Goal: Information Seeking & Learning: Learn about a topic

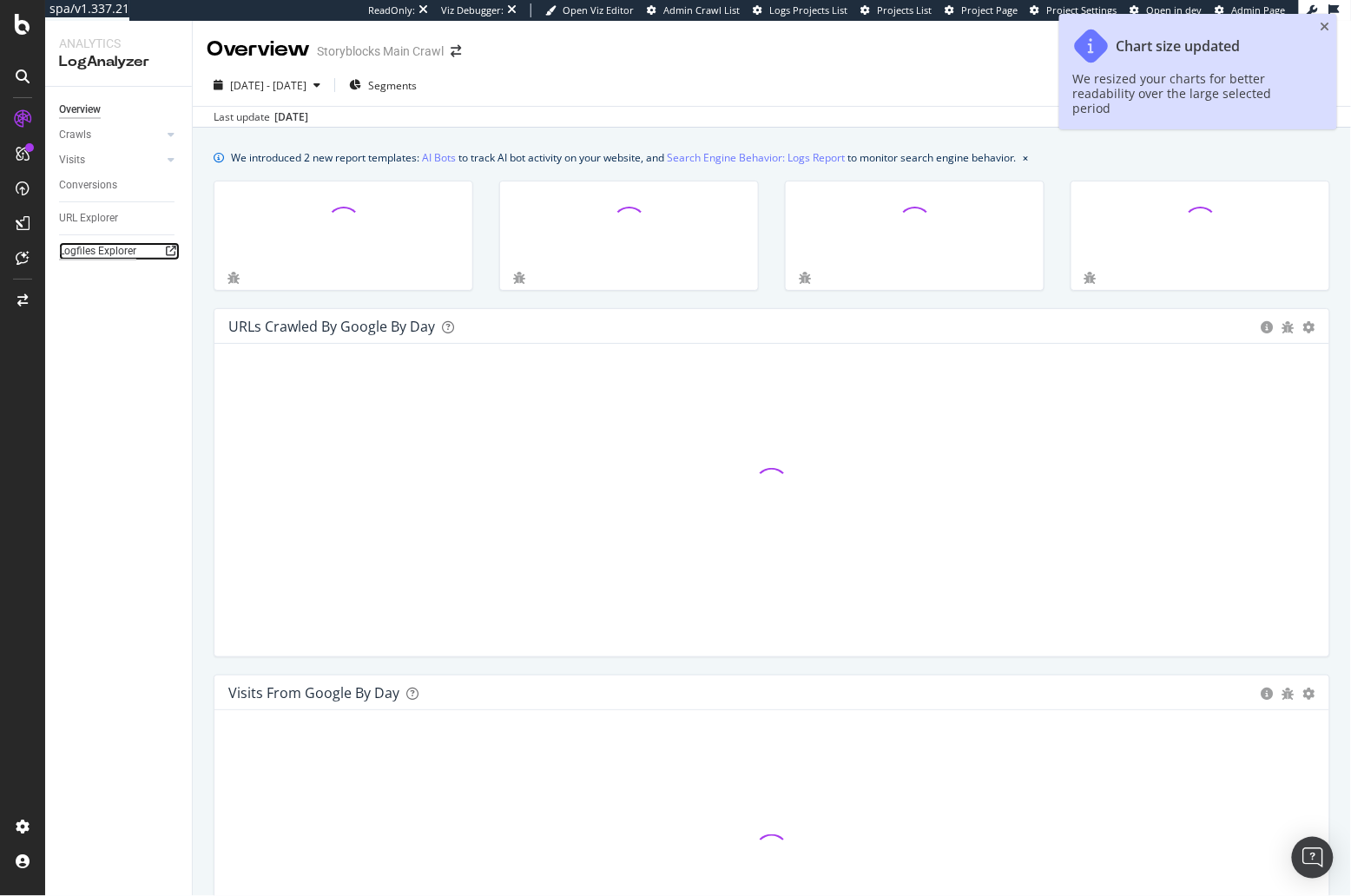
click at [113, 251] on div "Logfiles Explorer" at bounding box center [97, 251] width 77 height 18
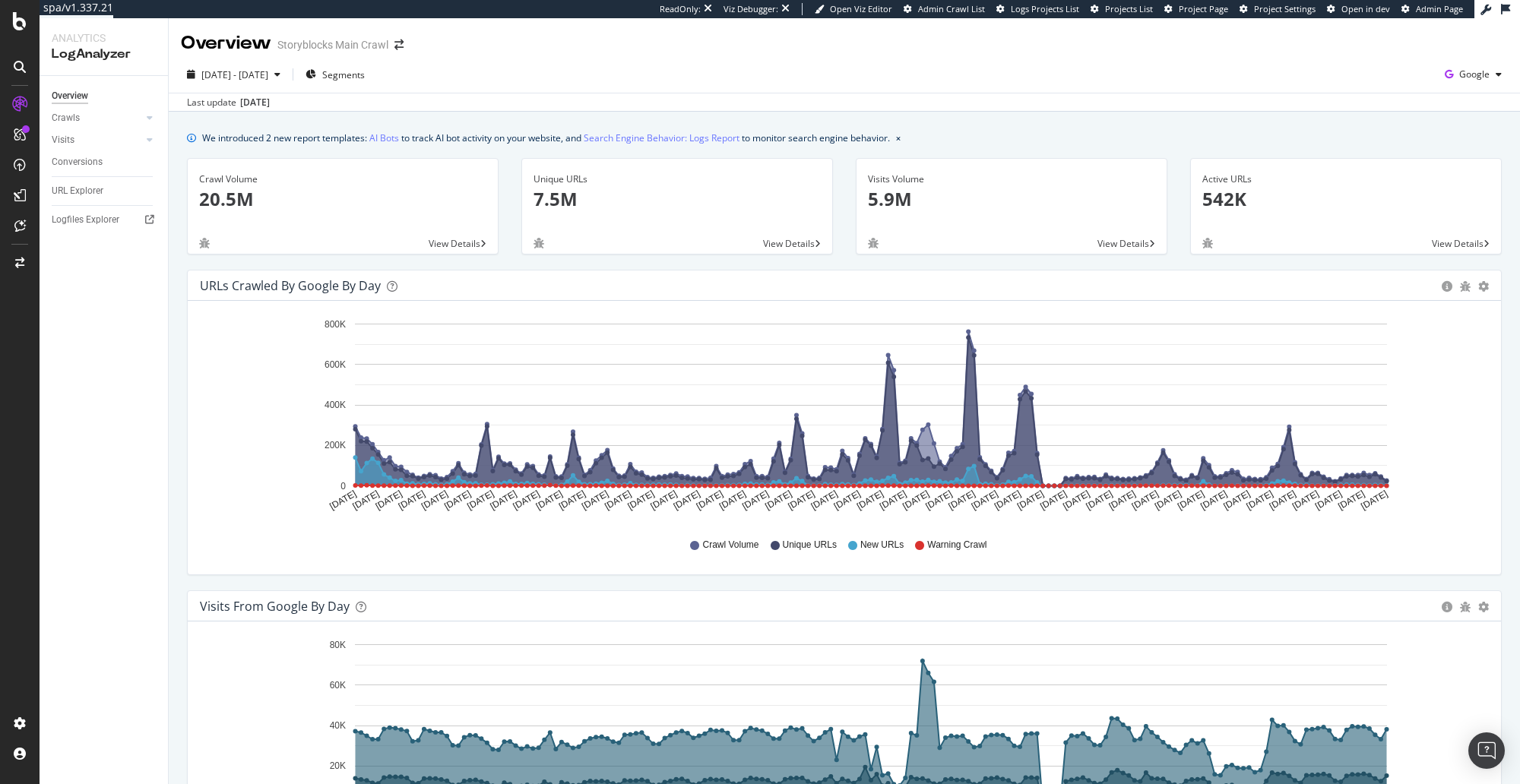
click at [825, 83] on div "2024 Nov. 27th - 2025 May. 26th Segments Google" at bounding box center [843, 77] width 1351 height 30
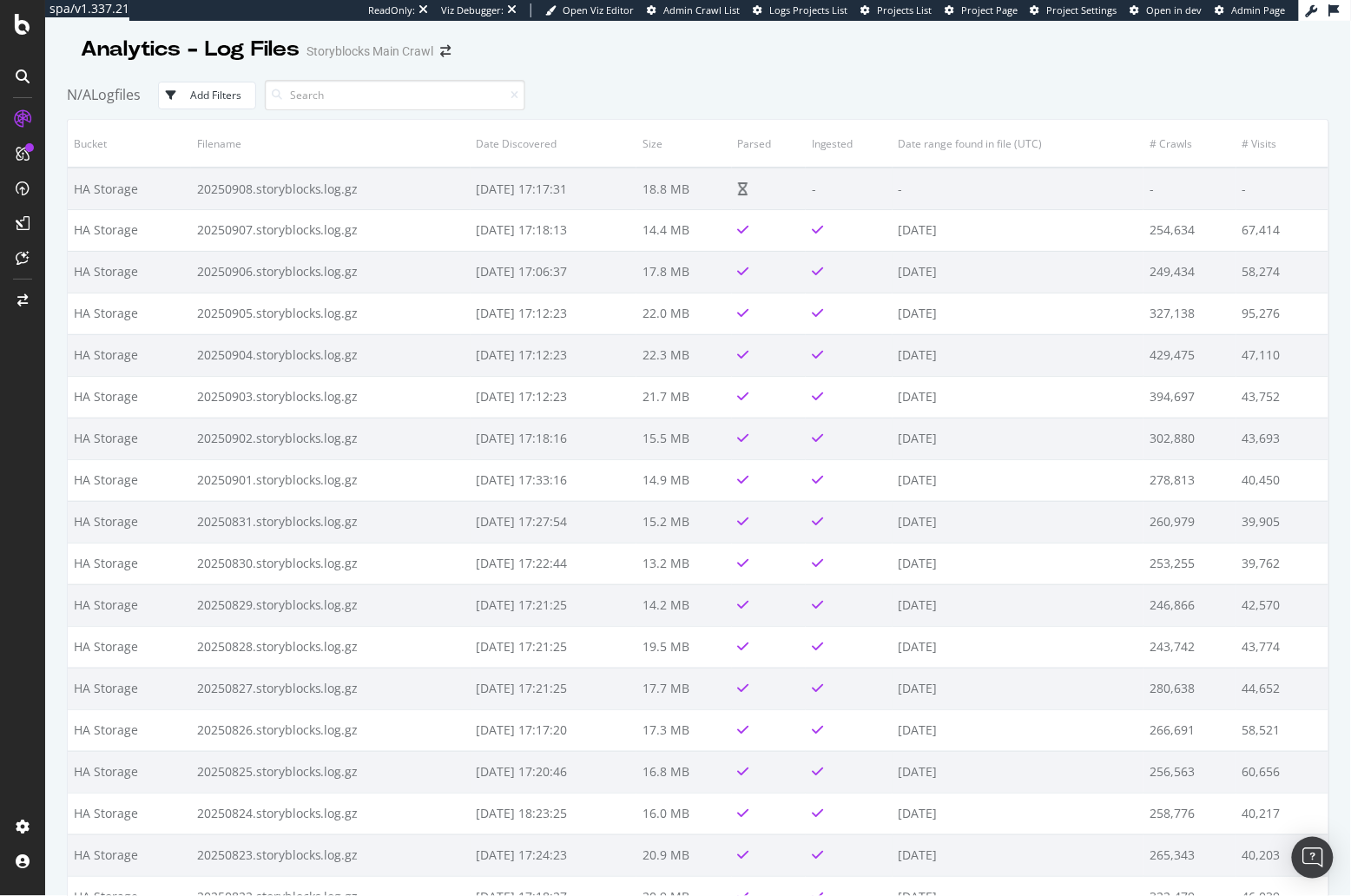
click at [675, 62] on div "Analytics - Log Files Storyblocks Main Crawl" at bounding box center [698, 42] width 1263 height 43
click at [639, 85] on div "N/A Logfiles Add Filters" at bounding box center [698, 95] width 1263 height 48
click at [730, 62] on div "Analytics - Log Files Storyblocks Main Crawl" at bounding box center [698, 42] width 1263 height 43
click at [968, 75] on div "N/A Logfiles Add Filters" at bounding box center [698, 95] width 1263 height 48
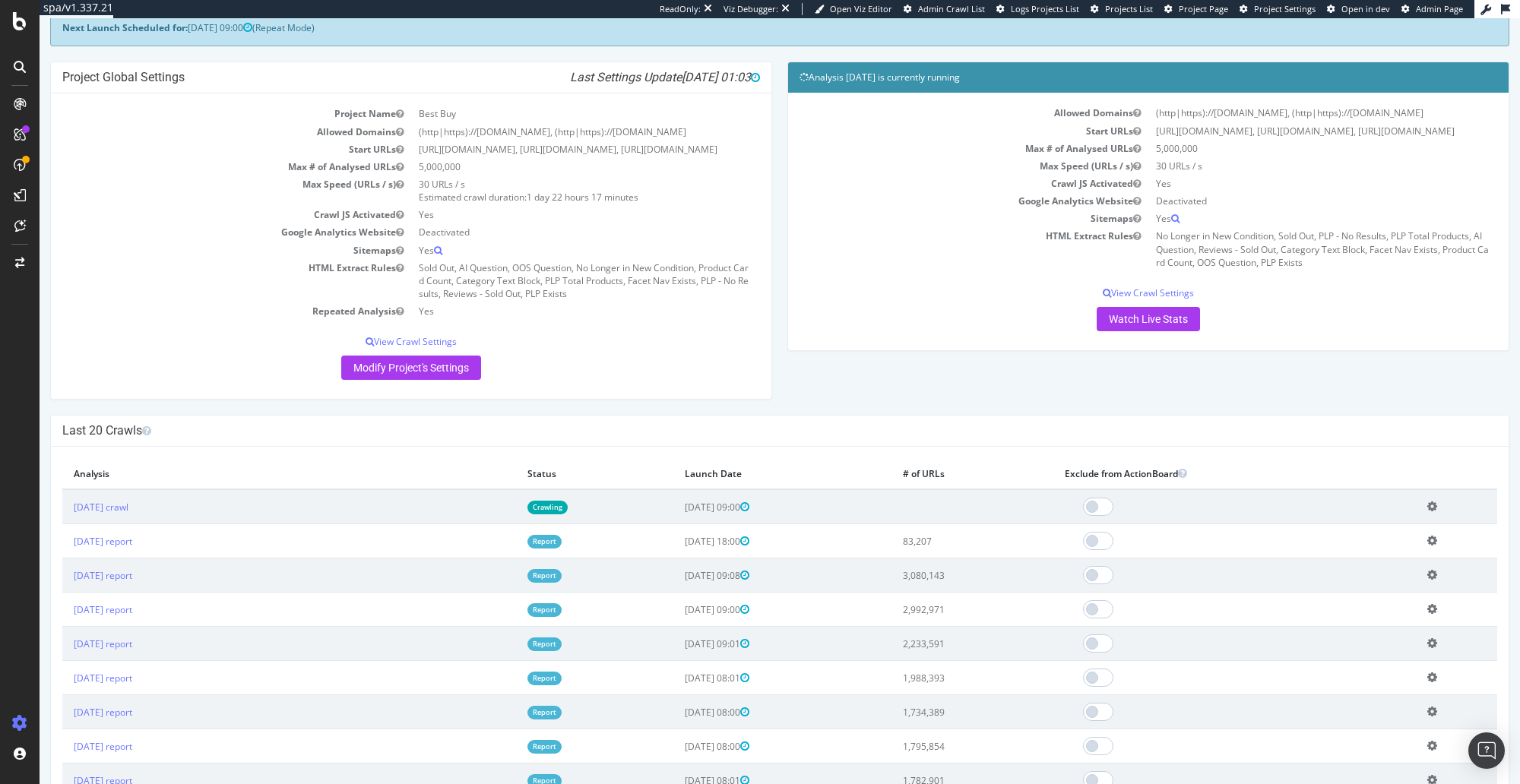
scroll to position [119, 0]
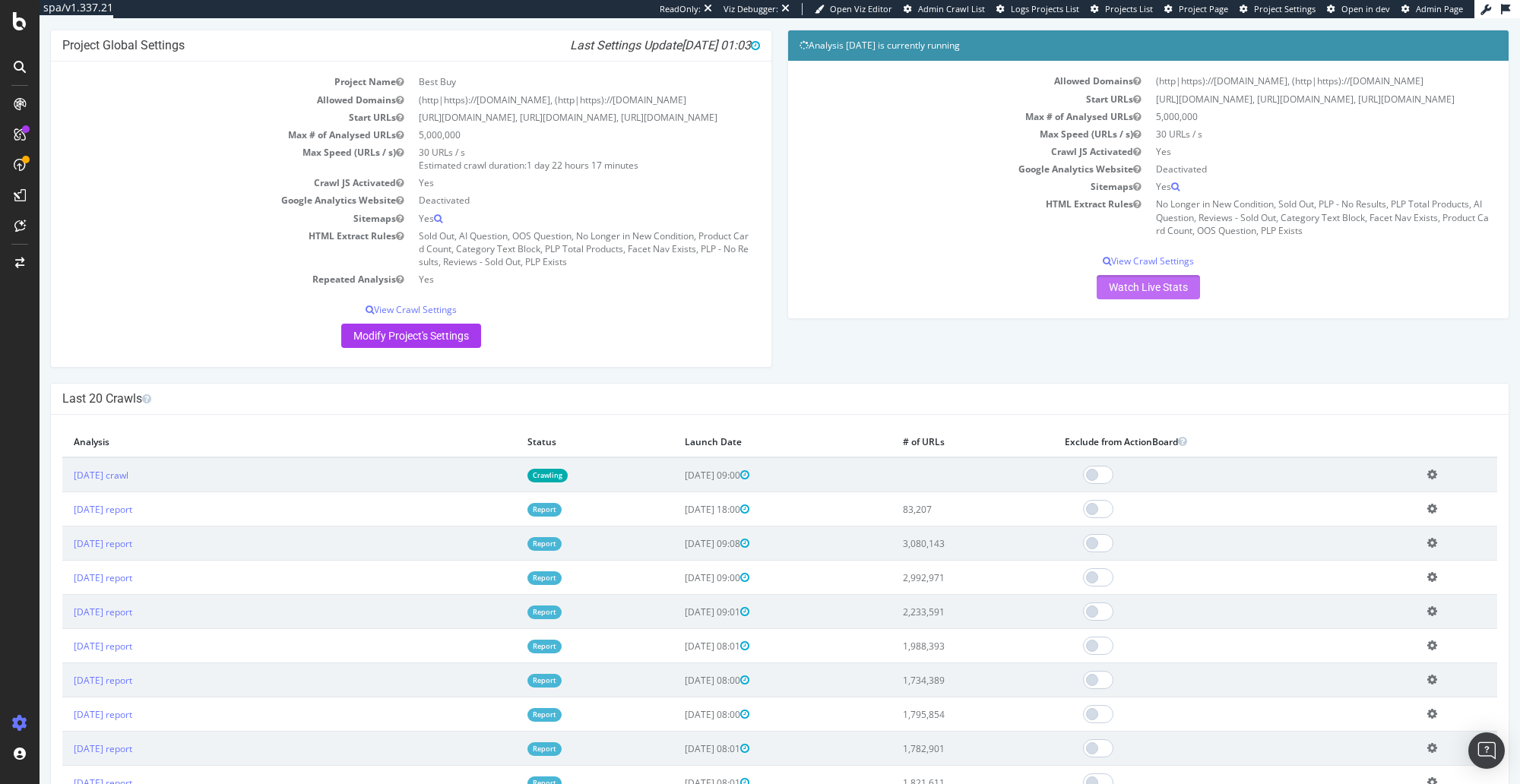
click at [1187, 299] on link "Watch Live Stats" at bounding box center [1148, 287] width 104 height 24
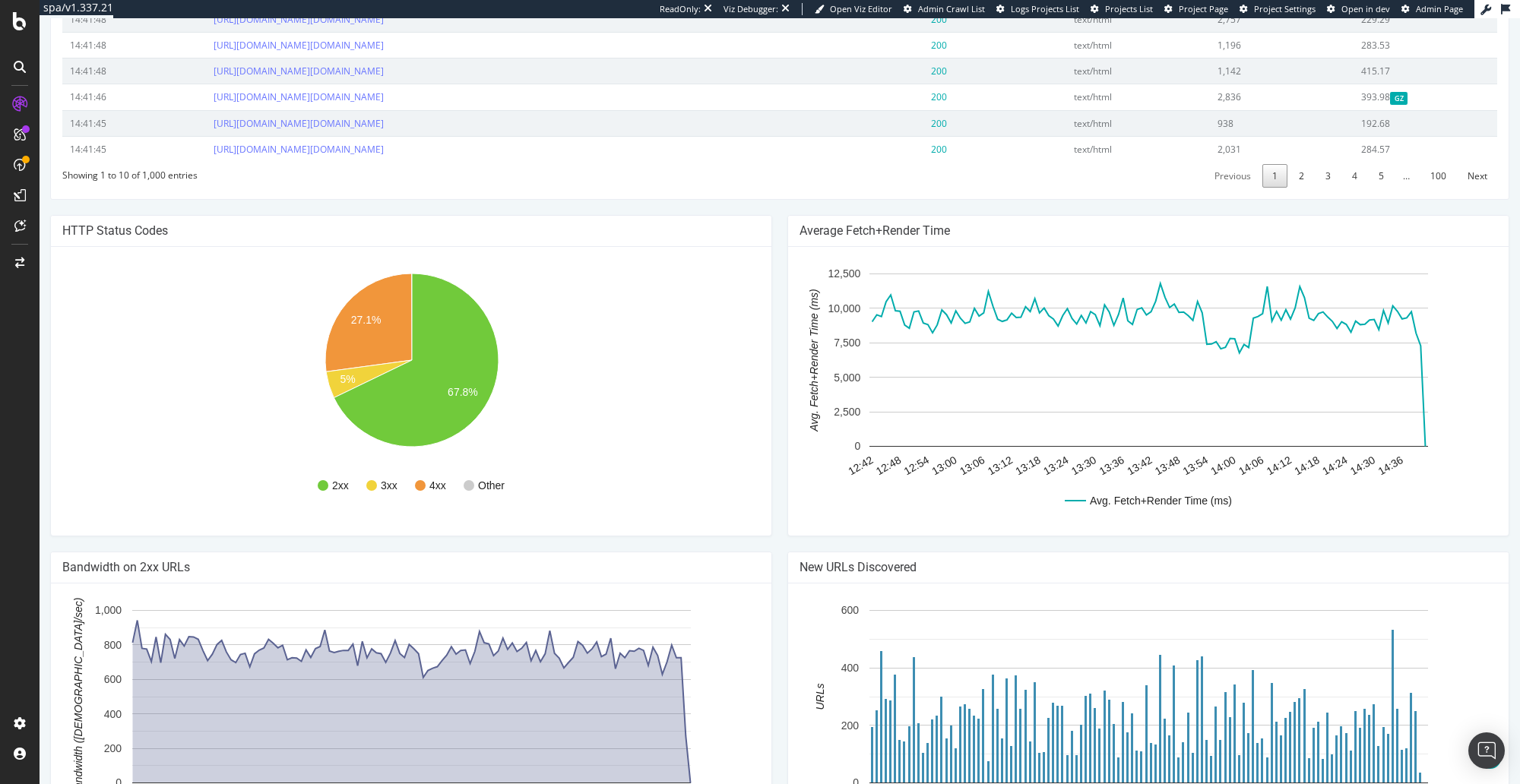
scroll to position [818, 0]
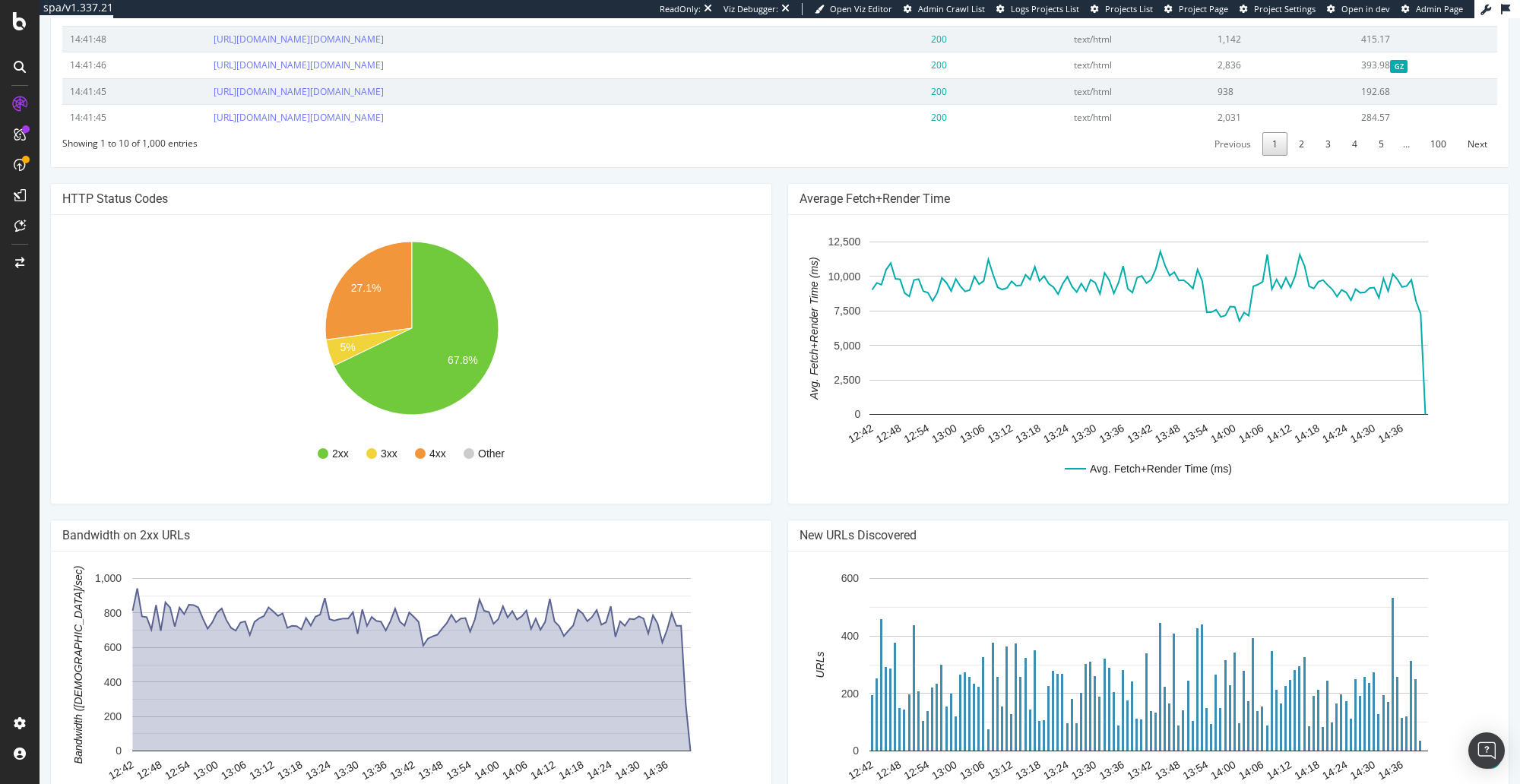
click at [295, 311] on div "Best Buy www.bestbuy.com Your Botify Analysis is on its way Our crawler is expl…" at bounding box center [779, 34] width 1480 height 1641
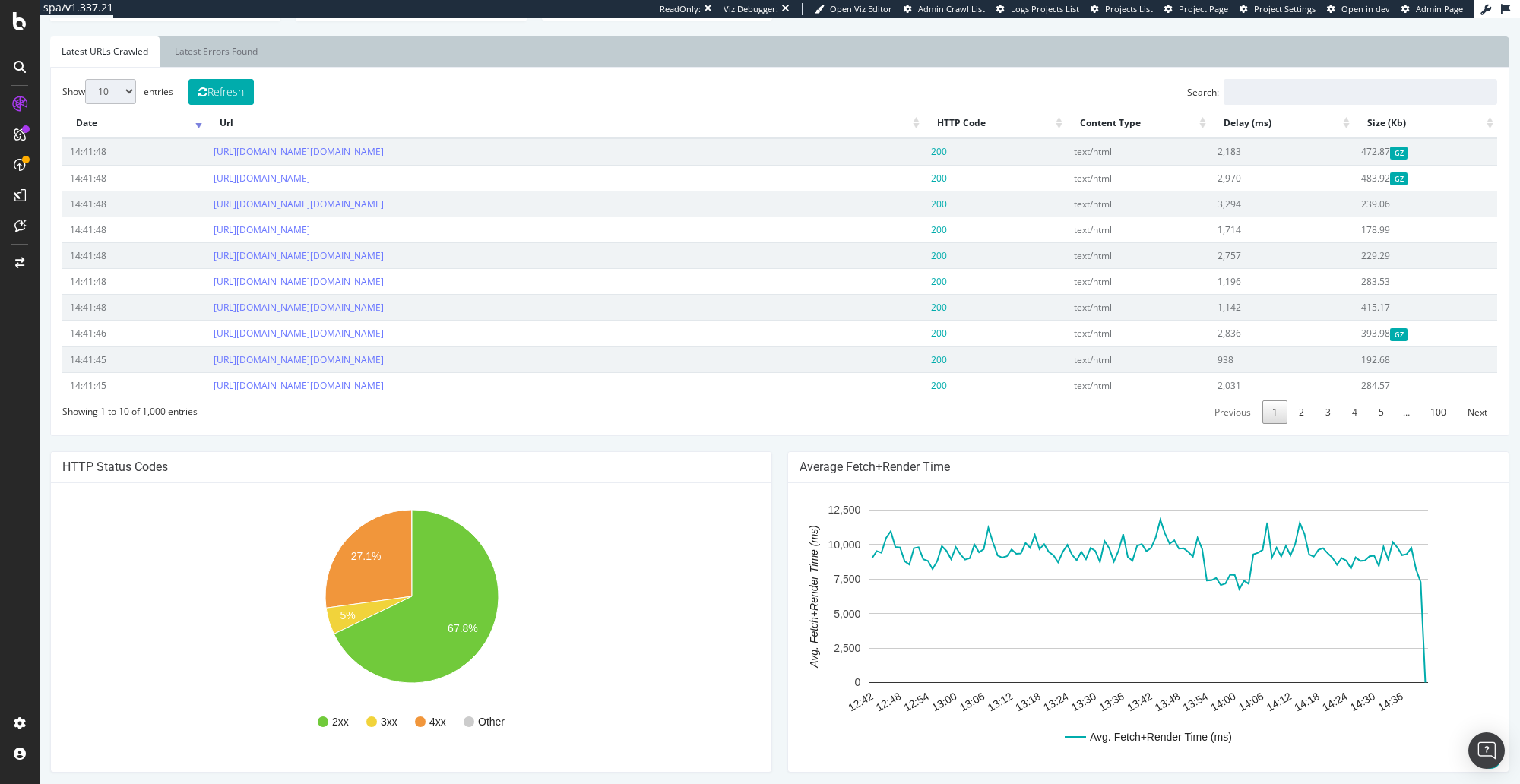
scroll to position [549, 0]
click at [388, 609] on icon "A chart." at bounding box center [368, 560] width 87 height 98
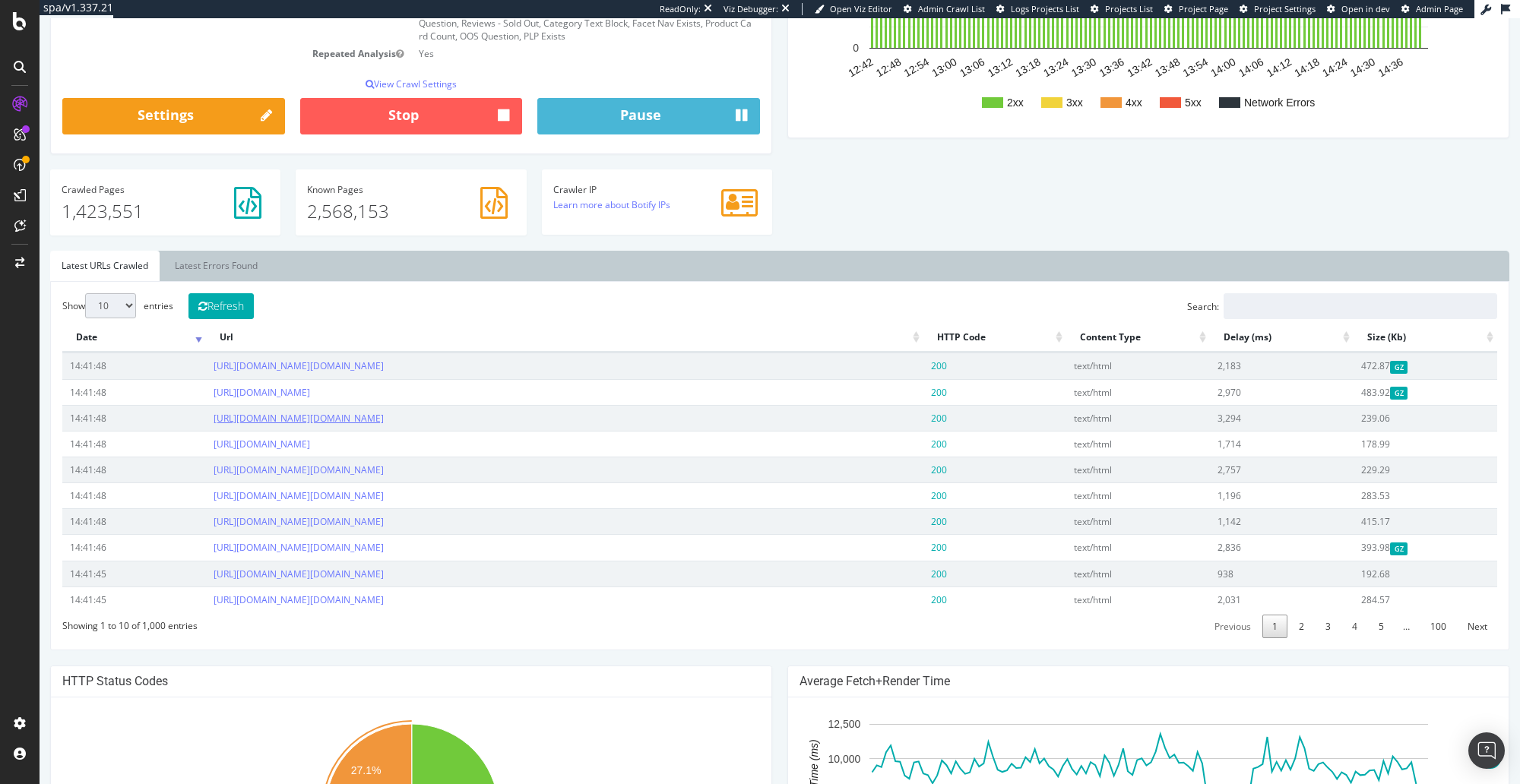
scroll to position [299, 0]
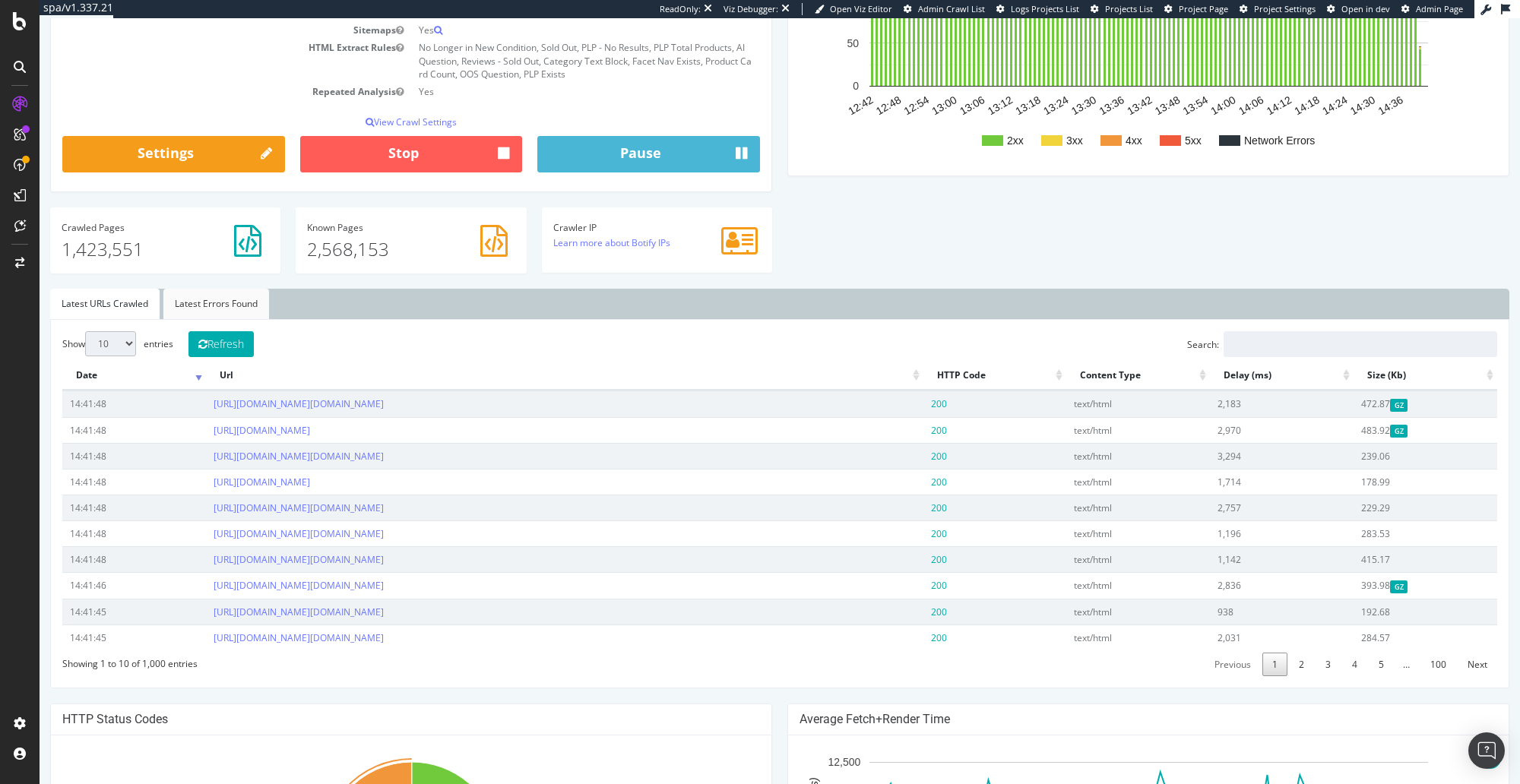
click at [213, 314] on link "Latest Errors Found" at bounding box center [215, 304] width 105 height 30
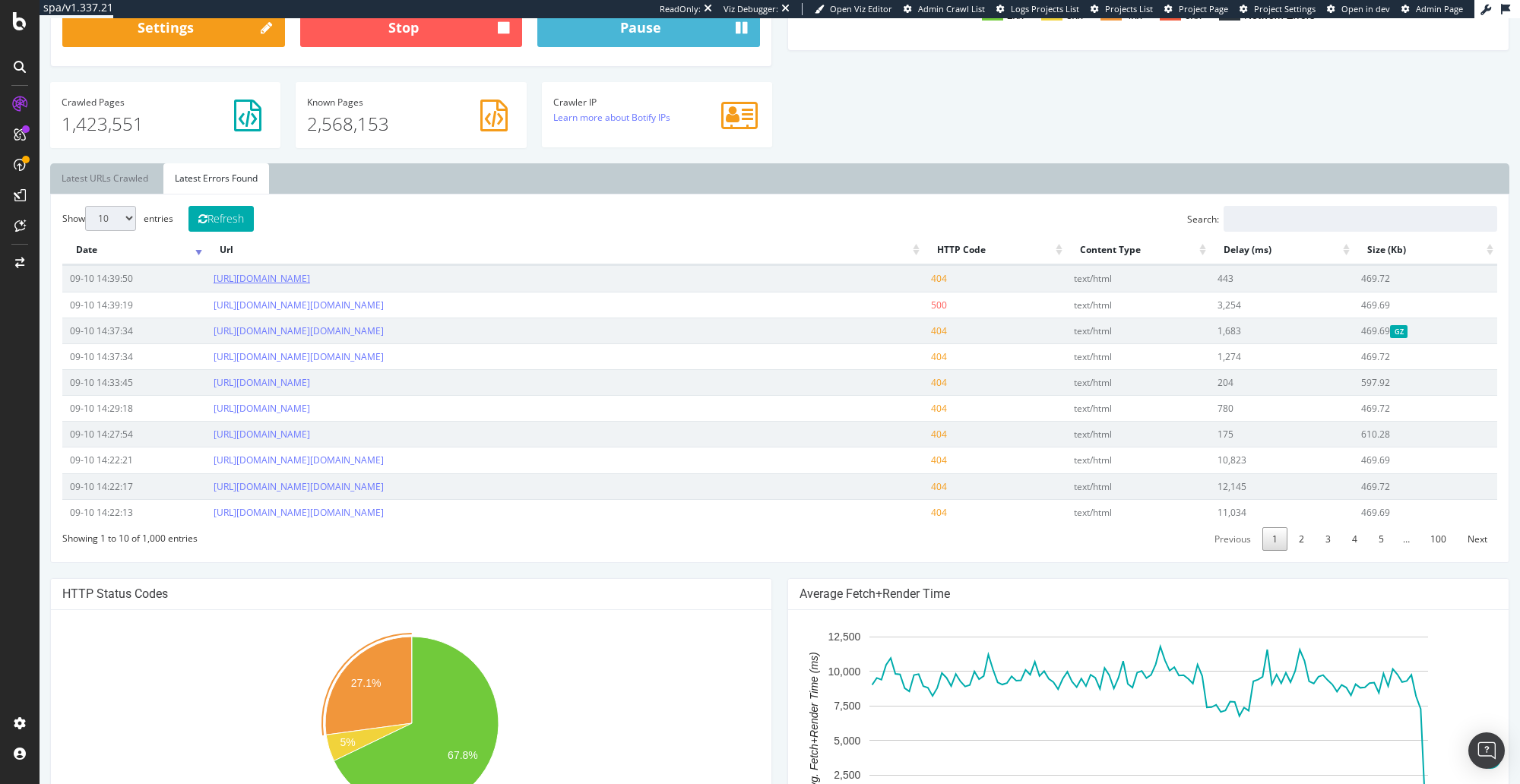
scroll to position [452, 0]
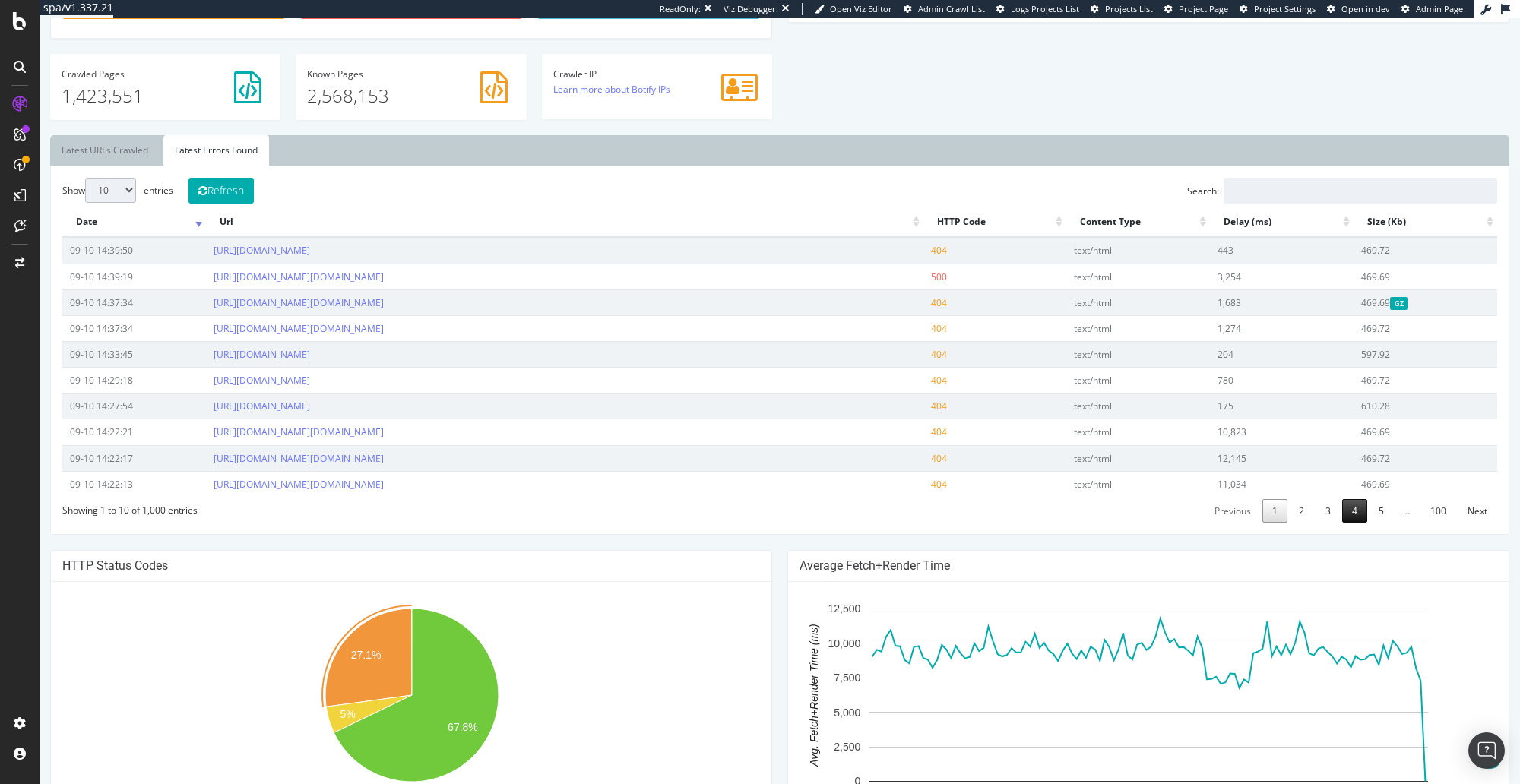
click at [1349, 522] on link "4" at bounding box center [1354, 511] width 25 height 24
click at [1378, 522] on link "5" at bounding box center [1381, 511] width 25 height 24
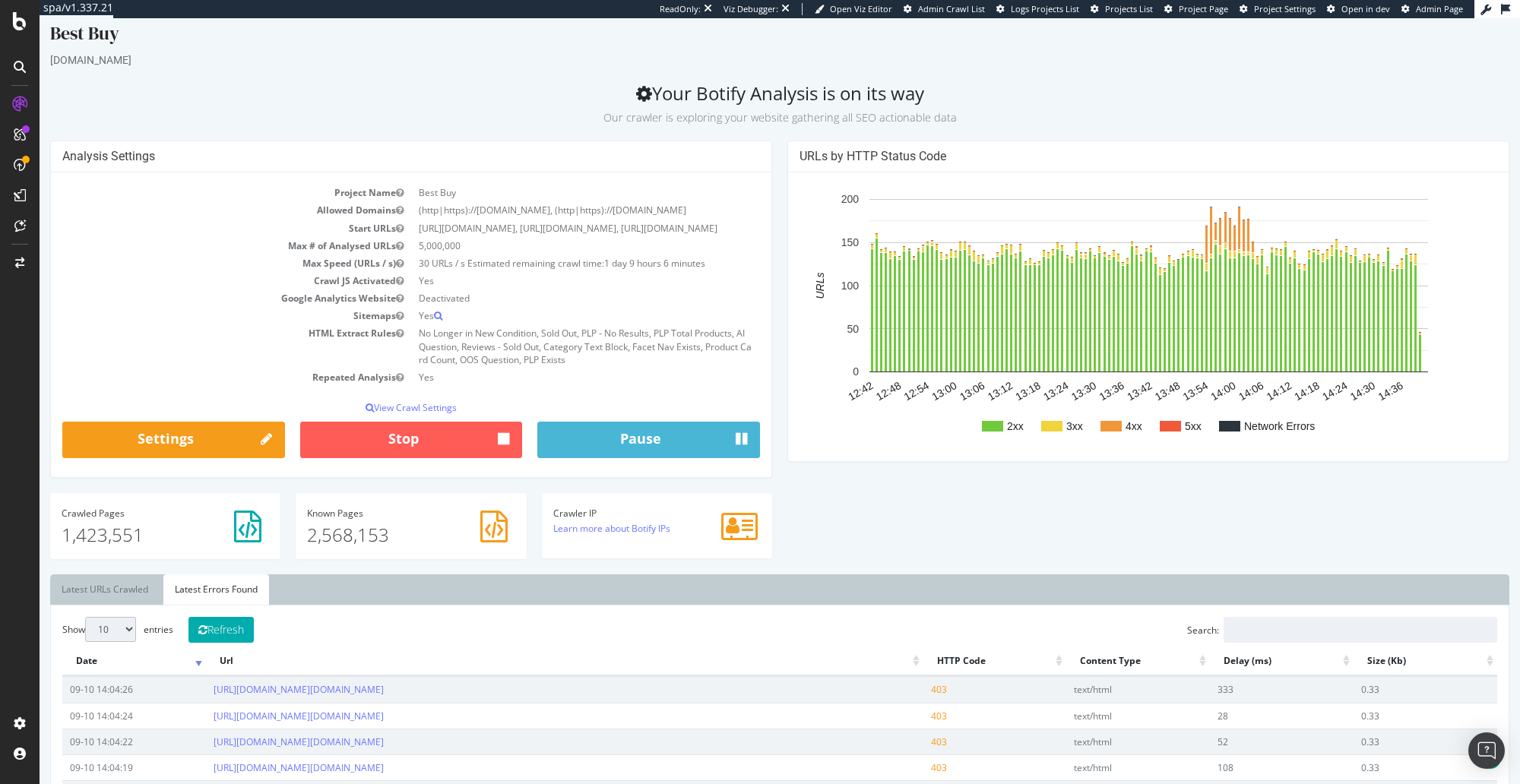
scroll to position [0, 0]
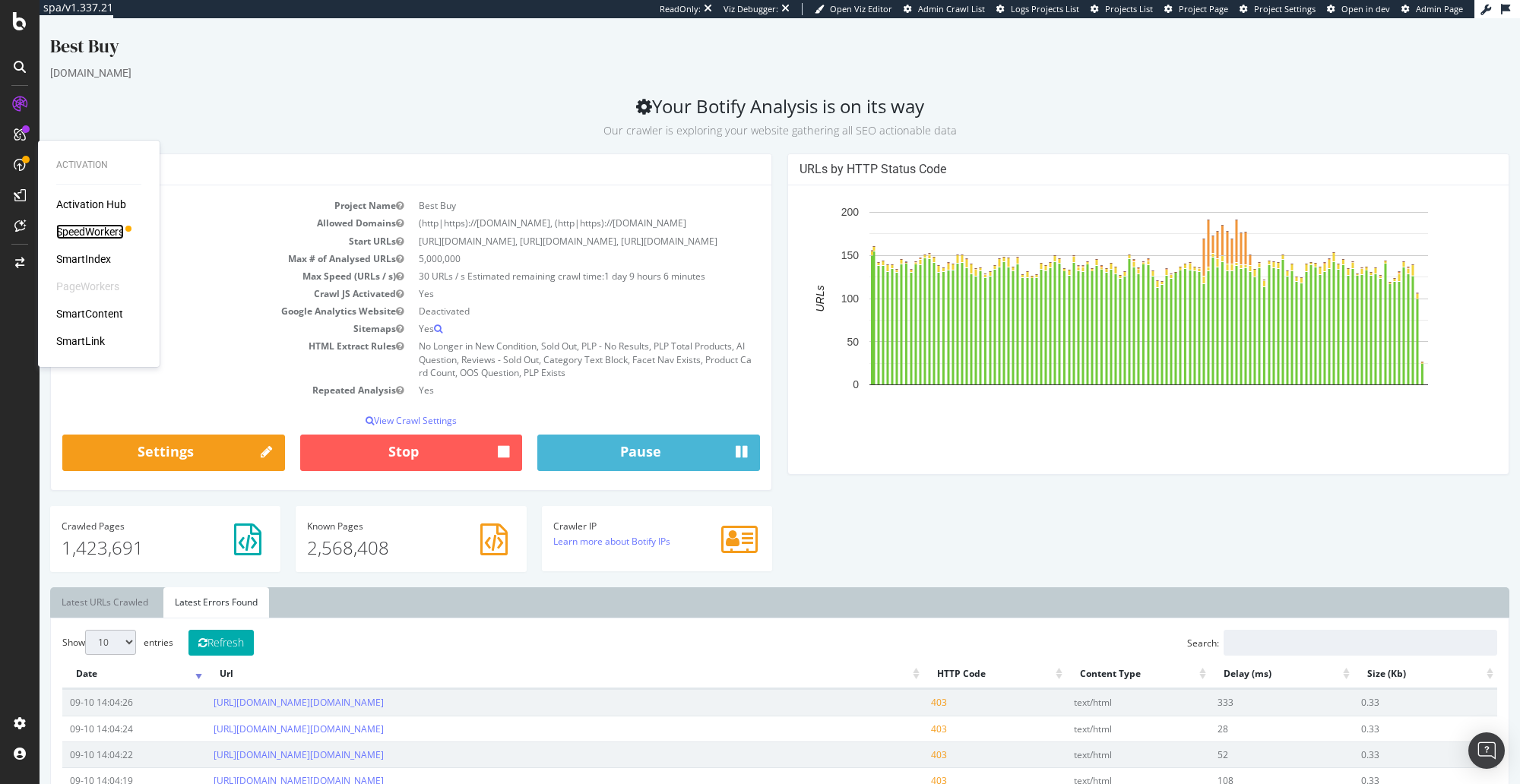
click at [91, 229] on div "SpeedWorkers" at bounding box center [90, 231] width 67 height 15
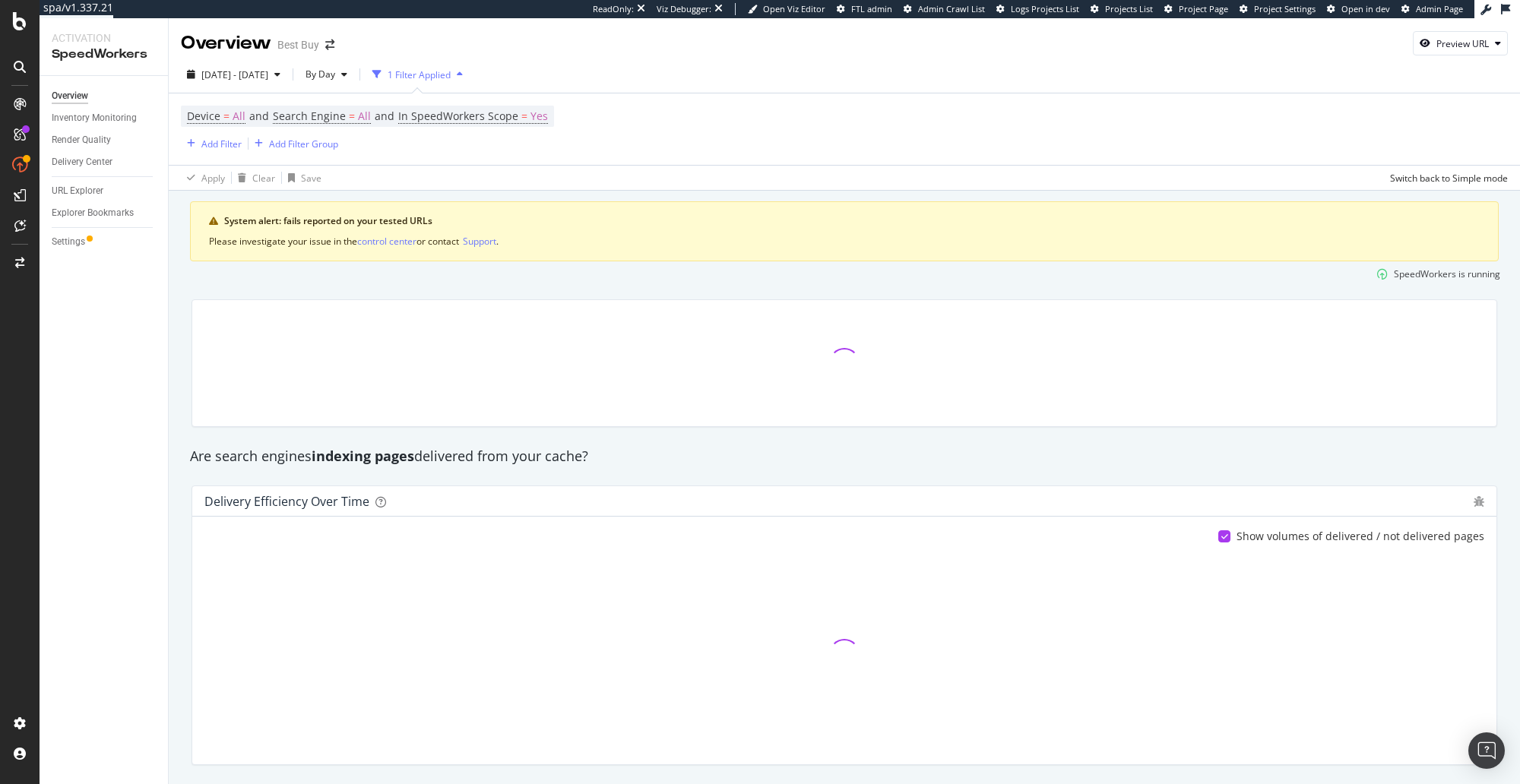
click at [158, 337] on div "Overview Inventory Monitoring Render Quality Delivery Center URL Explorer Explo…" at bounding box center [104, 429] width 129 height 707
click at [120, 120] on div "Inventory Monitoring" at bounding box center [93, 118] width 85 height 16
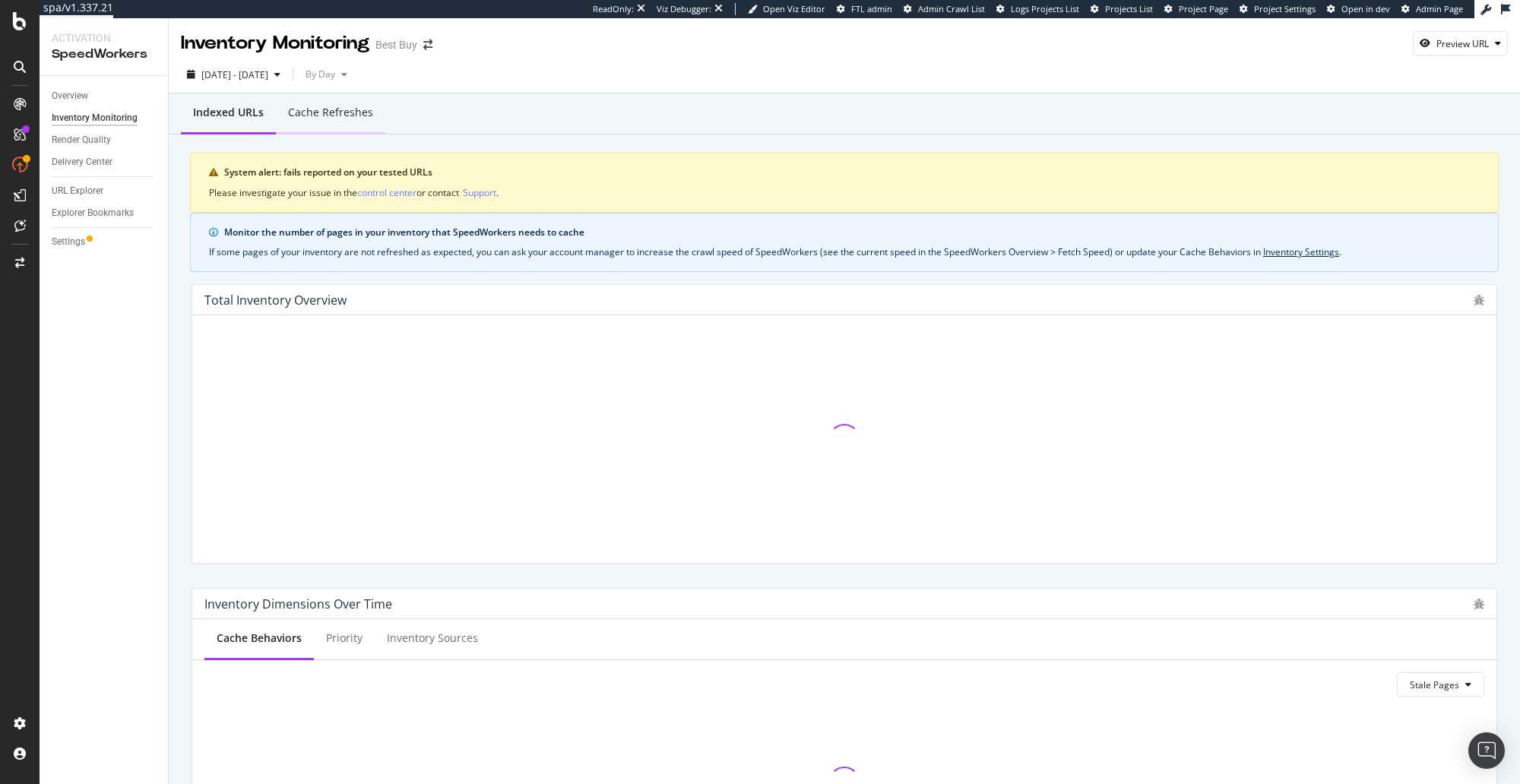
click at [327, 122] on div "Cache refreshes" at bounding box center [331, 114] width 109 height 42
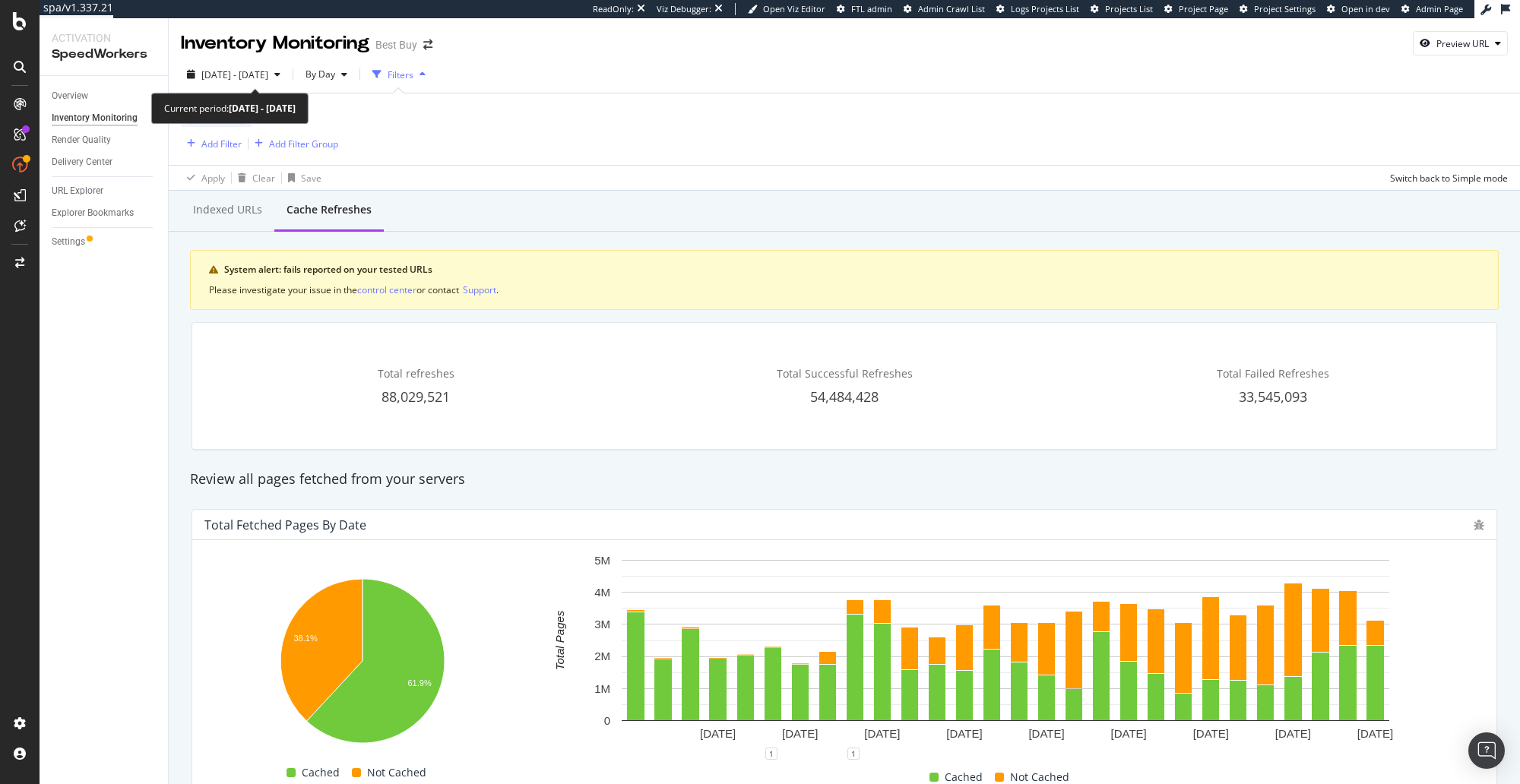
click at [306, 90] on div "2025 Aug. 14th - Sep. 10th By Day Filters" at bounding box center [843, 77] width 1351 height 30
click at [268, 80] on span "2025 Aug. 14th - Sep. 10th" at bounding box center [234, 74] width 66 height 13
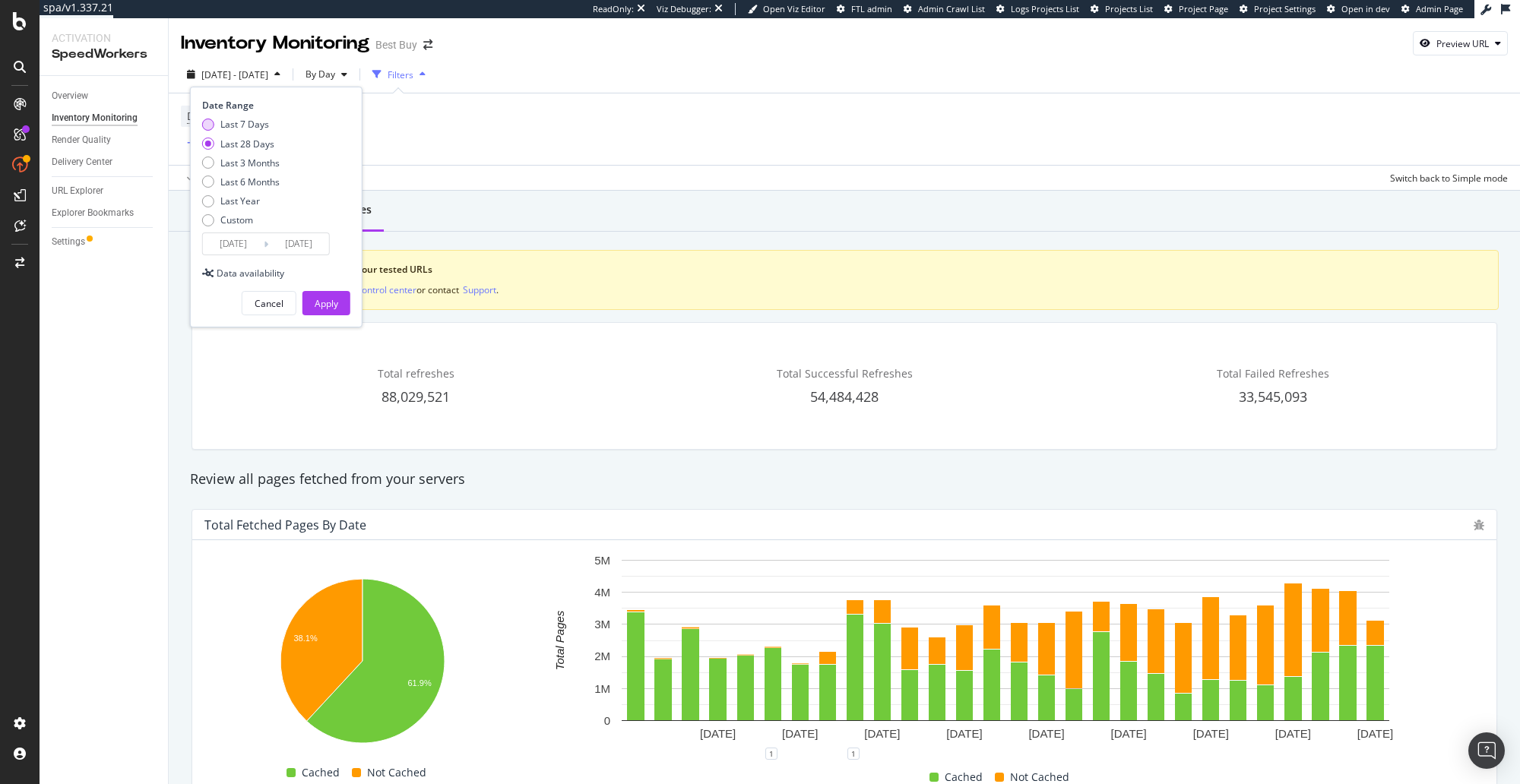
click at [241, 128] on div "Last 7 Days" at bounding box center [245, 124] width 49 height 13
type input "2025/09/04"
drag, startPoint x: 311, startPoint y: 299, endPoint x: 296, endPoint y: 142, distance: 157.7
click at [310, 298] on button "Apply" at bounding box center [326, 303] width 48 height 24
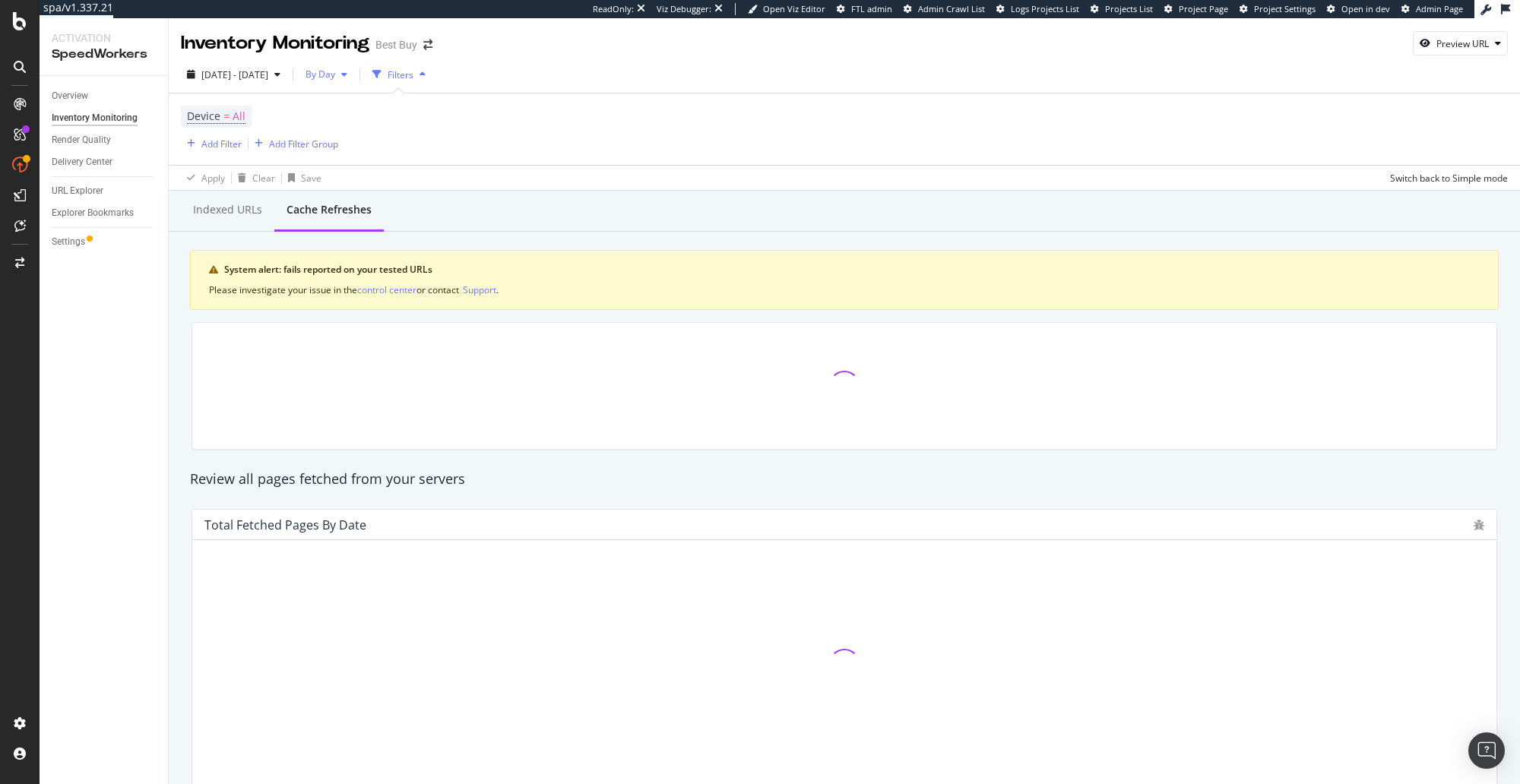
click at [335, 74] on span "By Day" at bounding box center [317, 73] width 35 height 13
click at [369, 105] on span "By Hour" at bounding box center [358, 104] width 40 height 13
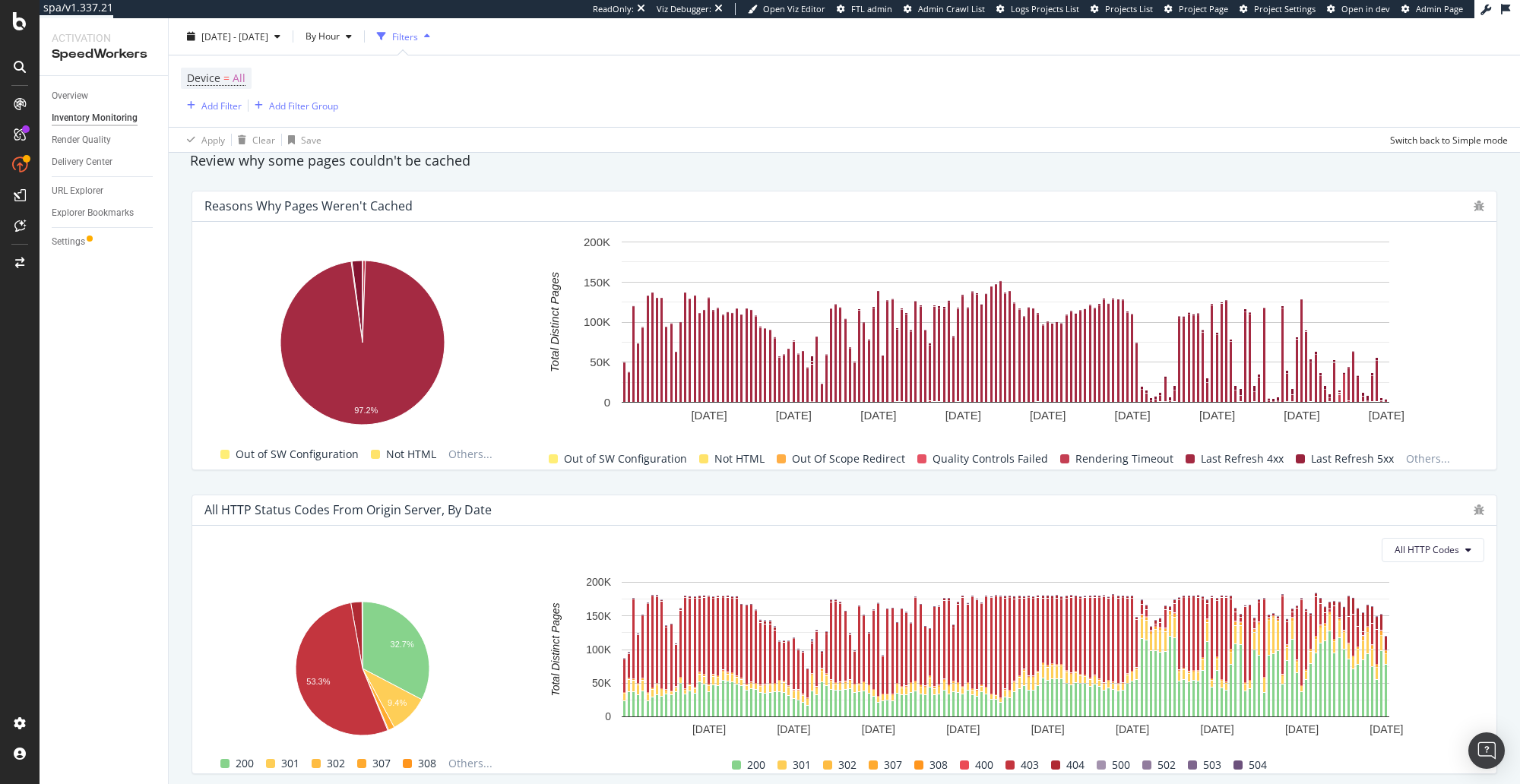
scroll to position [959, 0]
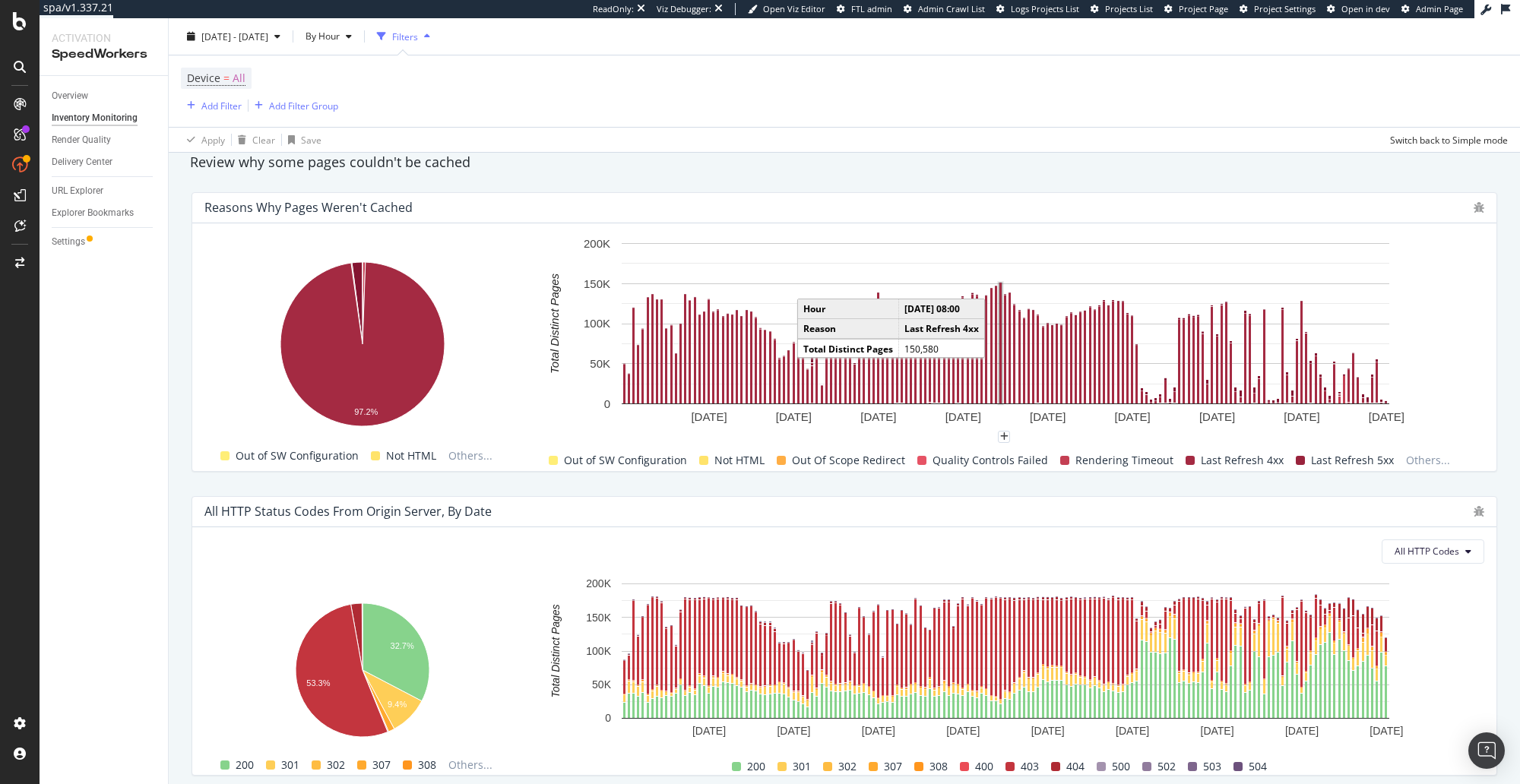
click at [1010, 156] on div "Review why some pages couldn't be cached" at bounding box center [844, 162] width 1324 height 19
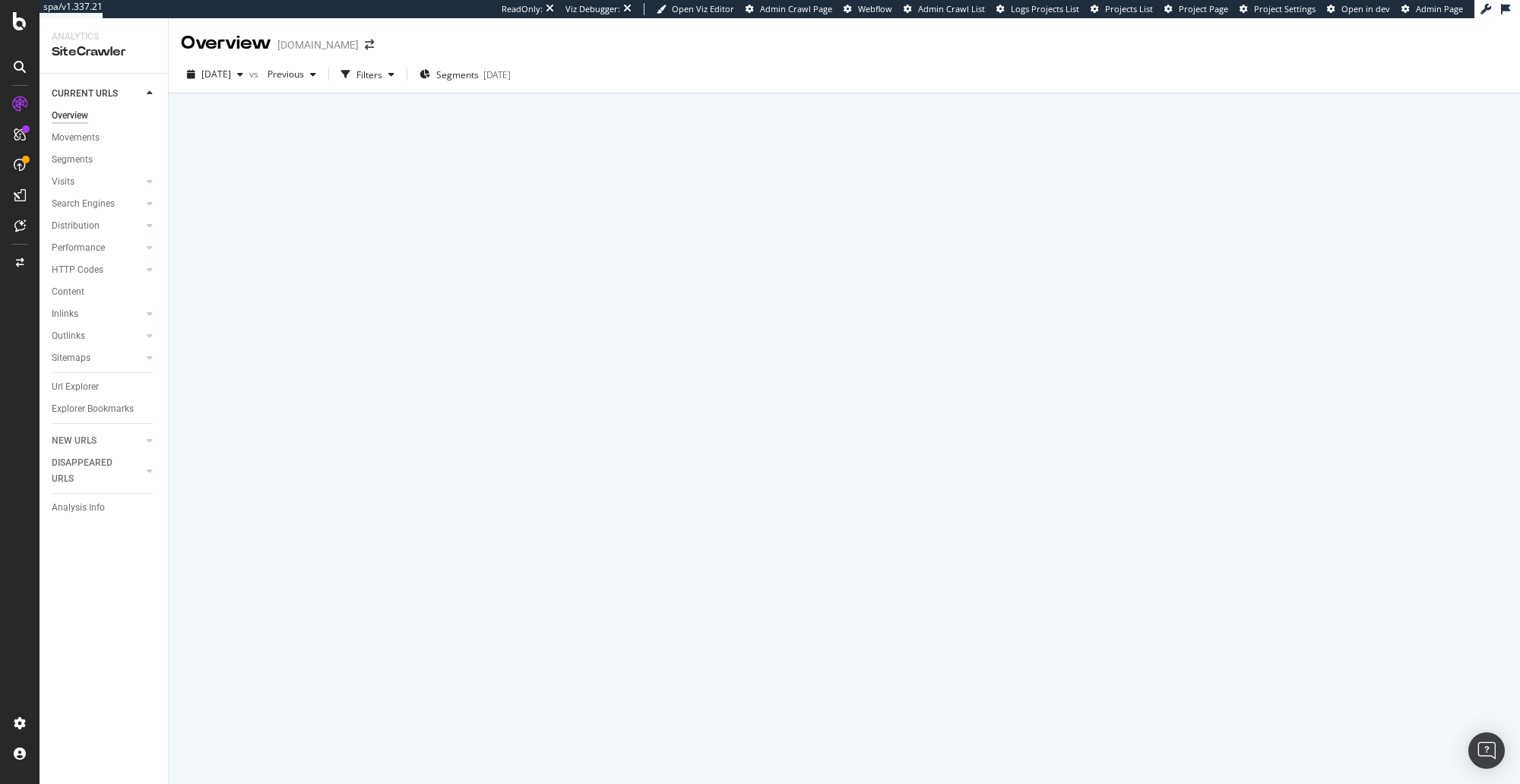
click at [35, 289] on div at bounding box center [19, 401] width 36 height 619
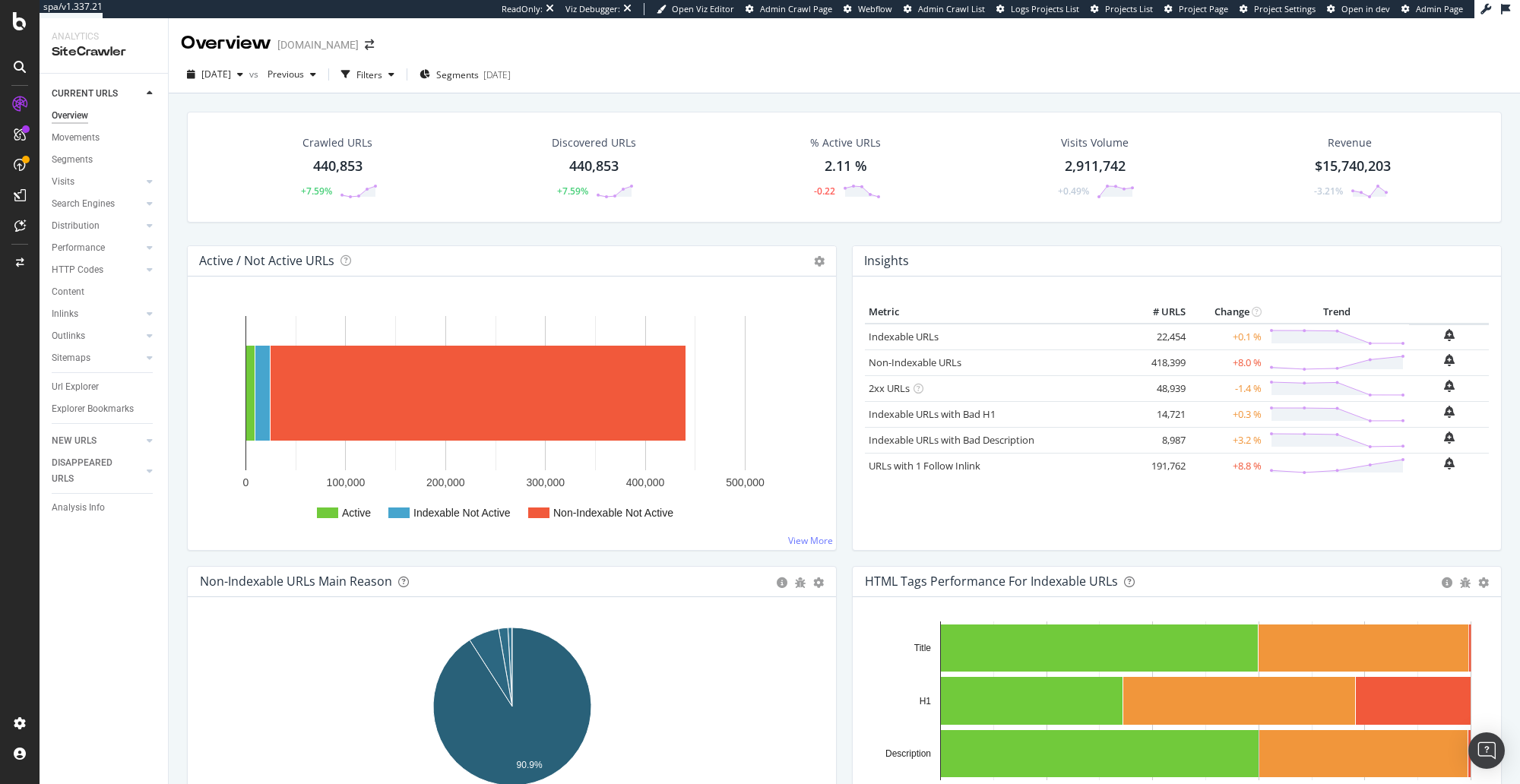
click at [283, 228] on div "Crawled URLs 440,853 +7.59% Discovered URLs 440,853 +7.59% % Active URLs 2.11 %…" at bounding box center [844, 178] width 1330 height 134
drag, startPoint x: 386, startPoint y: 71, endPoint x: 354, endPoint y: 84, distance: 34.5
click at [382, 71] on div "Filters" at bounding box center [369, 74] width 26 height 13
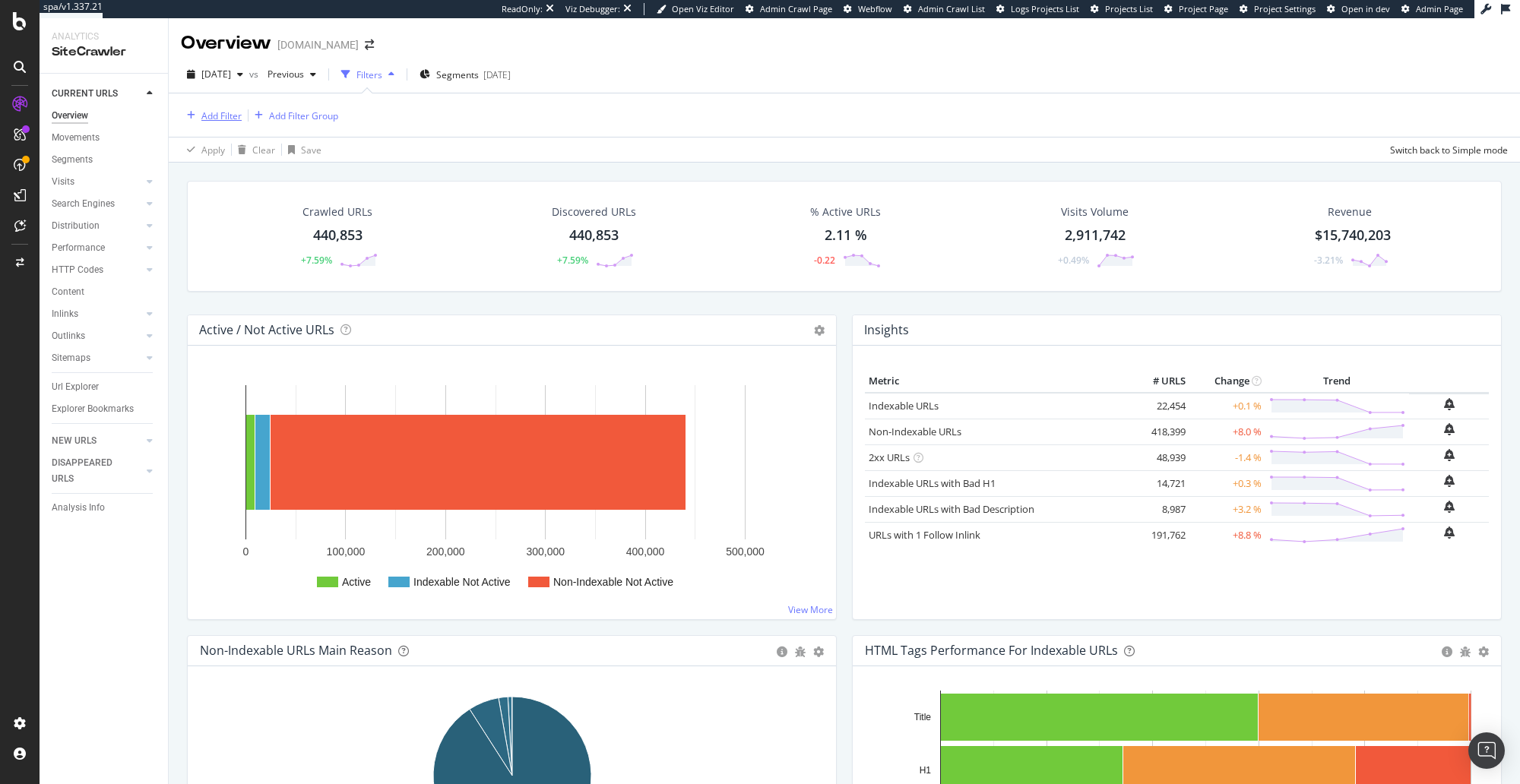
click at [212, 107] on div "Add Filter" at bounding box center [211, 115] width 61 height 17
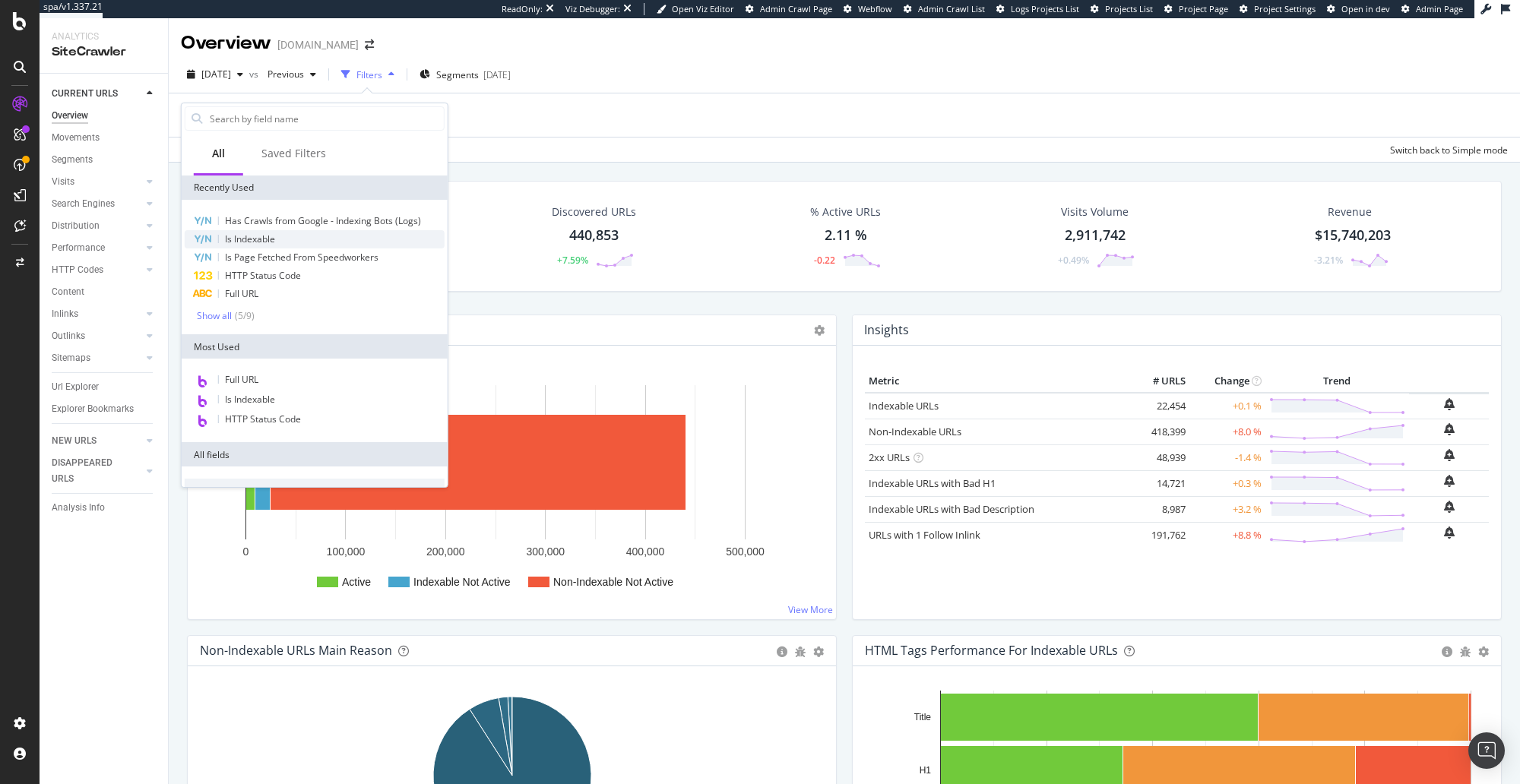
click at [258, 239] on span "Is Indexable" at bounding box center [250, 238] width 50 height 13
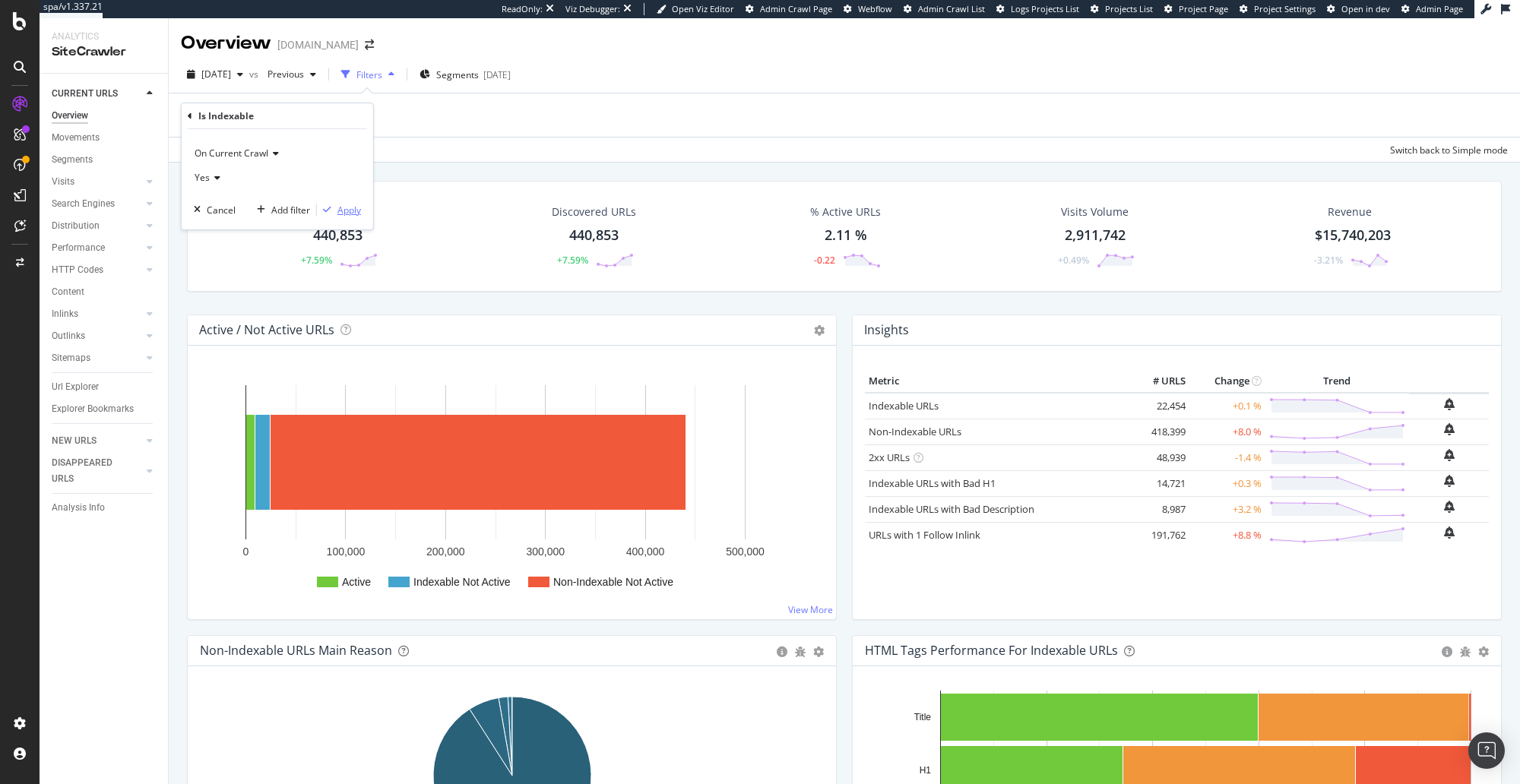
drag, startPoint x: 332, startPoint y: 209, endPoint x: 322, endPoint y: 215, distance: 11.7
click at [332, 209] on div "button" at bounding box center [327, 209] width 20 height 9
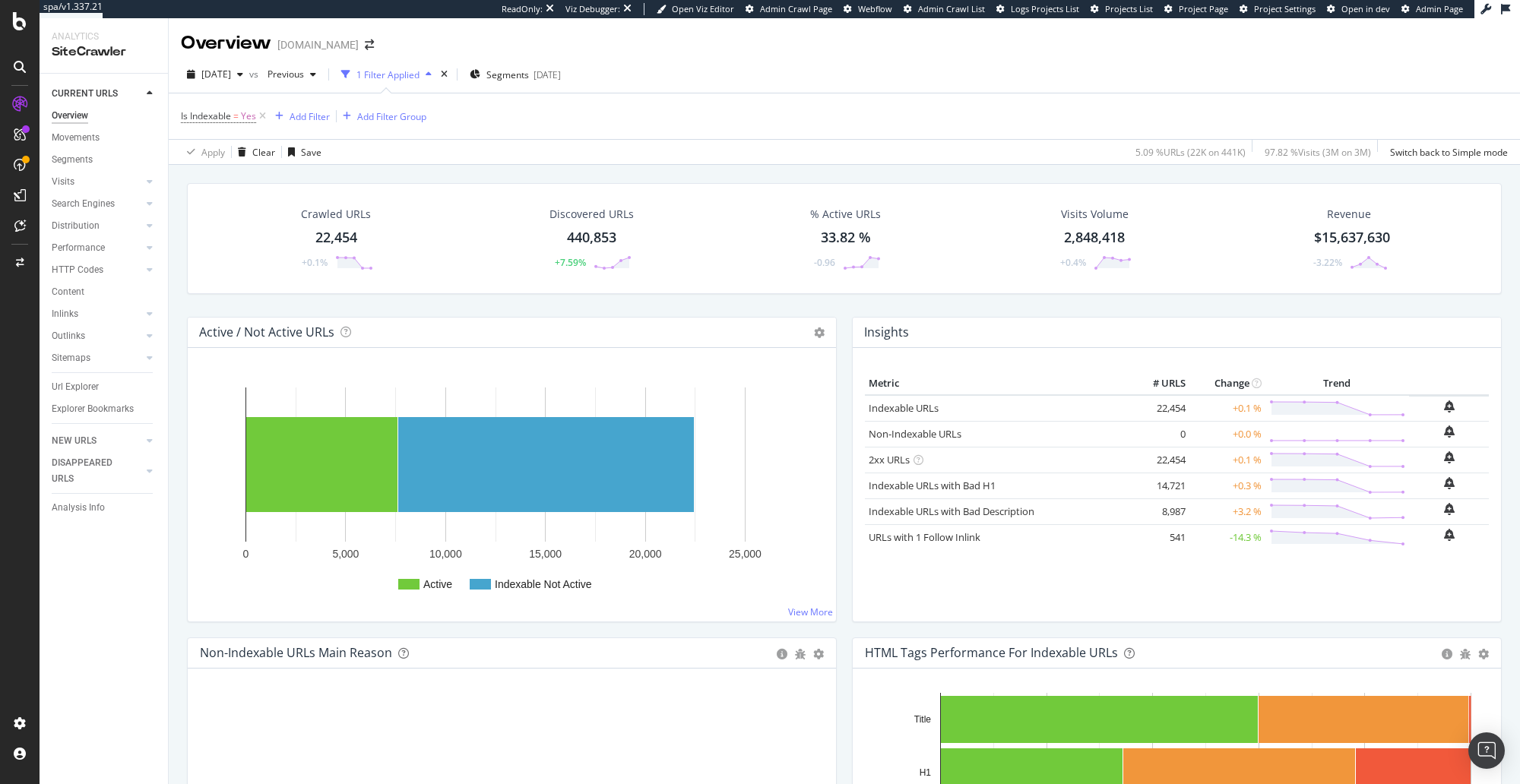
click at [183, 220] on div "Crawled URLs 22,454 +0.1% Discovered URLs 440,853 +7.59% % Active URLs 33.82 % …" at bounding box center [844, 250] width 1330 height 134
click at [231, 73] on span "[DATE]" at bounding box center [215, 73] width 29 height 13
click at [346, 305] on div "Crawled URLs 22,454 +0.1% Discovered URLs 440,853 +7.59% % Active URLs 33.82 % …" at bounding box center [844, 250] width 1330 height 134
click at [231, 74] on span "[DATE]" at bounding box center [215, 73] width 29 height 13
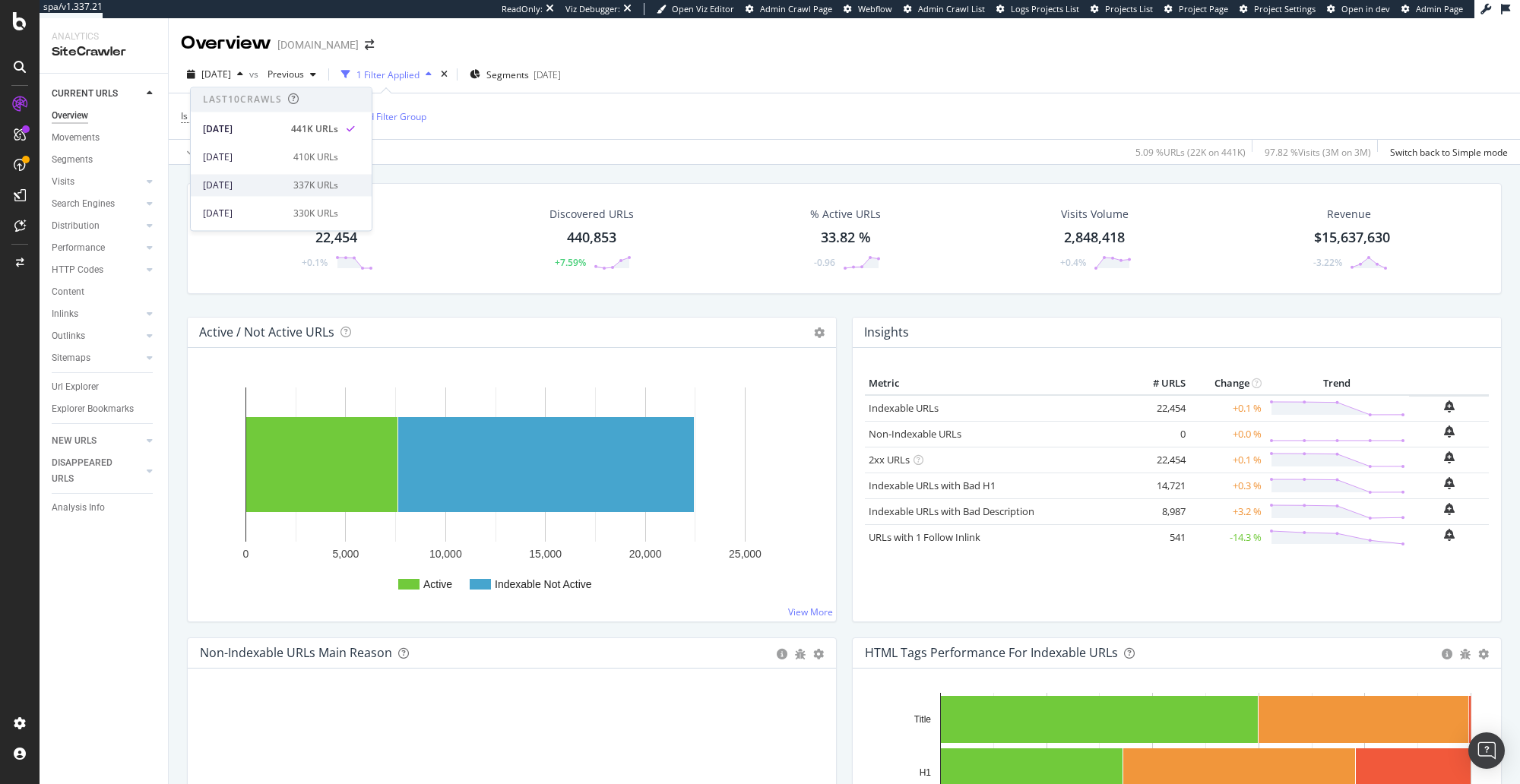
click at [252, 191] on div "2025 Aug. 20th" at bounding box center [243, 185] width 82 height 13
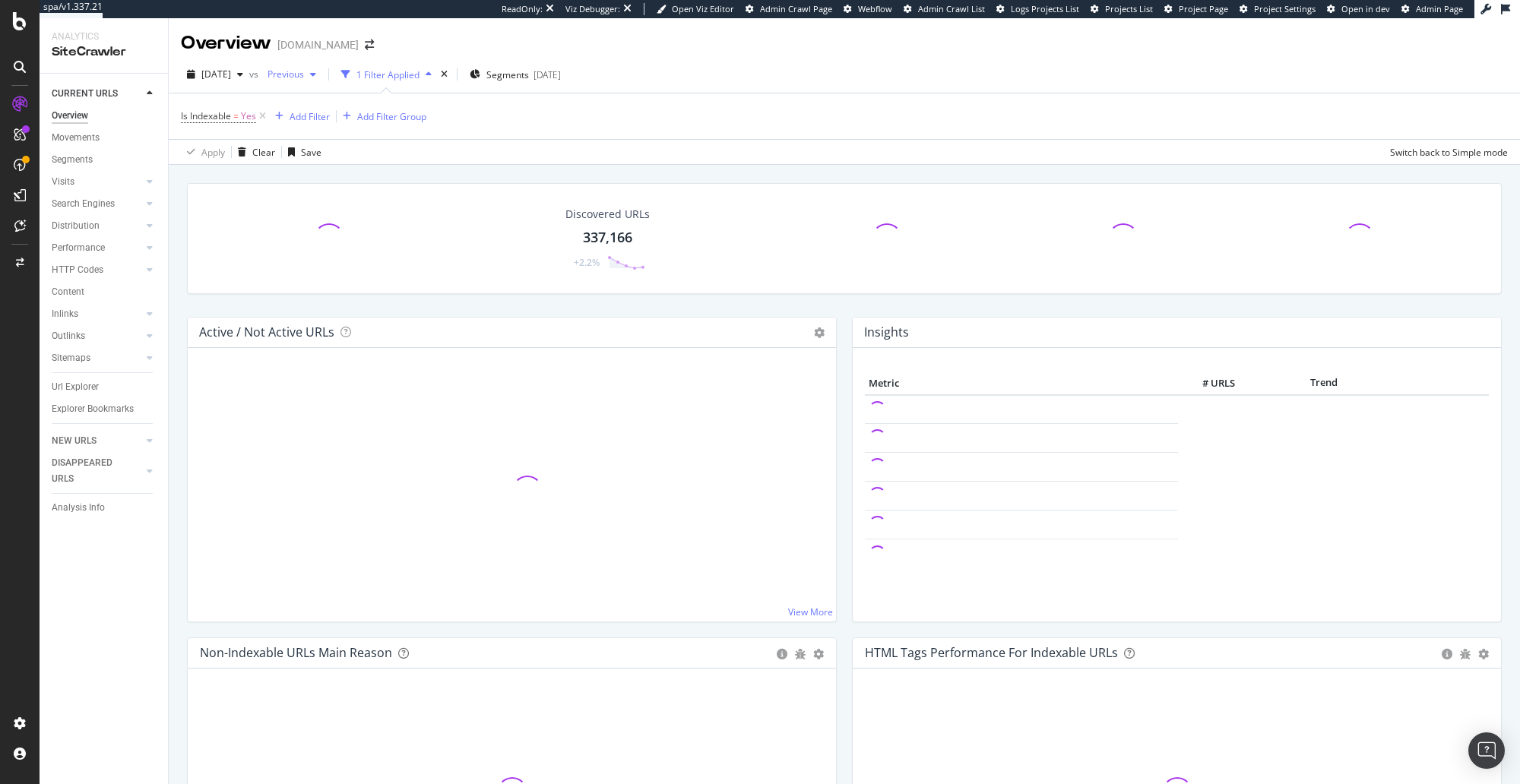
click at [304, 70] on span "Previous" at bounding box center [283, 73] width 43 height 13
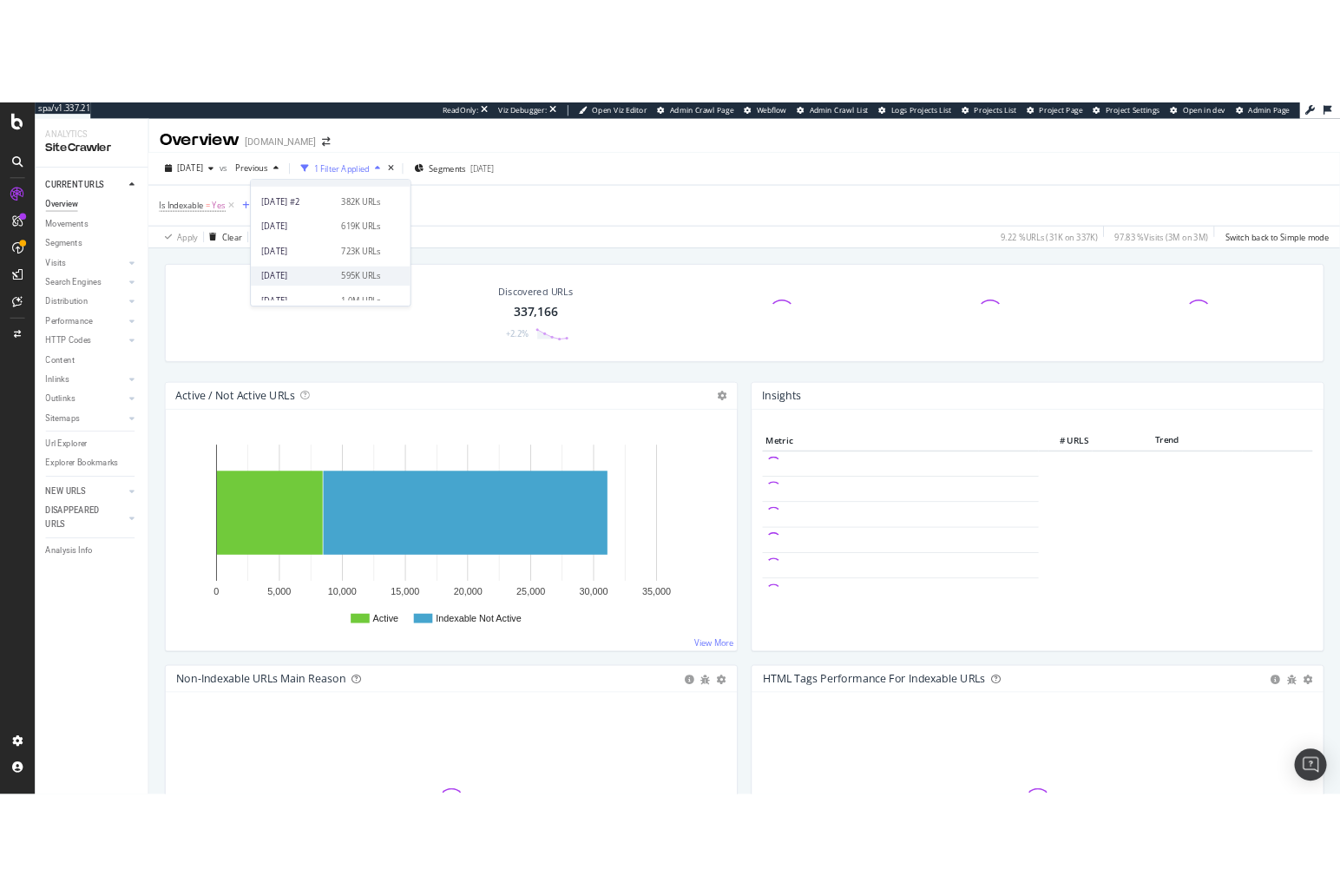
scroll to position [386, 0]
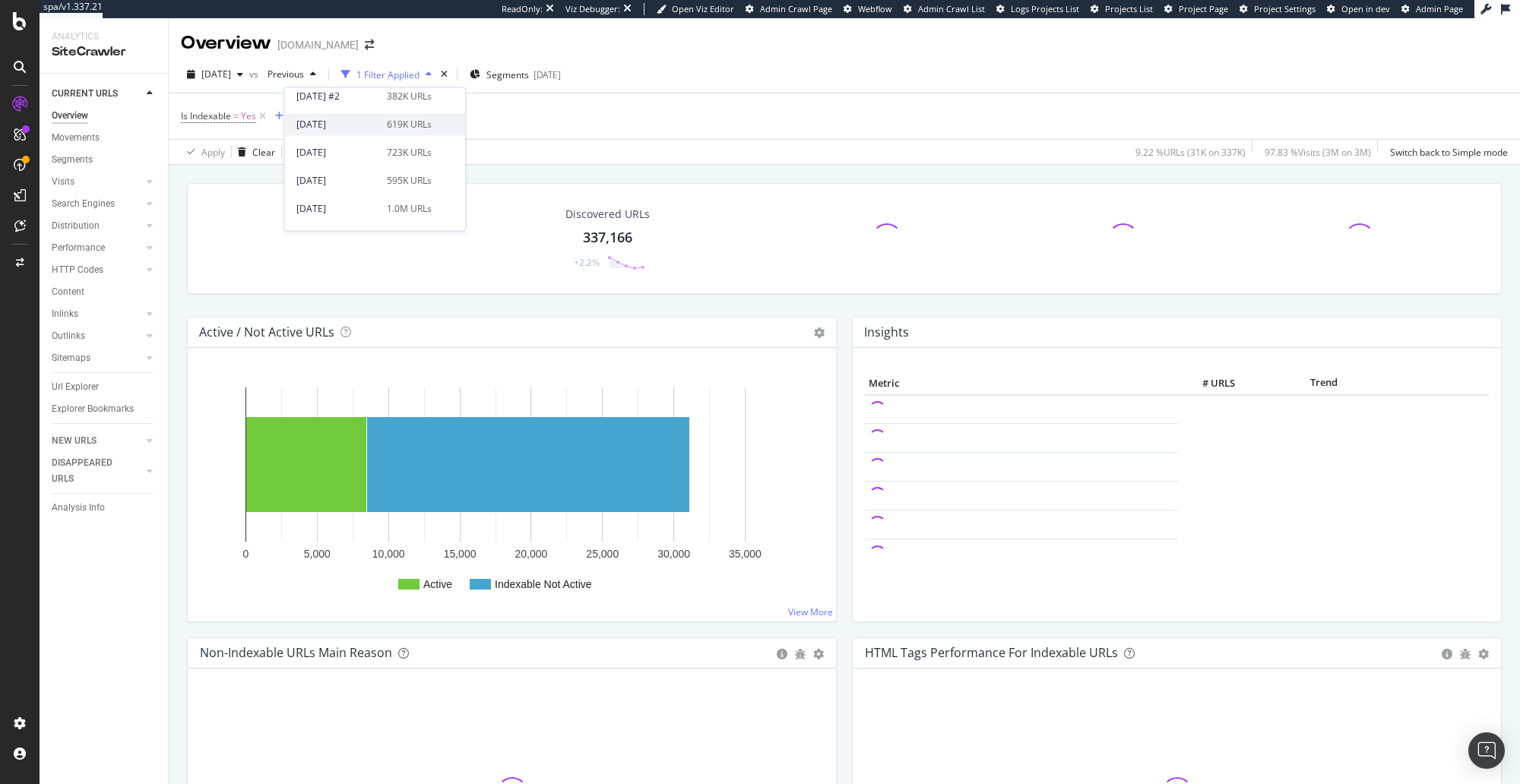
click at [337, 126] on div "2025 May. 7th" at bounding box center [337, 124] width 82 height 13
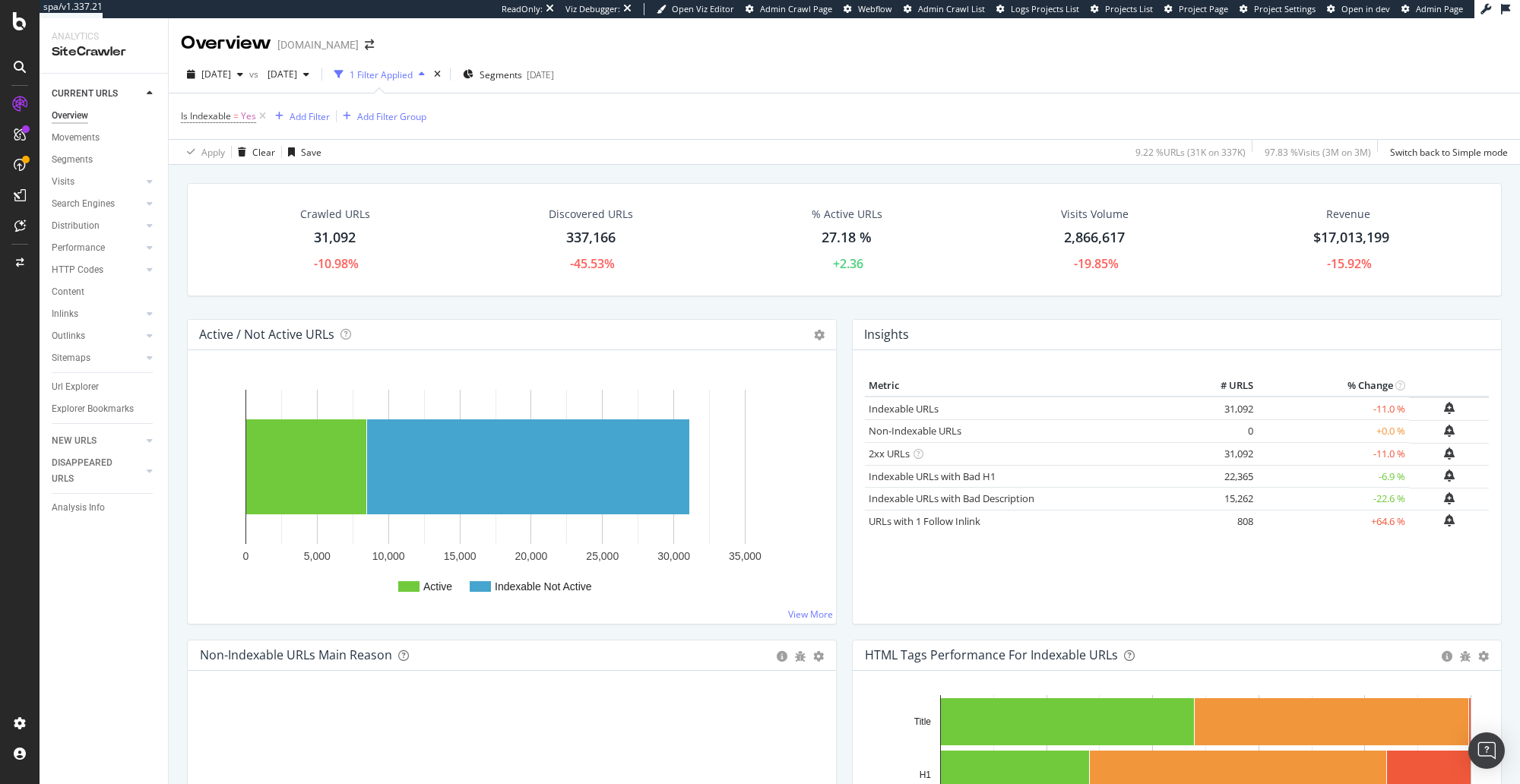
click at [522, 78] on span "Segments" at bounding box center [501, 74] width 43 height 13
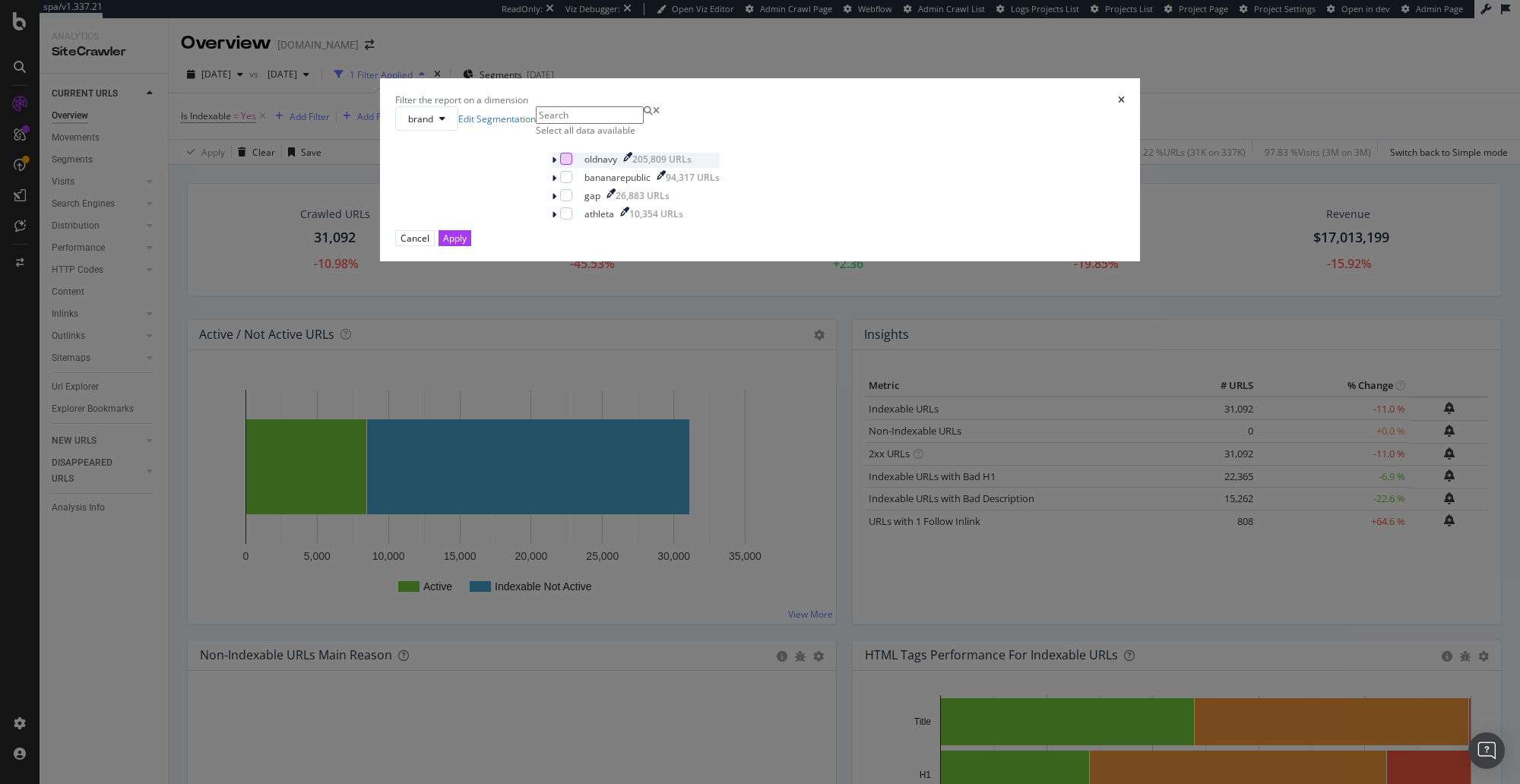
click at [572, 165] on div "modal" at bounding box center [566, 158] width 12 height 12
click at [572, 183] on div "modal" at bounding box center [566, 177] width 12 height 12
drag, startPoint x: 868, startPoint y: 520, endPoint x: 493, endPoint y: 72, distance: 584.2
click at [471, 246] on button "Apply" at bounding box center [454, 238] width 33 height 16
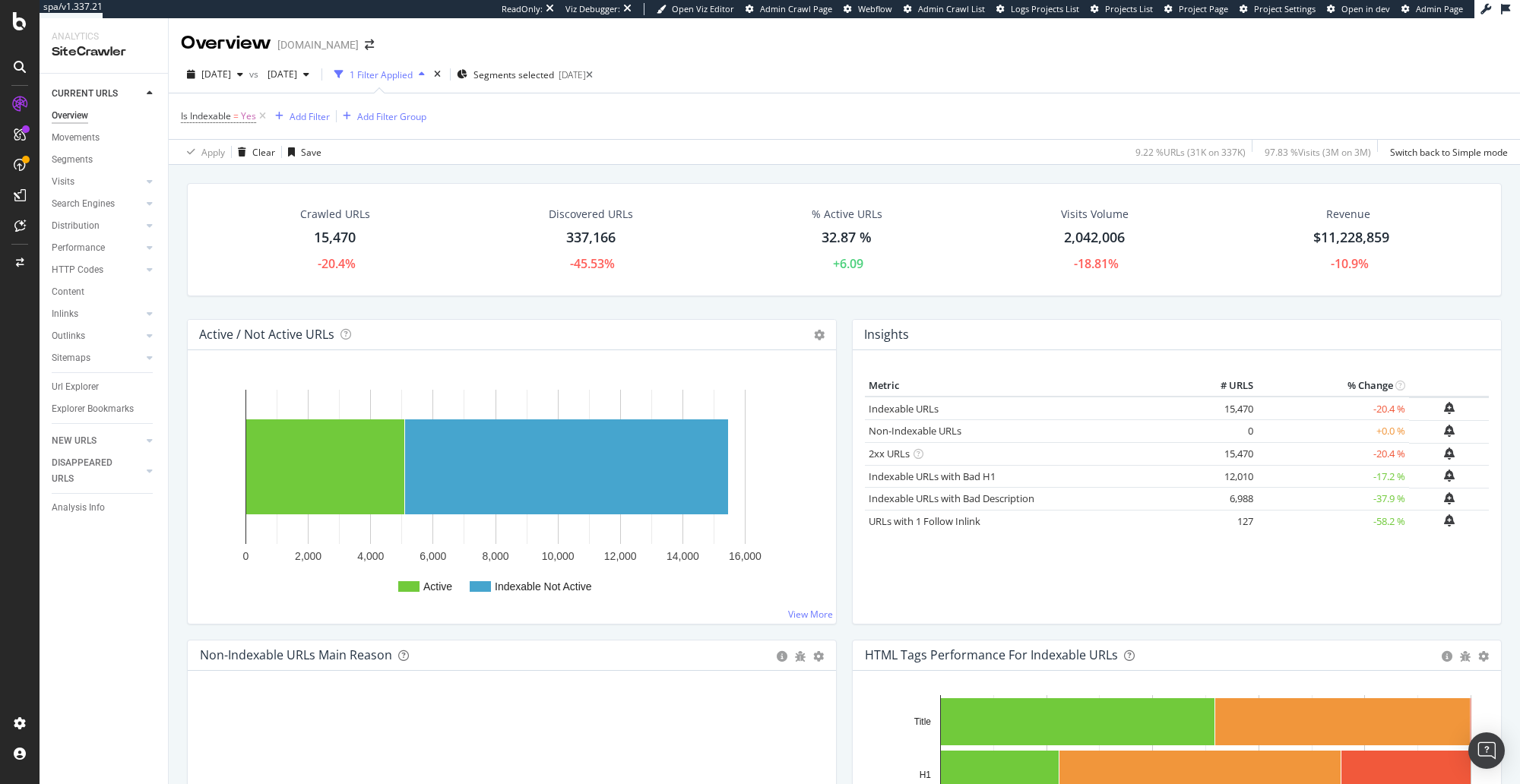
click at [572, 149] on div "Apply Clear Save 9.22 % URLs ( 31K on 337K ) 97.83 % Visits ( 3M on 3M ) Switch…" at bounding box center [843, 151] width 1351 height 25
click at [417, 167] on div "Crawled URLs 15,470 -20.4% Discovered URLs 337,166 -45.53% % Active URLs 32.87 …" at bounding box center [843, 548] width 1351 height 765
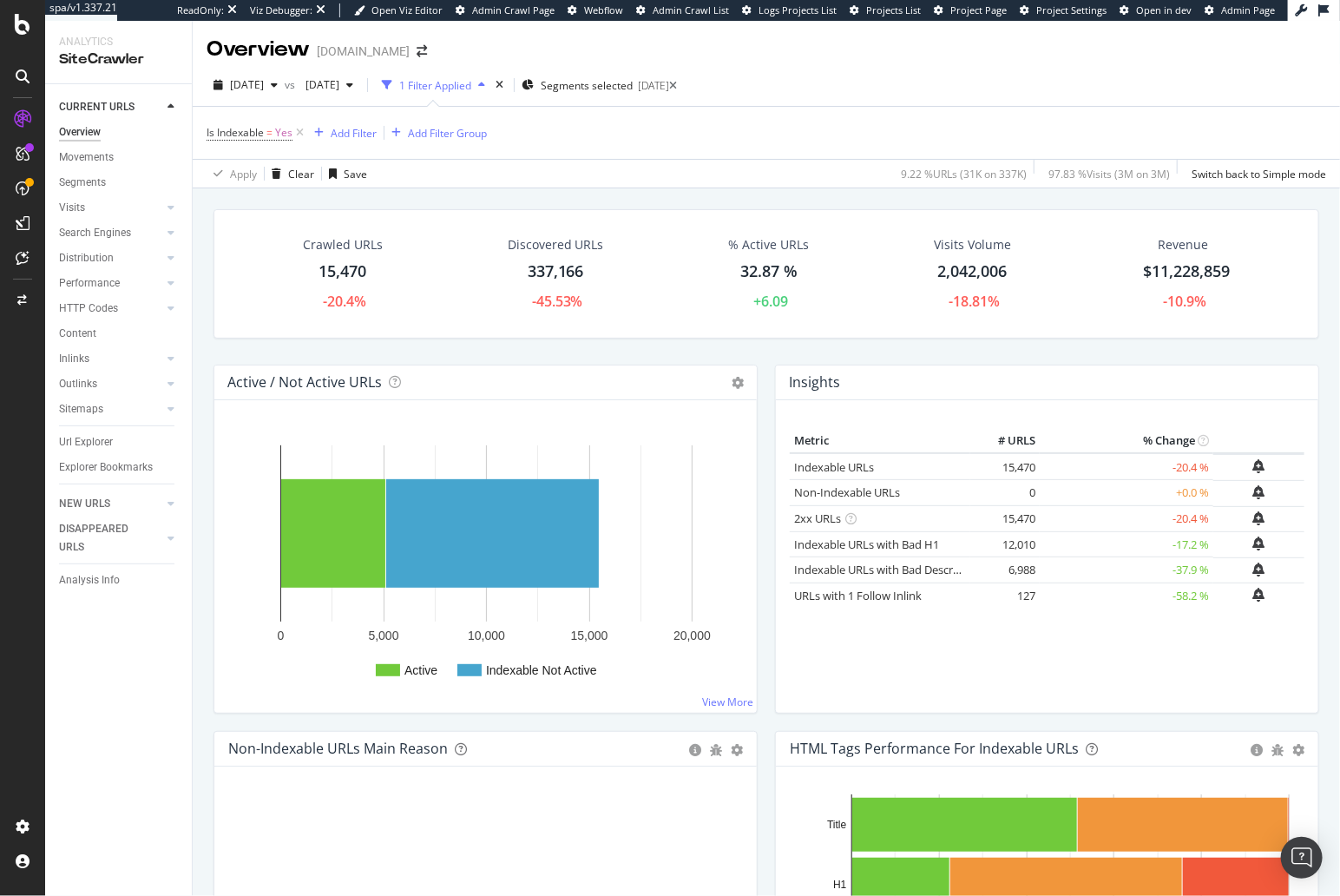
drag, startPoint x: 106, startPoint y: 236, endPoint x: 459, endPoint y: 20, distance: 413.8
click at [106, 236] on div "Search Engines" at bounding box center [94, 233] width 72 height 18
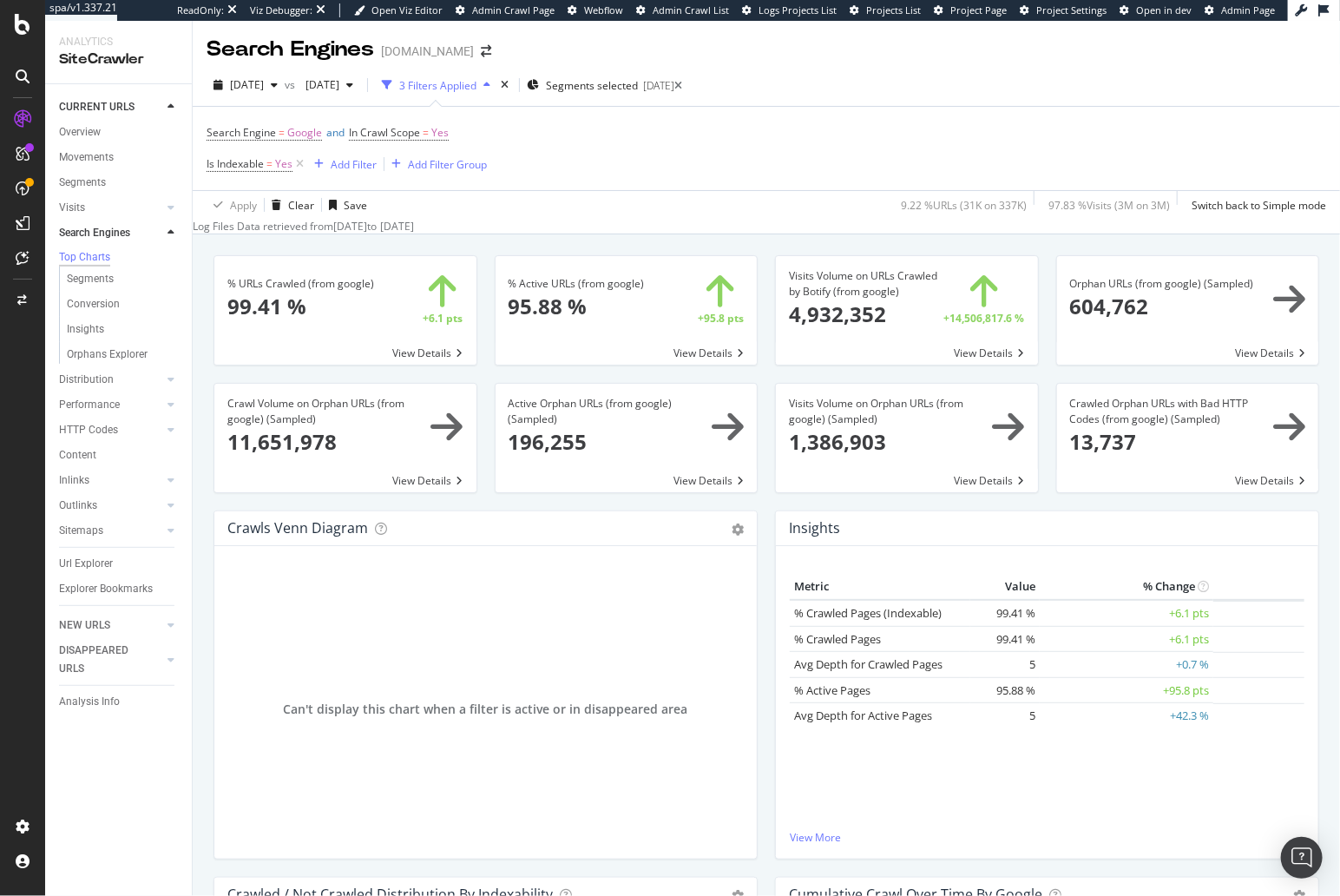
click at [587, 42] on div "Search Engines Gap.com" at bounding box center [766, 42] width 1148 height 43
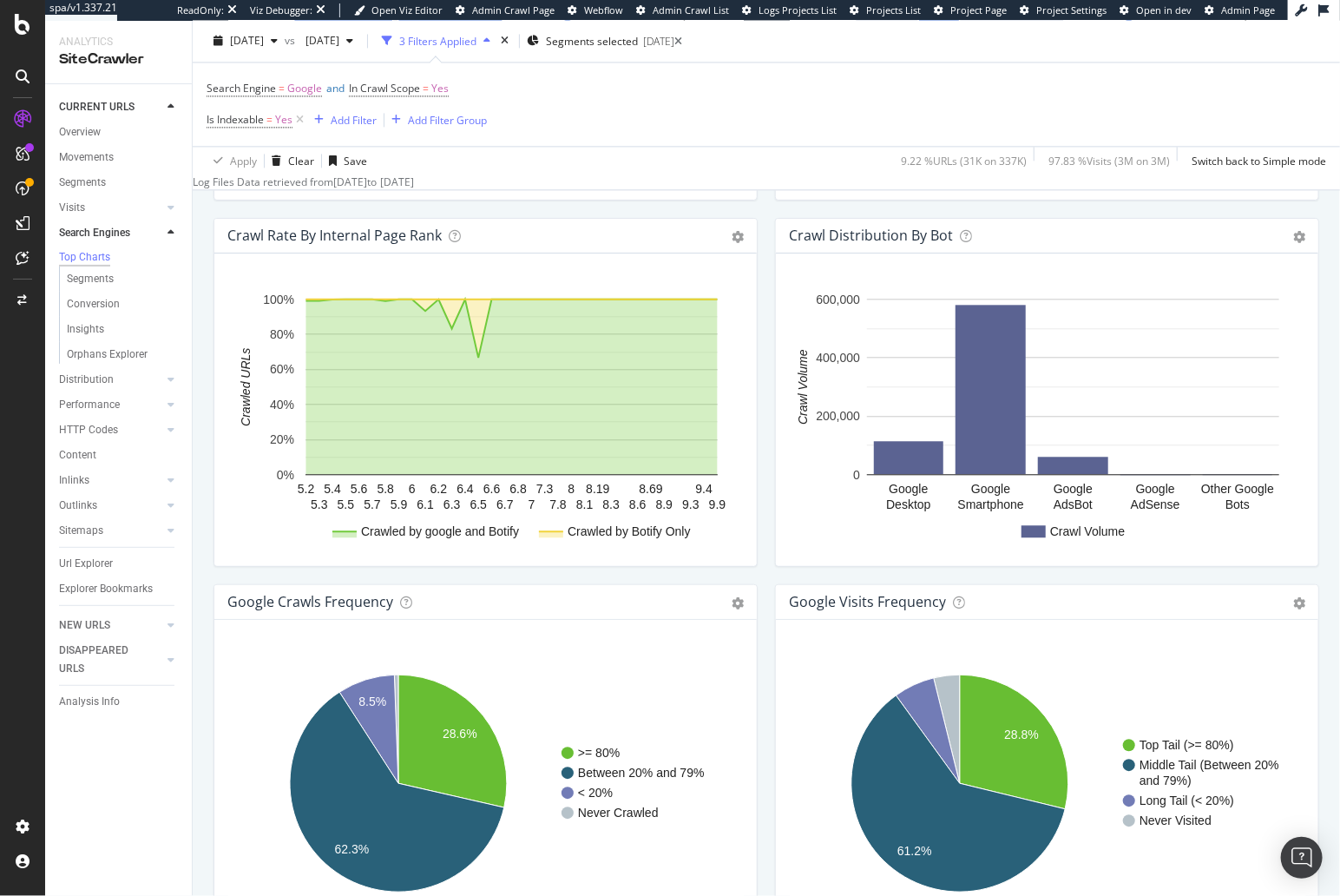
scroll to position [1828, 0]
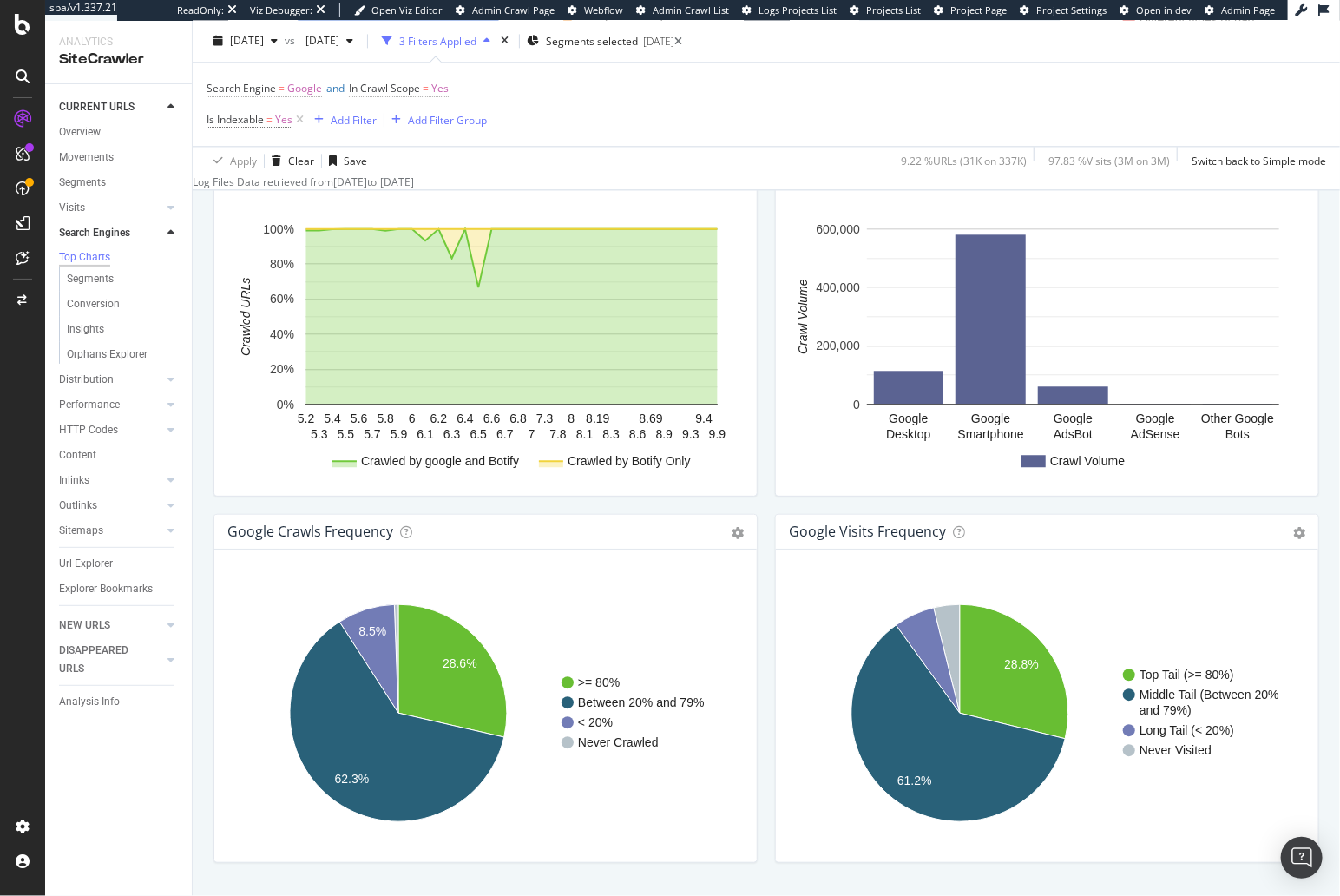
click at [794, 115] on div "Search Engine = Google and In Crawl Scope = Yes Is Indexable = Yes Add Filter A…" at bounding box center [766, 105] width 1120 height 84
click at [734, 531] on icon at bounding box center [737, 533] width 12 height 12
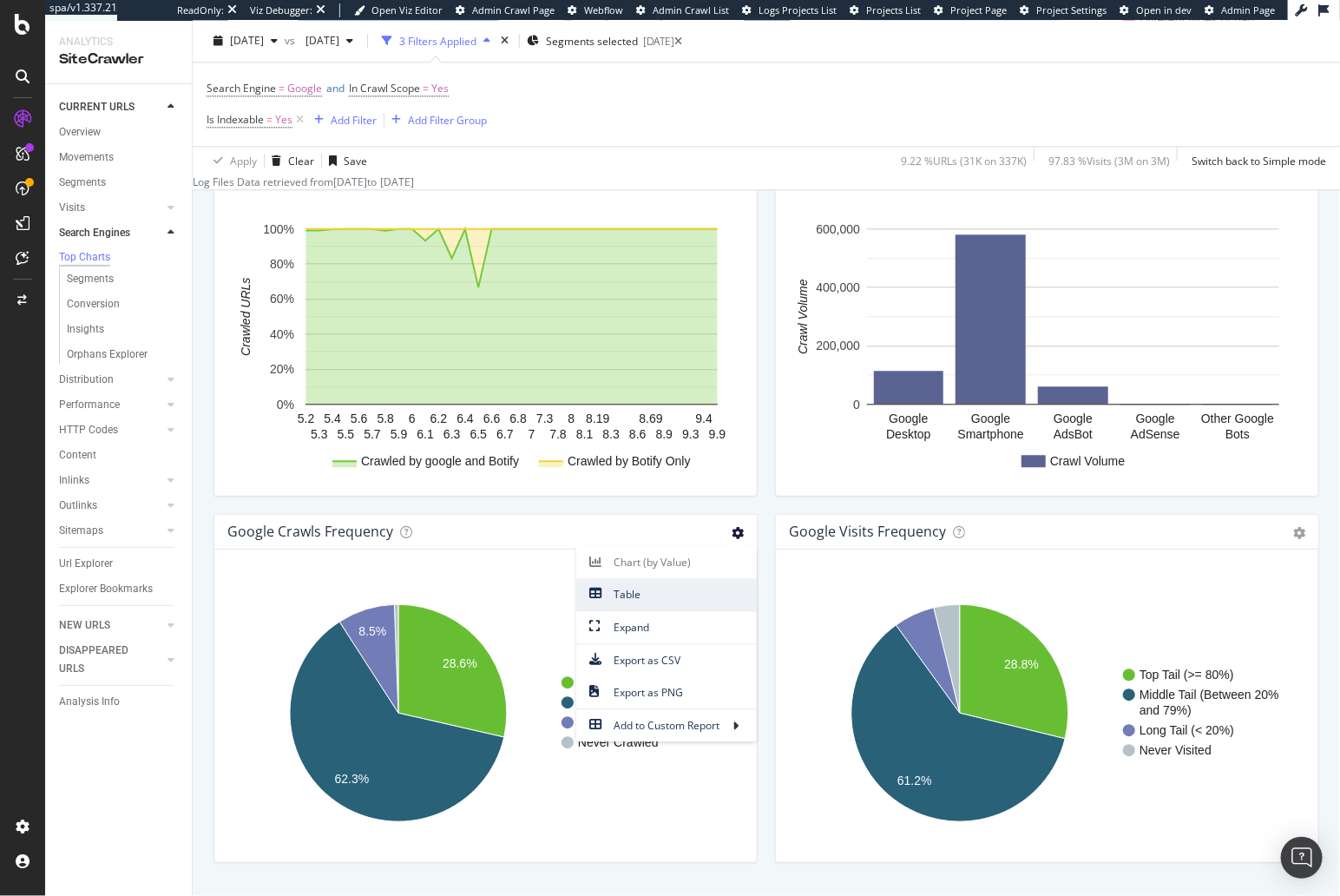
click at [697, 597] on span "Table" at bounding box center [666, 594] width 181 height 23
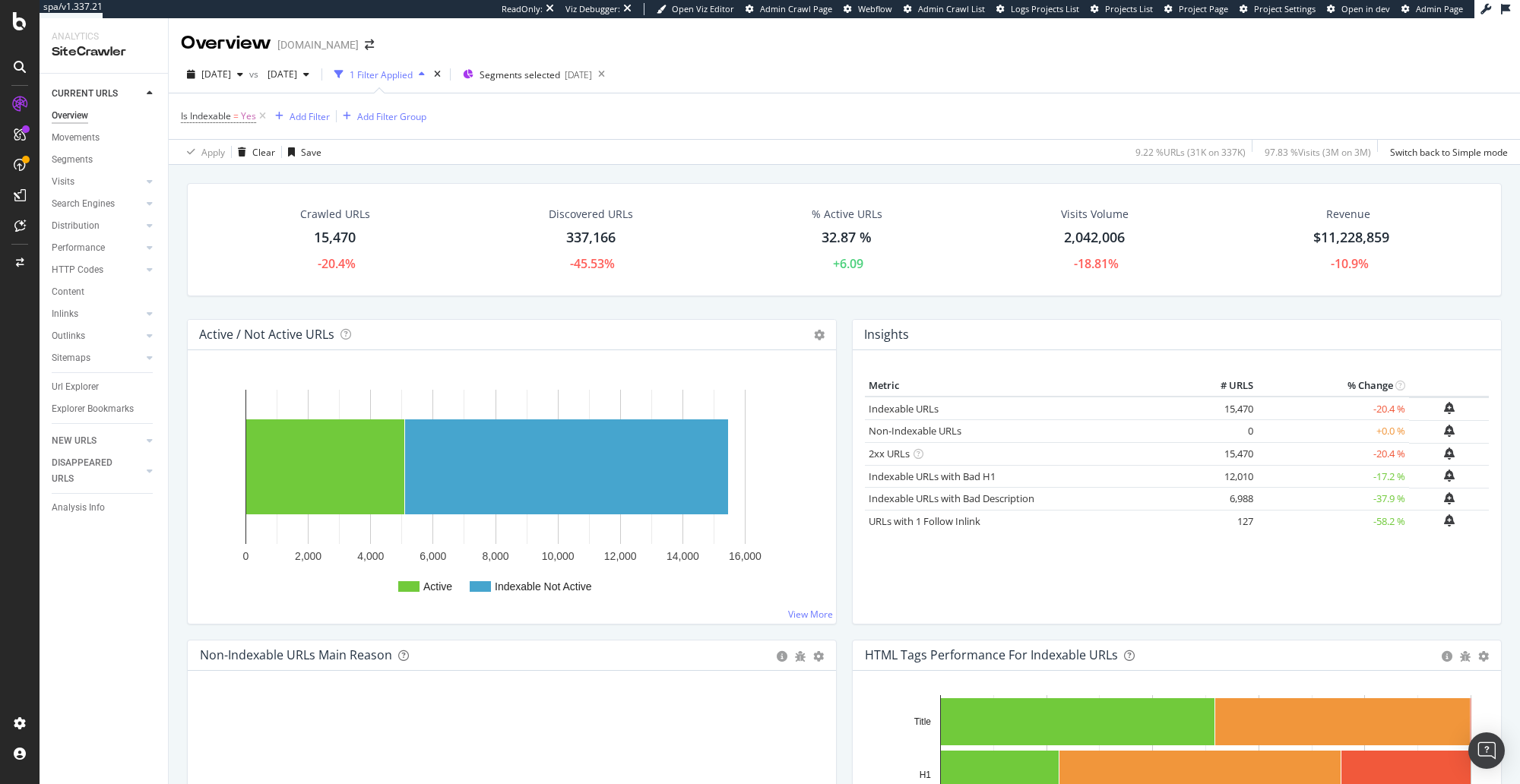
click at [560, 75] on span "Segments selected" at bounding box center [520, 74] width 81 height 13
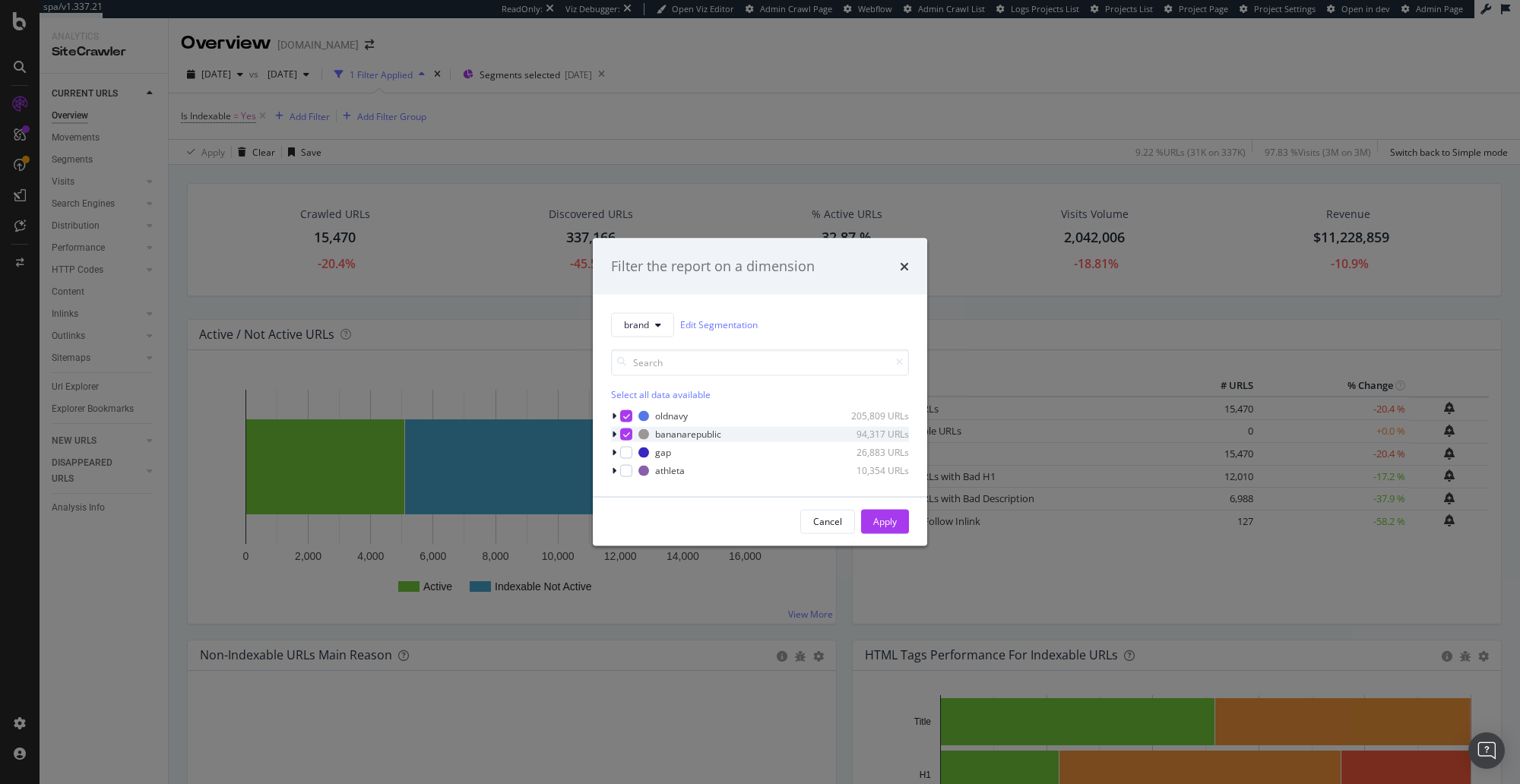
drag, startPoint x: 624, startPoint y: 418, endPoint x: 622, endPoint y: 429, distance: 11.2
click at [624, 419] on div "modal" at bounding box center [626, 416] width 12 height 12
drag, startPoint x: 622, startPoint y: 432, endPoint x: 630, endPoint y: 441, distance: 12.0
click at [622, 432] on div "modal" at bounding box center [626, 433] width 12 height 12
drag, startPoint x: 628, startPoint y: 450, endPoint x: 633, endPoint y: 472, distance: 22.6
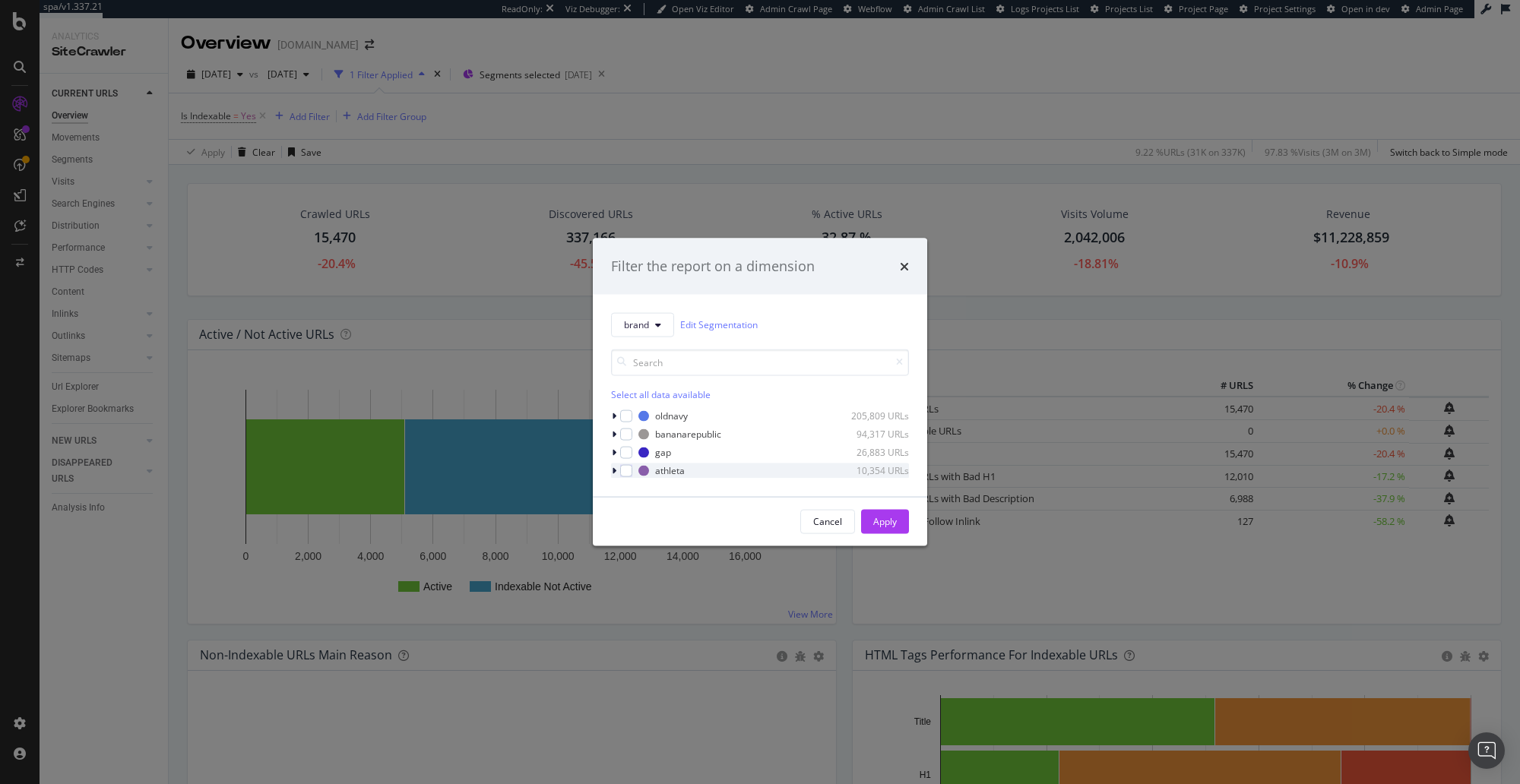
click at [628, 450] on div "modal" at bounding box center [626, 452] width 12 height 12
click at [628, 473] on div "modal" at bounding box center [626, 470] width 12 height 12
drag, startPoint x: 887, startPoint y: 520, endPoint x: 476, endPoint y: 357, distance: 442.1
click at [887, 520] on div "Apply" at bounding box center [885, 521] width 24 height 13
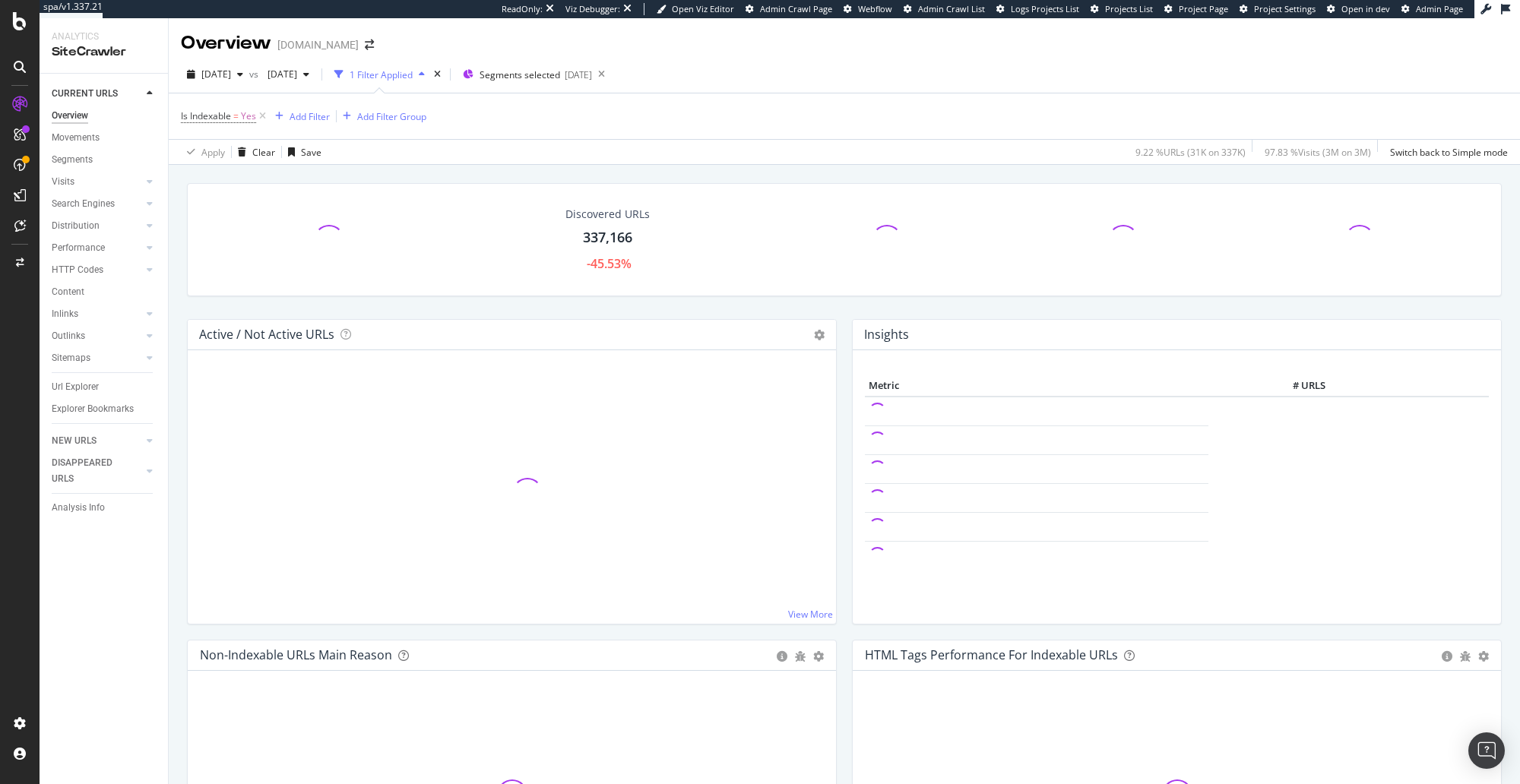
click at [383, 168] on div "Discovered URLs 337,166 -45.53% Active / Not Active URLs Chart (by Value) Chart…" at bounding box center [843, 548] width 1351 height 765
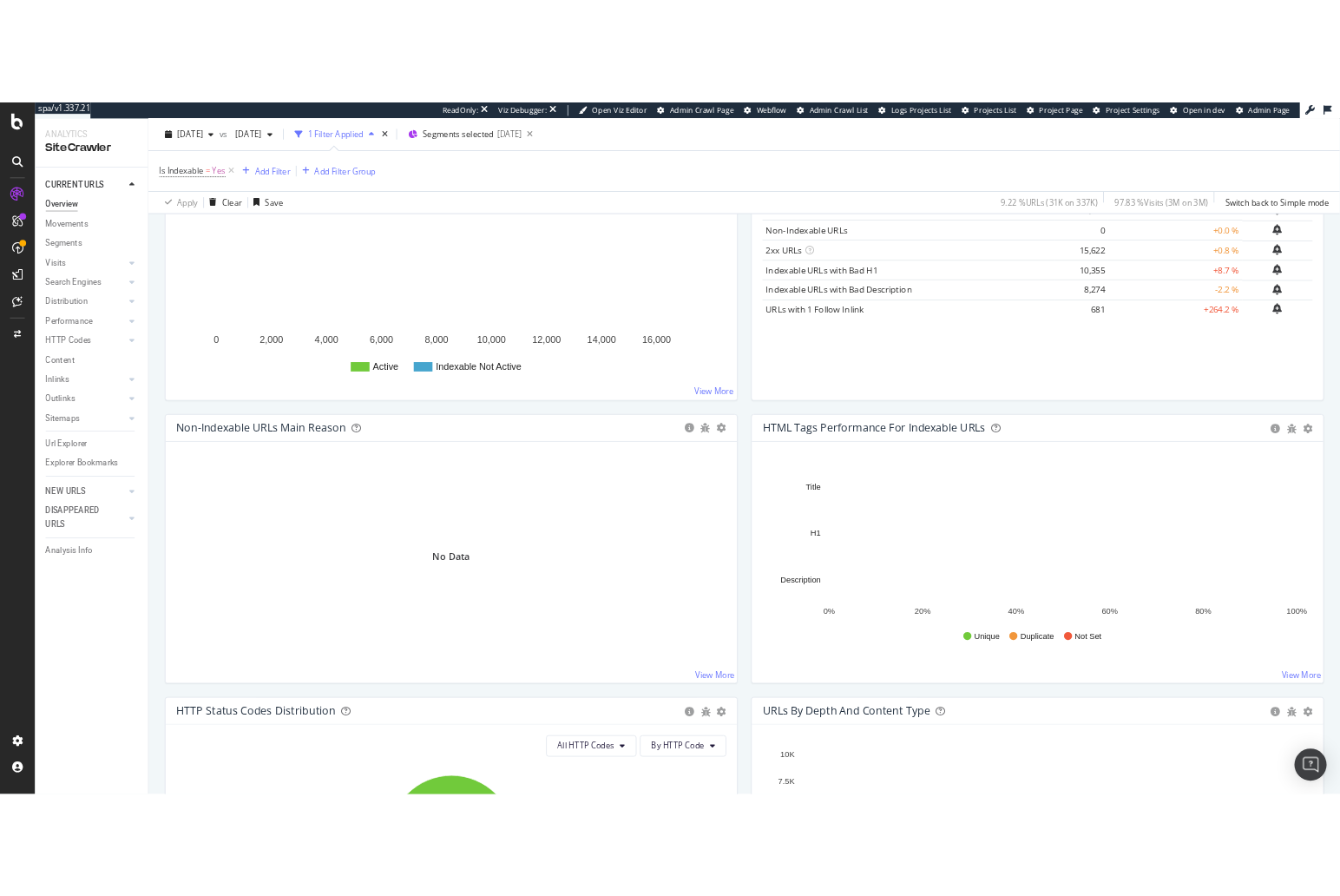
scroll to position [567, 0]
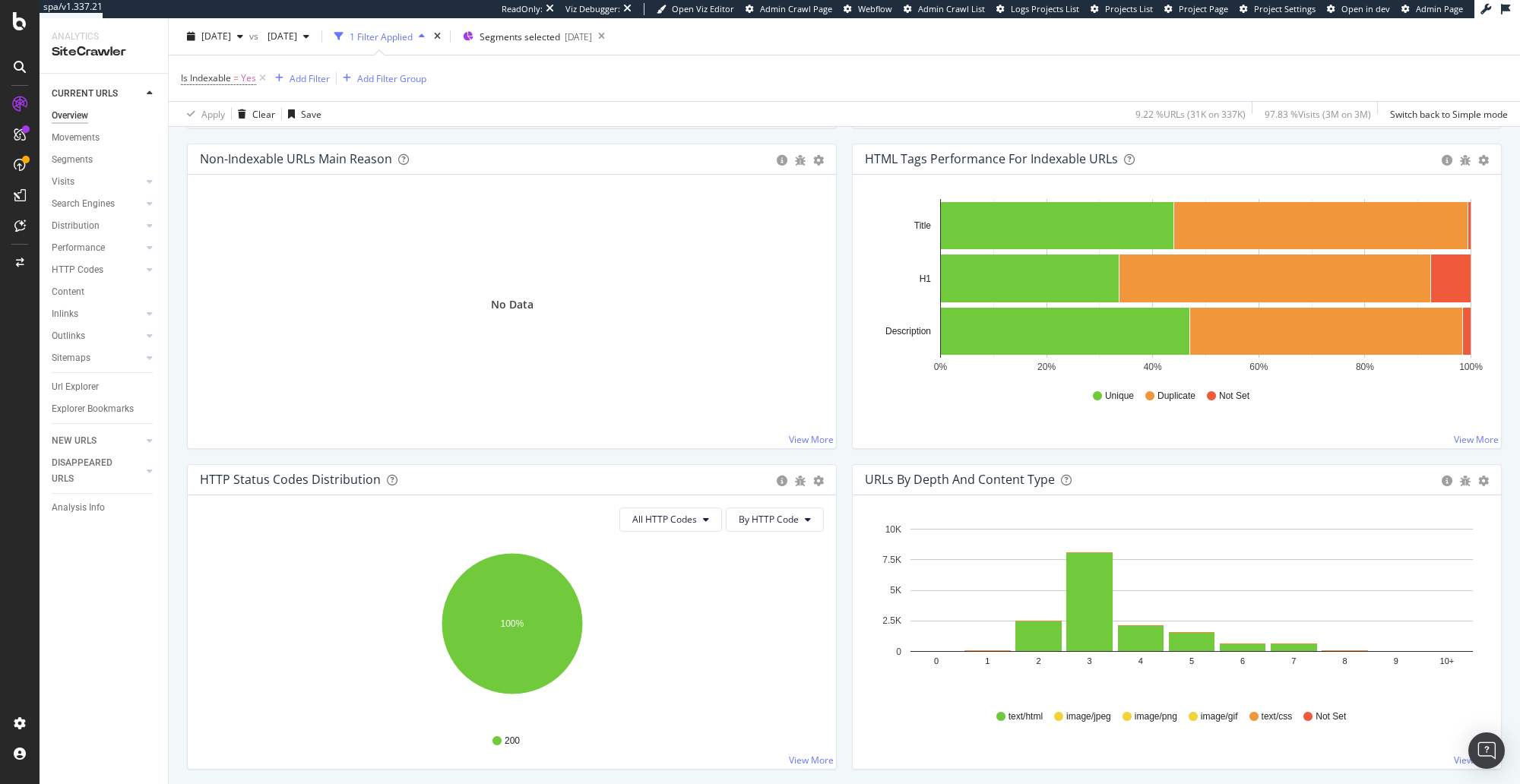
click at [841, 359] on div "Non-Indexable URLs Main Reason Pie Table Export as CSV Add to Custom Report No …" at bounding box center [512, 304] width 665 height 320
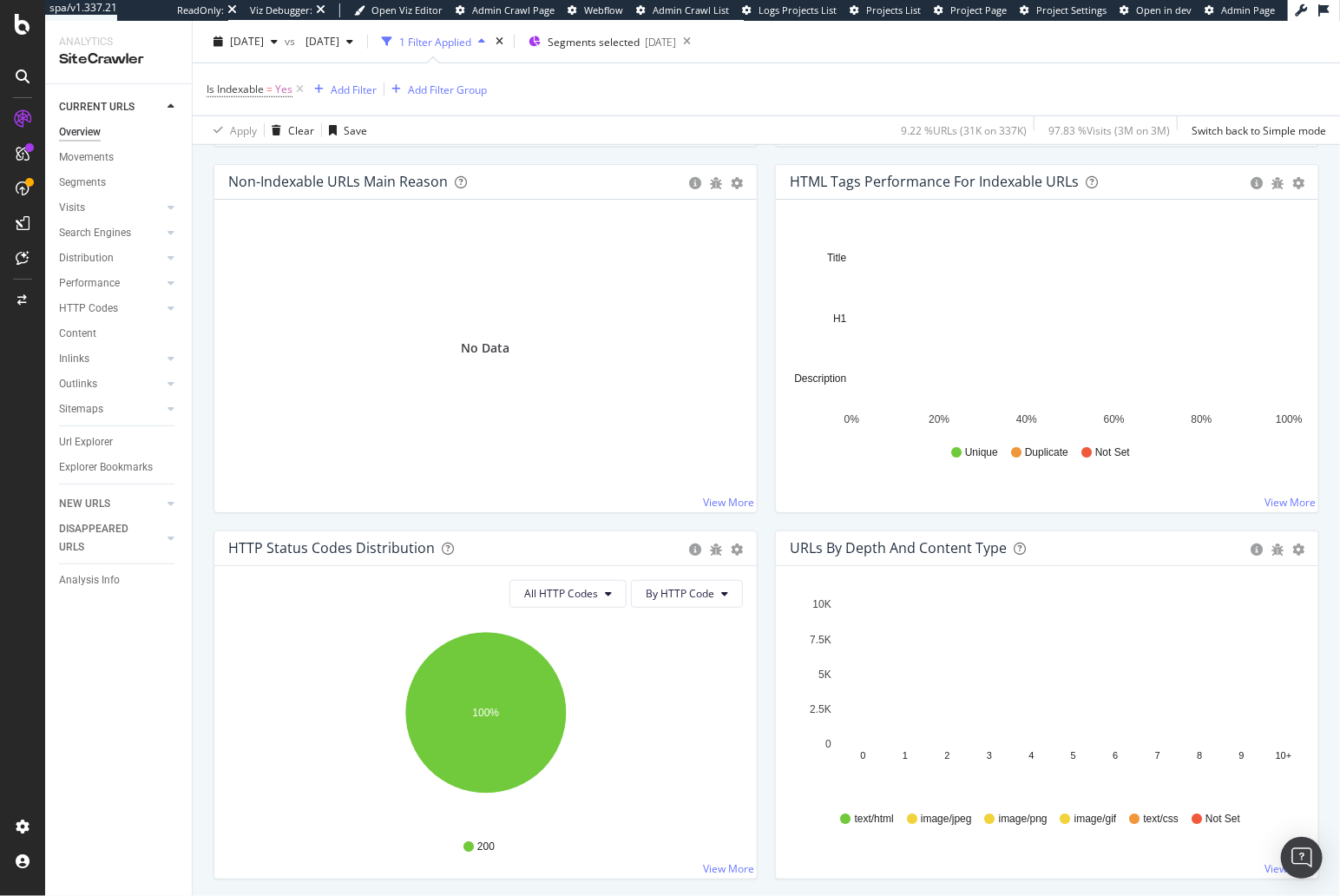
scroll to position [0, 0]
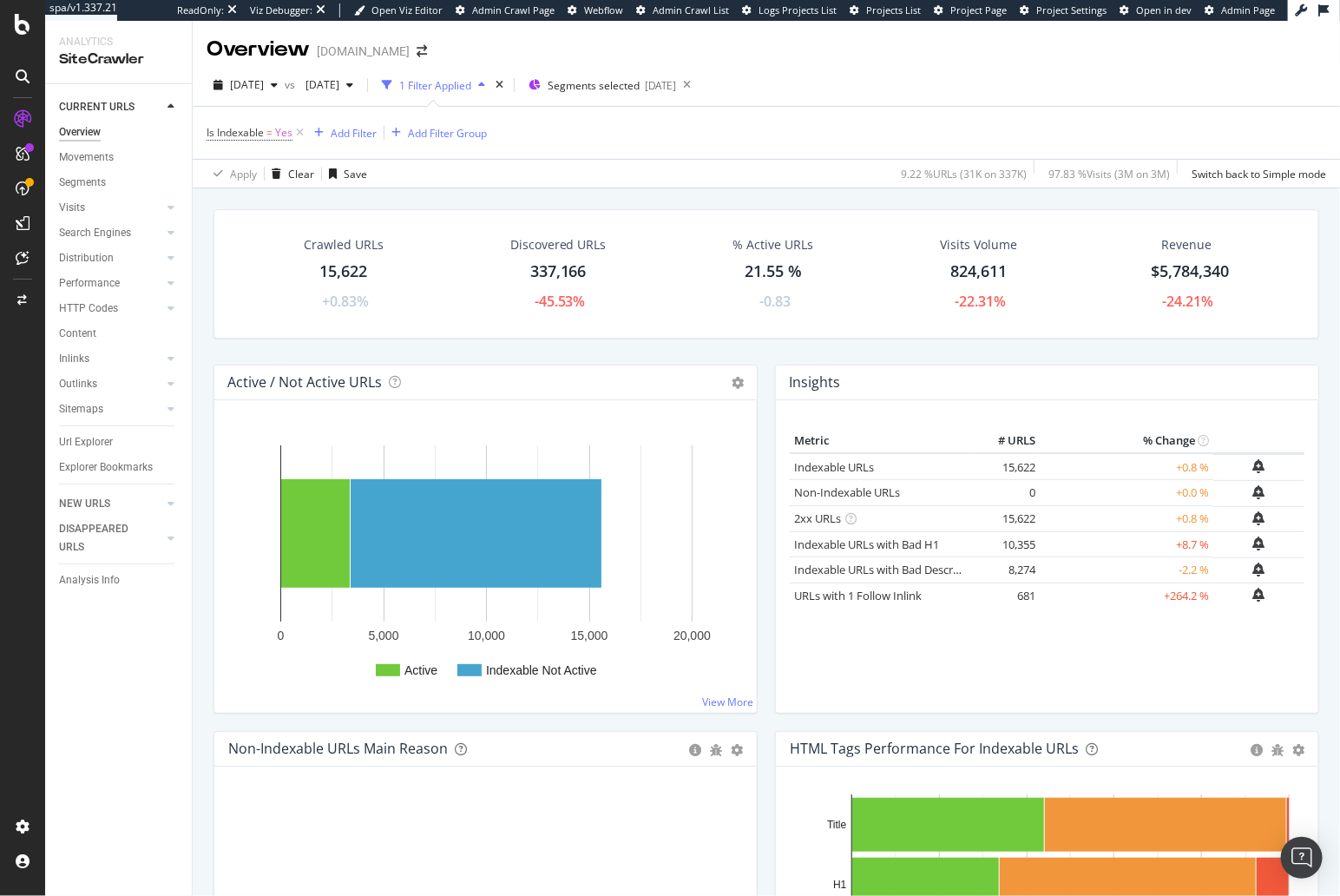
click at [114, 232] on div "Search Engines" at bounding box center [94, 233] width 72 height 18
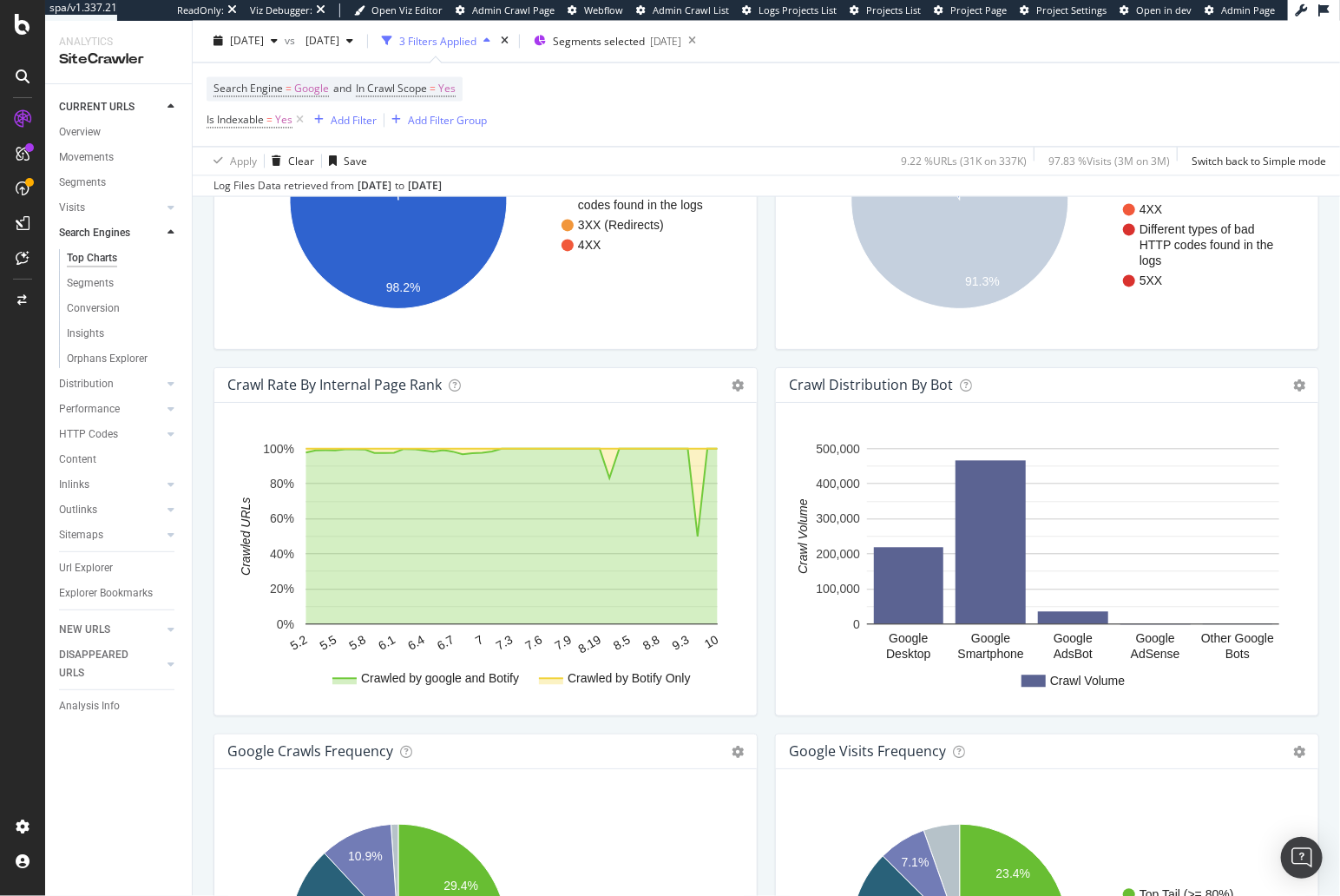
scroll to position [1873, 0]
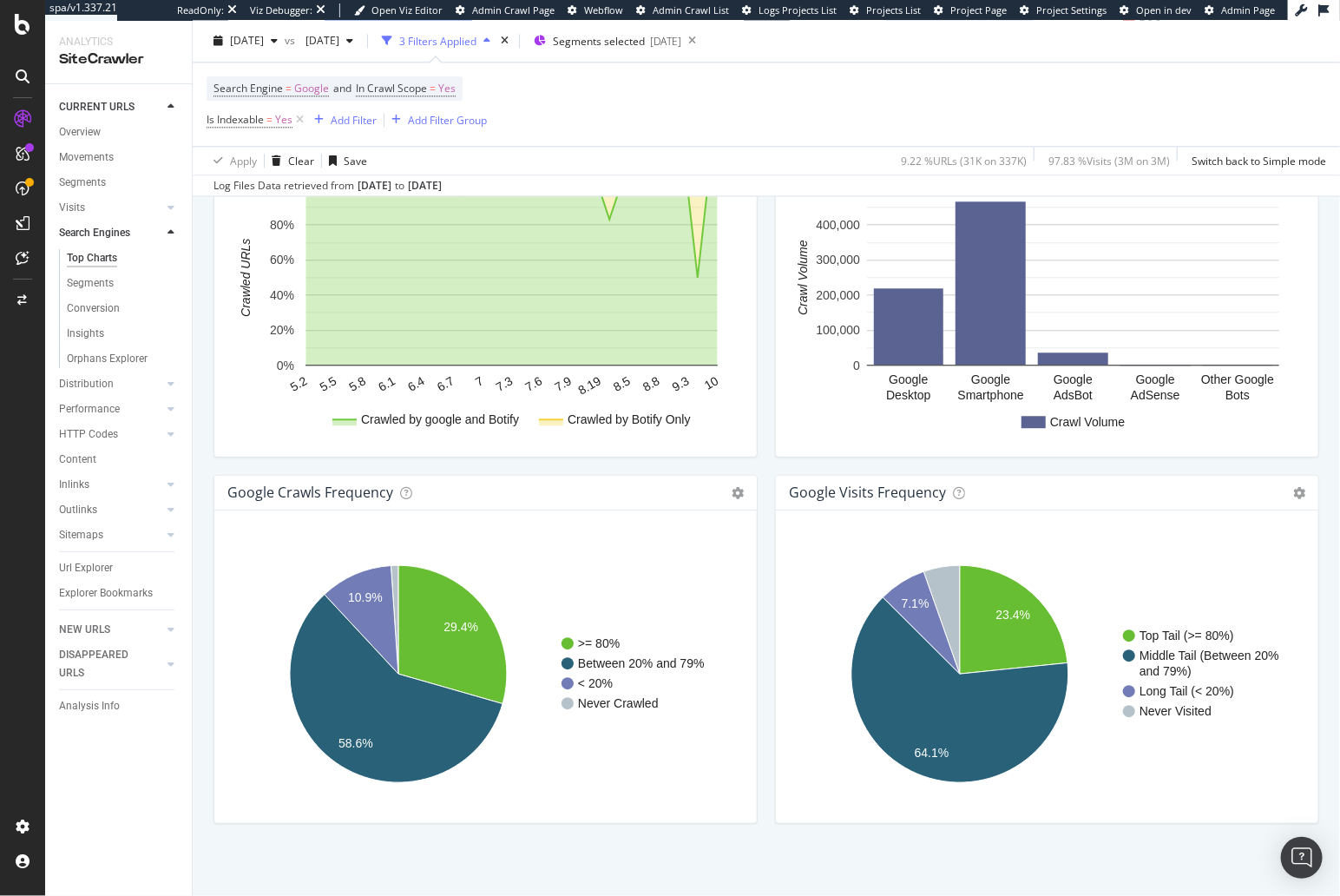
click at [738, 492] on icon at bounding box center [737, 493] width 12 height 12
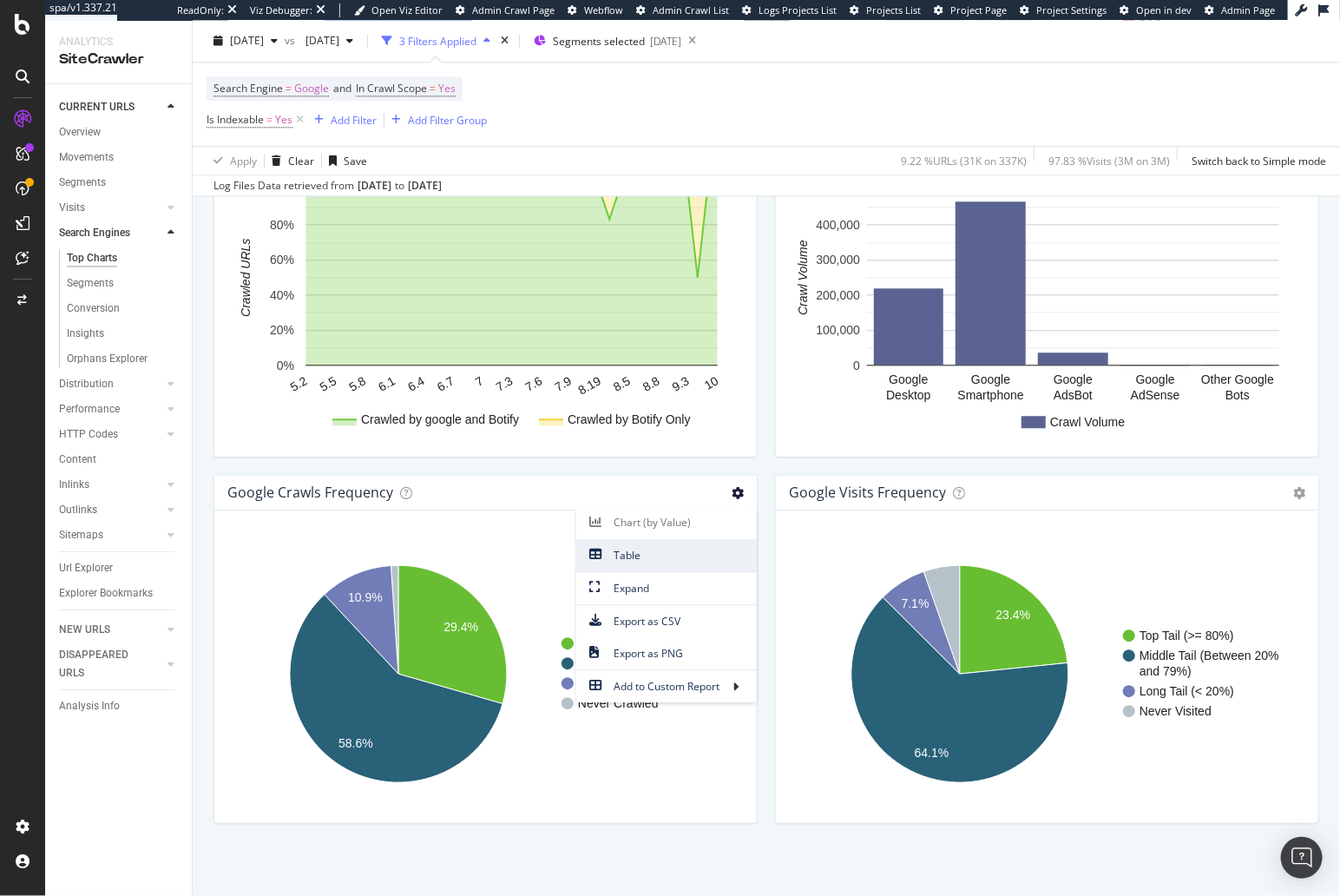
click at [663, 545] on span "Table" at bounding box center [666, 555] width 181 height 23
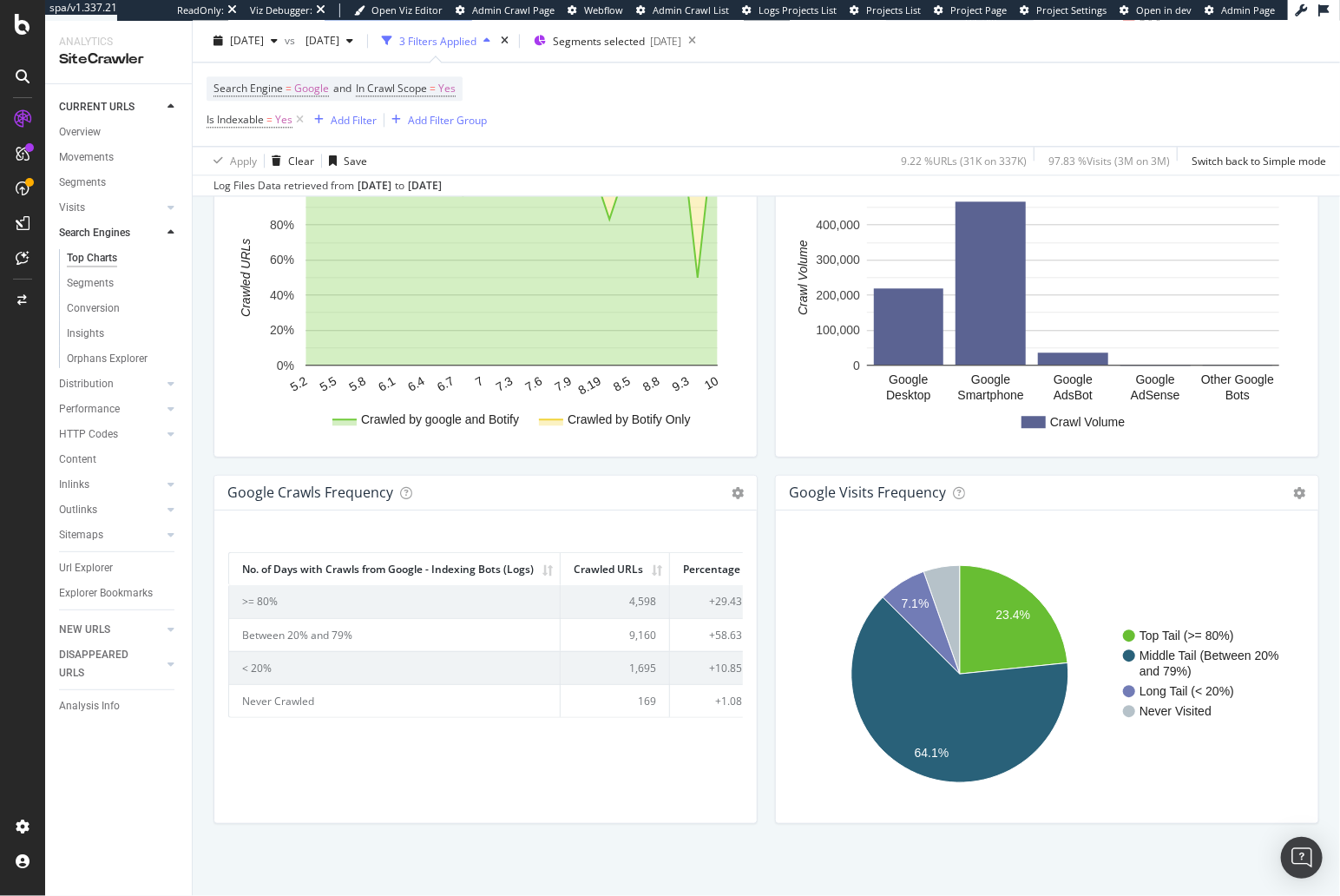
click at [759, 595] on div "google Crawls Frequency Chart (by Value) Table Expand Export as CSV Export as P…" at bounding box center [485, 658] width 561 height 366
click at [761, 551] on div "google Crawls Frequency Chart (by Value) Table Expand Export as CSV Export as P…" at bounding box center [485, 658] width 561 height 366
drag, startPoint x: 513, startPoint y: 781, endPoint x: 474, endPoint y: 612, distance: 173.4
click at [513, 781] on div "No. of Days with Crawls from Google - Indexing Bots (Logs) Crawled URLs Percent…" at bounding box center [484, 674] width 514 height 271
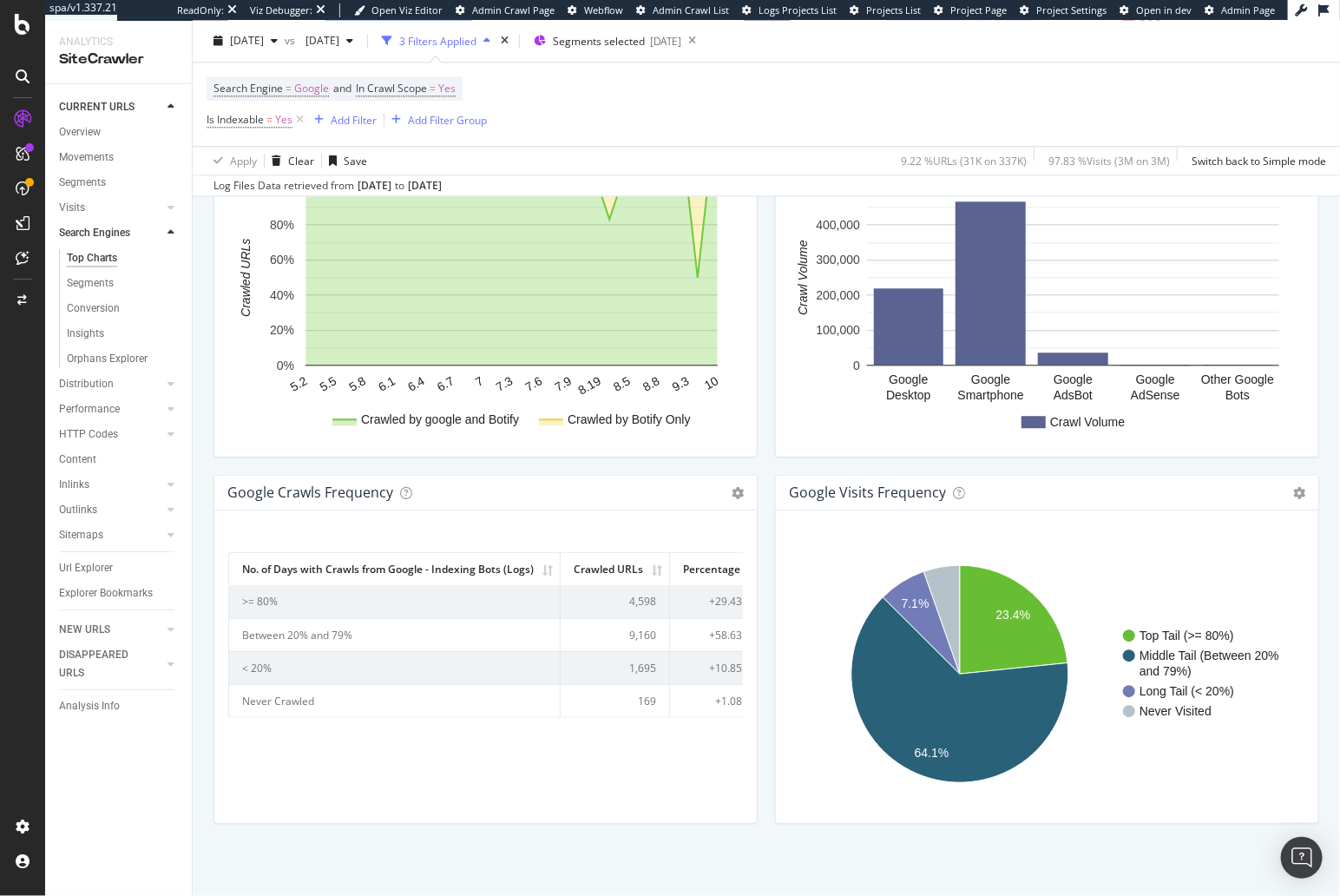
click at [550, 456] on div "Crawl Rate By Internal Page Rank Chart (by Value) Chart (by Percentage) Table E…" at bounding box center [485, 291] width 561 height 366
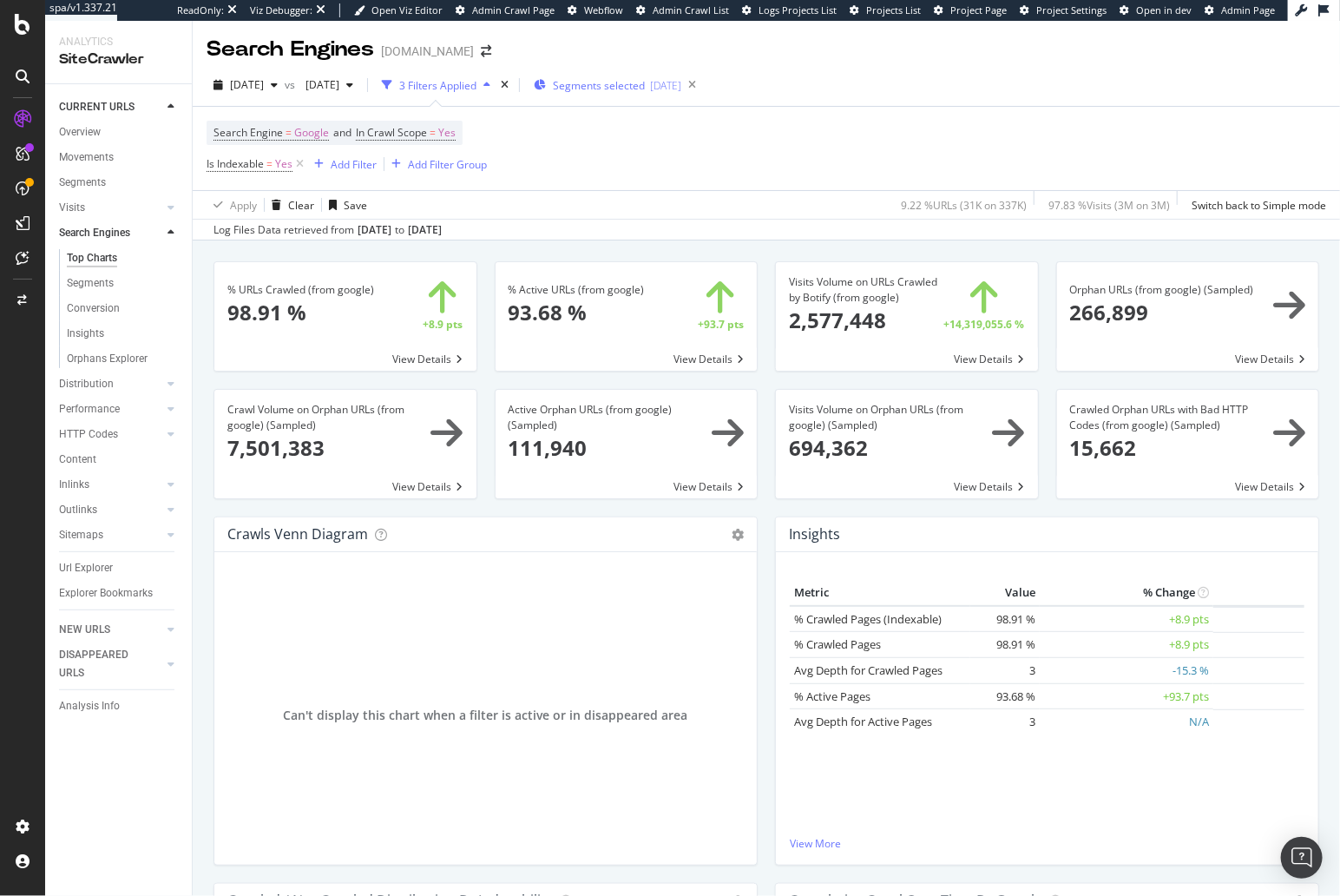
drag, startPoint x: 23, startPoint y: 263, endPoint x: 677, endPoint y: 97, distance: 674.7
click at [0, 0] on div at bounding box center [22, 448] width 45 height 896
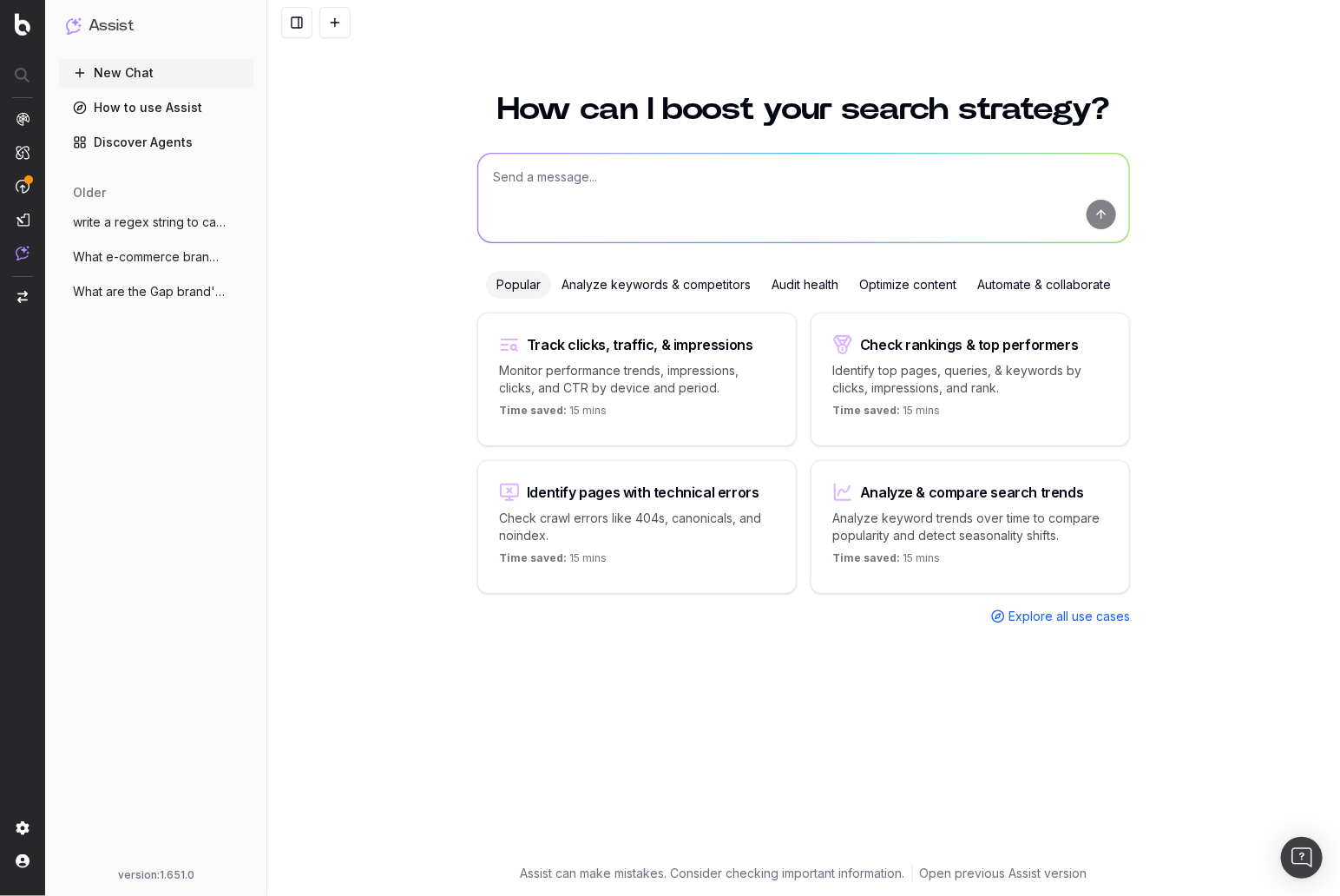
click at [551, 189] on textarea at bounding box center [803, 198] width 651 height 88
type textarea "What is Botify's definition of an Indexable URL?"
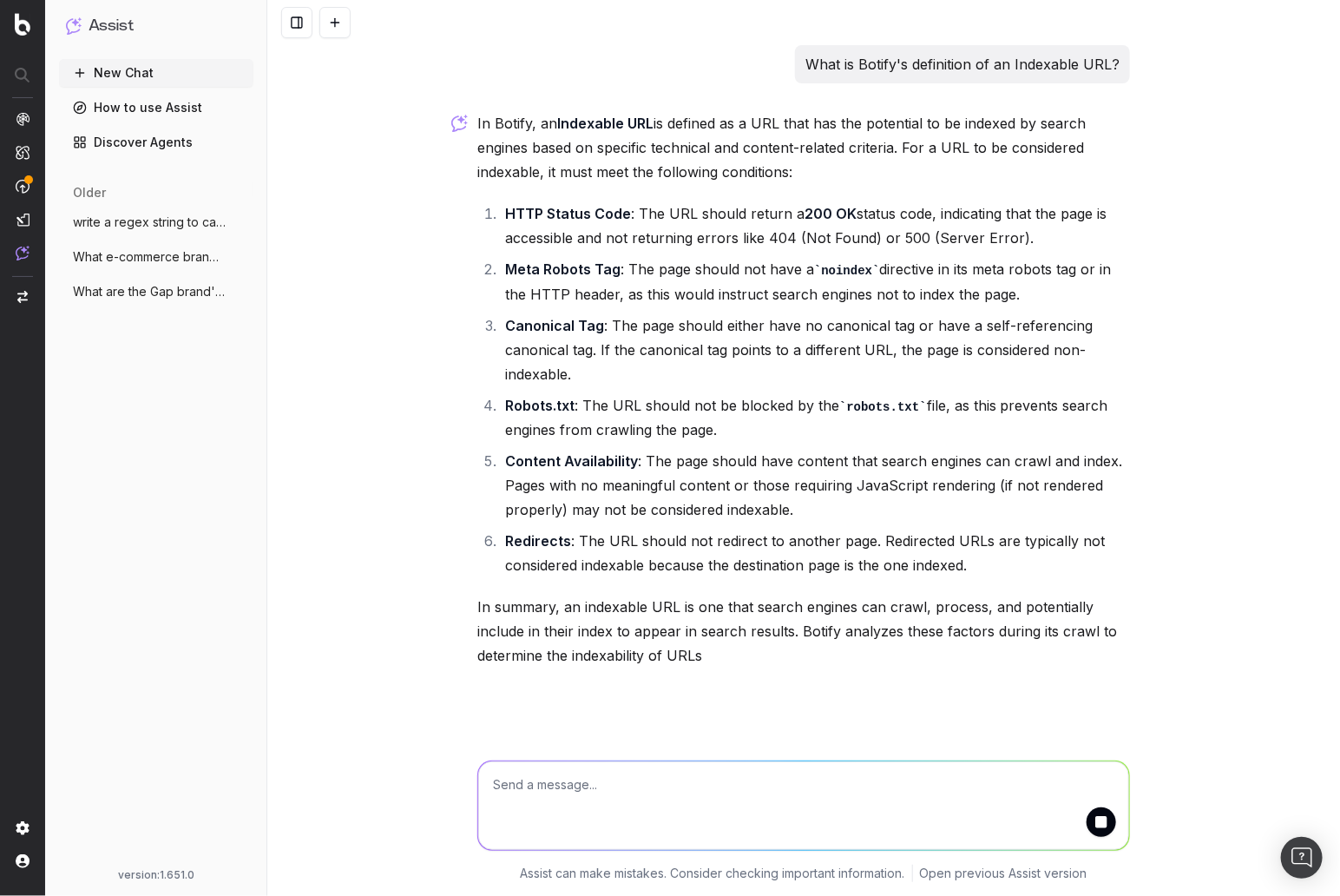
scroll to position [3, 0]
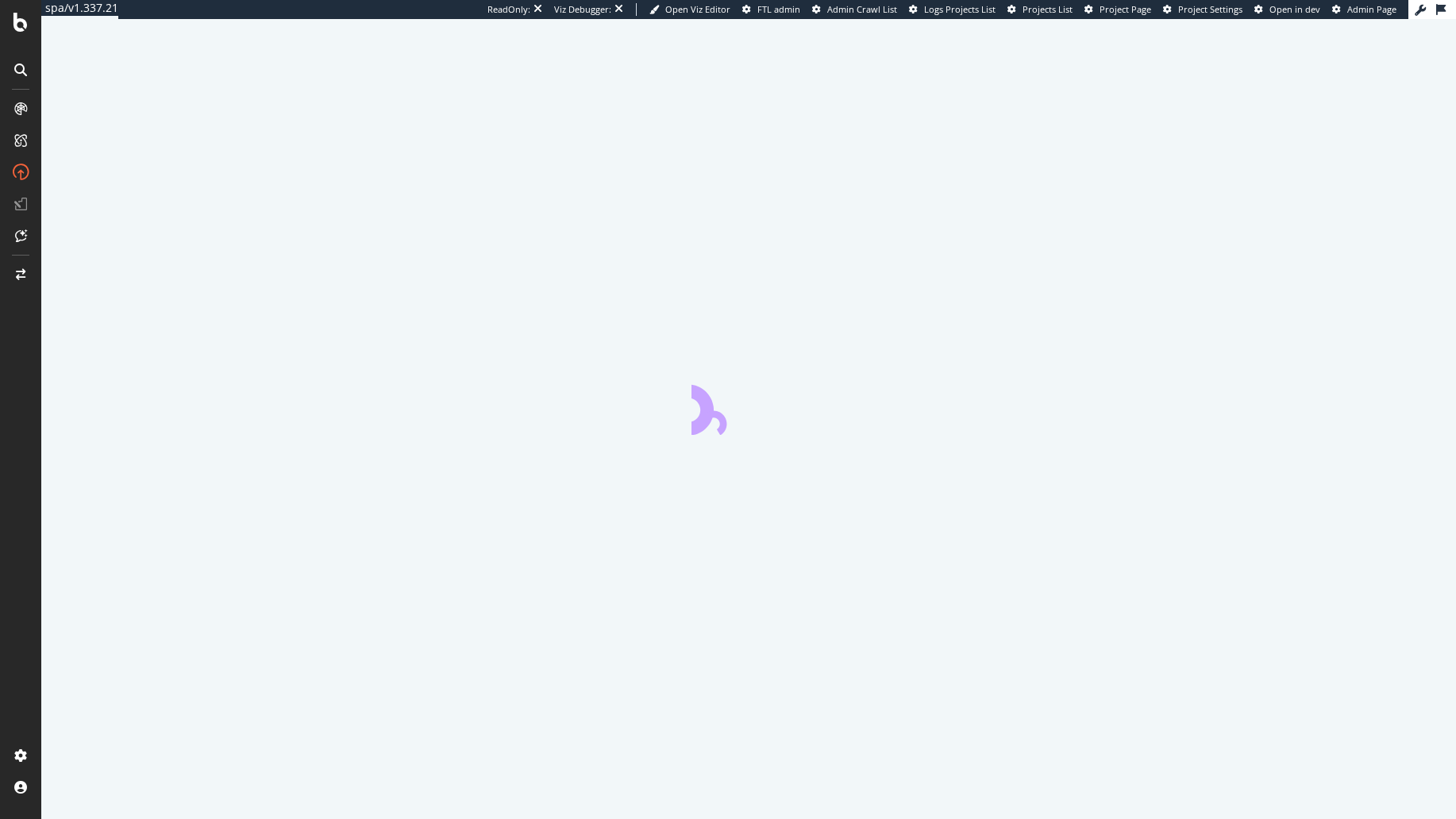
click at [121, 256] on div at bounding box center [748, 419] width 1415 height 800
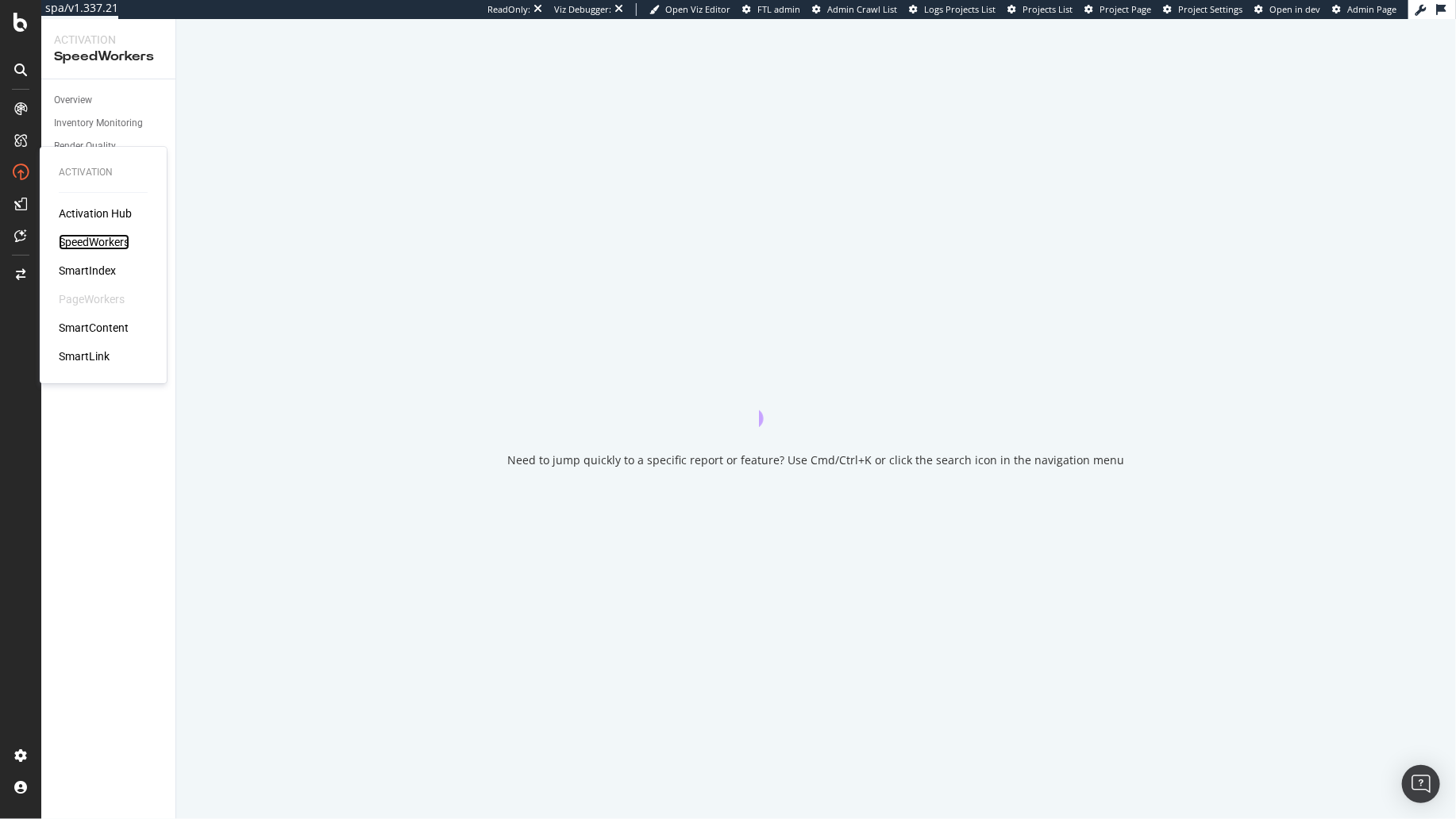
click at [89, 238] on div "SpeedWorkers" at bounding box center [94, 242] width 70 height 16
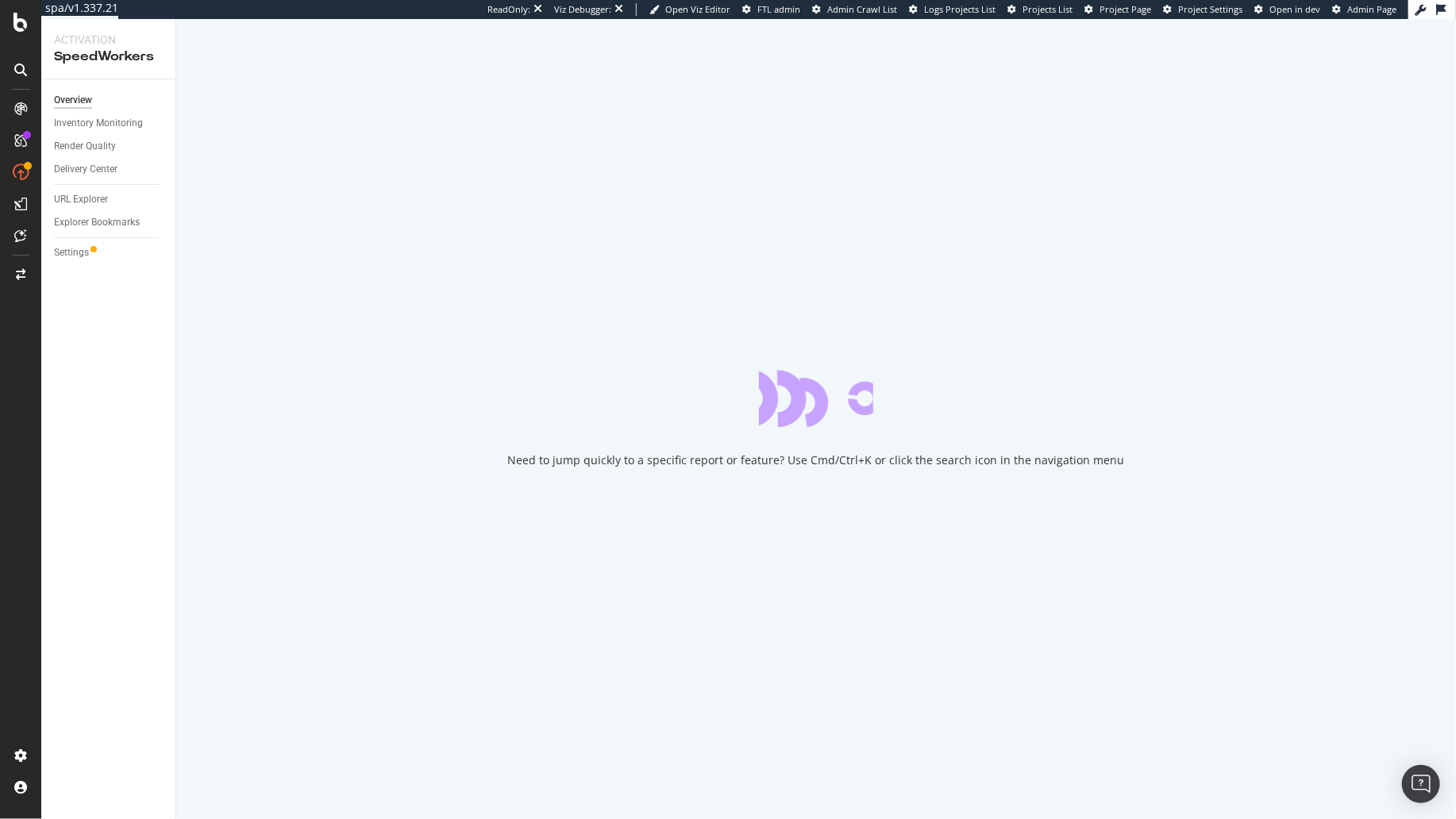
click at [106, 360] on div "Overview Inventory Monitoring Render Quality Delivery Center URL Explorer Explo…" at bounding box center [108, 448] width 135 height 739
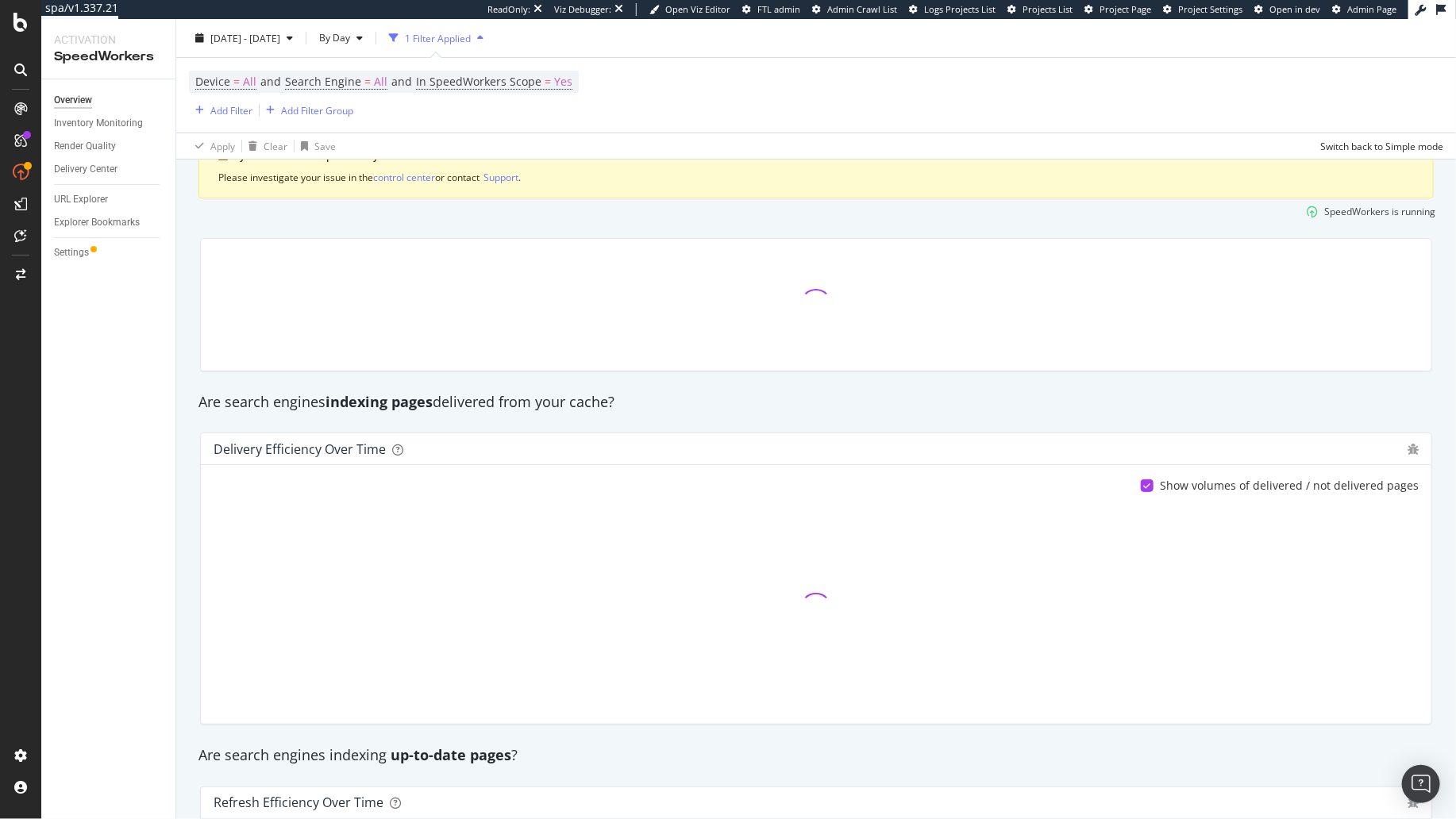
scroll to position [100, 0]
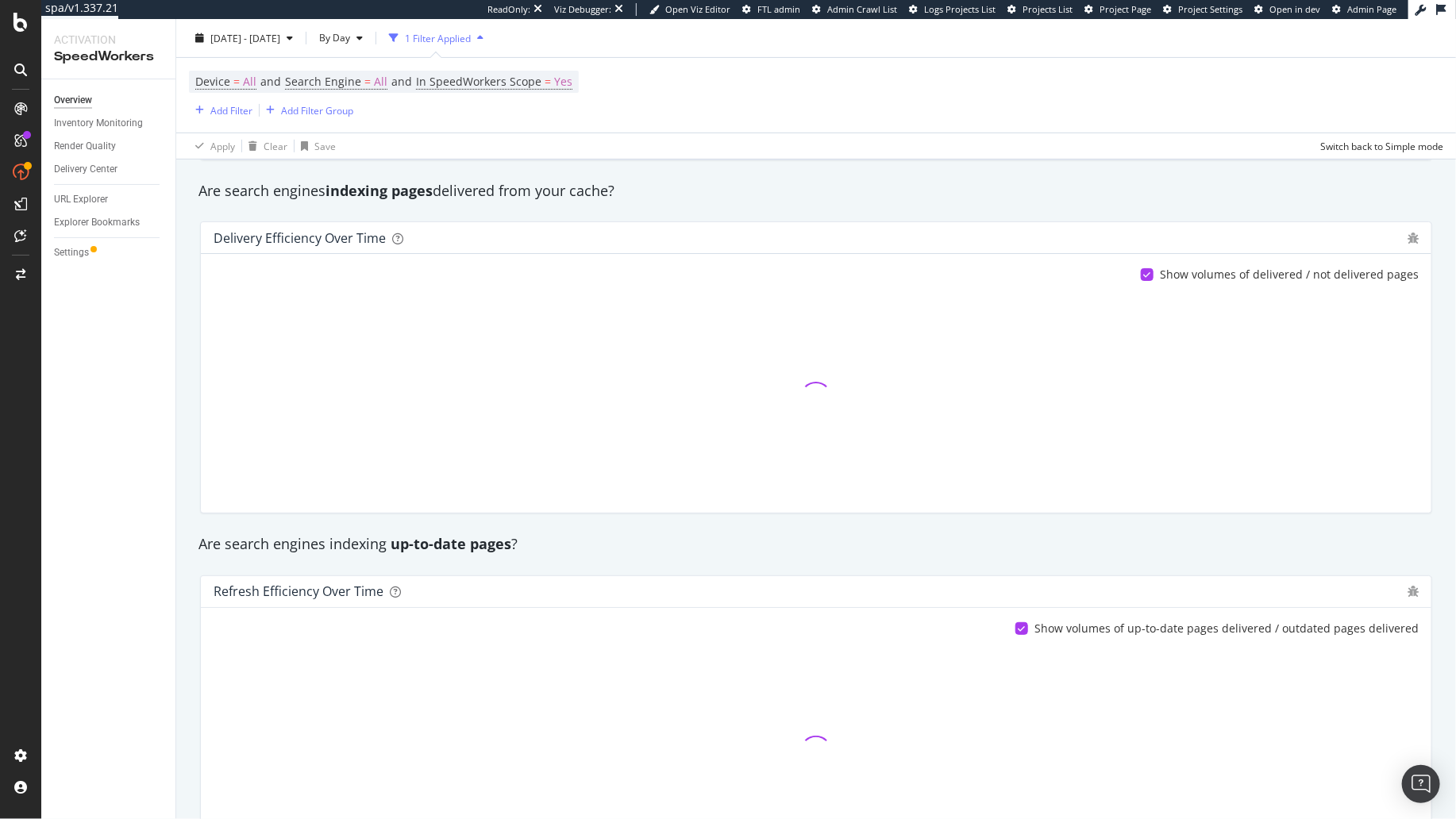
scroll to position [302, 0]
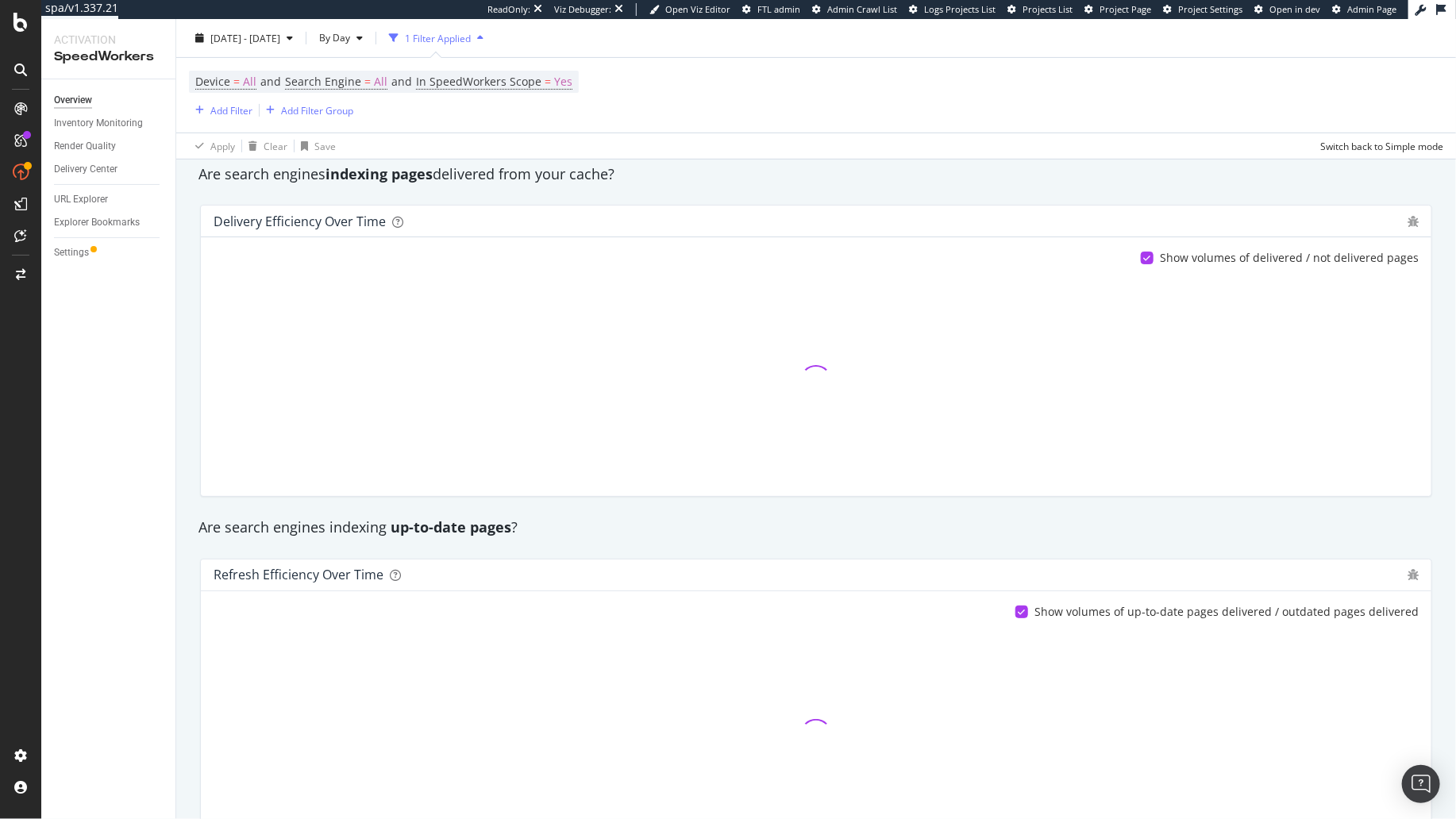
click at [586, 518] on div "Are search engines indexing up-to-date pages ?" at bounding box center [816, 527] width 1251 height 20
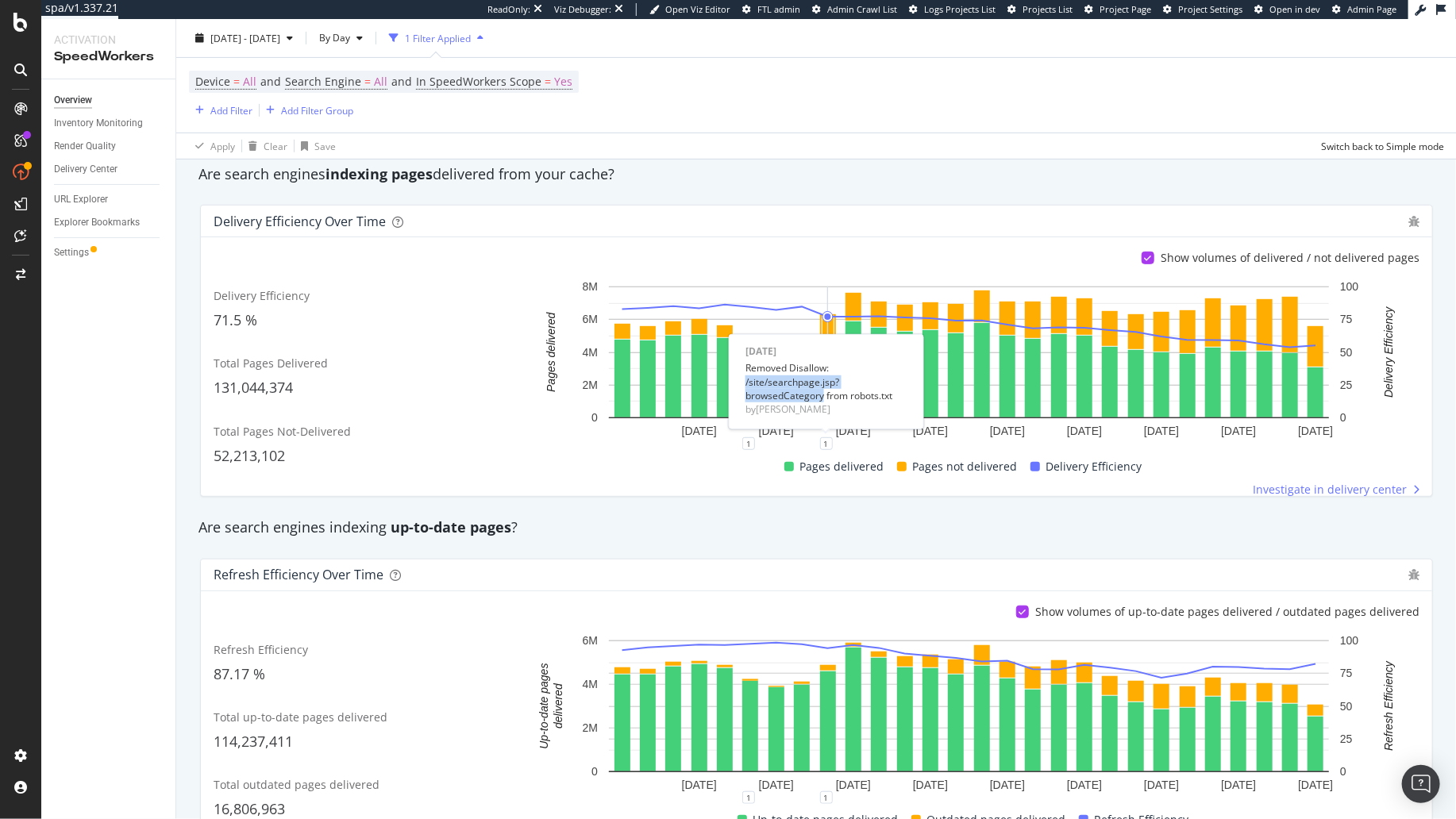
drag, startPoint x: 822, startPoint y: 396, endPoint x: 743, endPoint y: 385, distance: 79.8
click at [743, 385] on div "Fri Aug 22 2025 Removed Disallow: /site/searchpage.jsp?browsedCategory from rob…" at bounding box center [826, 381] width 168 height 81
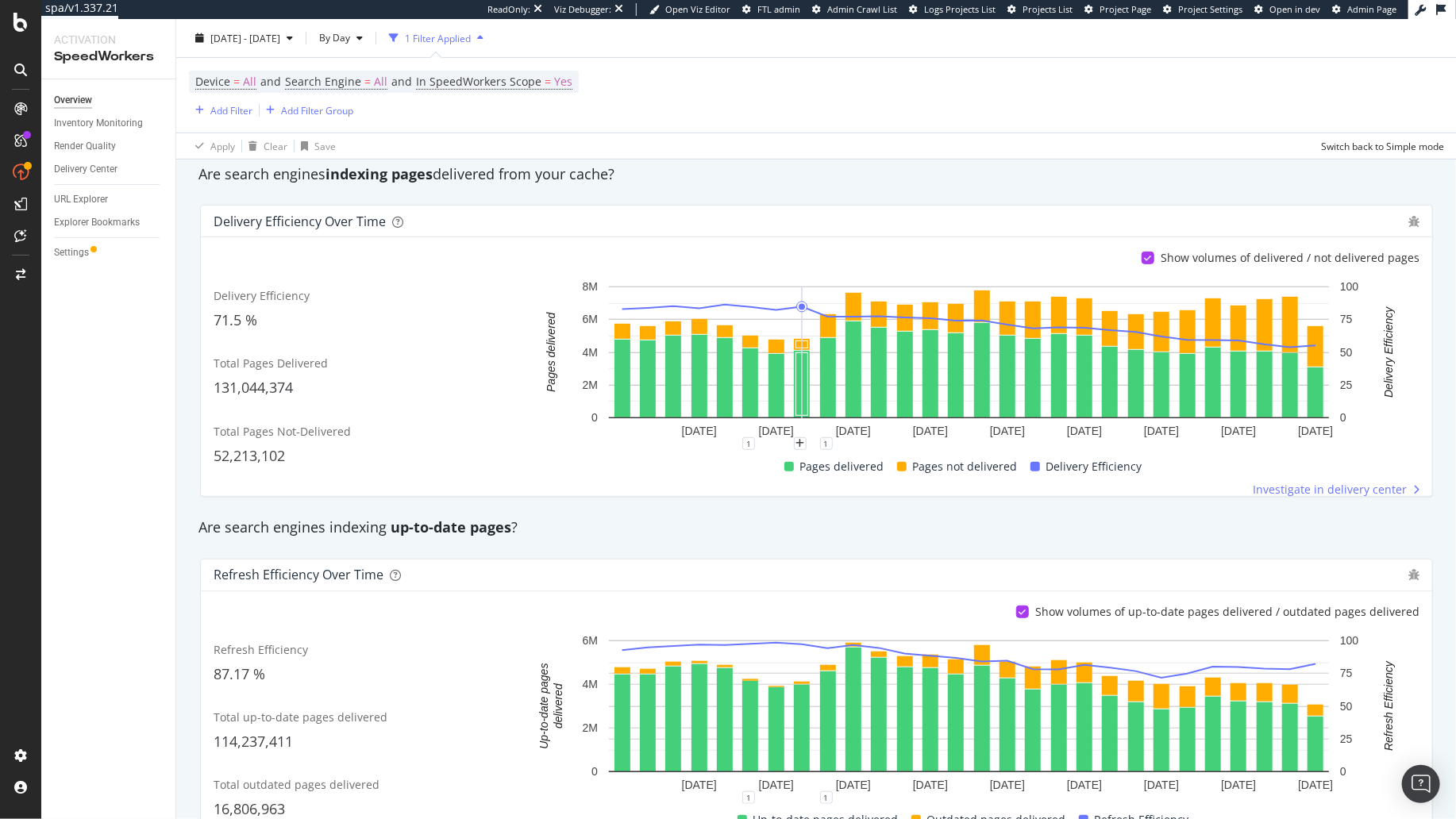
click at [894, 524] on div "Are search engines indexing up-to-date pages ?" at bounding box center [817, 527] width 1252 height 20
click at [1136, 526] on div "Are search engines indexing up-to-date pages ?" at bounding box center [817, 527] width 1252 height 20
drag, startPoint x: 124, startPoint y: 124, endPoint x: 173, endPoint y: 115, distance: 49.8
click at [124, 124] on div "Inventory Monitoring" at bounding box center [98, 123] width 89 height 17
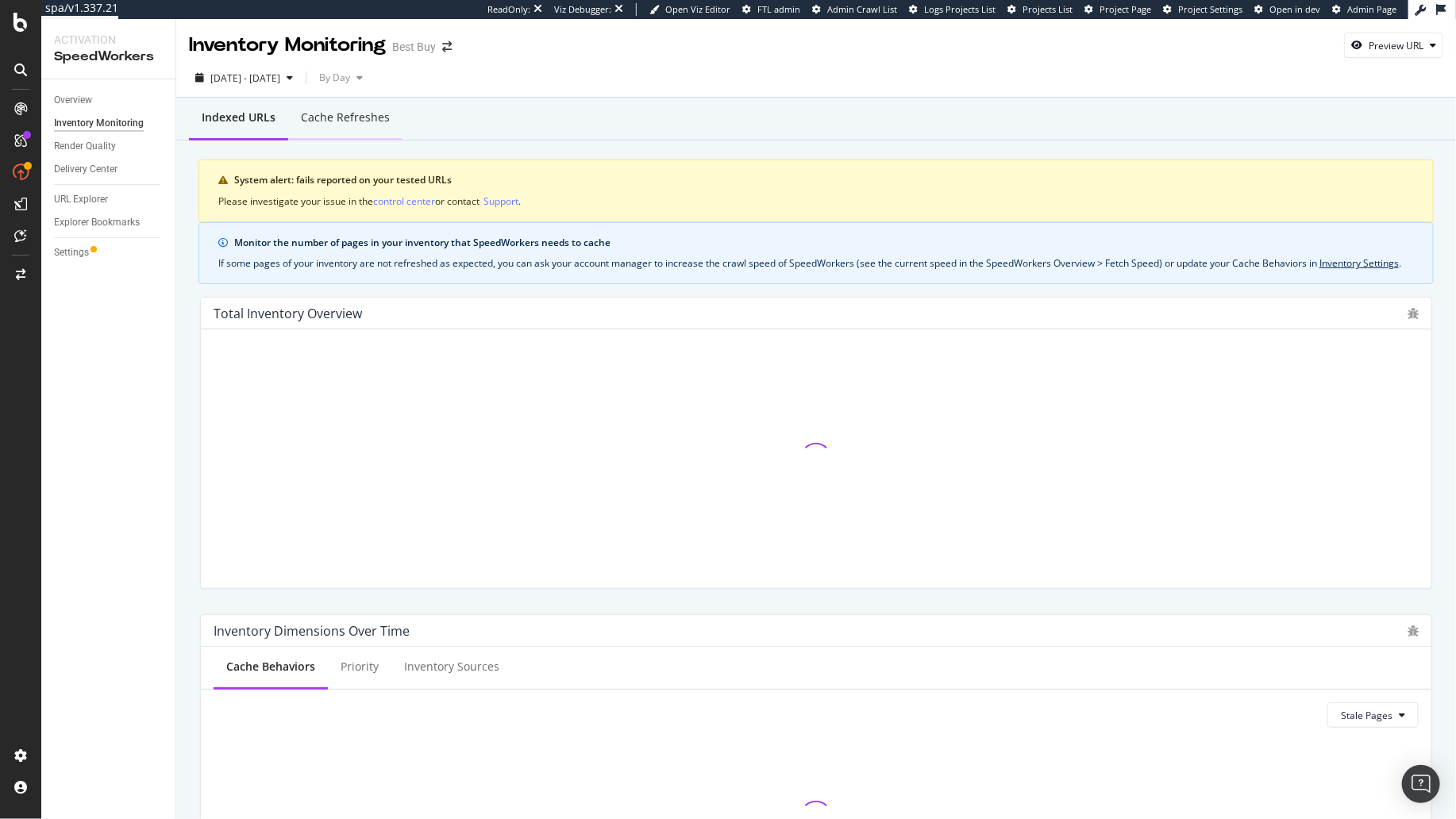
click at [332, 123] on div "Cache refreshes" at bounding box center [345, 118] width 89 height 16
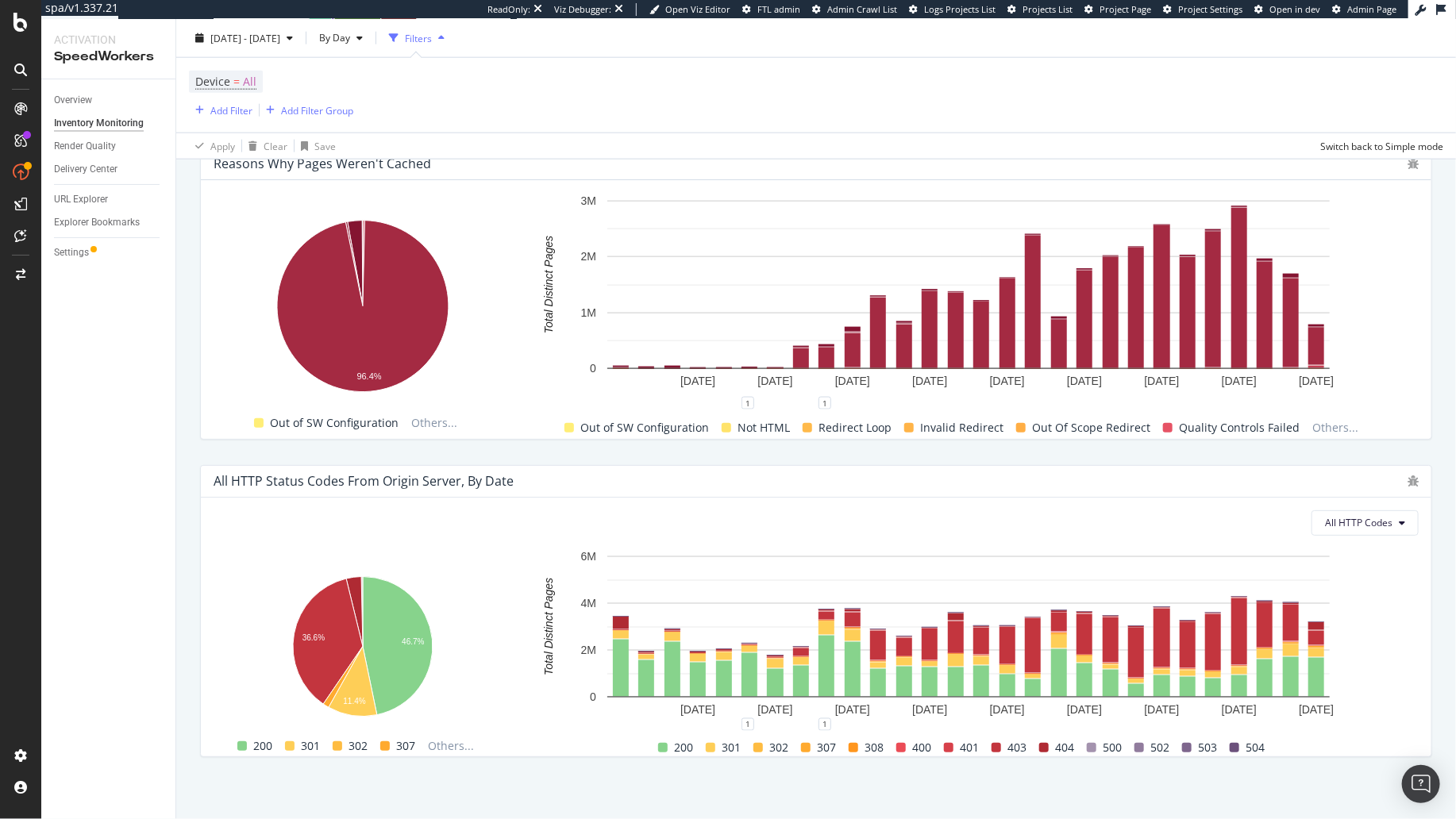
scroll to position [1059, 0]
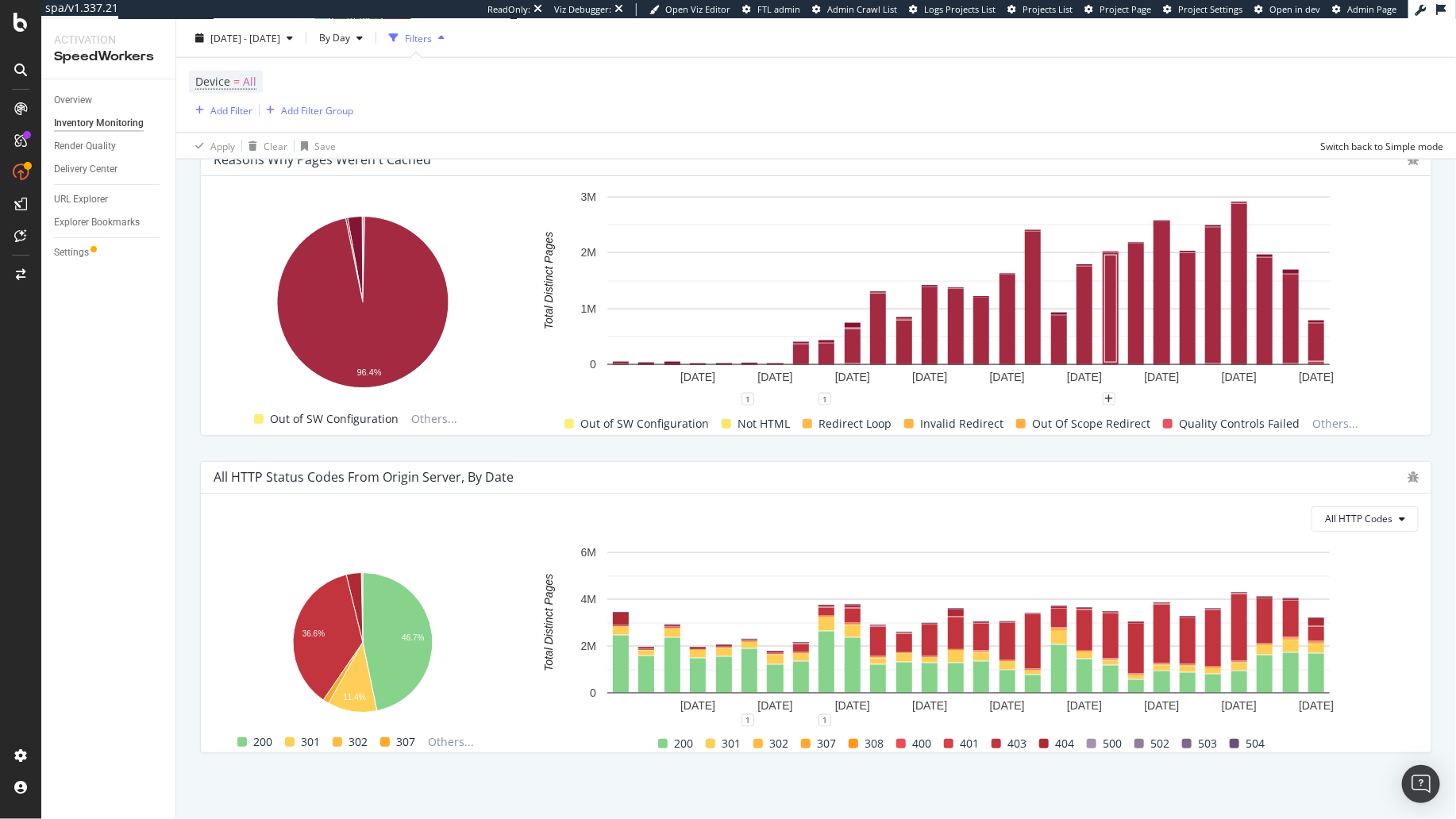
drag, startPoint x: 1431, startPoint y: 613, endPoint x: 1079, endPoint y: 579, distance: 353.6
click at [1430, 613] on div "All HTTP Codes Hold CMD (⌘) while clicking to filter the report. 46.7% 36.6% 11…" at bounding box center [815, 623] width 1230 height 258
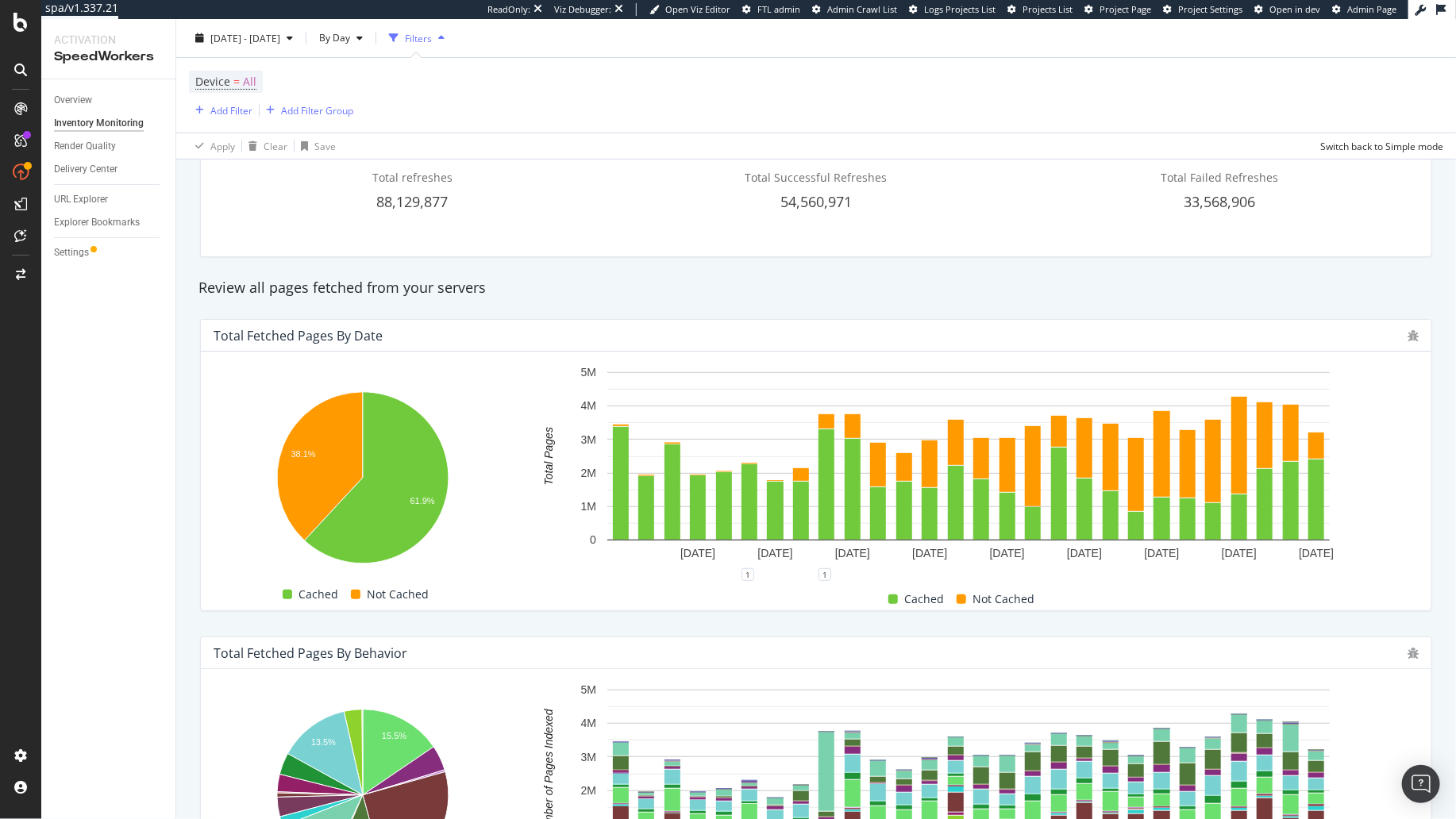
scroll to position [170, 0]
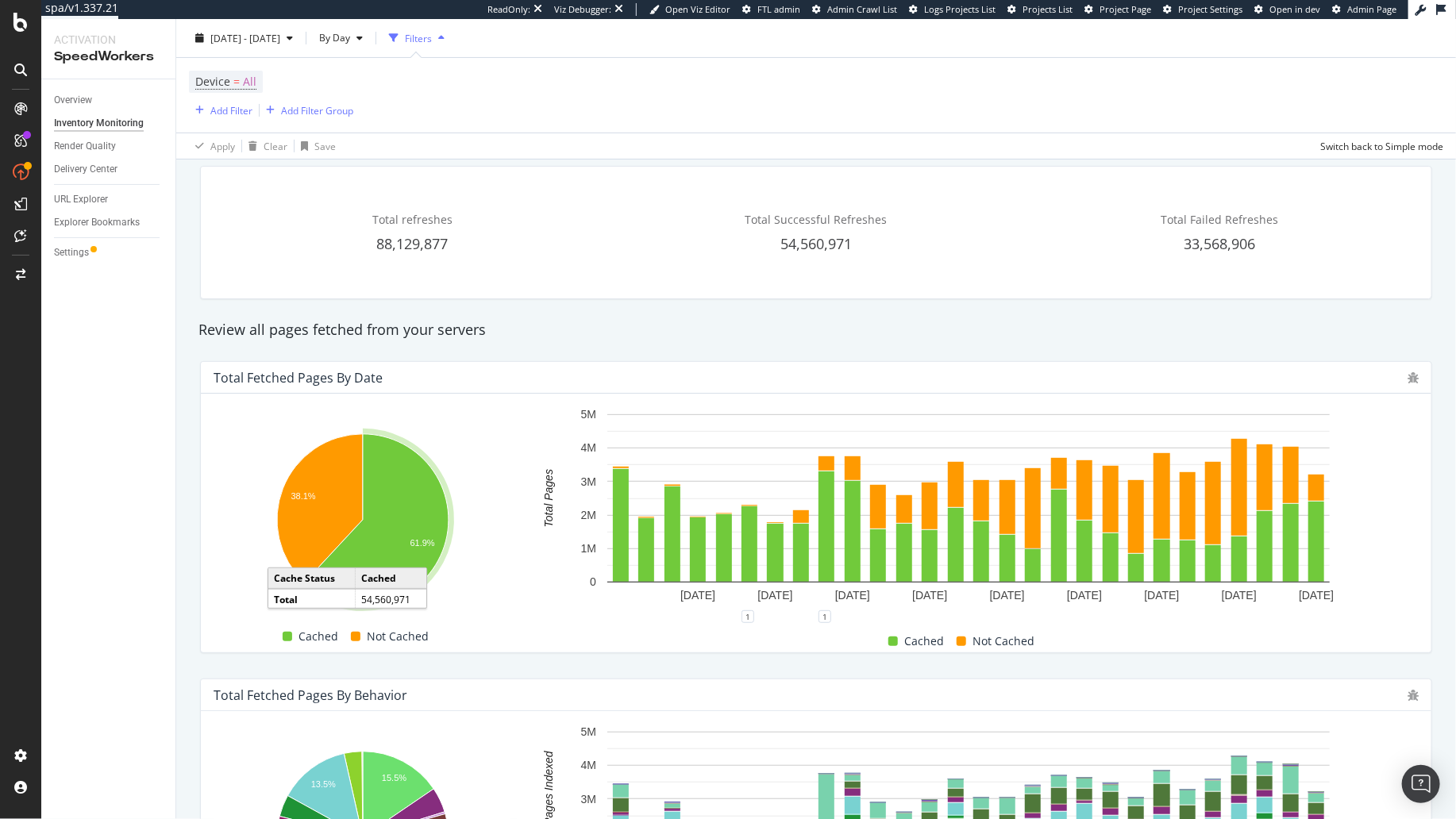
click at [505, 324] on div "Review all pages fetched from your servers" at bounding box center [816, 330] width 1251 height 20
click at [256, 33] on span "2025 Aug. 14th - Sep. 10th" at bounding box center [244, 37] width 69 height 13
click at [264, 151] on div "Last 6 Months" at bounding box center [261, 149] width 62 height 13
type input "2025/03/11"
click at [338, 277] on div "Apply" at bounding box center [341, 277] width 25 height 13
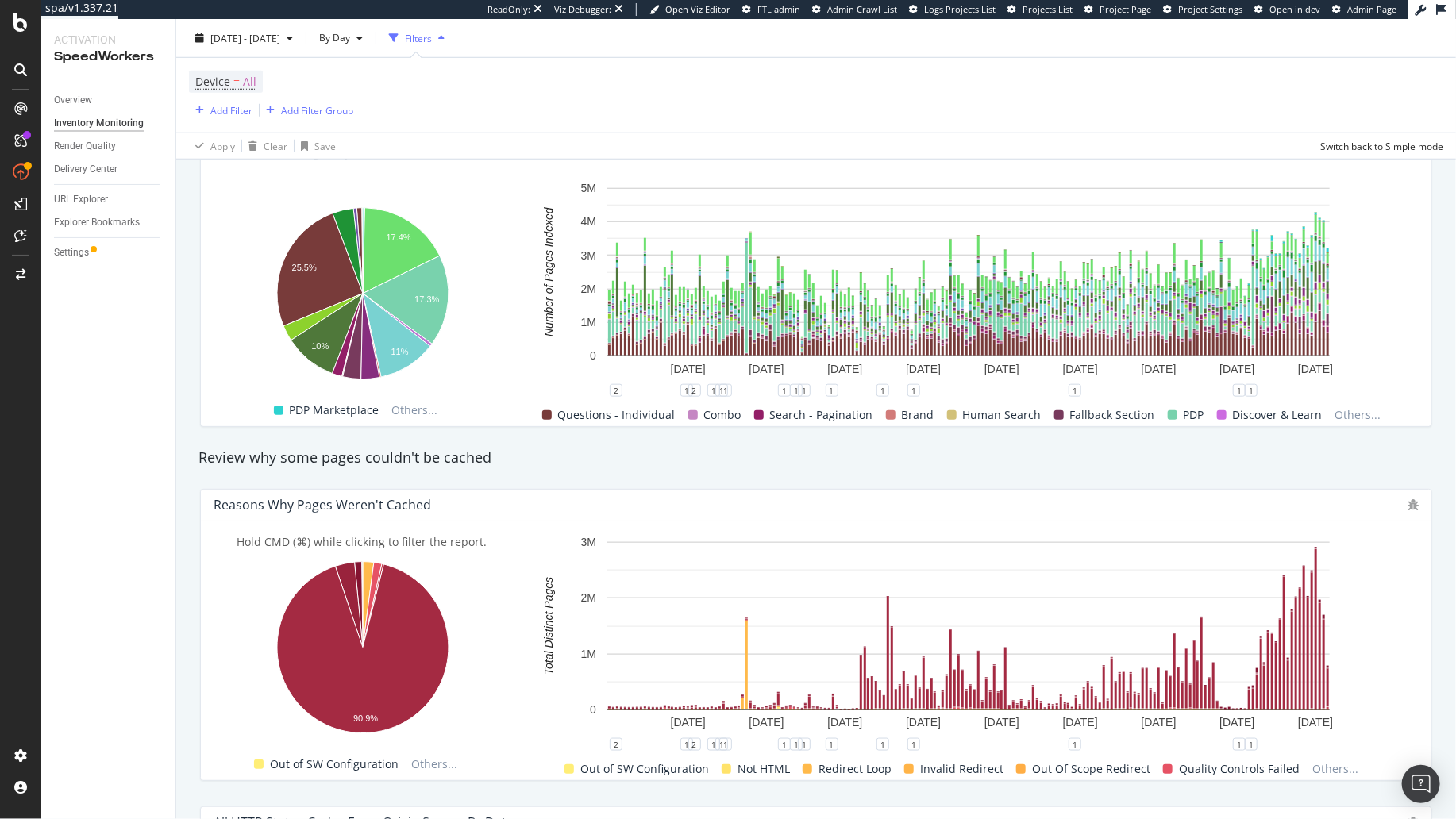
scroll to position [1059, 0]
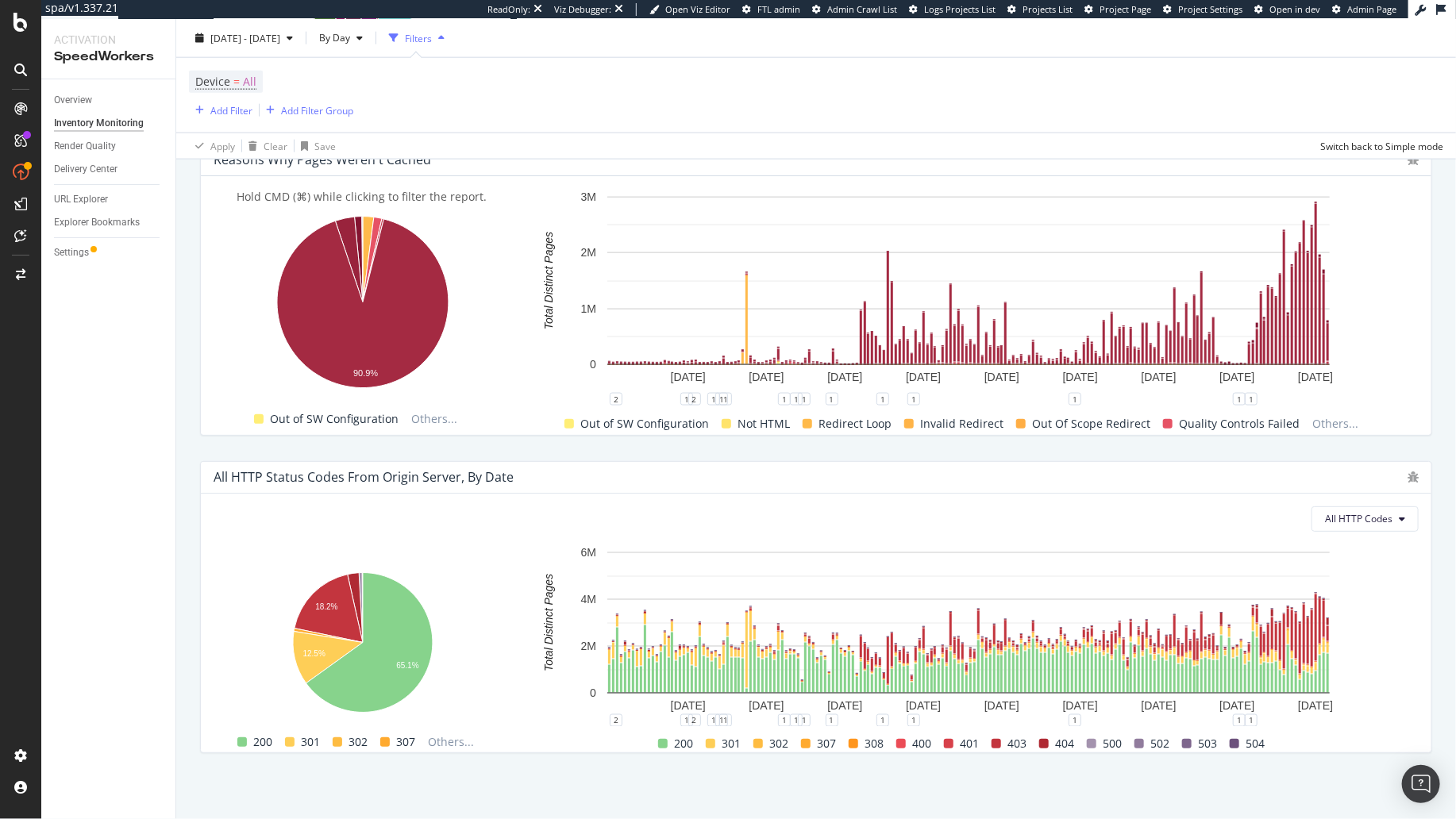
click at [196, 563] on div "All HTTP Status Codes from Origin Server, by Date All HTTP Codes Hold CMD (⌘) w…" at bounding box center [816, 606] width 1251 height 317
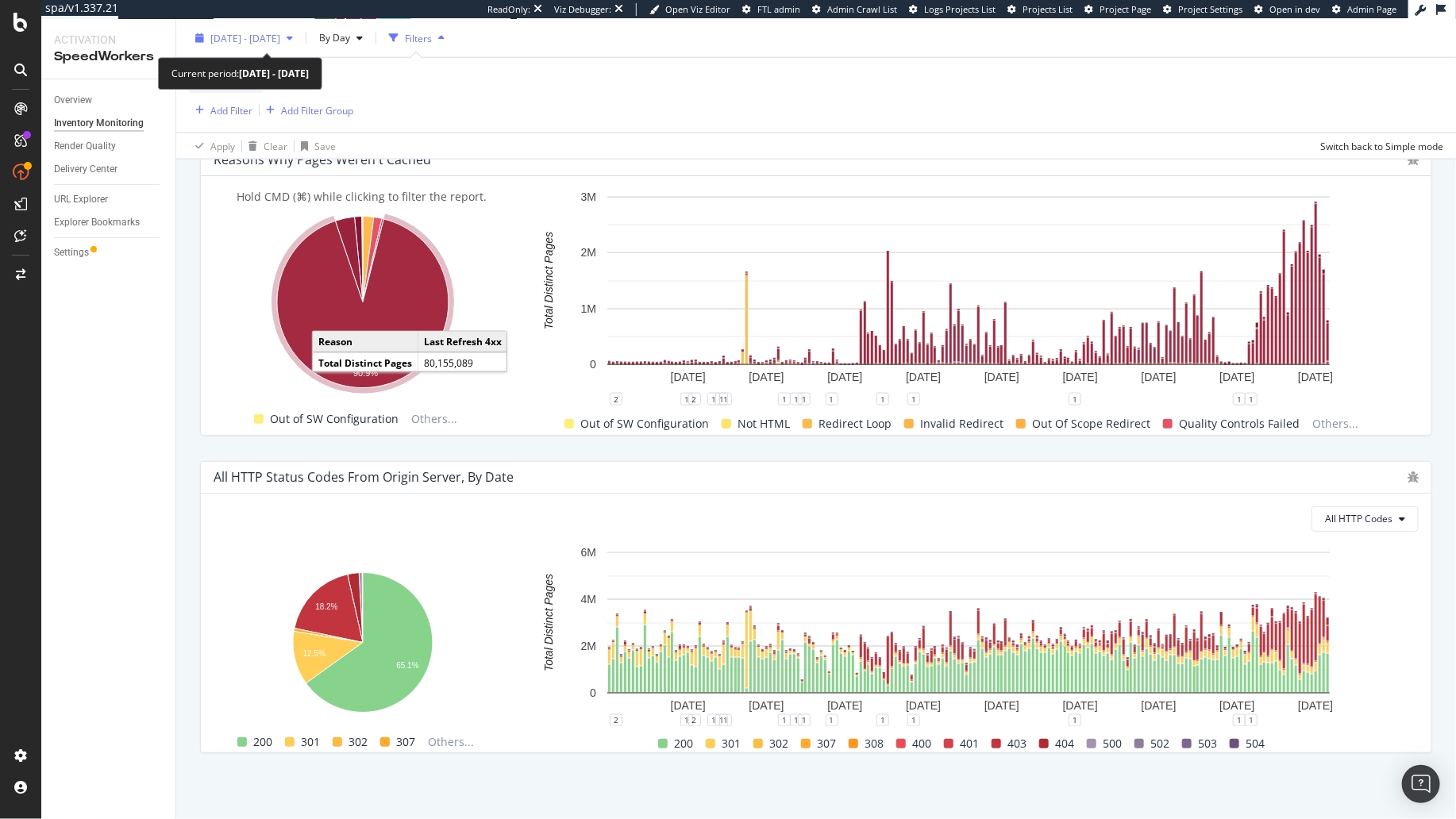
click at [278, 40] on span "2025 Mar. 11th - Sep. 10th" at bounding box center [244, 37] width 69 height 13
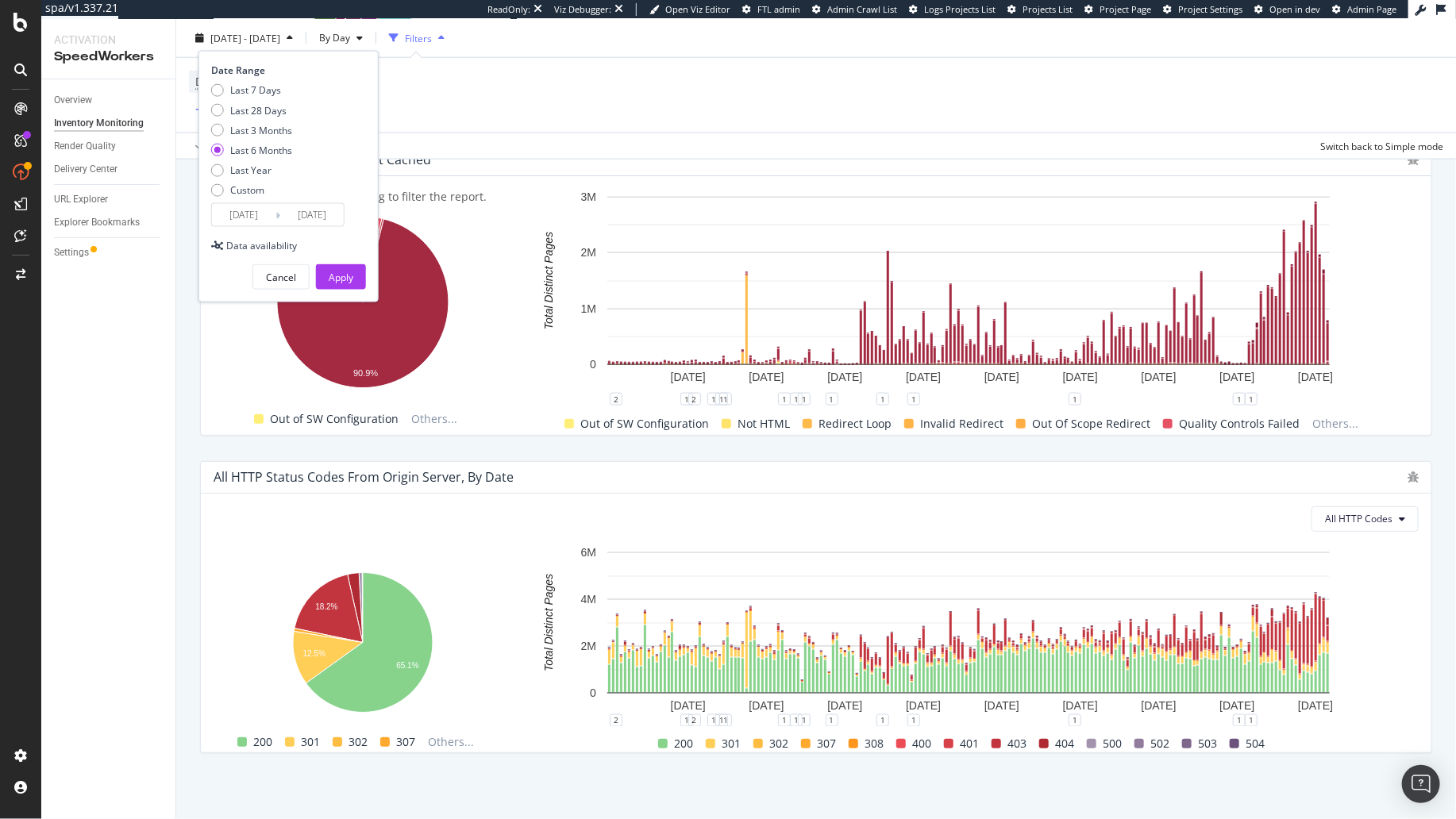
click at [202, 446] on div "Total refreshes 438,330,236 Total Successful Refreshes 350,106,015 Total Failed…" at bounding box center [816, 14] width 1251 height 1500
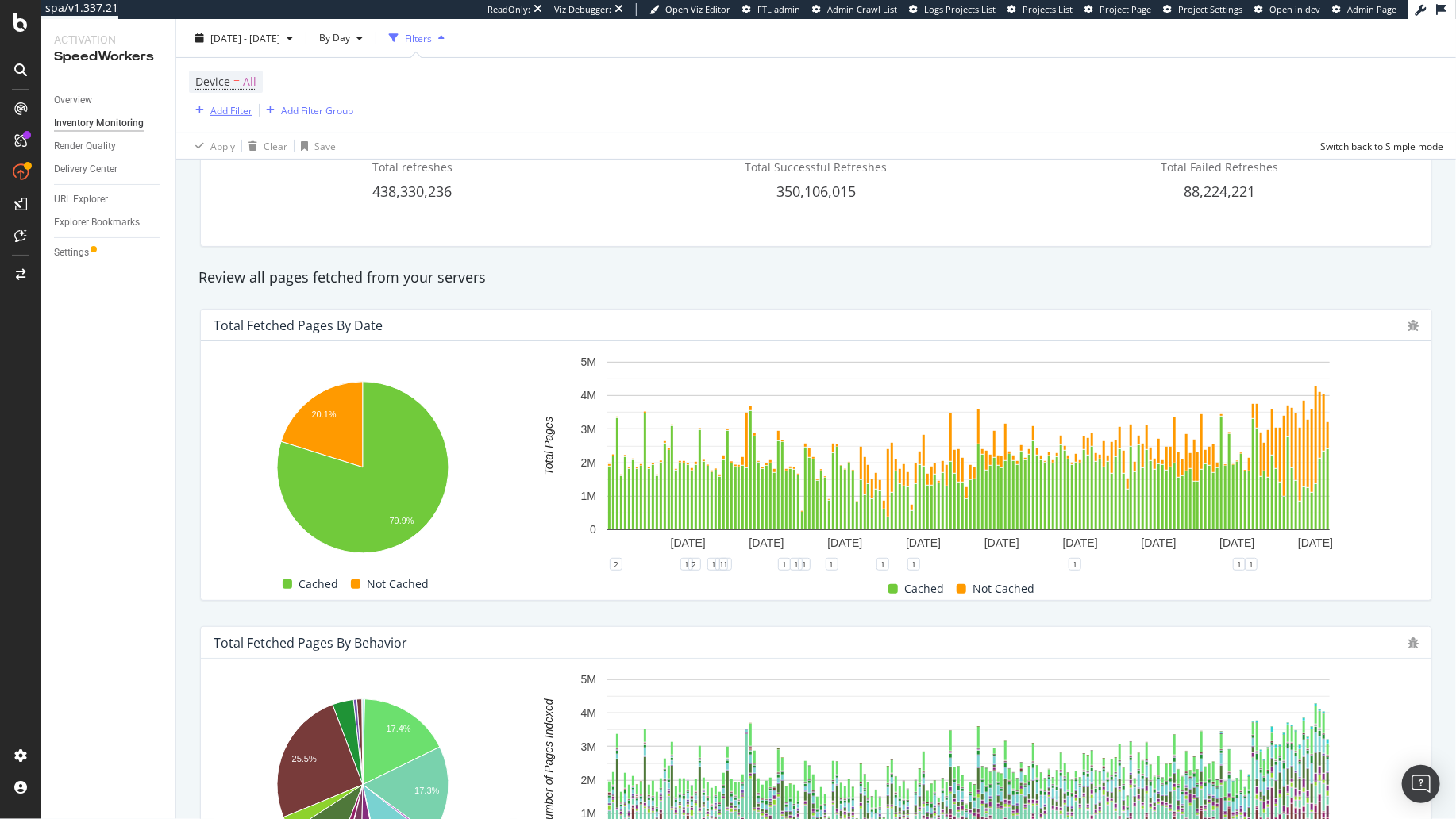
click at [236, 110] on div "Add Filter" at bounding box center [231, 109] width 42 height 13
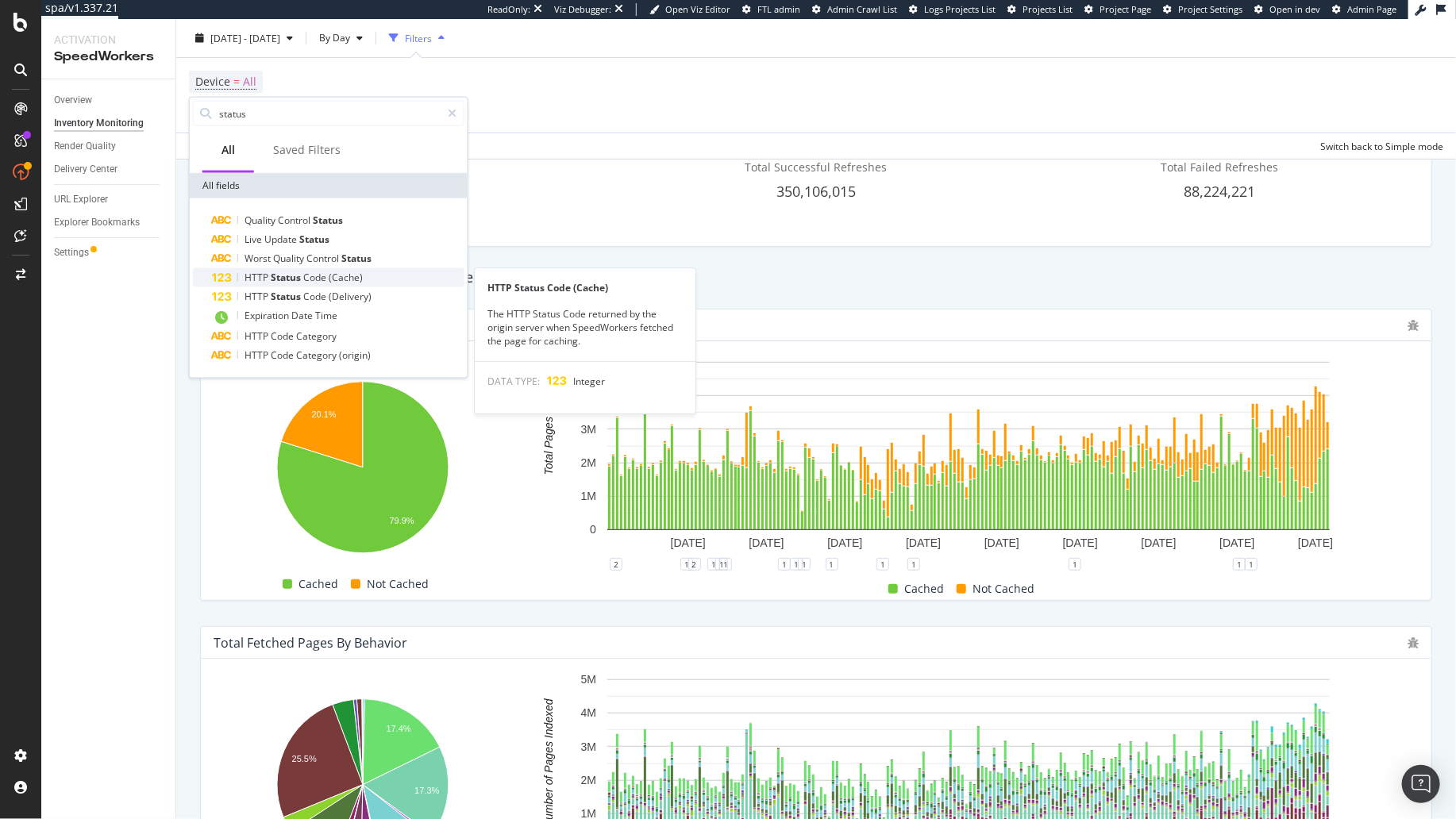
type input "status"
click at [323, 277] on span "Code" at bounding box center [316, 277] width 25 height 13
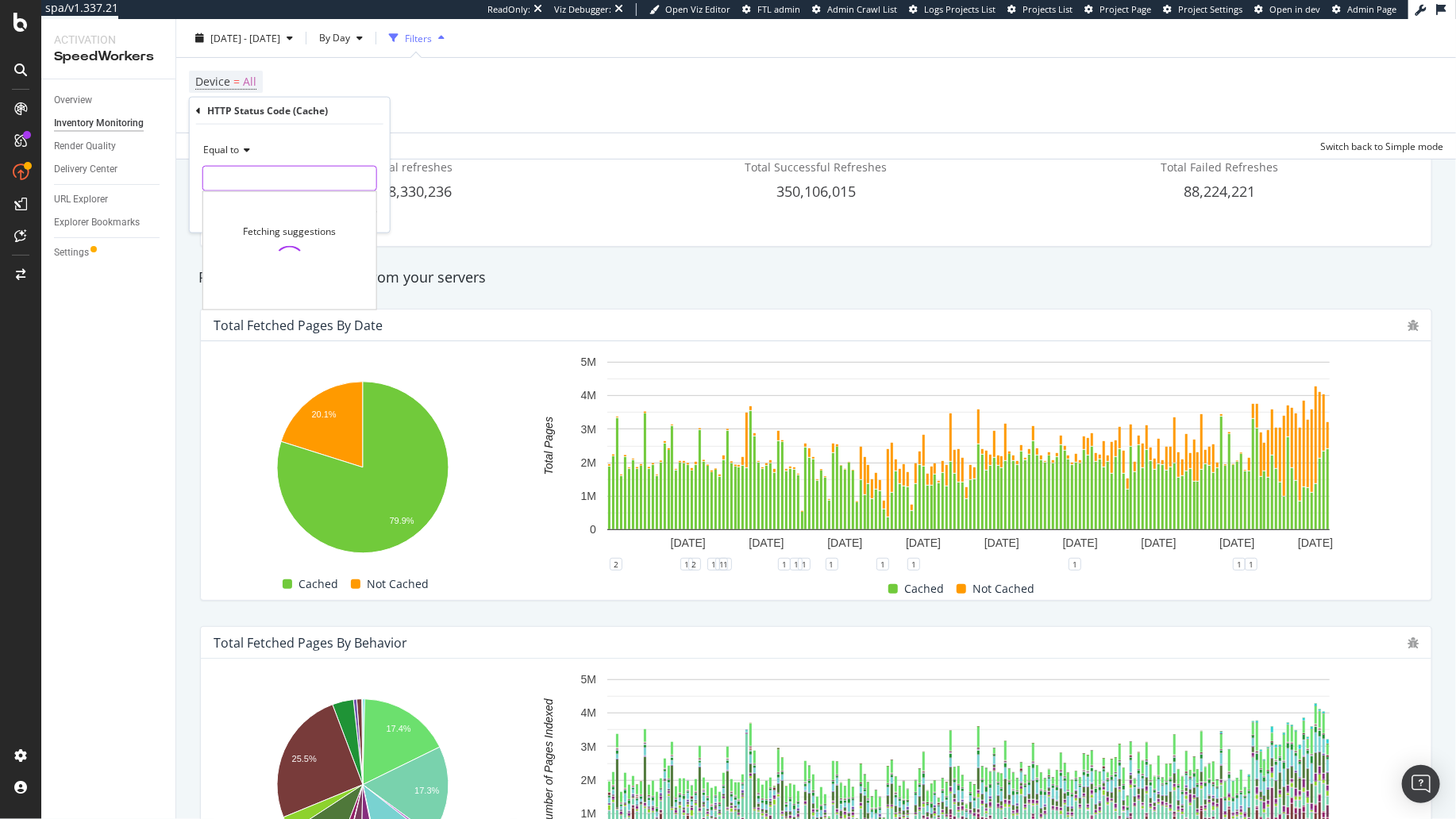
click at [265, 172] on input "number" at bounding box center [289, 178] width 175 height 25
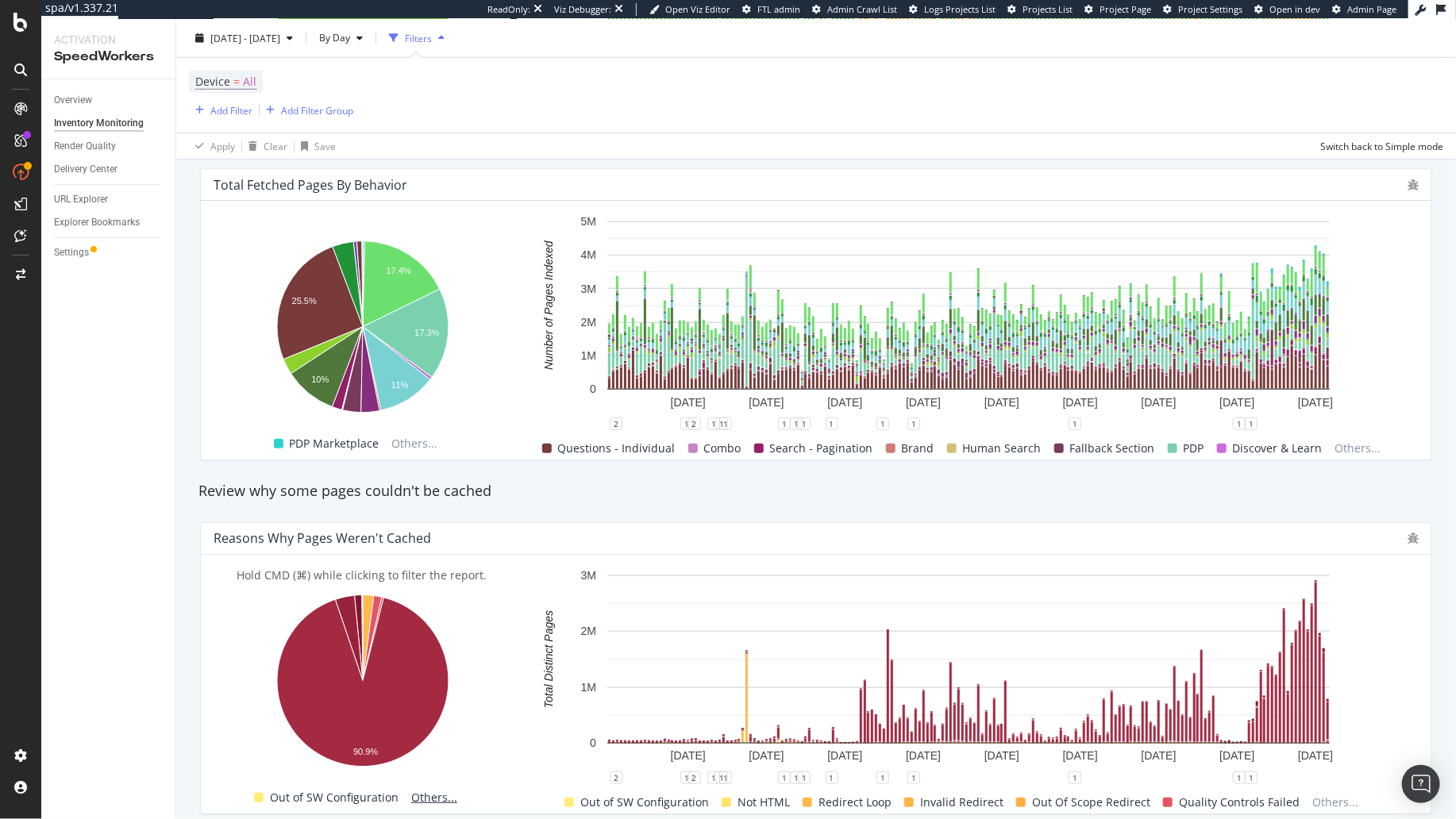
scroll to position [1059, 0]
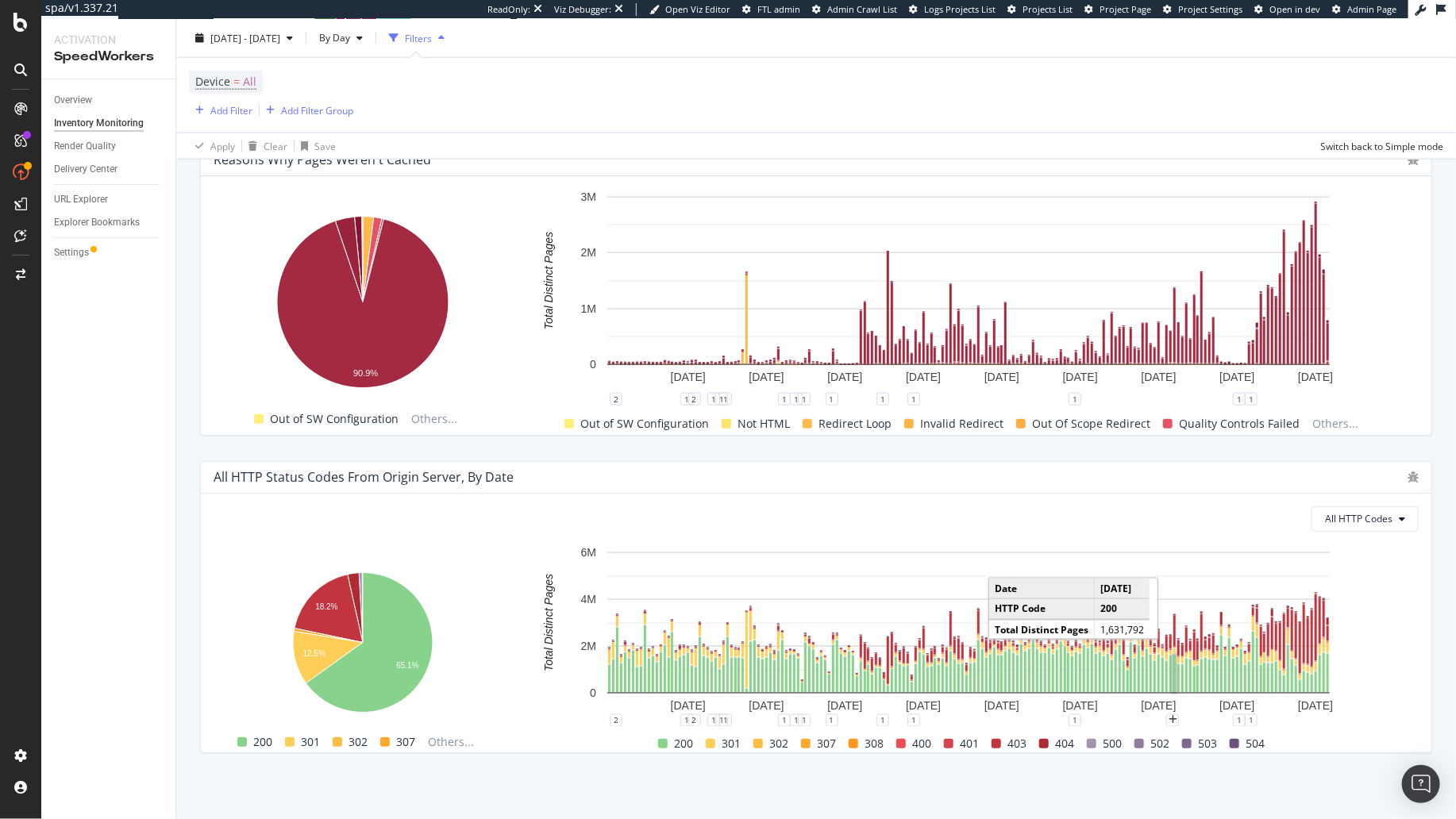
click at [172, 511] on div "Overview Inventory Monitoring Render Quality Delivery Center URL Explorer Explo…" at bounding box center [108, 448] width 135 height 739
click at [1372, 516] on span "All HTTP Codes" at bounding box center [1358, 518] width 68 height 13
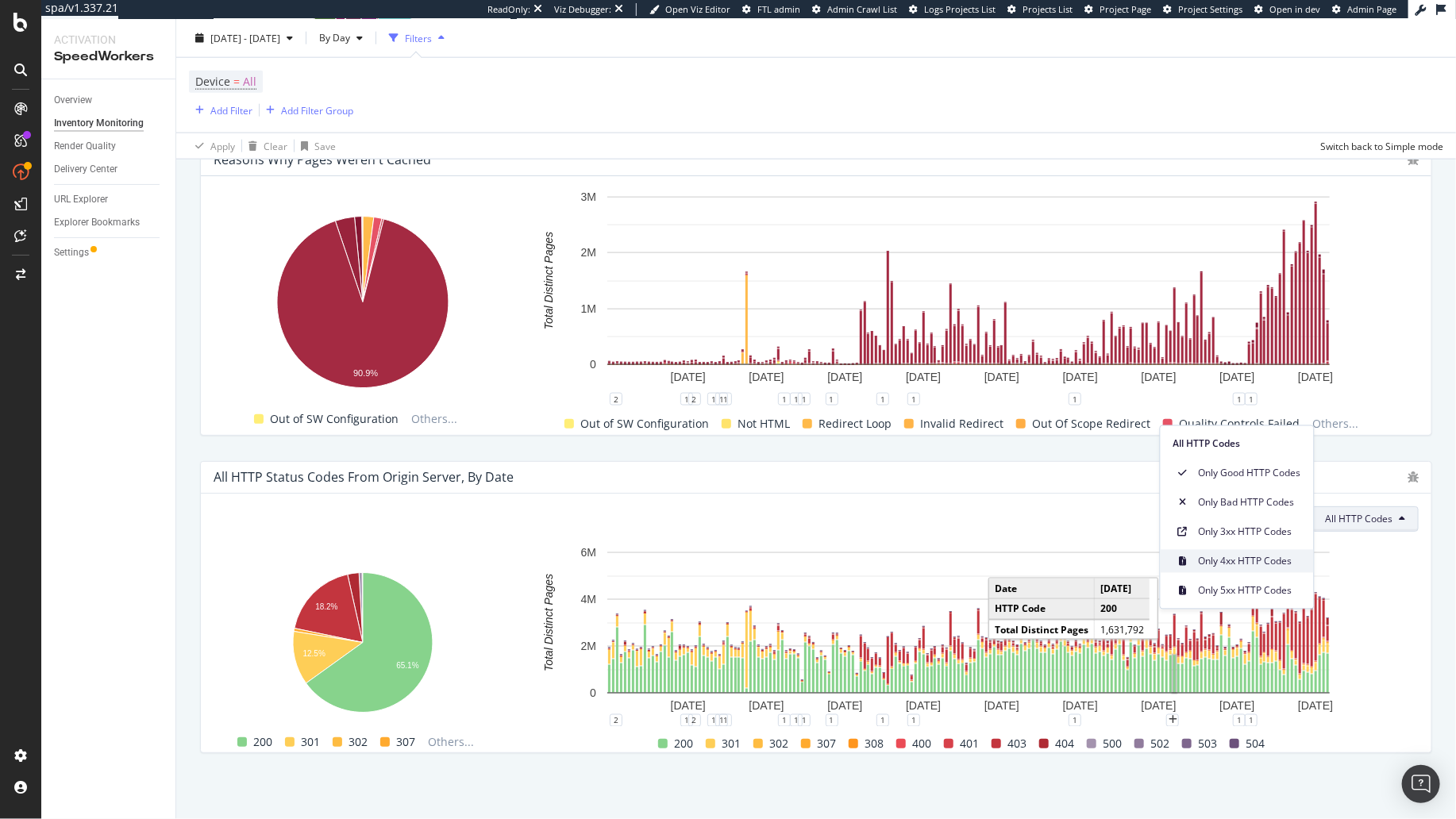
click at [1246, 556] on span "Only 4xx HTTP Codes" at bounding box center [1249, 561] width 102 height 14
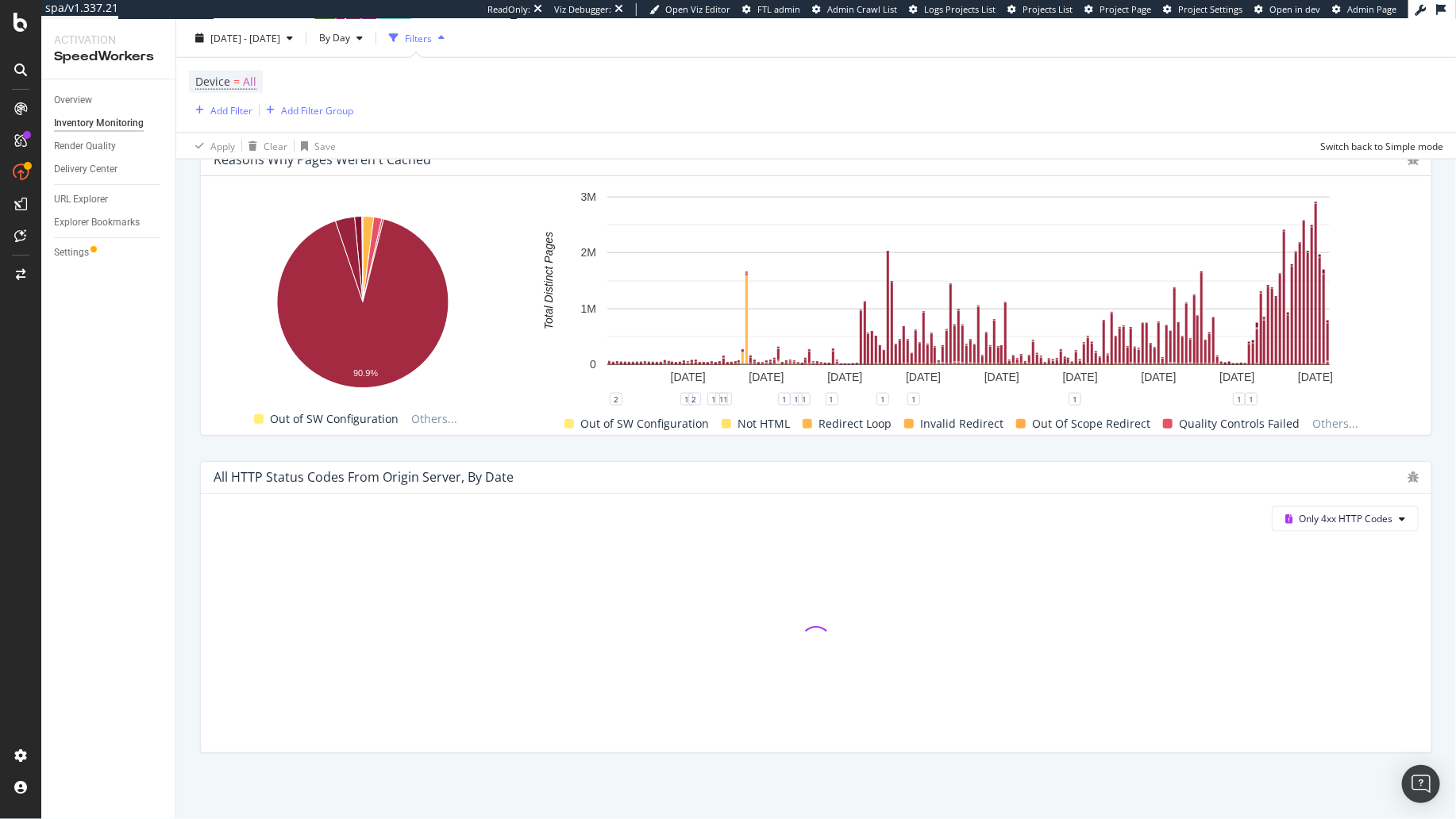
click at [1154, 454] on div "All HTTP Status Codes from Origin Server, by Date Only 4xx HTTP Codes" at bounding box center [816, 606] width 1251 height 317
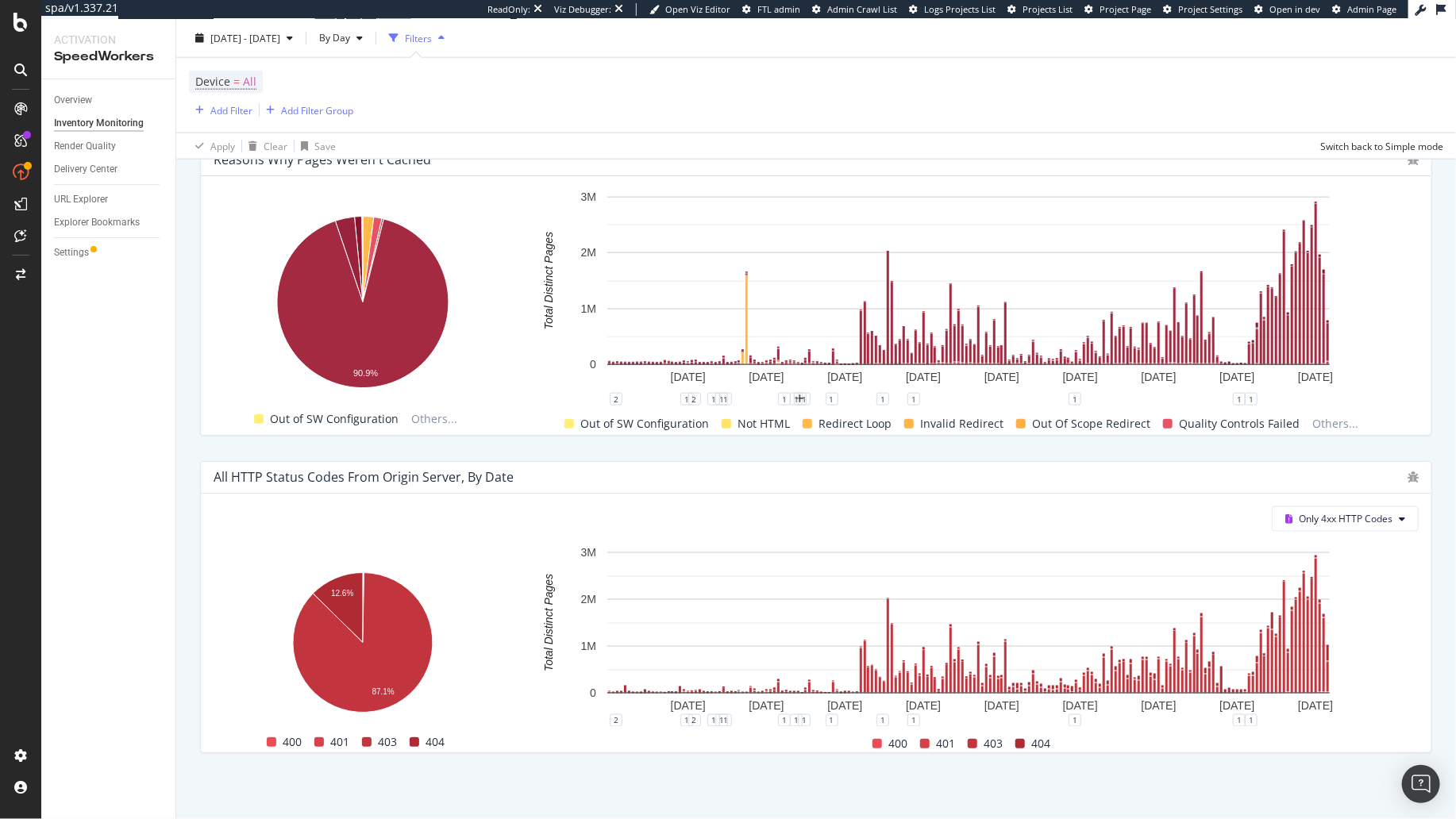
click at [1181, 494] on div "Only 4xx HTTP Codes Hold CMD (⌘) while clicking to filter the report. 12.6% 87.…" at bounding box center [815, 623] width 1230 height 258
click at [674, 453] on div "All HTTP Status Codes from Origin Server, by Date Only 4xx HTTP Codes Hold CMD …" at bounding box center [816, 606] width 1251 height 317
click at [659, 448] on div "All HTTP Status Codes from Origin Server, by Date Only 4xx HTTP Codes Hold CMD …" at bounding box center [816, 606] width 1251 height 317
click at [662, 448] on div "All HTTP Status Codes from Origin Server, by Date Only 4xx HTTP Codes Hold CMD …" at bounding box center [816, 606] width 1251 height 317
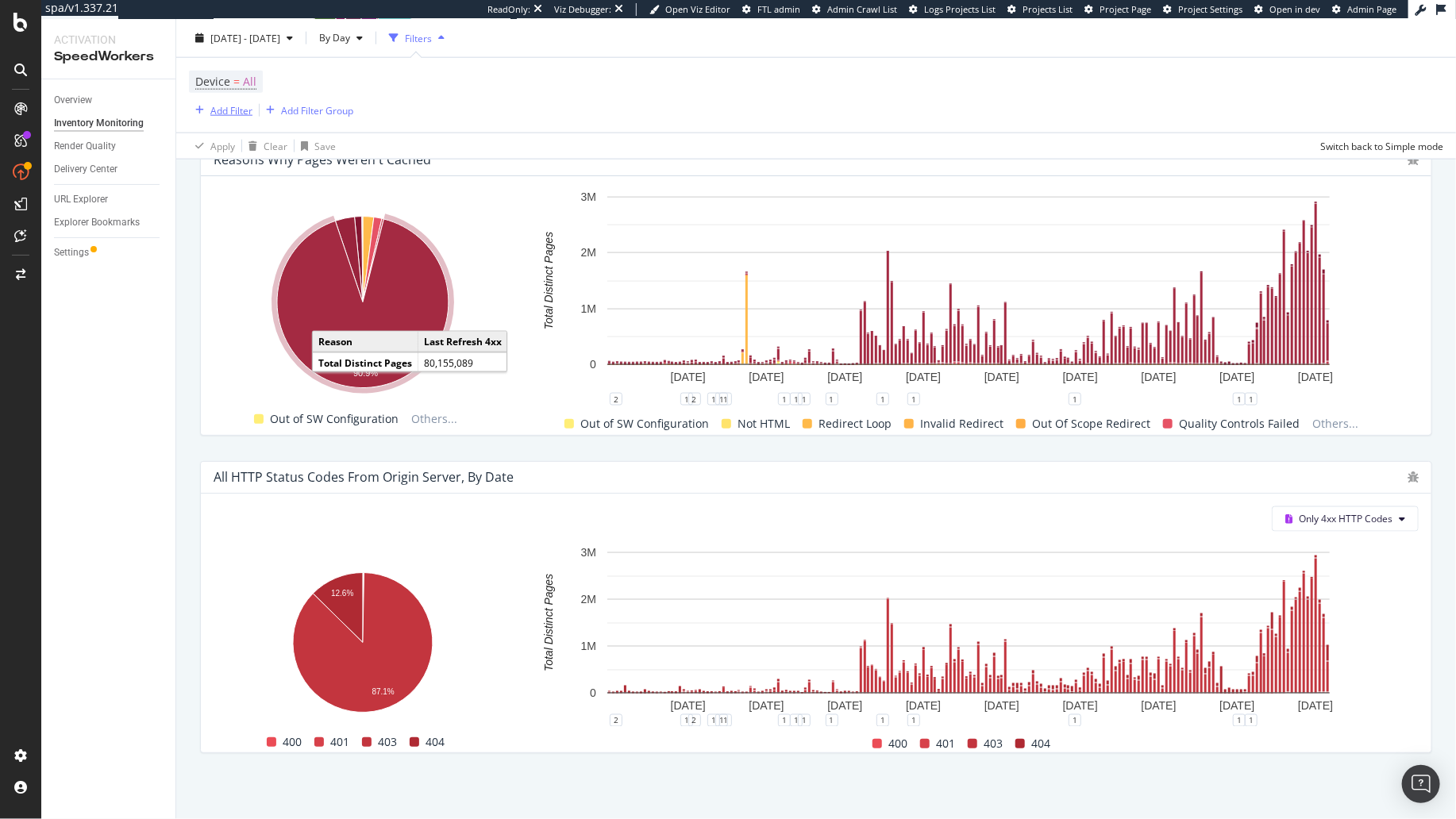
click at [238, 112] on div "Add Filter" at bounding box center [231, 109] width 42 height 13
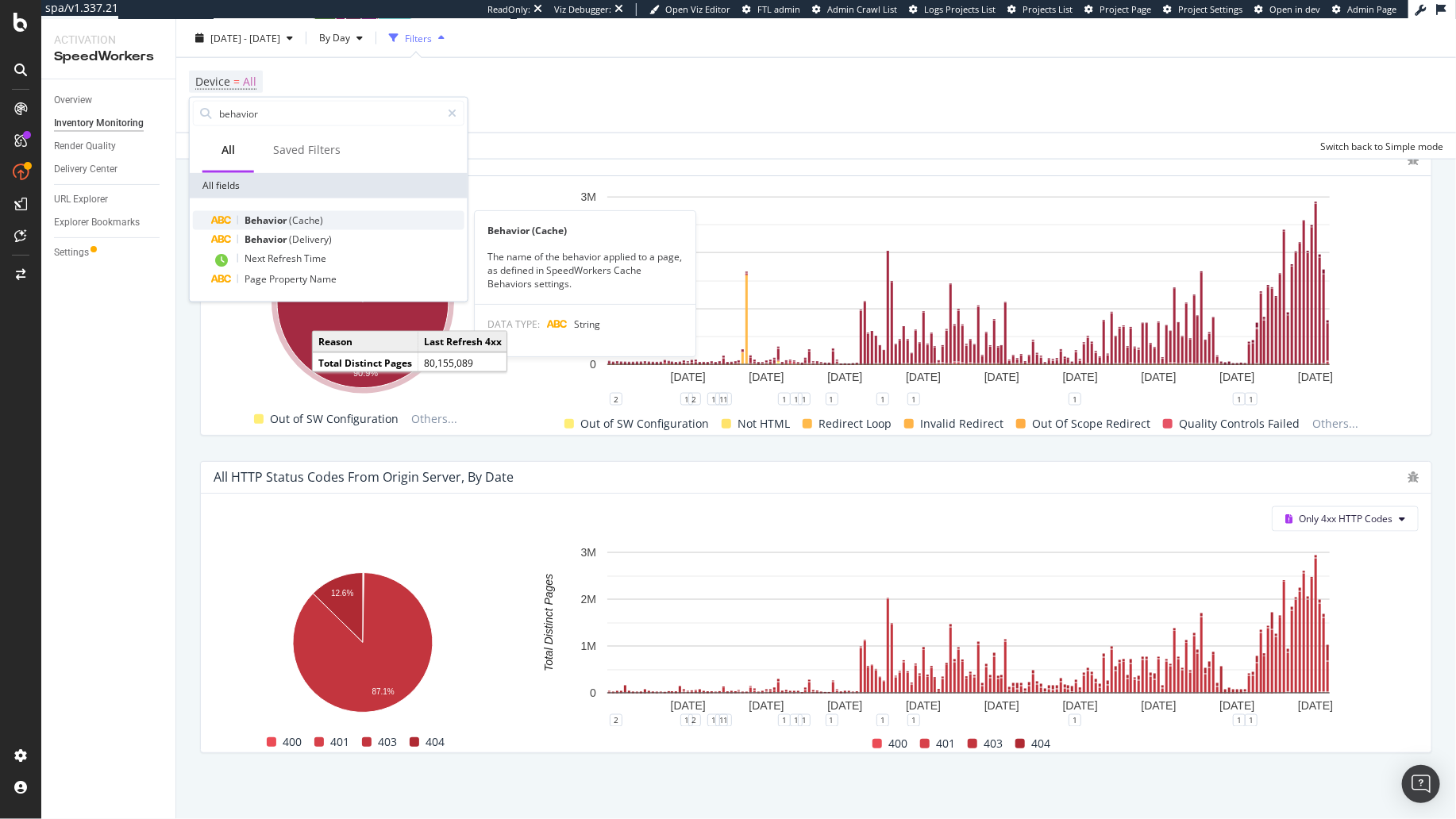
type input "behavior"
click at [270, 220] on span "Behavior" at bounding box center [266, 220] width 45 height 13
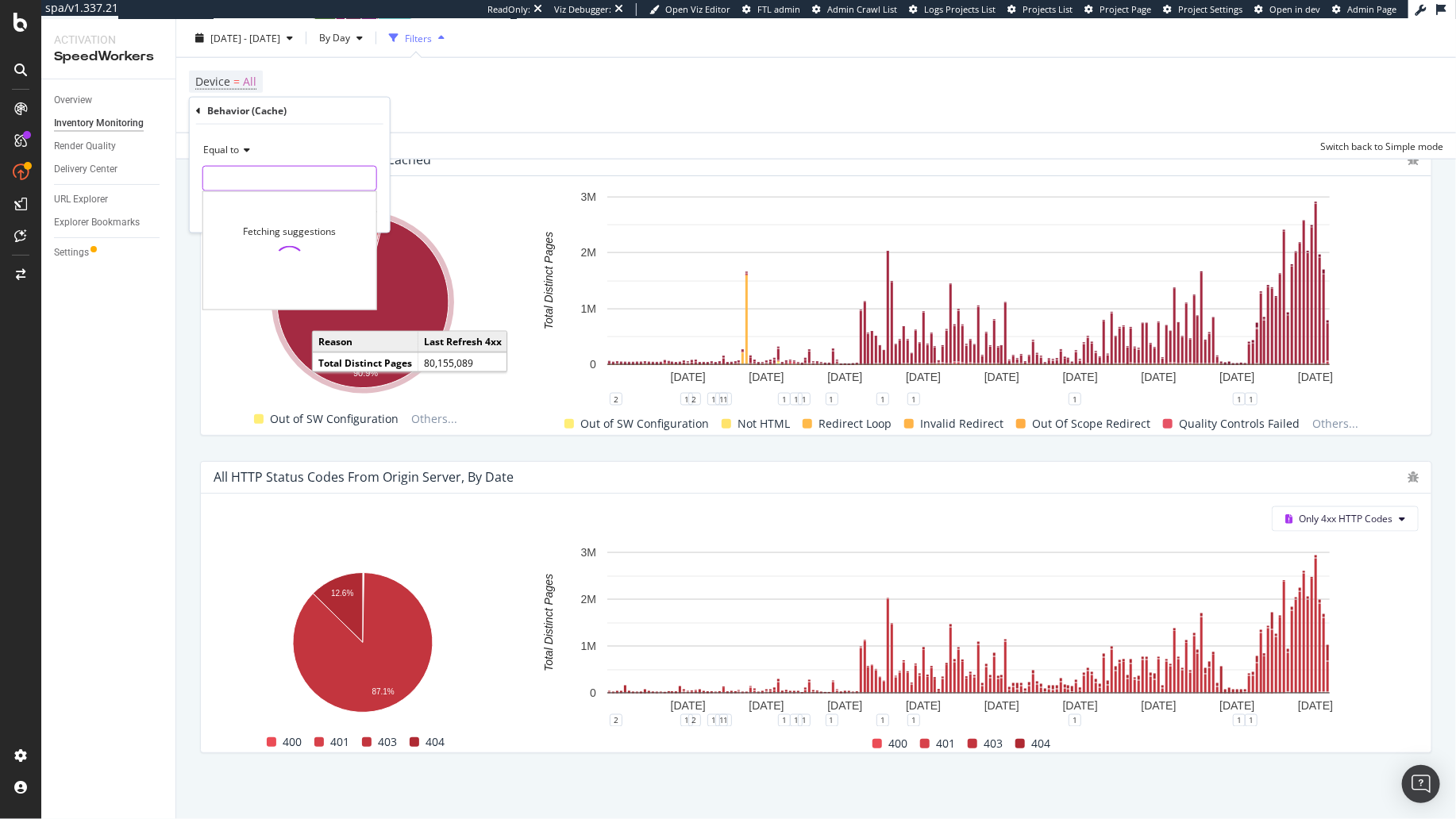
click at [273, 178] on input "text" at bounding box center [289, 178] width 173 height 25
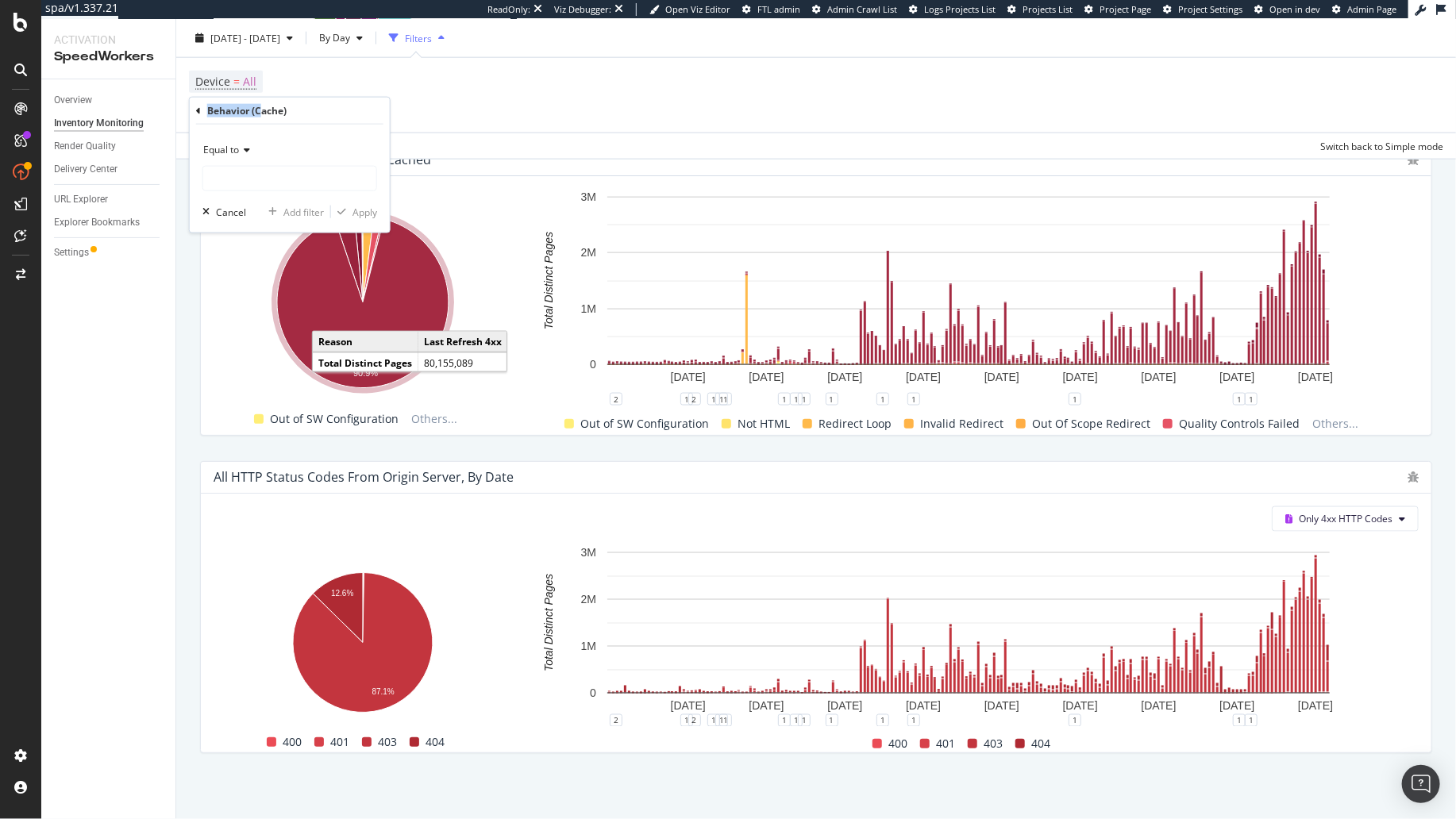
drag, startPoint x: 207, startPoint y: 111, endPoint x: 259, endPoint y: 109, distance: 52.0
click at [259, 109] on div "Behavior (Cache)" at bounding box center [247, 110] width 79 height 13
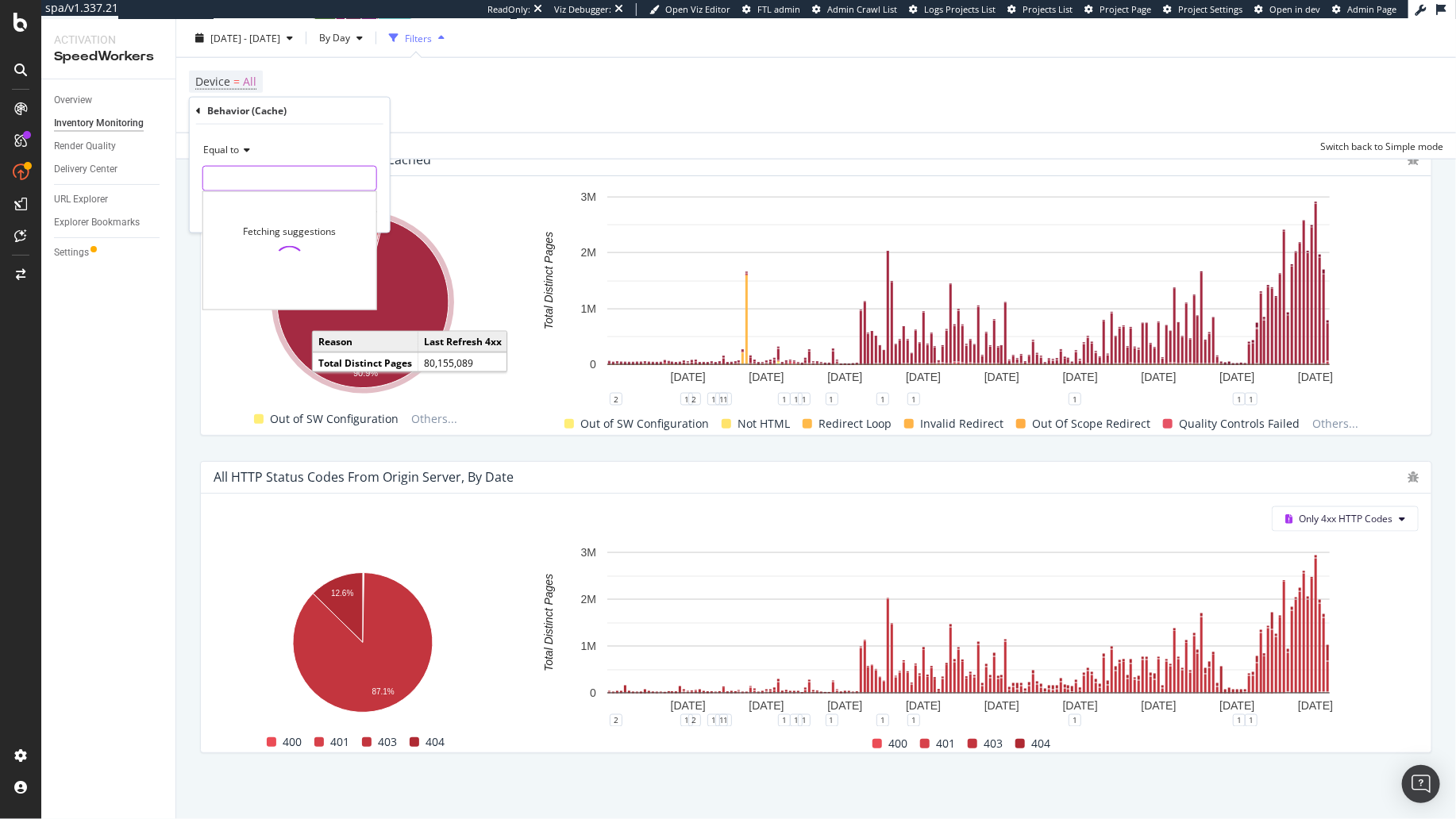
click at [283, 176] on input "text" at bounding box center [289, 178] width 173 height 25
click at [194, 191] on div "Equal to Fetching suggestions Cancel Add filter Apply" at bounding box center [290, 178] width 200 height 108
click at [200, 111] on div "Behavior (Cache)" at bounding box center [289, 111] width 187 height 27
click at [199, 112] on icon at bounding box center [198, 110] width 4 height 10
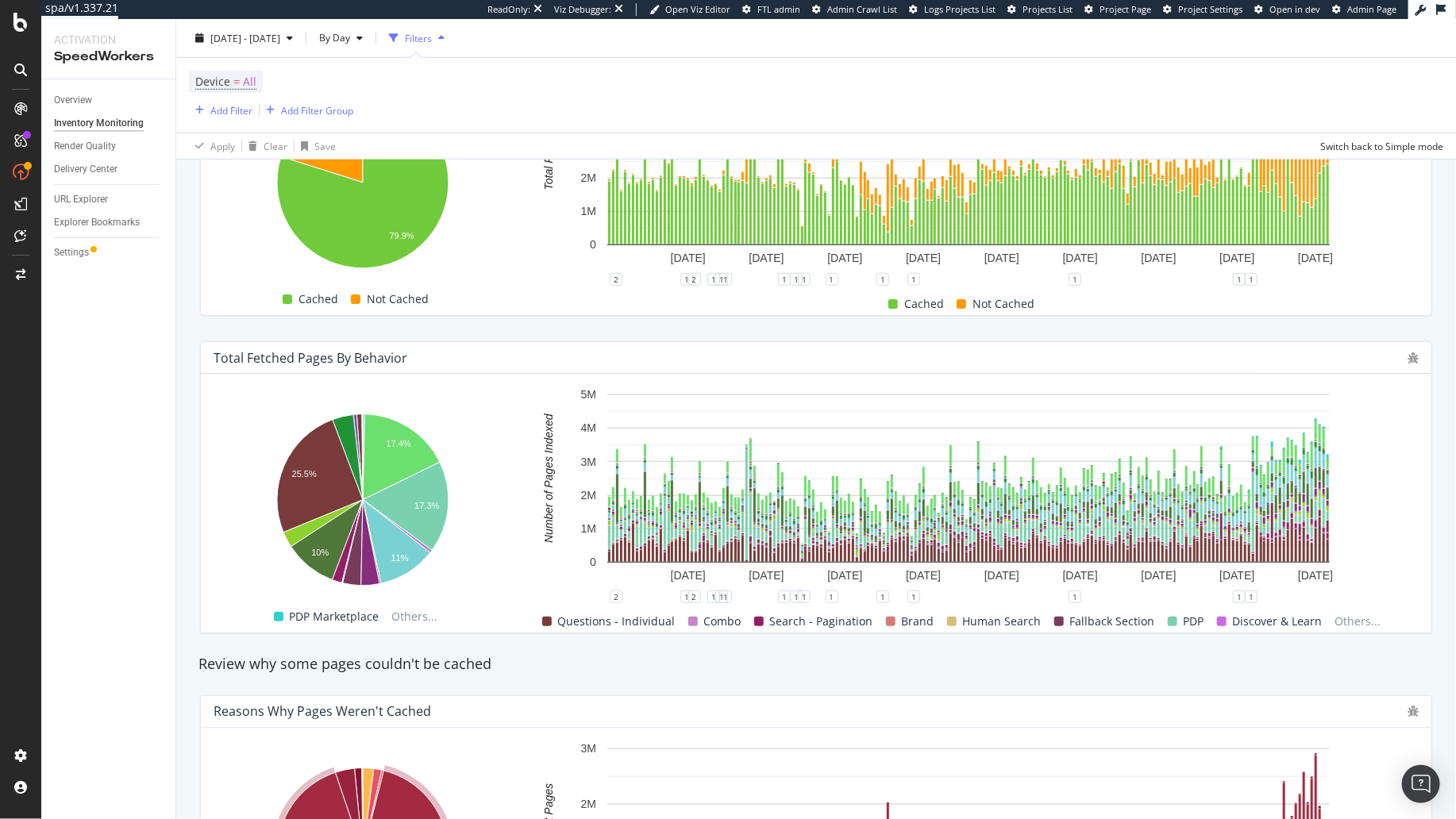
scroll to position [503, 0]
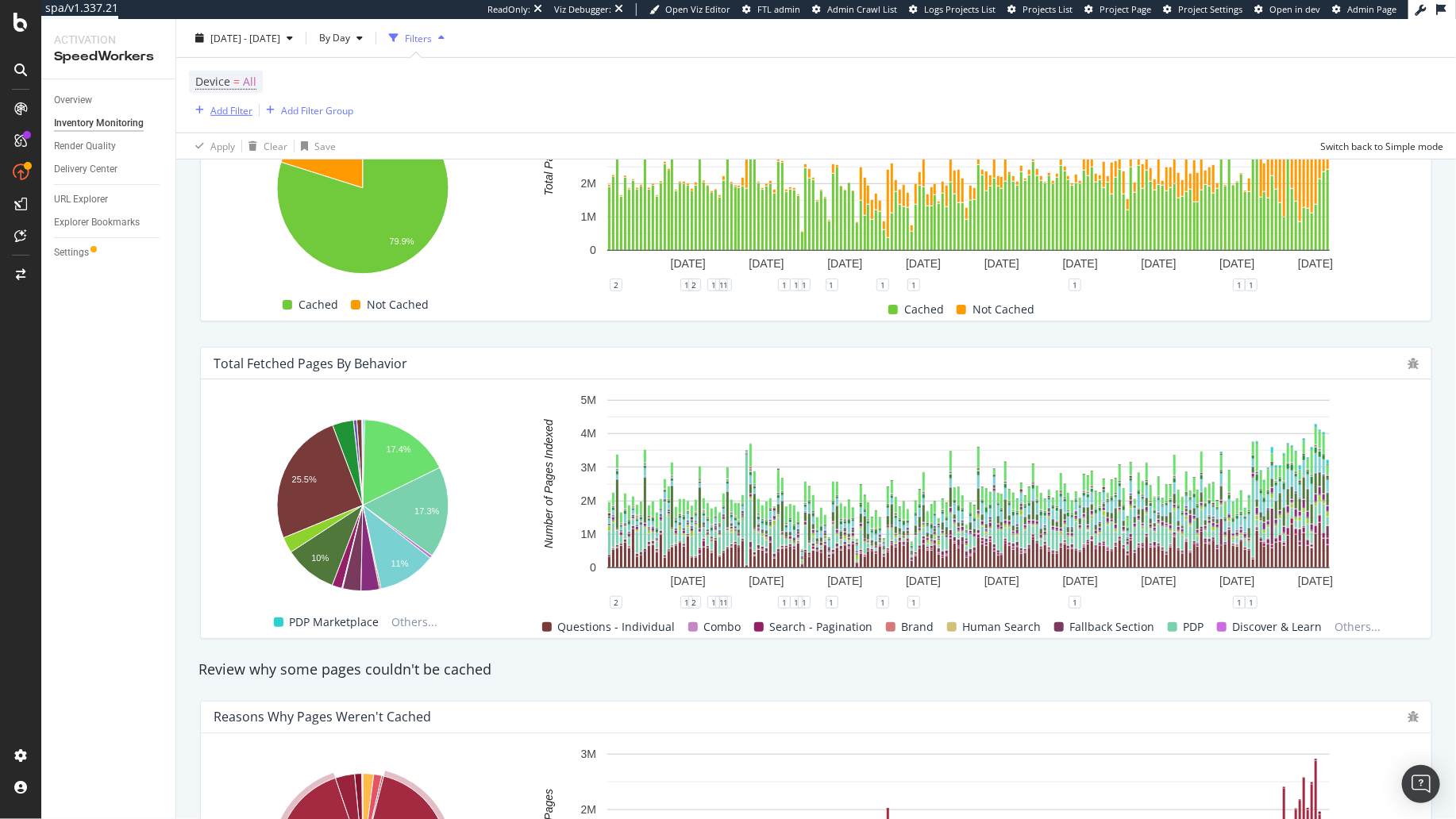
click at [235, 113] on div "Add Filter" at bounding box center [231, 109] width 42 height 13
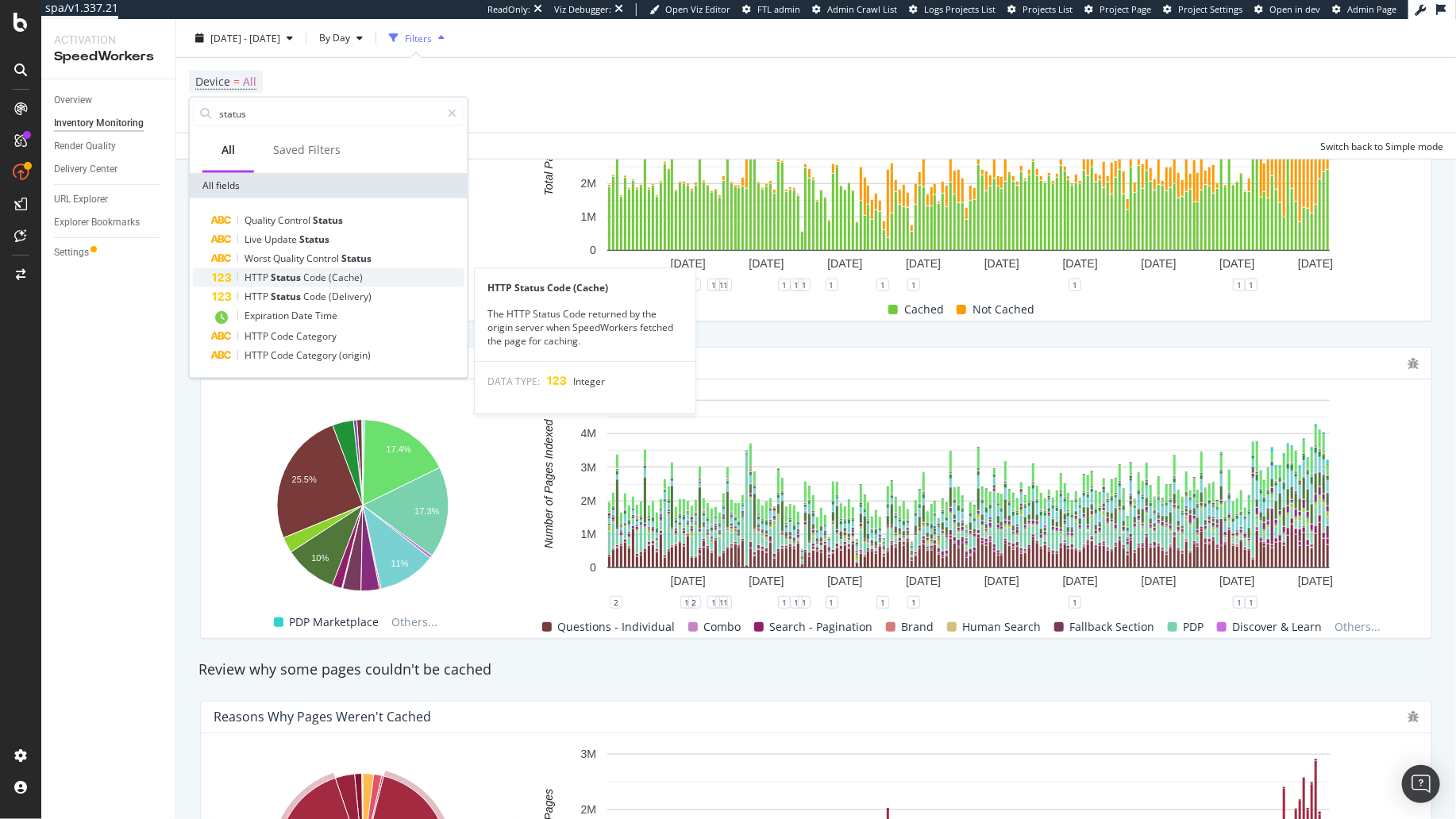
type input "status"
click at [339, 275] on span "(Cache)" at bounding box center [346, 277] width 34 height 13
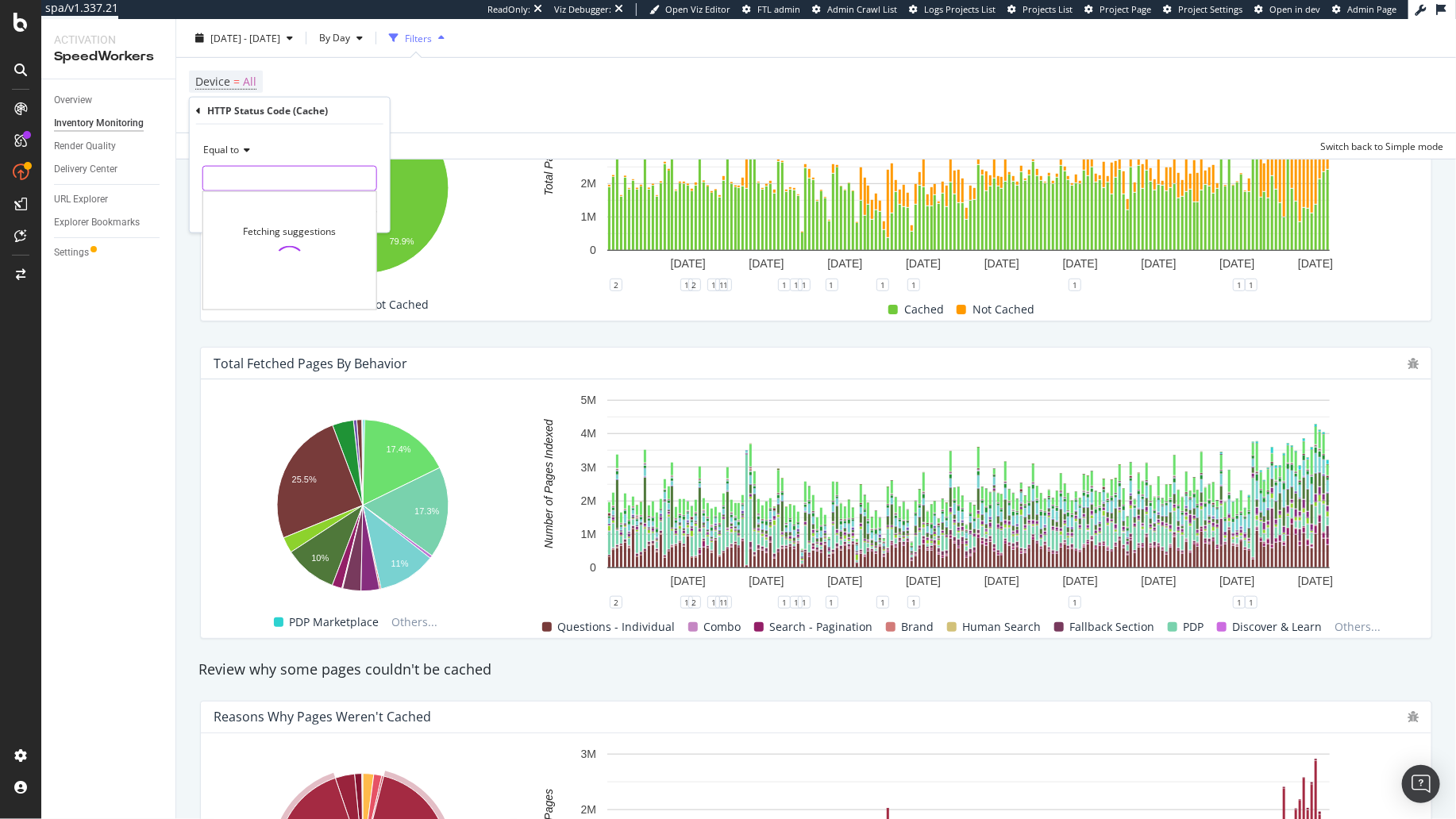
click at [285, 186] on input "number" at bounding box center [289, 178] width 175 height 25
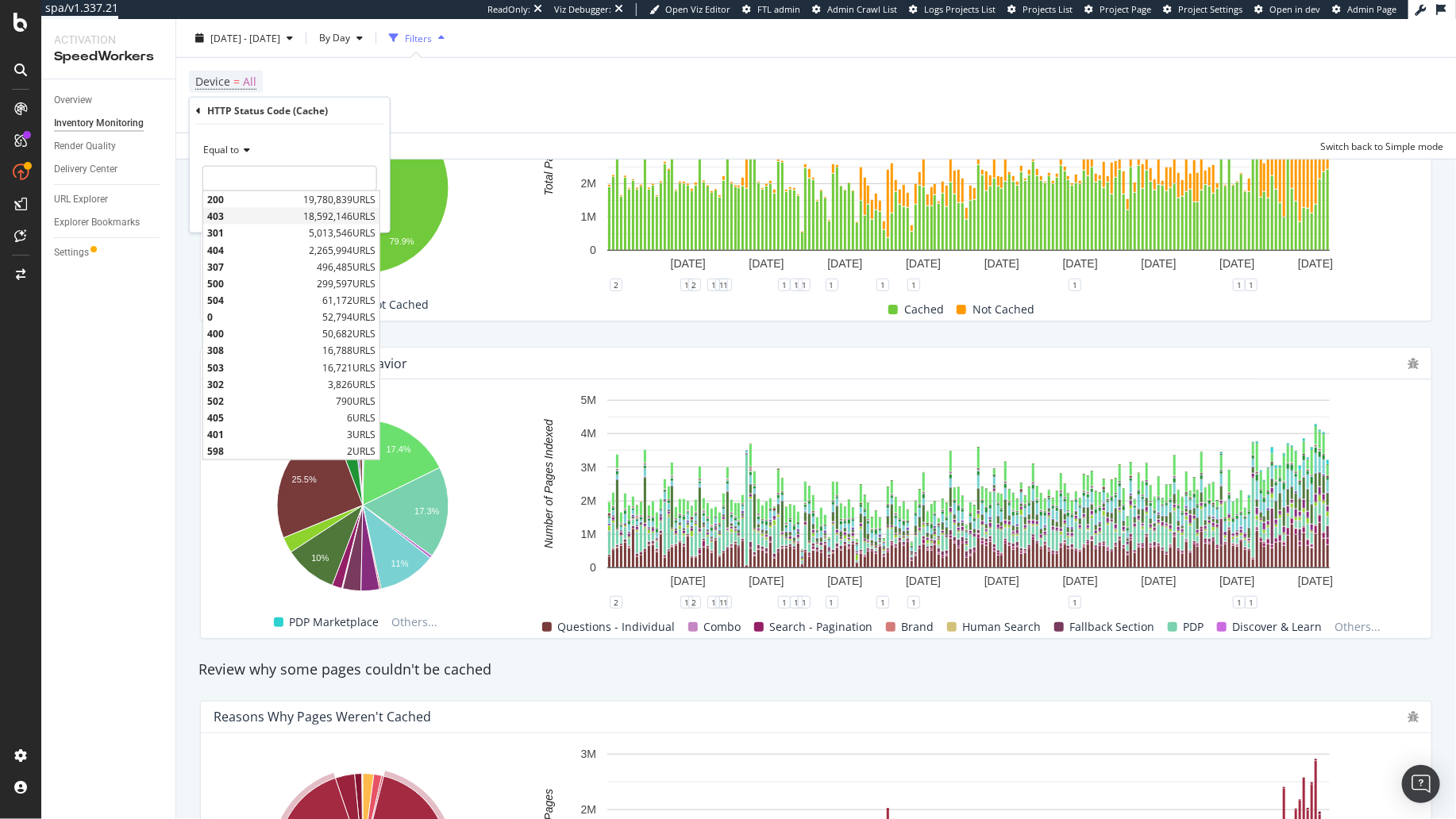
click at [282, 211] on span "403" at bounding box center [253, 215] width 92 height 13
type input "403"
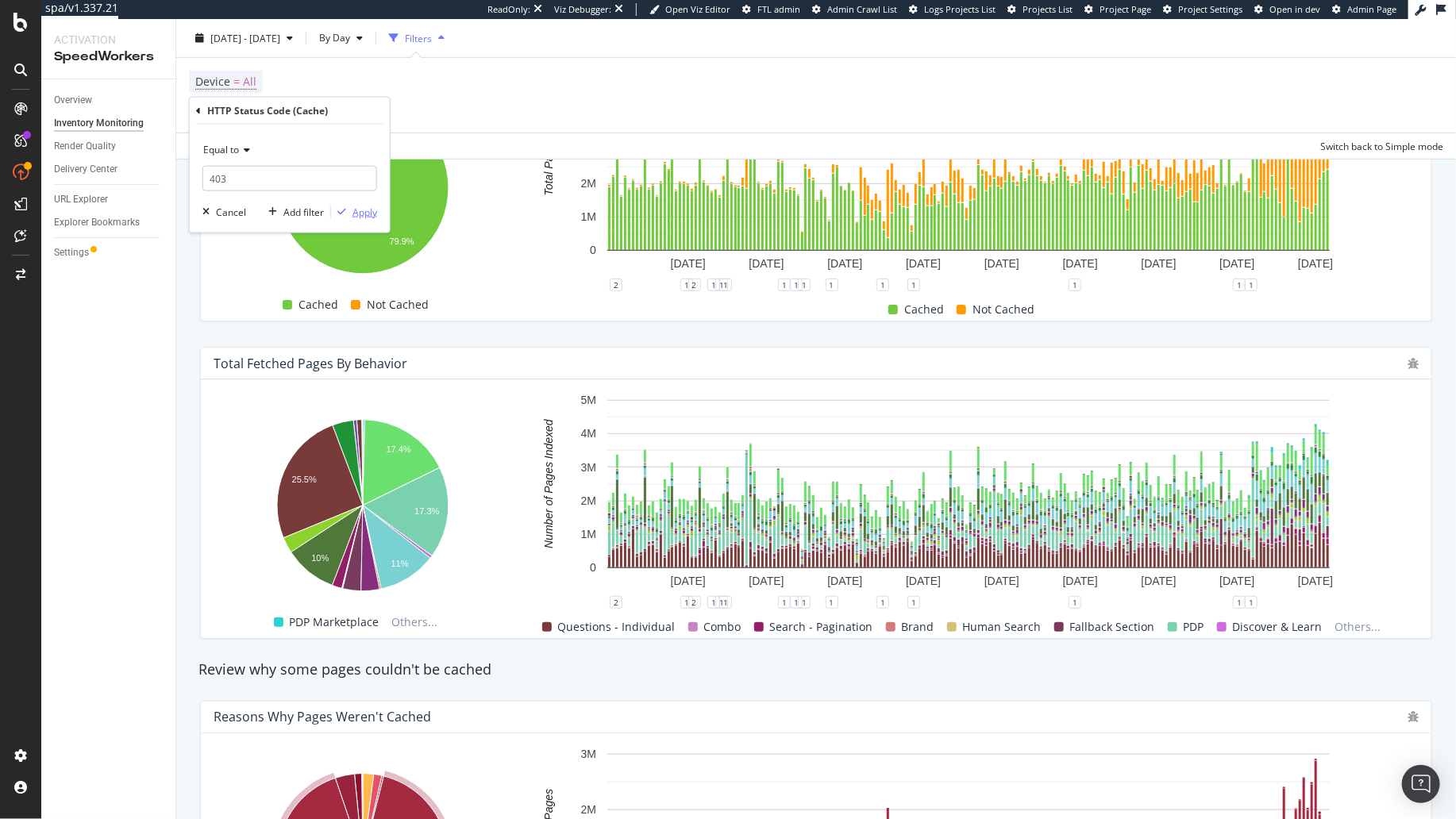
click at [354, 211] on div "Apply" at bounding box center [365, 211] width 25 height 13
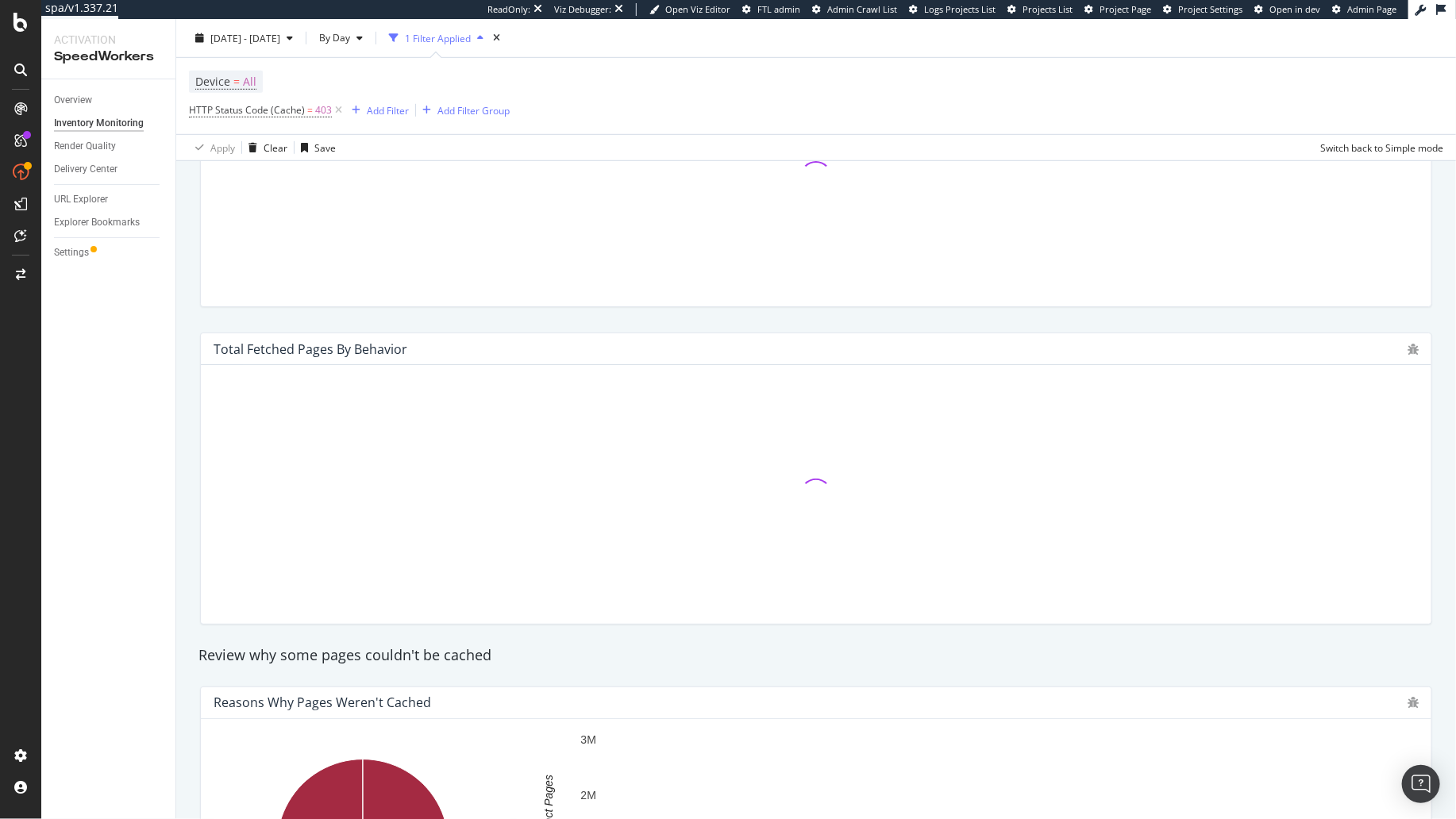
scroll to position [532, 0]
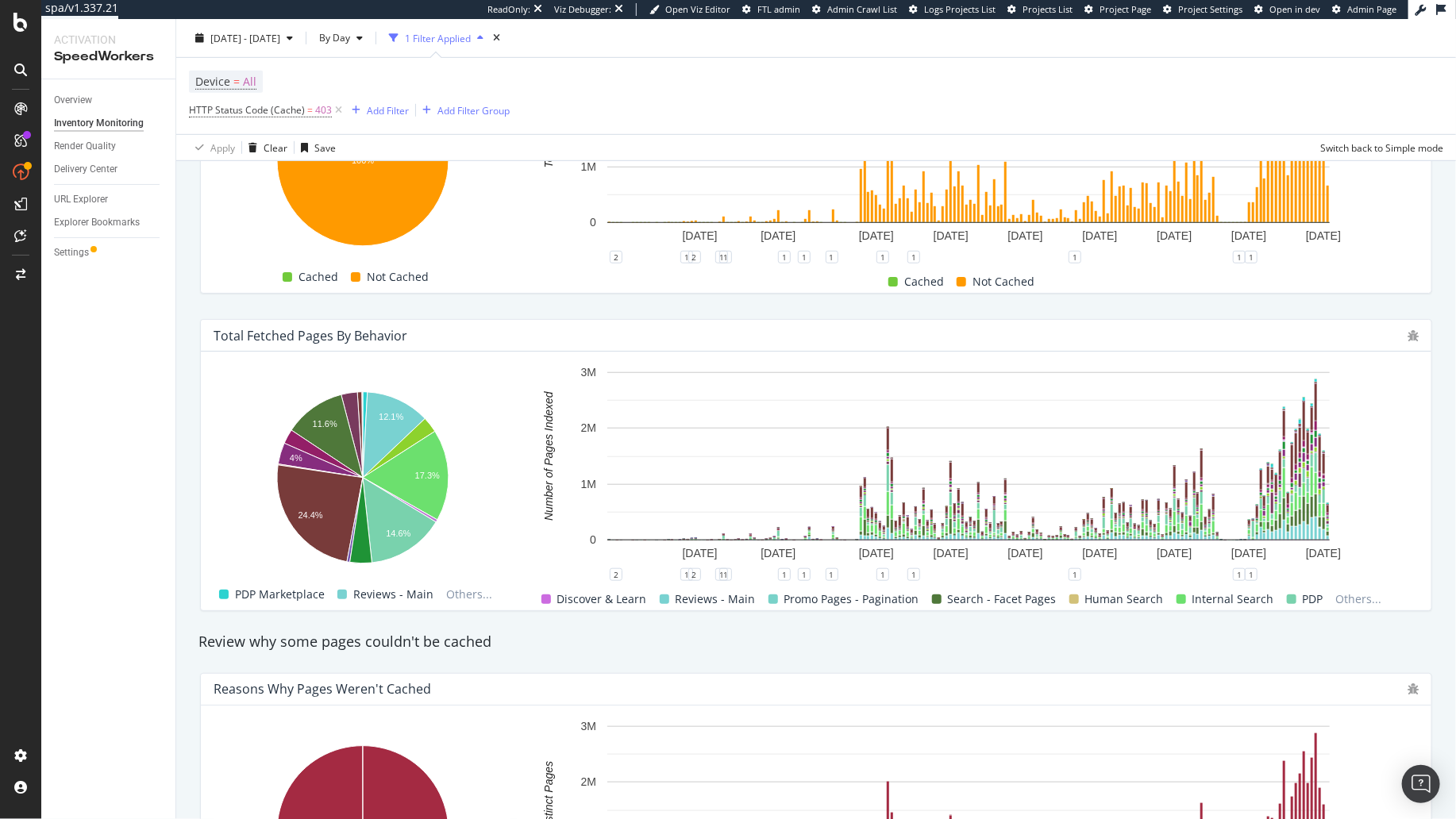
click at [1010, 652] on div "Review why some pages couldn't be cached" at bounding box center [816, 642] width 1251 height 37
click at [1232, 525] on rect "A chart." at bounding box center [969, 455] width 723 height 168
click at [1197, 656] on div "Review why some pages couldn't be cached" at bounding box center [816, 642] width 1251 height 37
drag, startPoint x: 1138, startPoint y: 652, endPoint x: 1147, endPoint y: 649, distance: 9.5
click at [1138, 652] on div "Review why some pages couldn't be cached" at bounding box center [816, 642] width 1251 height 37
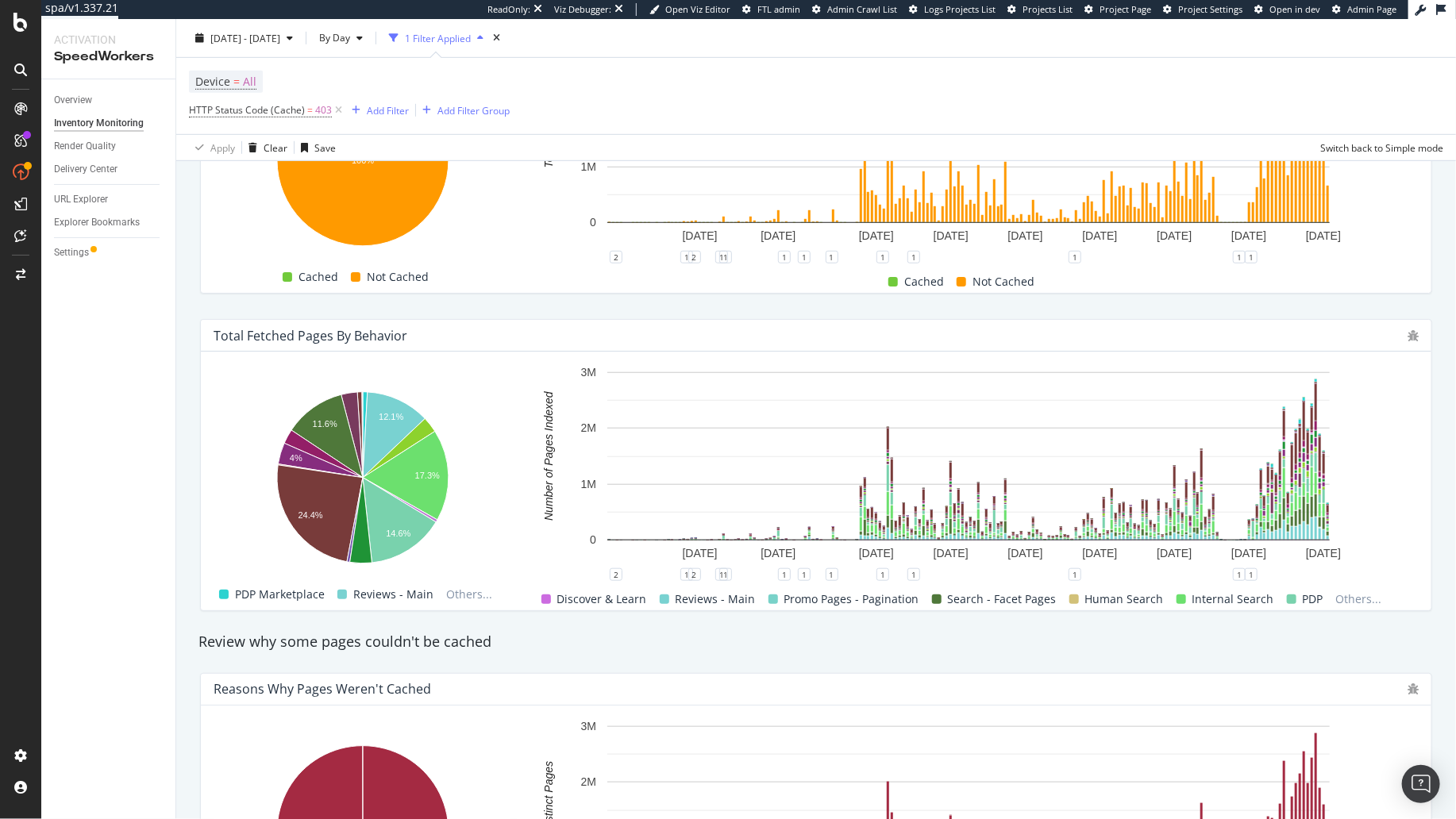
click at [1214, 654] on div "Review why some pages couldn't be cached" at bounding box center [816, 642] width 1251 height 37
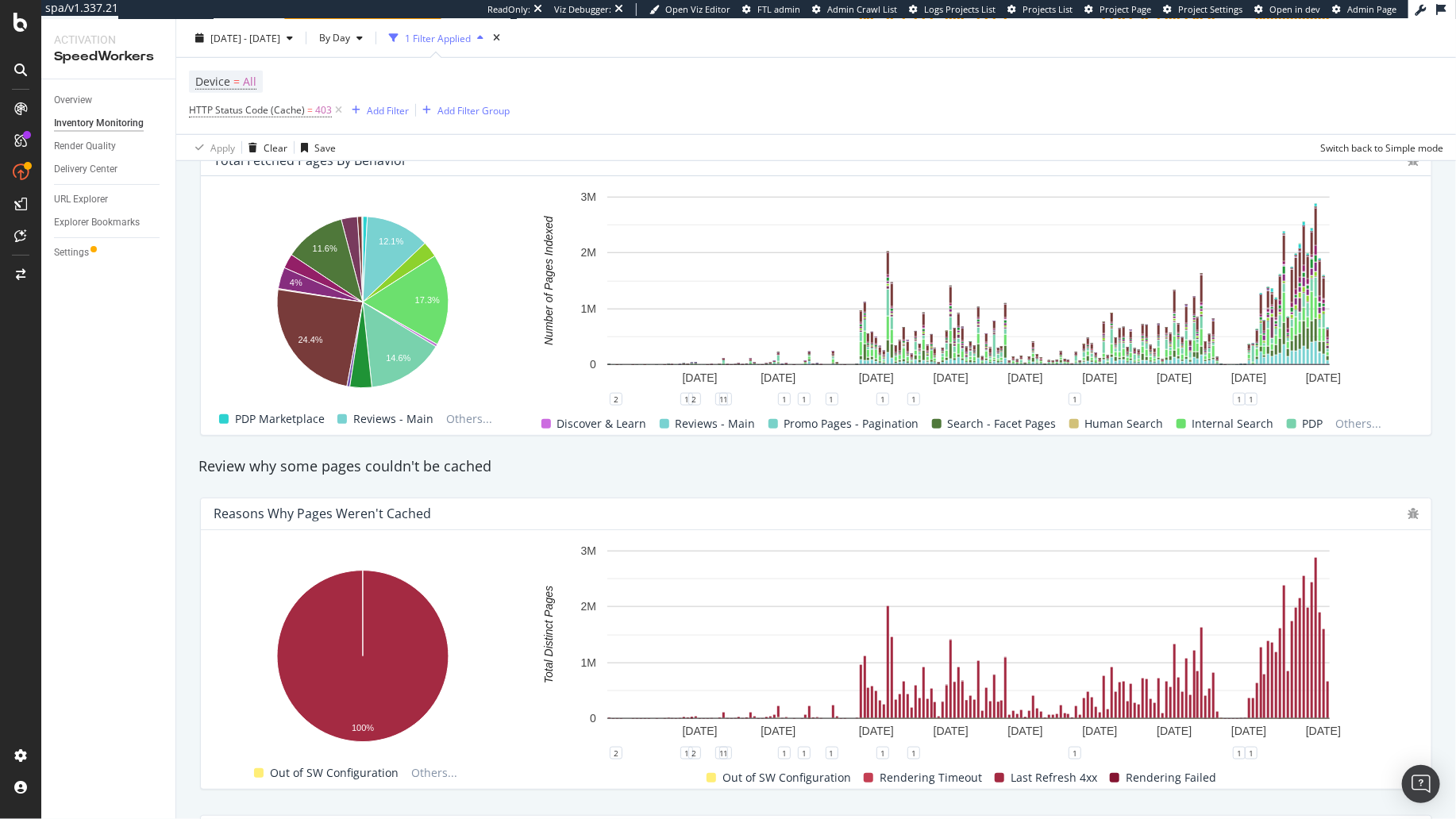
scroll to position [694, 0]
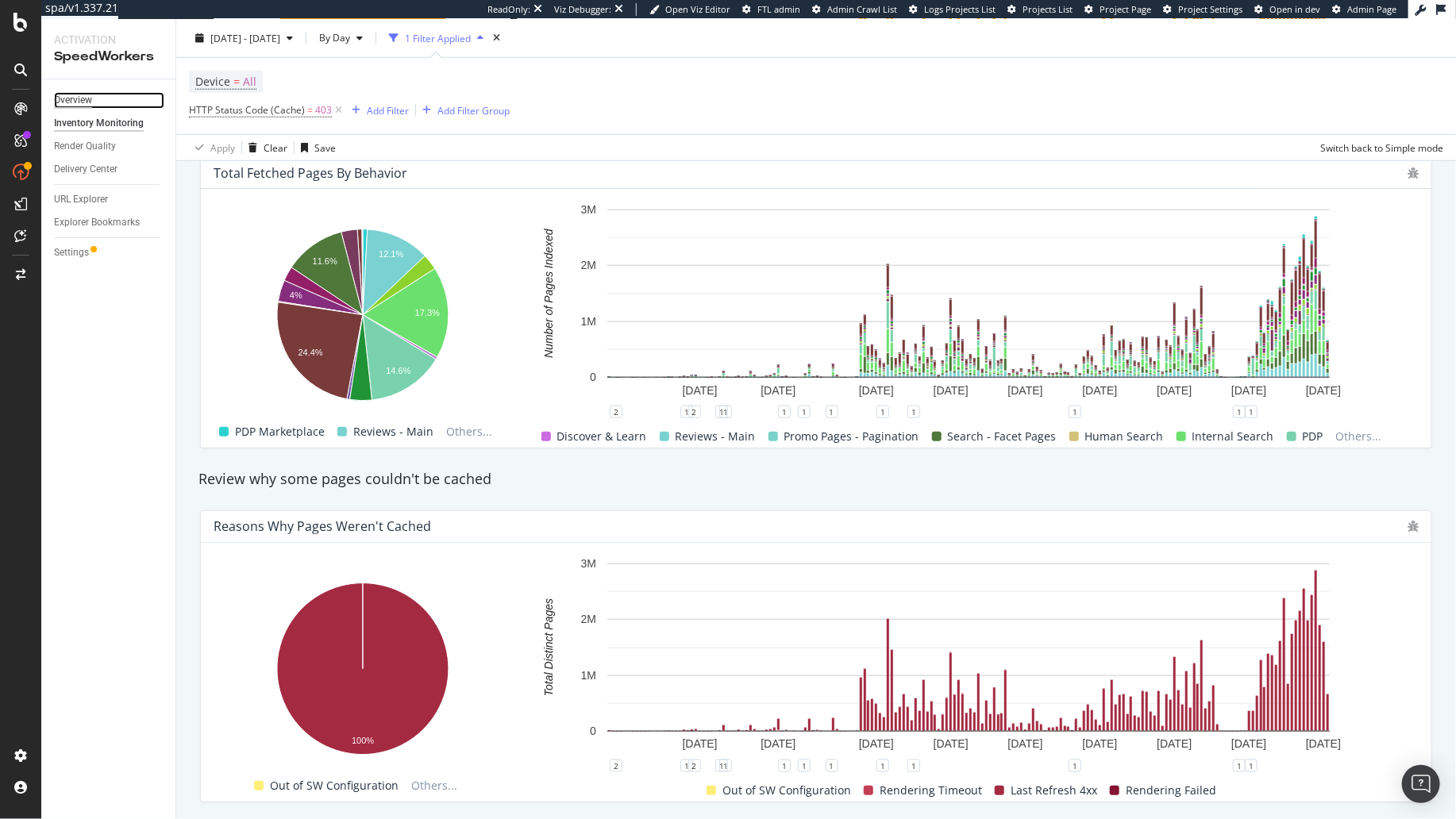
click at [85, 102] on div "Overview" at bounding box center [72, 100] width 38 height 17
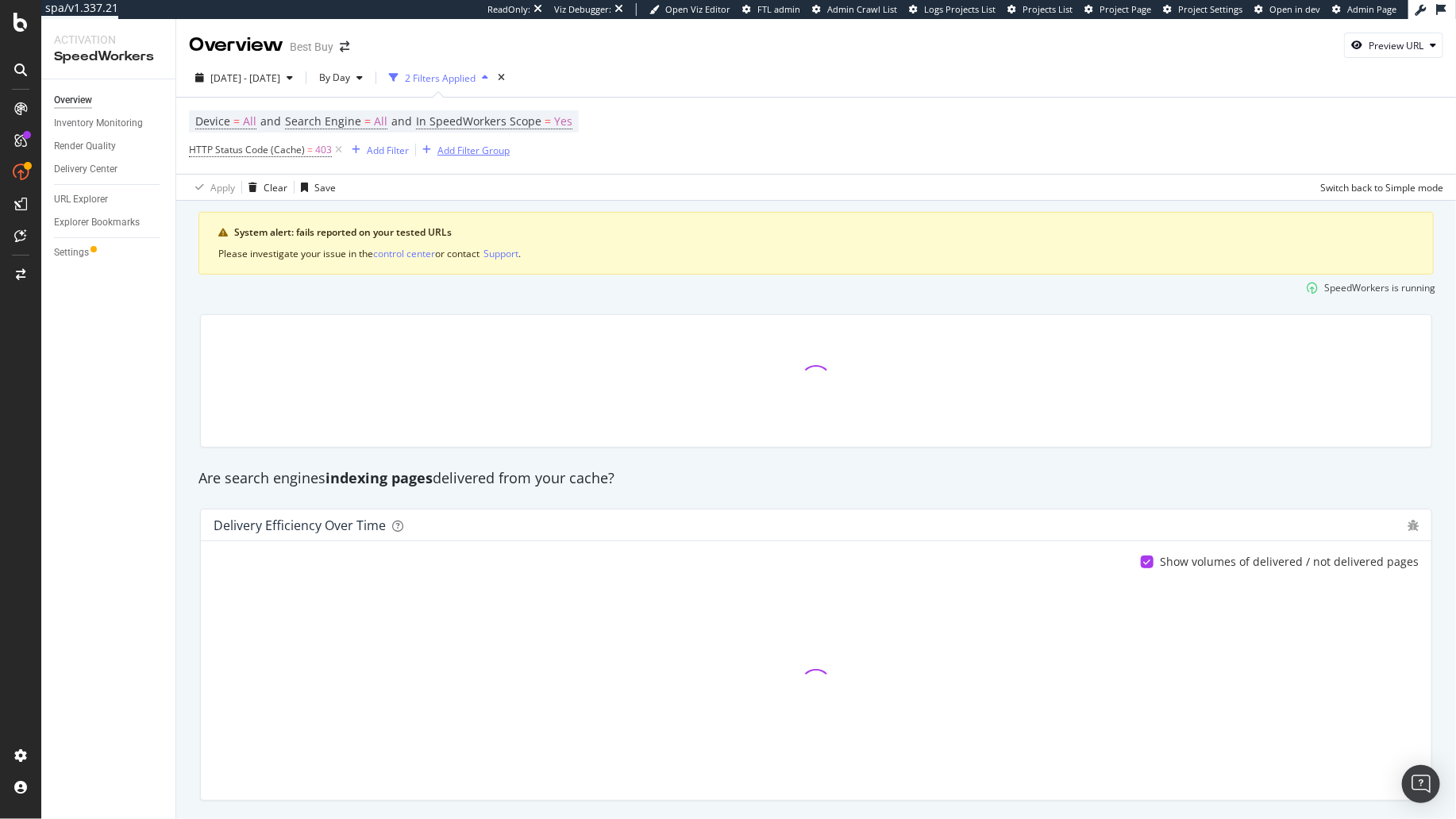
click at [335, 147] on icon at bounding box center [338, 150] width 13 height 16
click at [193, 363] on div at bounding box center [816, 379] width 1251 height 159
click at [697, 289] on div "SpeedWorkers is running" at bounding box center [817, 286] width 1252 height 26
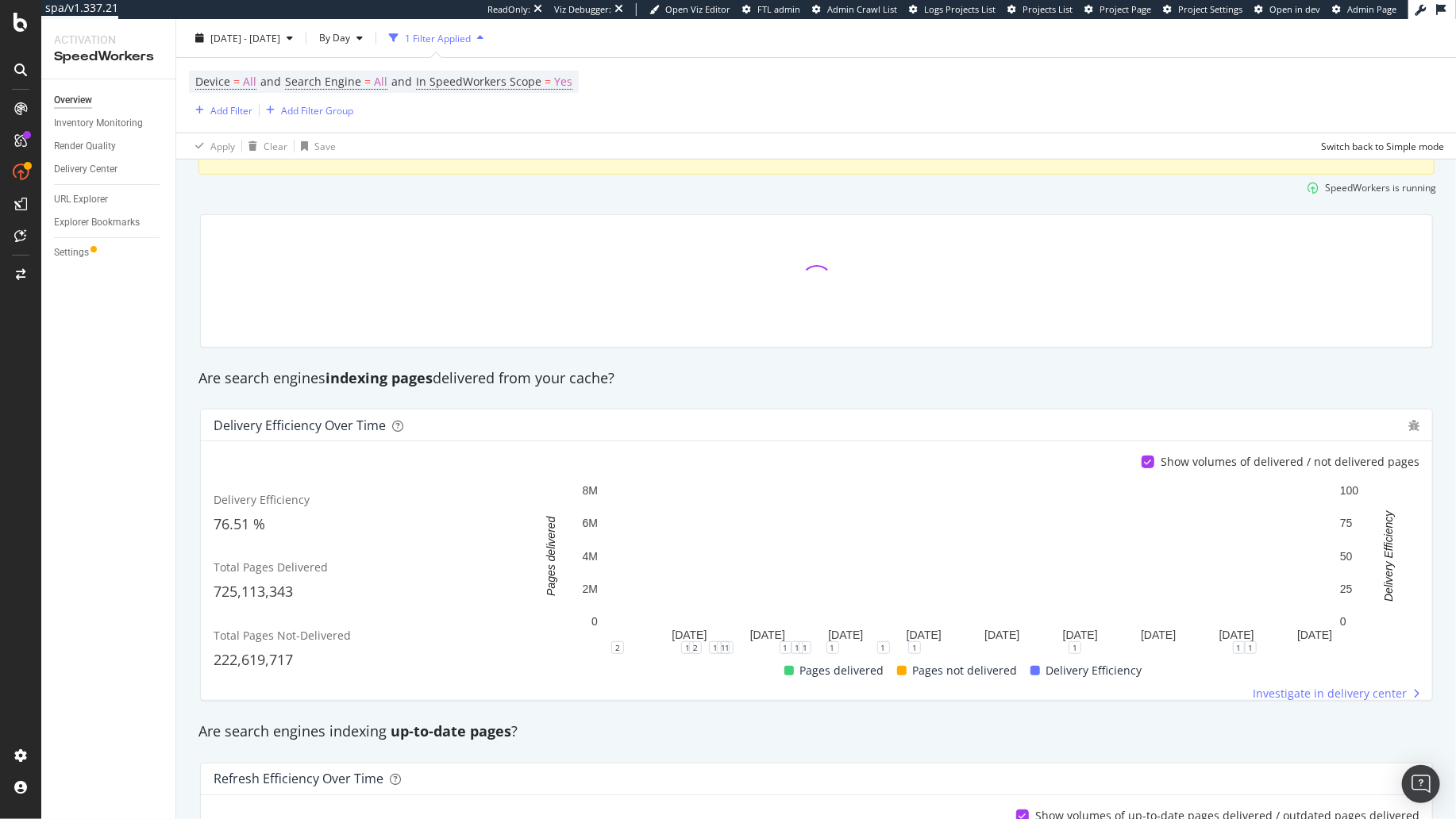
scroll to position [104, 0]
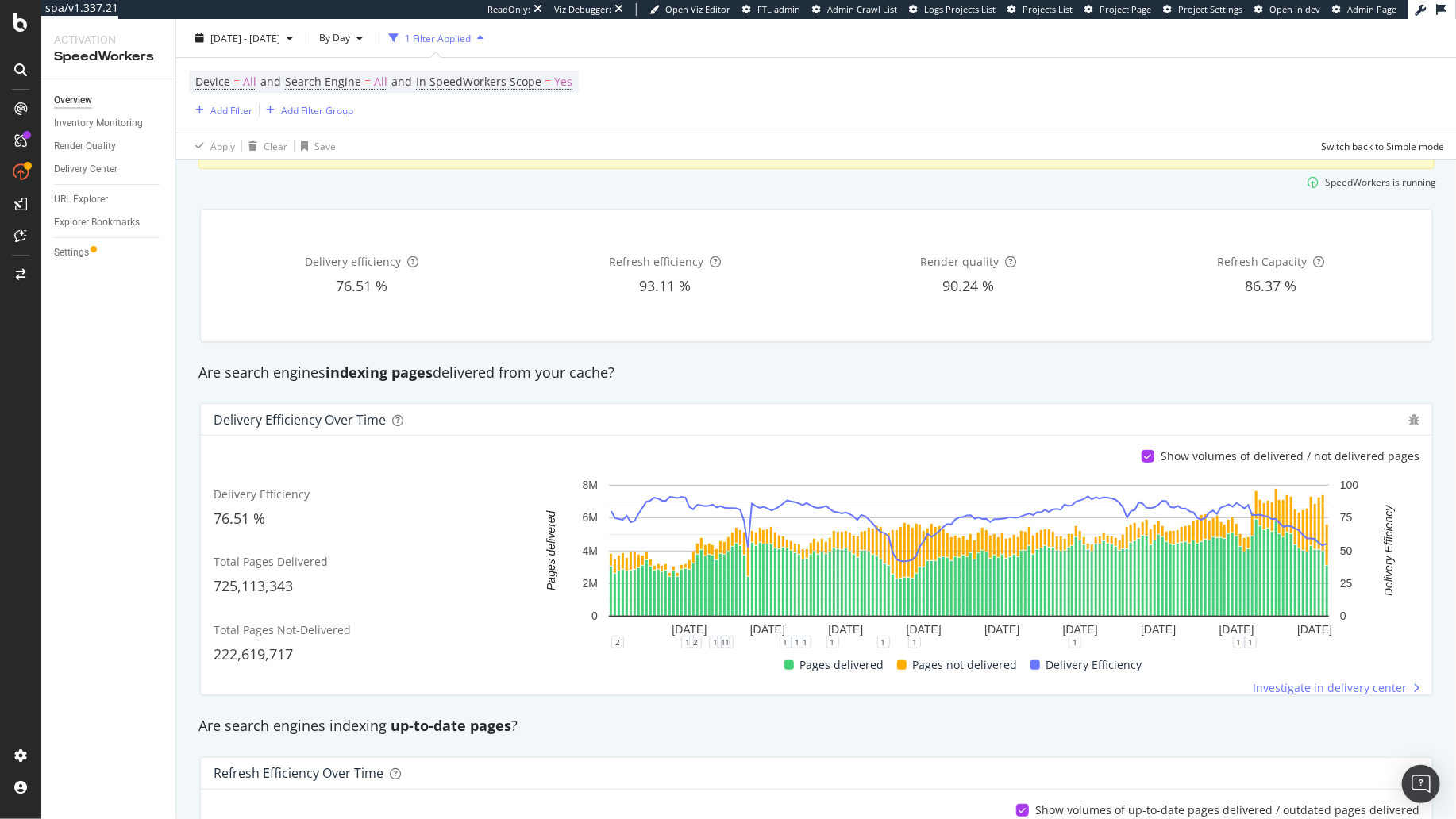
click at [876, 192] on div "SpeedWorkers is running" at bounding box center [817, 182] width 1252 height 26
click at [98, 707] on div "Crawl Manager" at bounding box center [144, 710] width 190 height 12
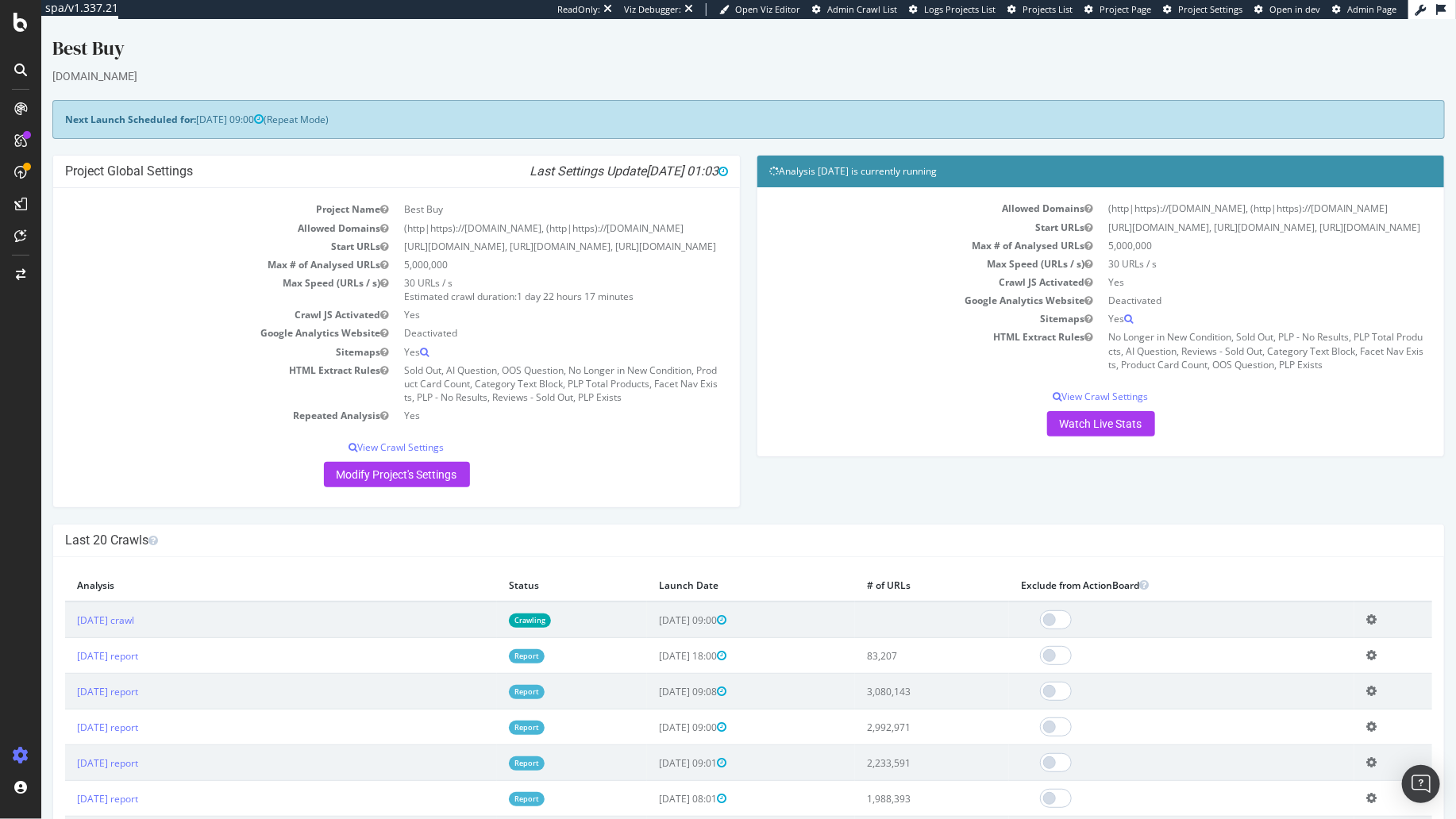
click at [31, 506] on div at bounding box center [20, 419] width 38 height 647
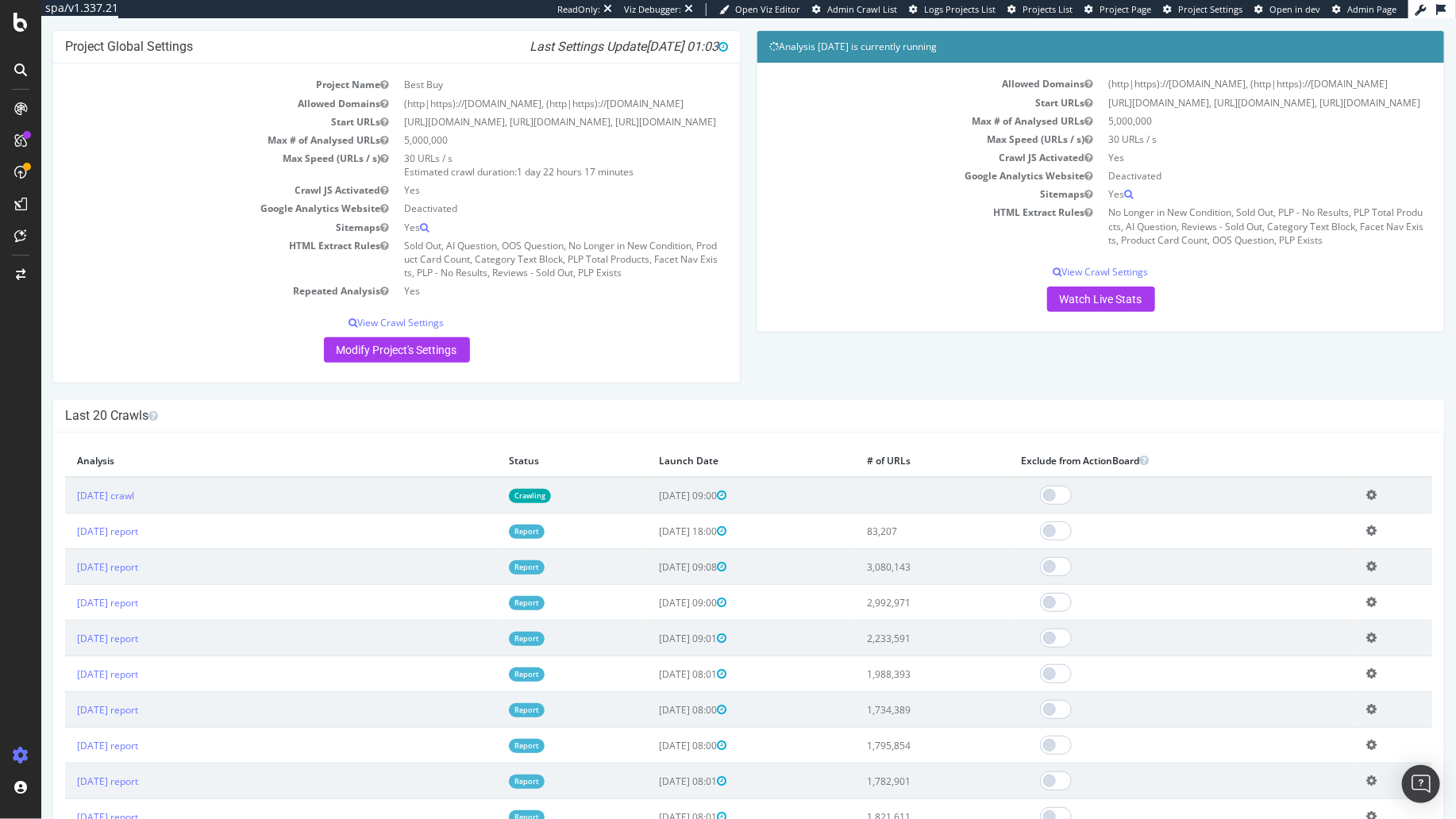
scroll to position [127, 0]
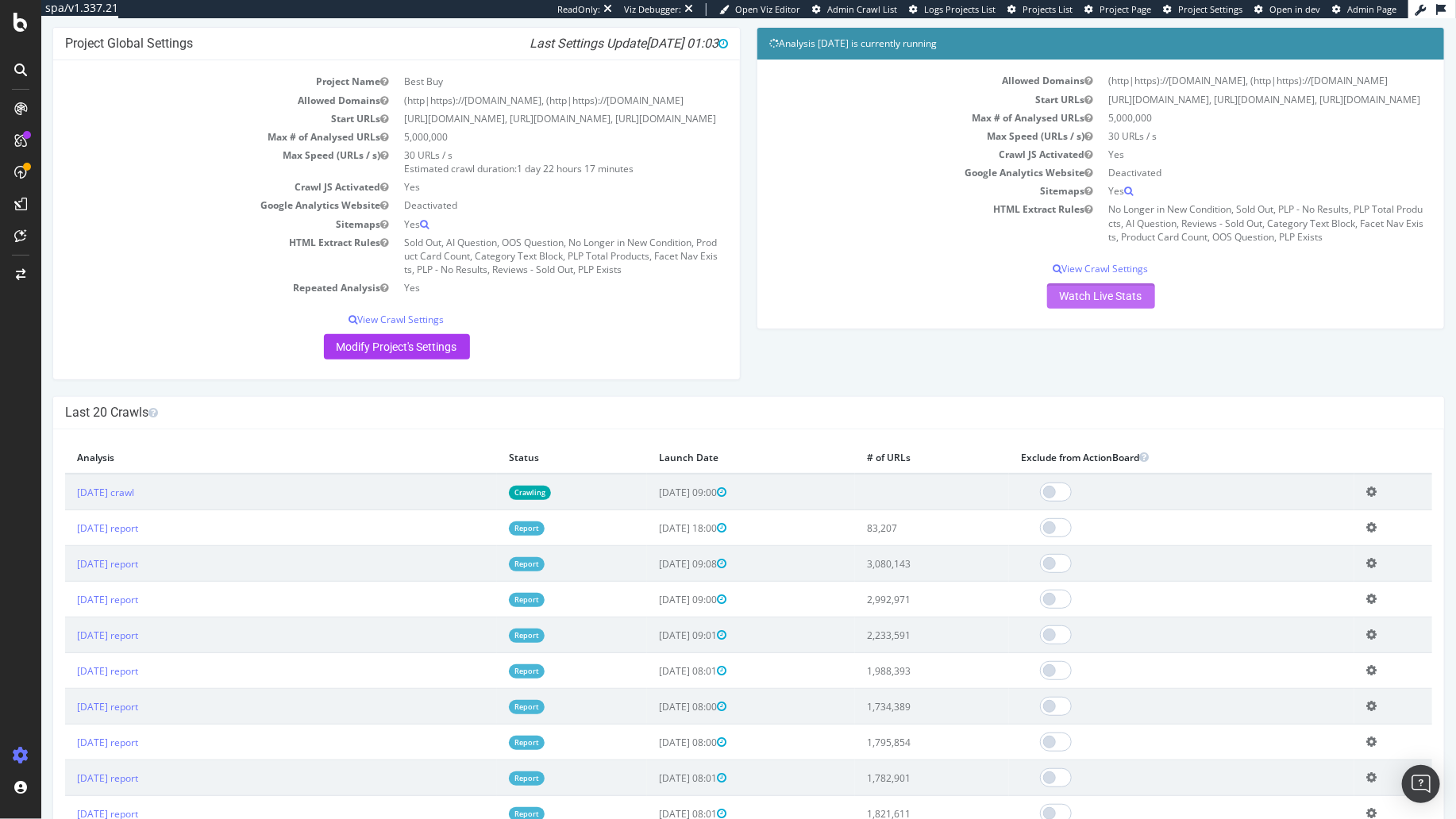
click at [1115, 302] on link "Watch Live Stats" at bounding box center [1100, 295] width 108 height 25
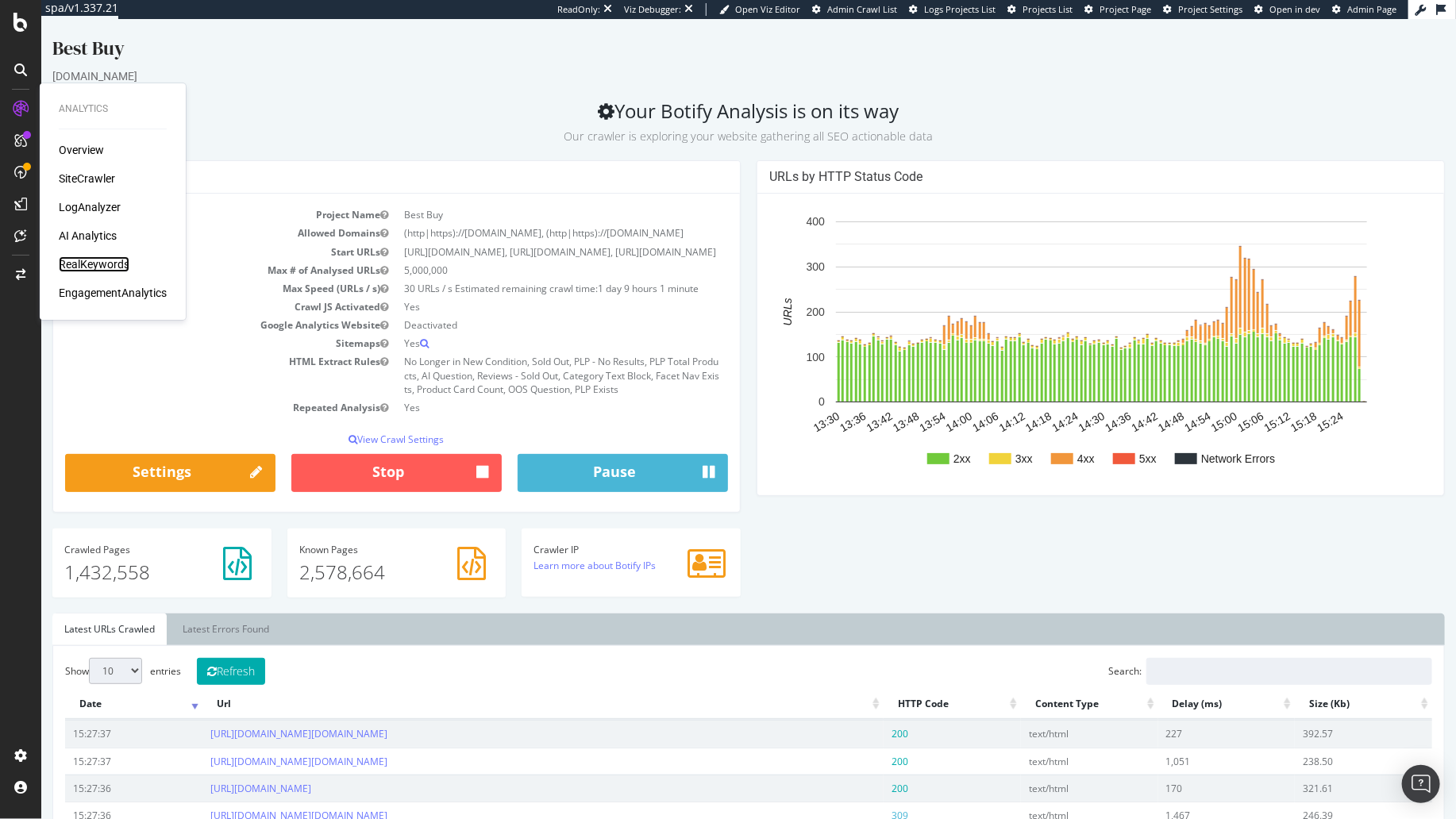
click at [111, 265] on div "RealKeywords" at bounding box center [94, 265] width 70 height 16
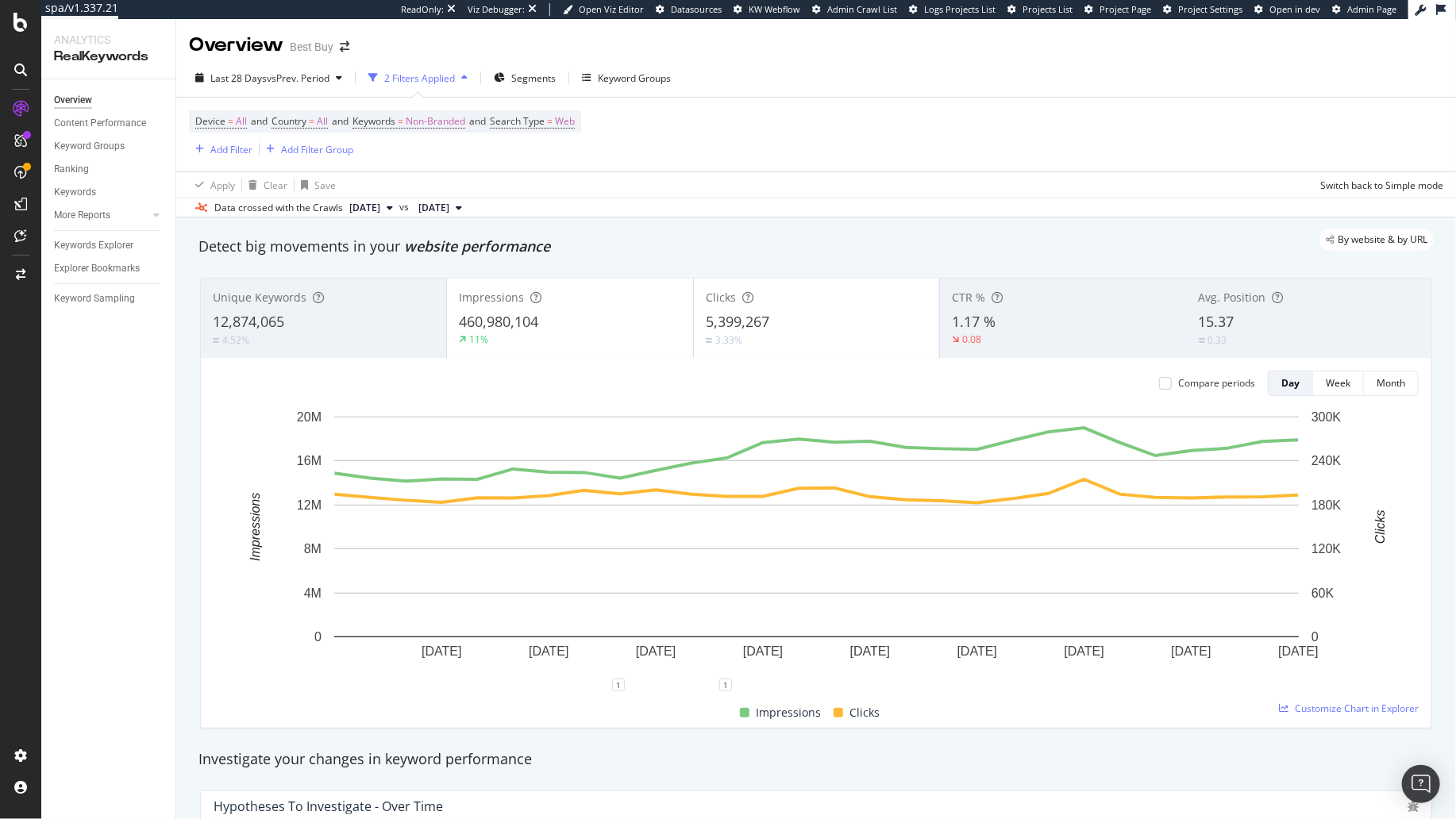
click at [363, 236] on div "By website & by URL" at bounding box center [808, 239] width 1251 height 22
click at [437, 126] on span "Non-Branded" at bounding box center [435, 120] width 60 height 22
click at [397, 158] on span "Non-Branded" at bounding box center [408, 157] width 66 height 13
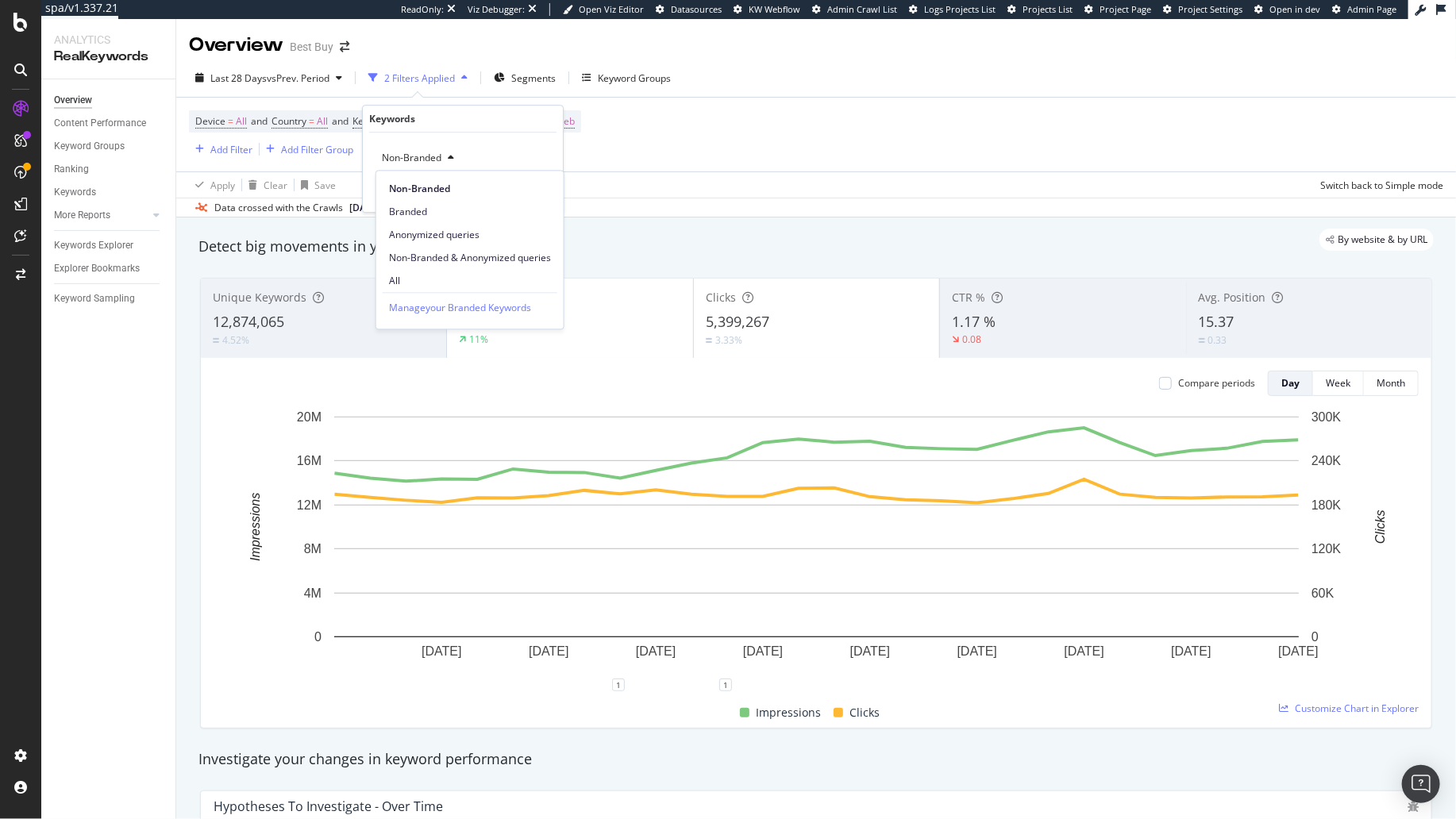
click at [438, 281] on span "All" at bounding box center [470, 280] width 162 height 14
click at [527, 192] on div "Apply" at bounding box center [538, 191] width 25 height 13
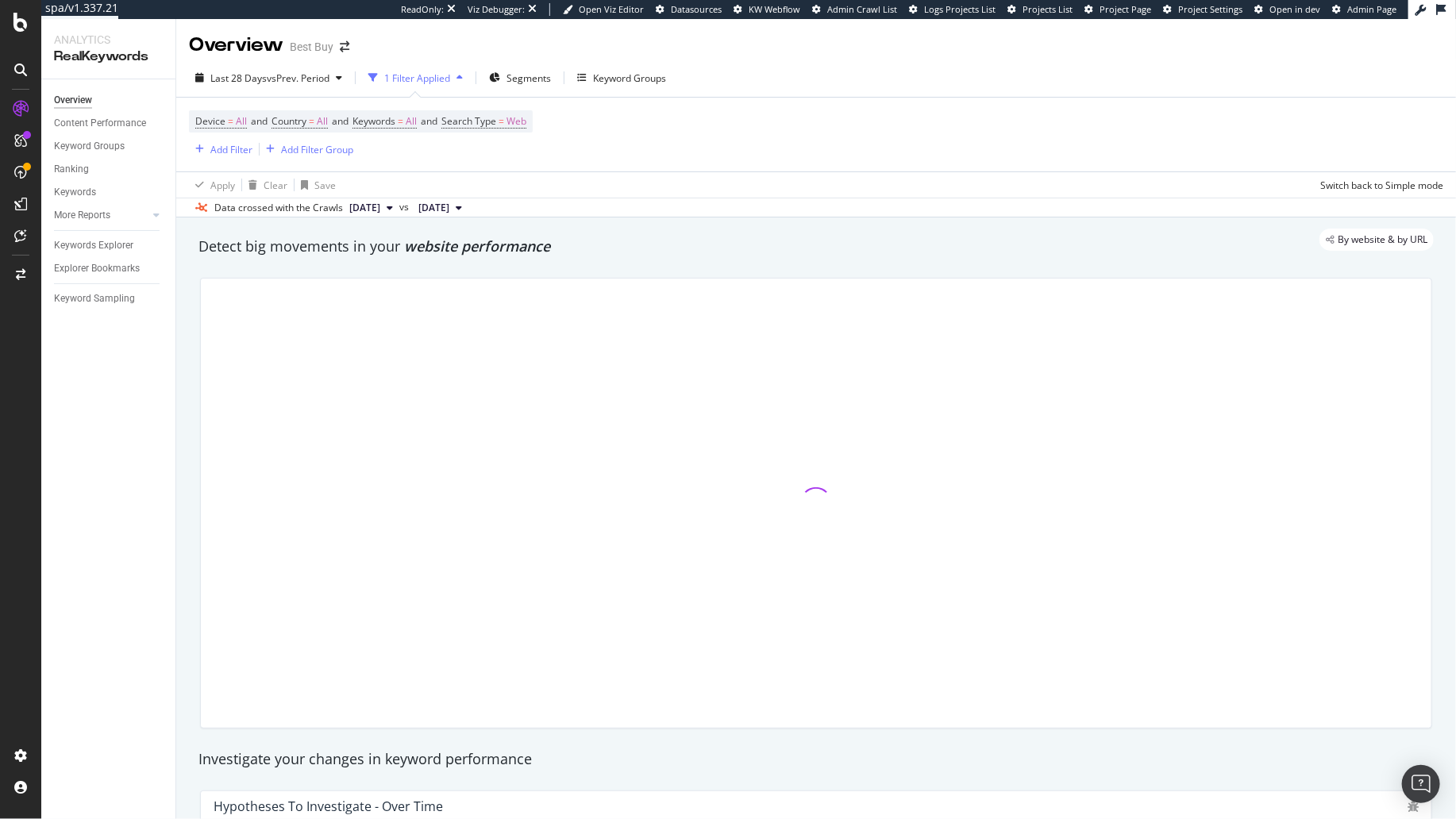
drag, startPoint x: 488, startPoint y: 259, endPoint x: 308, endPoint y: 138, distance: 216.9
click at [488, 259] on div "Detect big movements in your website performance" at bounding box center [816, 247] width 1251 height 37
click at [284, 75] on span "vs Prev. Period" at bounding box center [297, 77] width 62 height 13
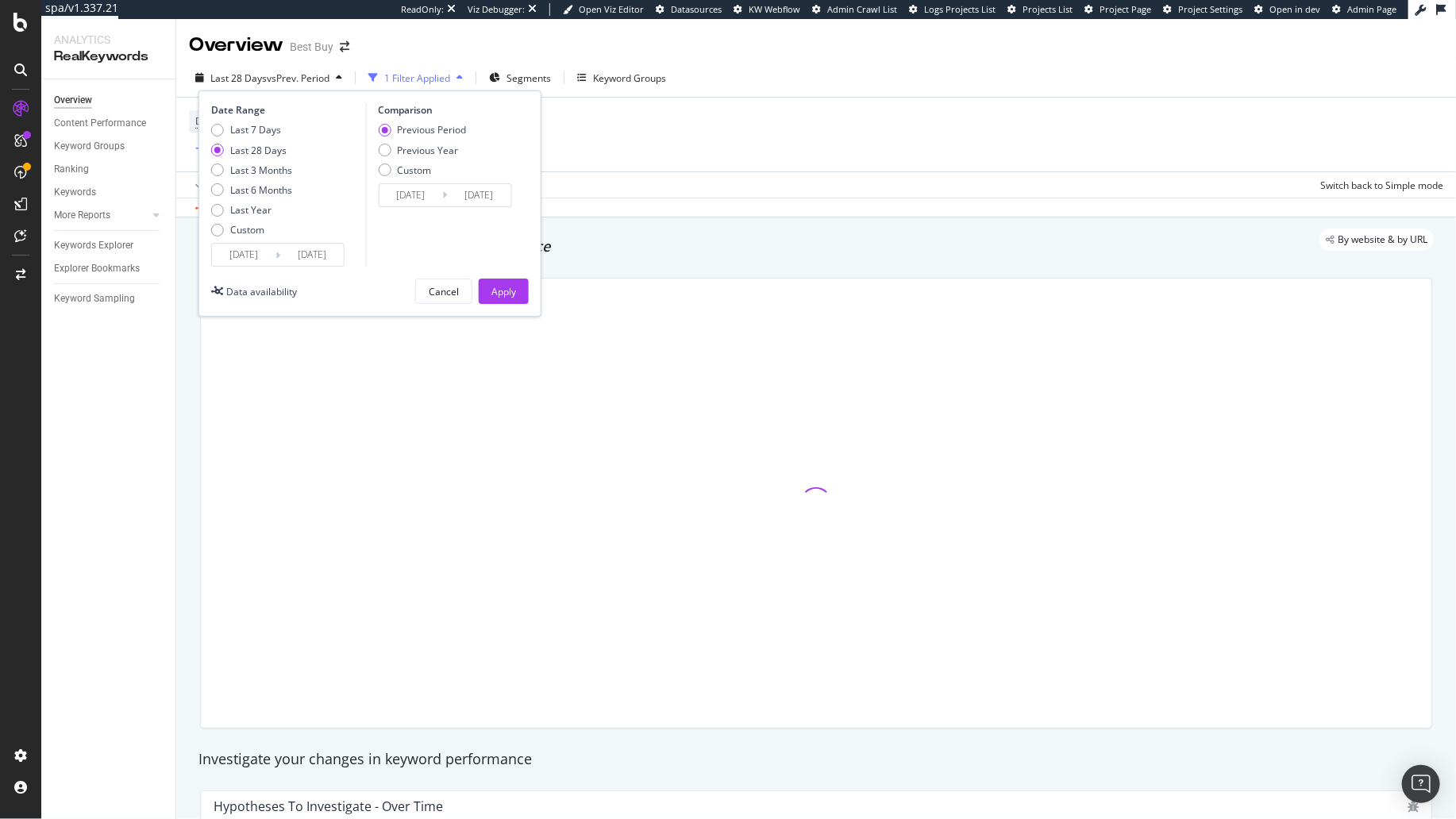
drag, startPoint x: 264, startPoint y: 185, endPoint x: 324, endPoint y: 219, distance: 69.0
click at [264, 185] on div "Last 6 Months" at bounding box center [261, 190] width 62 height 13
type input "2025/03/08"
type input "2024/09/04"
type input "2025/03/07"
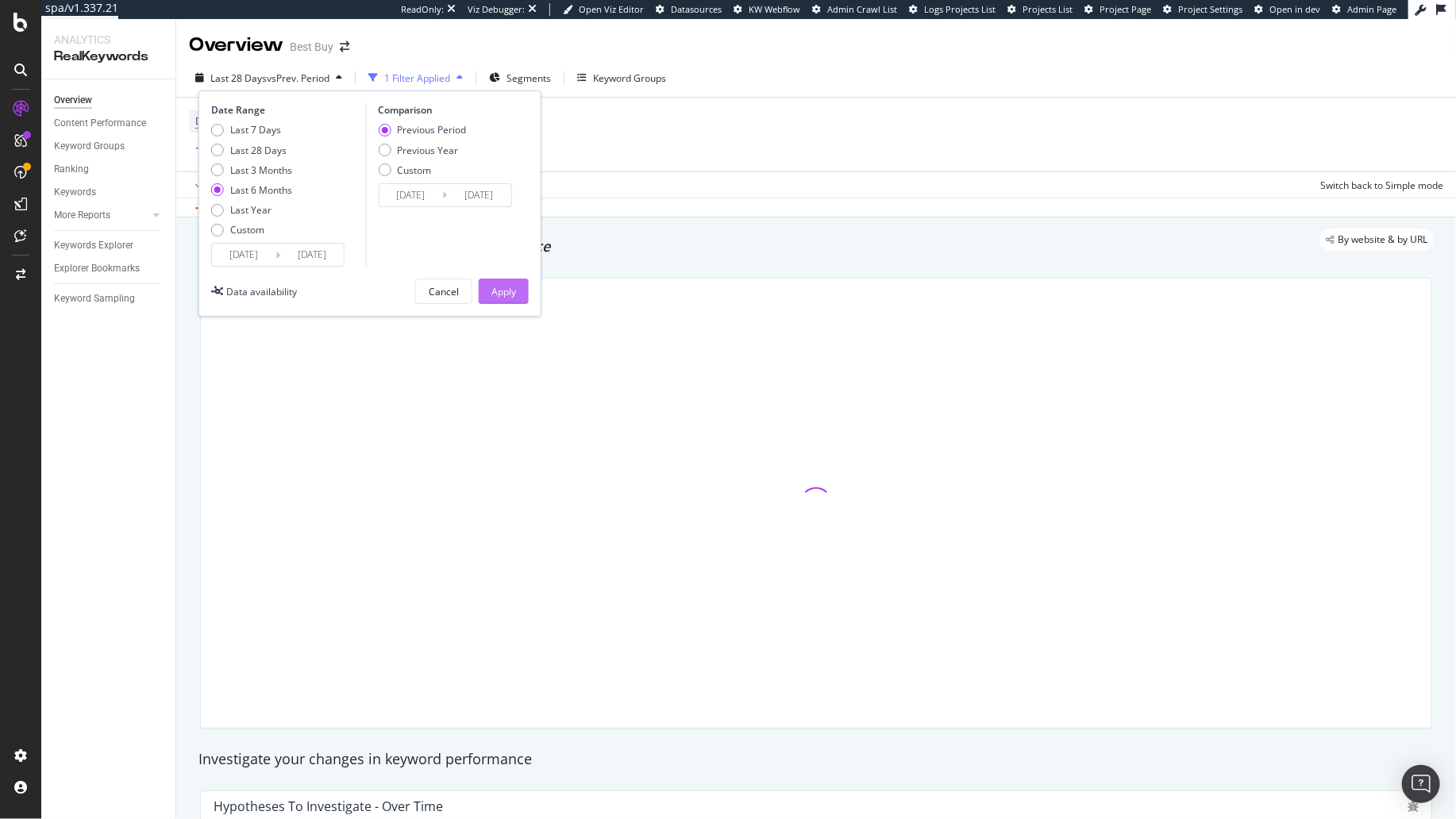
click at [494, 295] on div "Apply" at bounding box center [504, 291] width 25 height 13
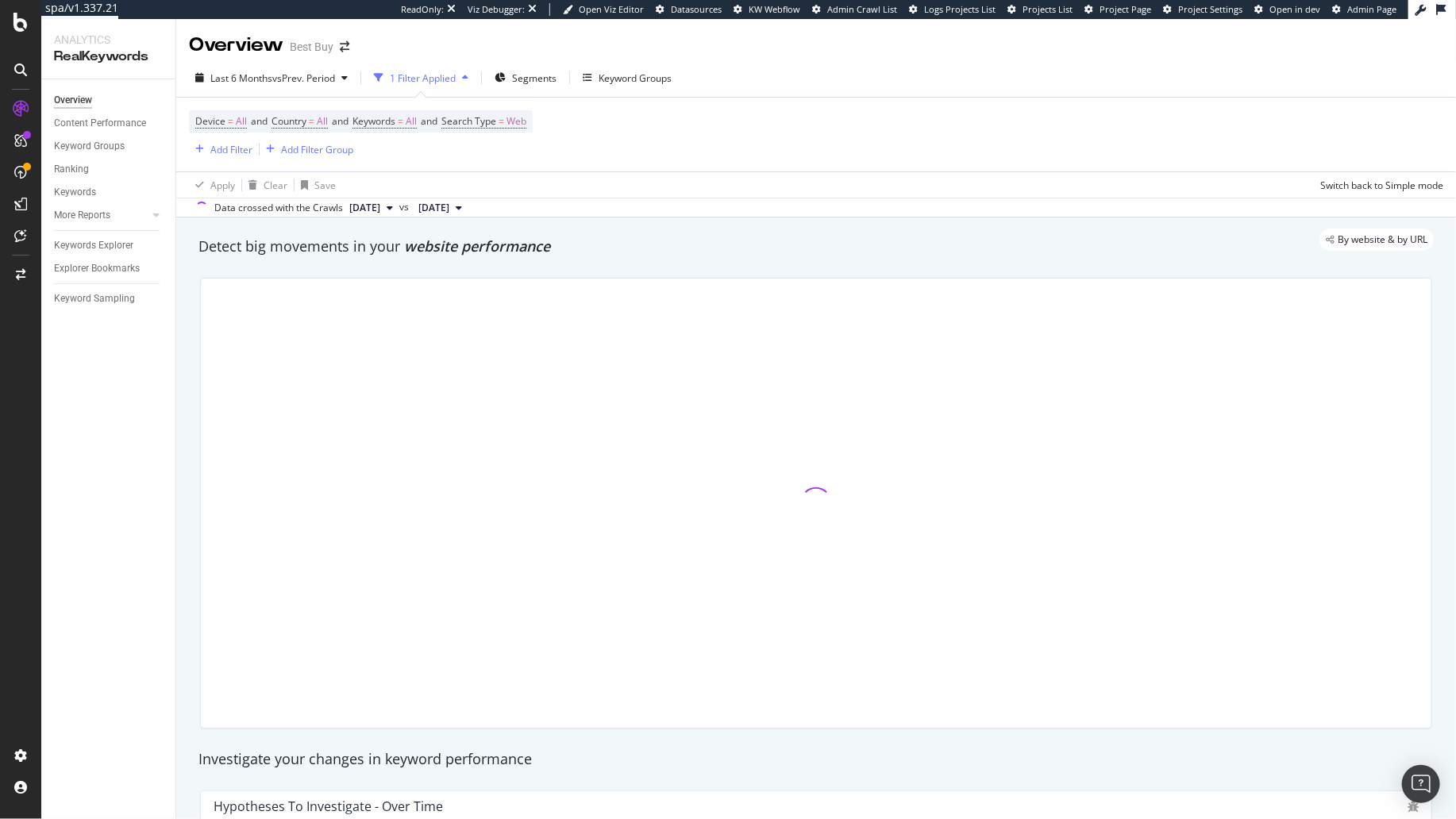
click at [135, 463] on div "Overview Content Performance Keyword Groups Ranking Keywords More Reports Count…" at bounding box center [108, 448] width 135 height 739
click at [197, 384] on div at bounding box center [816, 504] width 1251 height 476
drag, startPoint x: 469, startPoint y: 243, endPoint x: 364, endPoint y: 194, distance: 115.9
click at [468, 243] on div "By website & by URL" at bounding box center [808, 239] width 1251 height 22
click at [273, 69] on div "Last 6 Months vs Prev. Period" at bounding box center [272, 77] width 165 height 24
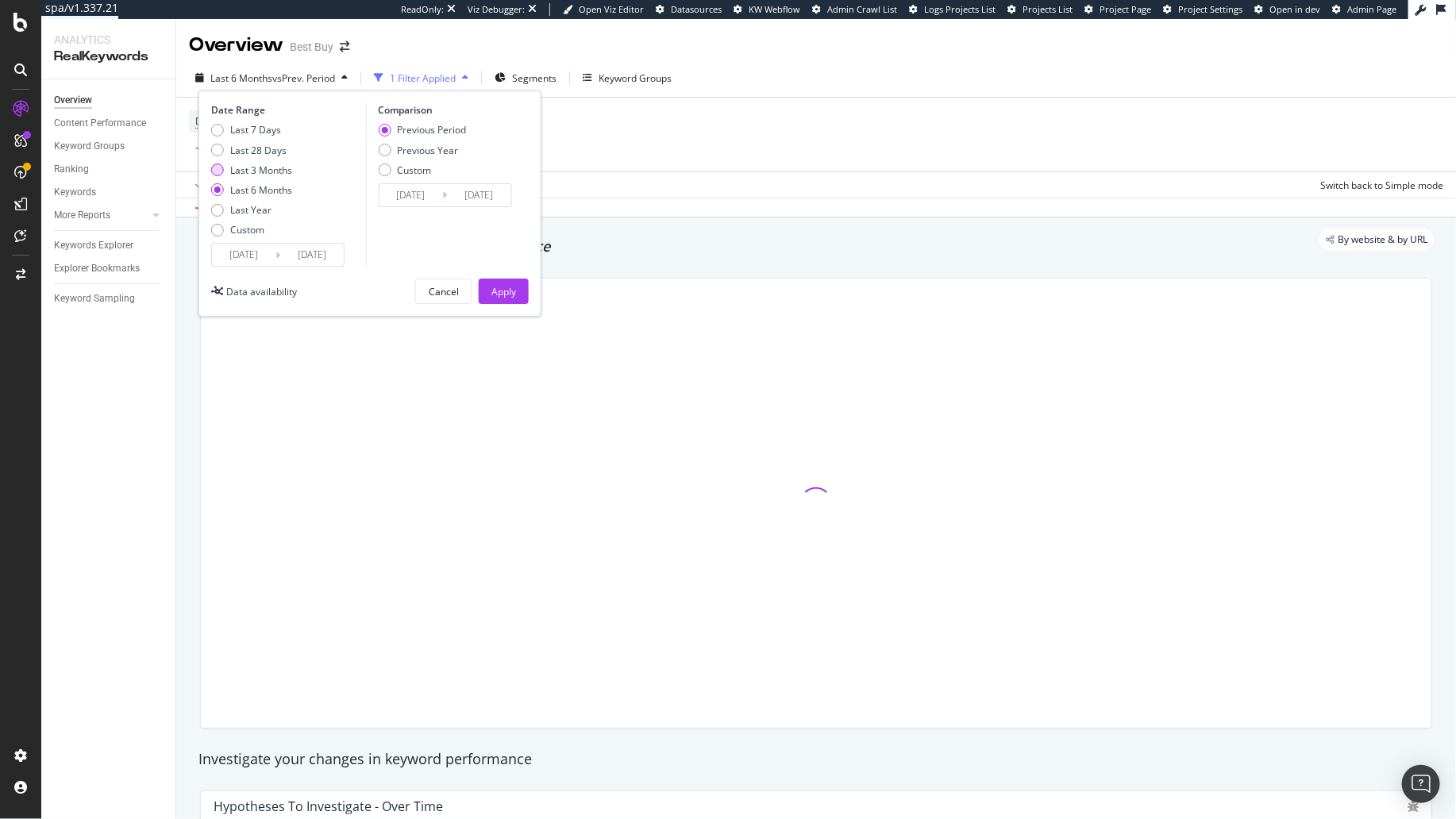
click at [263, 165] on div "Last 3 Months" at bounding box center [261, 170] width 62 height 13
type input "2025/06/08"
type input "2025/03/08"
type input "2025/06/07"
click at [508, 294] on div "Apply" at bounding box center [504, 291] width 25 height 13
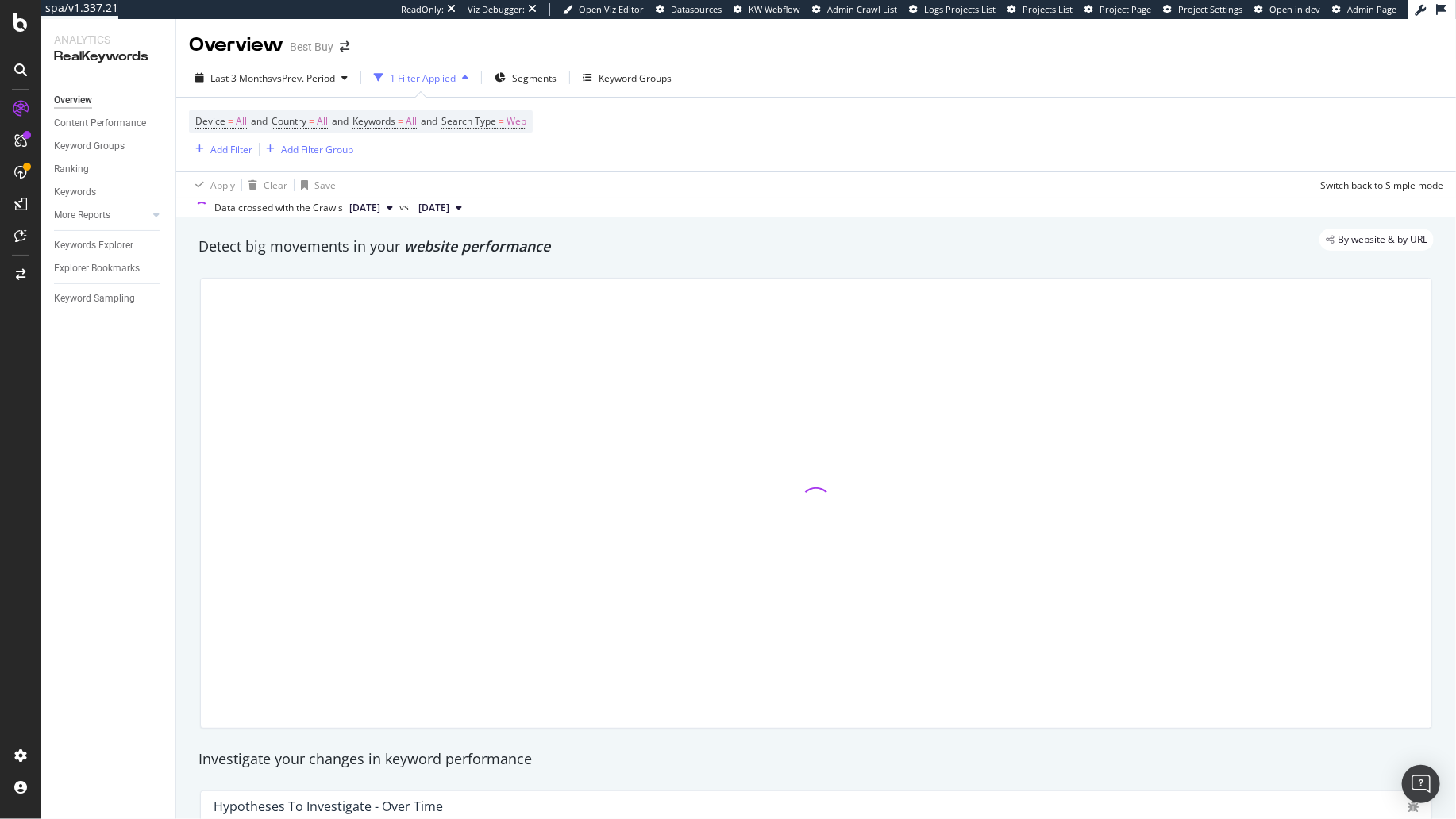
click at [348, 245] on div "By website & by URL" at bounding box center [808, 239] width 1251 height 22
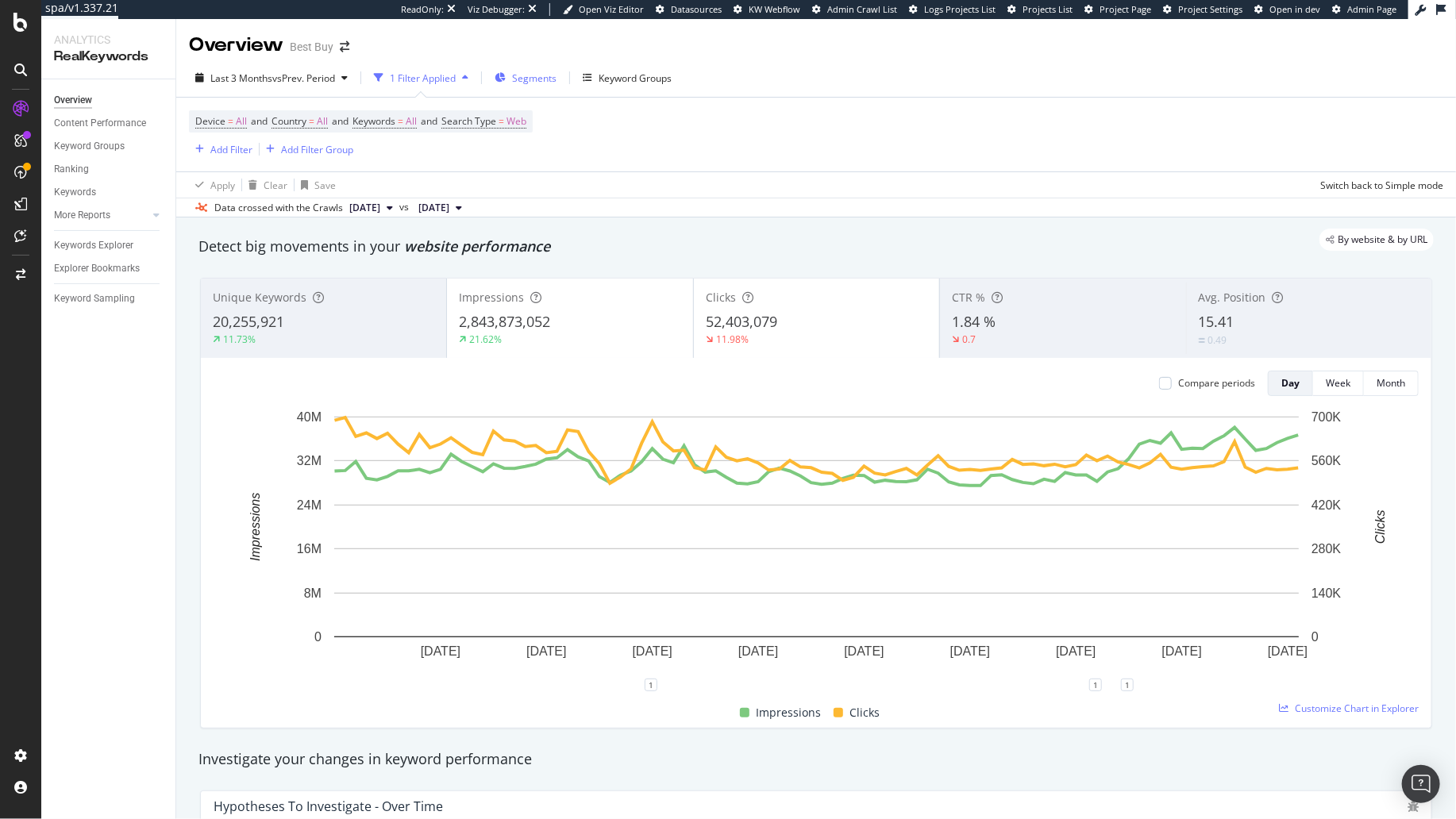
click at [533, 80] on span "Segments" at bounding box center [534, 77] width 45 height 13
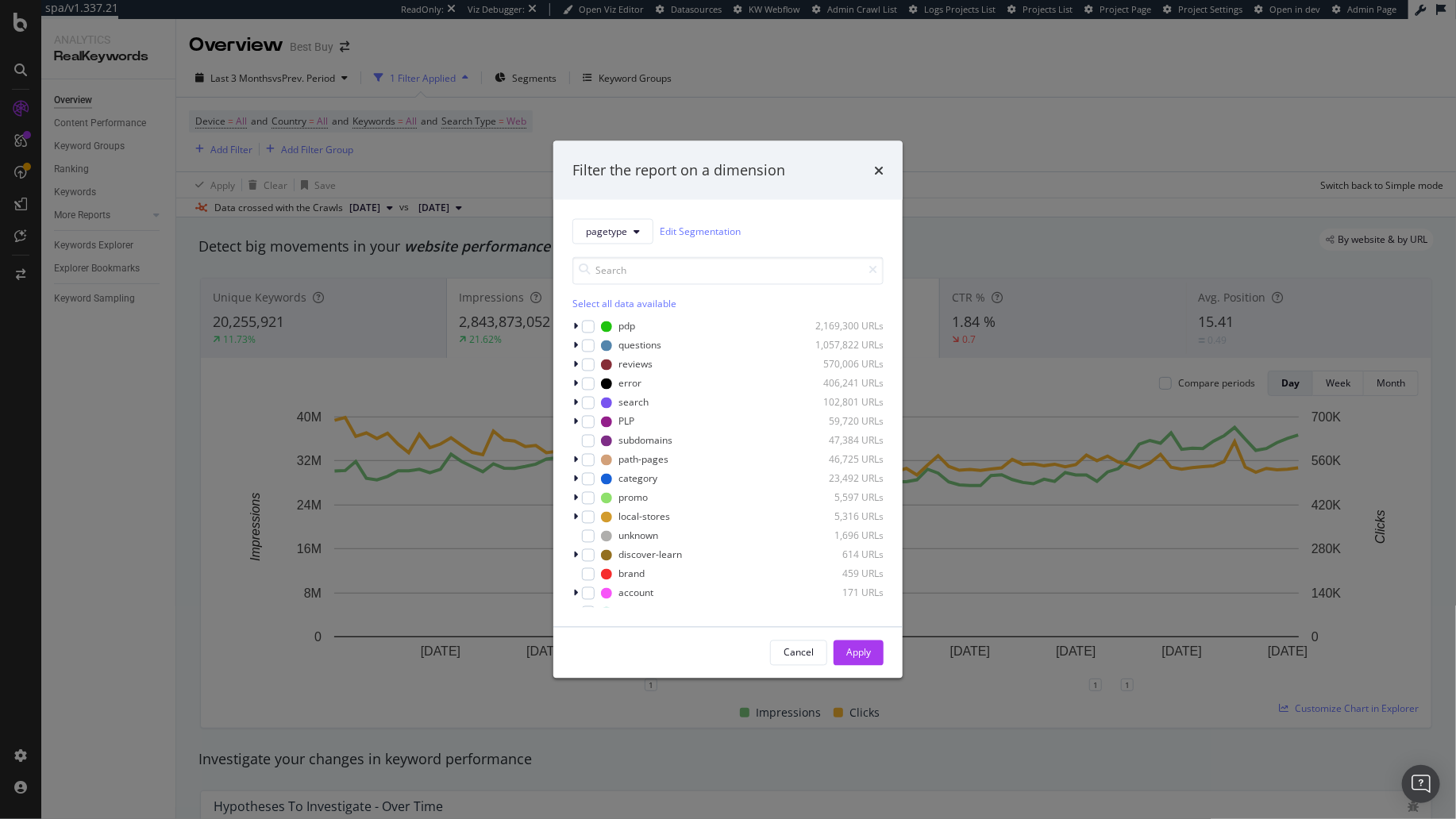
click at [571, 329] on div "pagetype Edit Segmentation Select all data available pdp 2,169,300 URLs questio…" at bounding box center [727, 413] width 349 height 427
click at [578, 323] on div "modal" at bounding box center [577, 326] width 10 height 16
drag, startPoint x: 881, startPoint y: 169, endPoint x: 864, endPoint y: 169, distance: 17.0
click at [879, 169] on icon "times" at bounding box center [878, 170] width 10 height 12
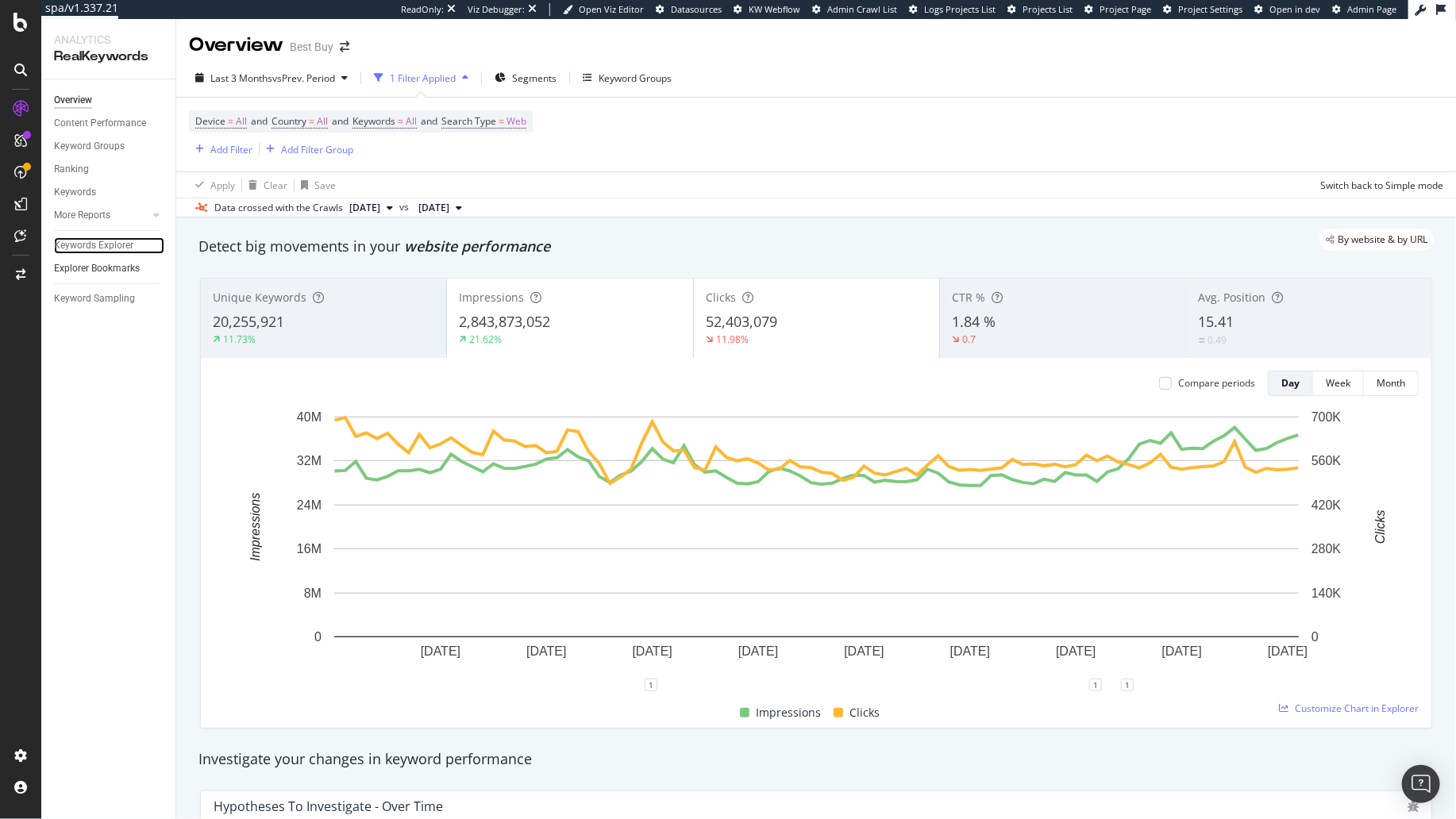
drag, startPoint x: 118, startPoint y: 246, endPoint x: 157, endPoint y: 259, distance: 41.1
click at [118, 246] on div "Keywords Explorer" at bounding box center [93, 245] width 79 height 17
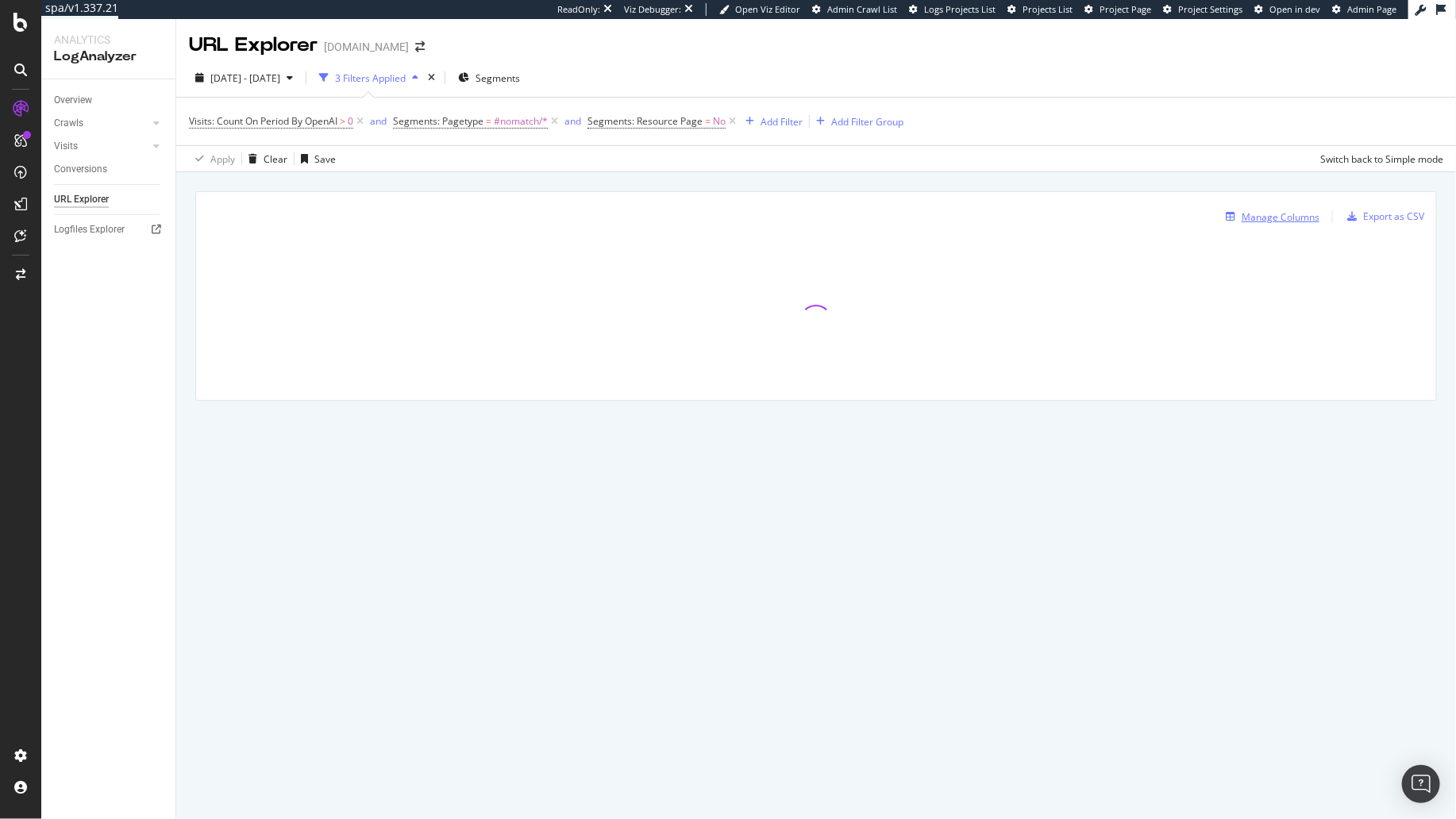
click at [1256, 210] on div "Manage Columns" at bounding box center [1280, 216] width 77 height 13
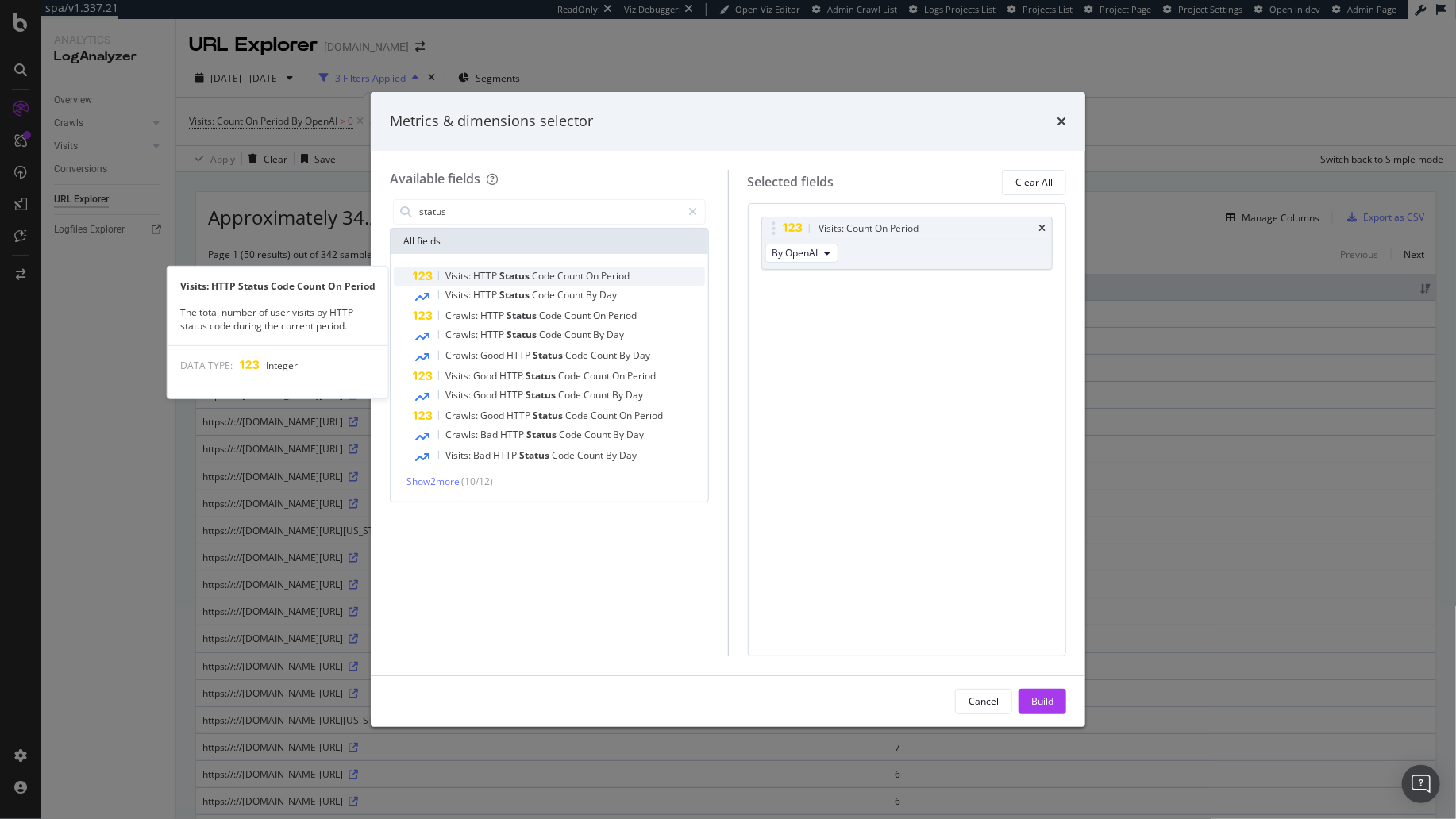
type input "status"
click at [528, 274] on span "Status" at bounding box center [515, 275] width 33 height 13
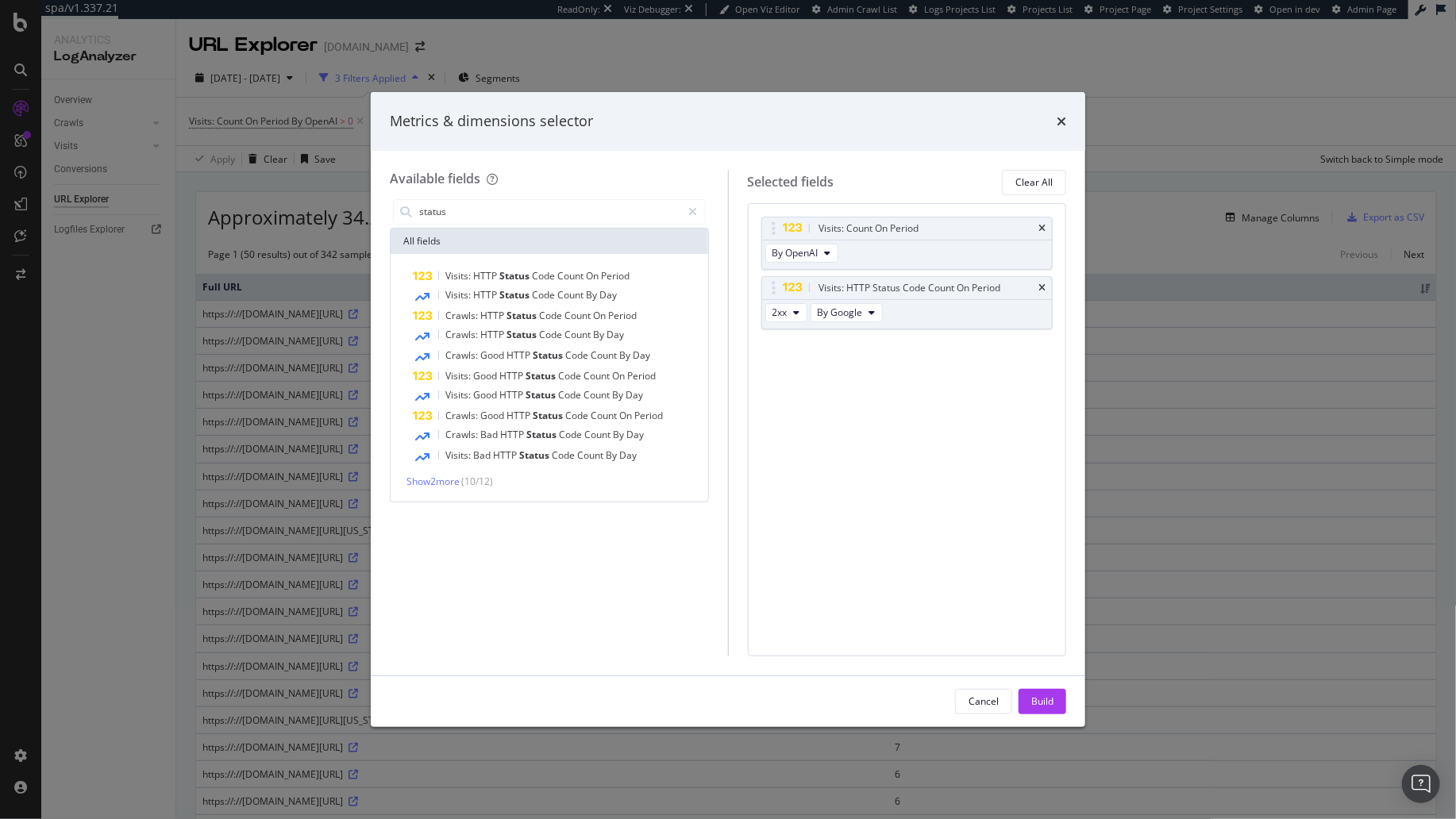
click at [1042, 695] on div "Build" at bounding box center [1042, 700] width 22 height 13
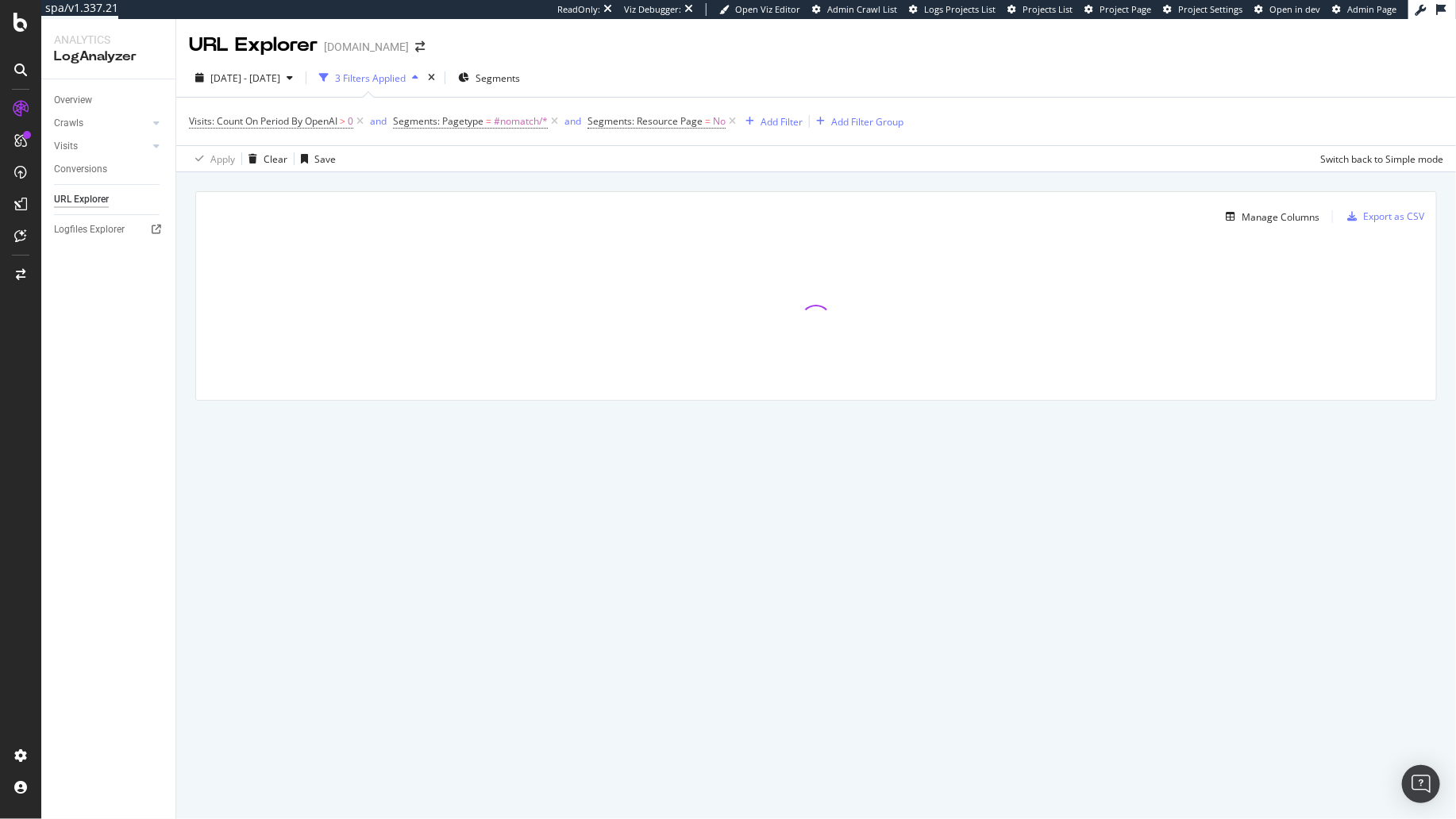
click at [743, 181] on div "Manage Columns Export as CSV Full URL Visits: Count On Period By OpenAI Visits:…" at bounding box center [815, 314] width 1279 height 284
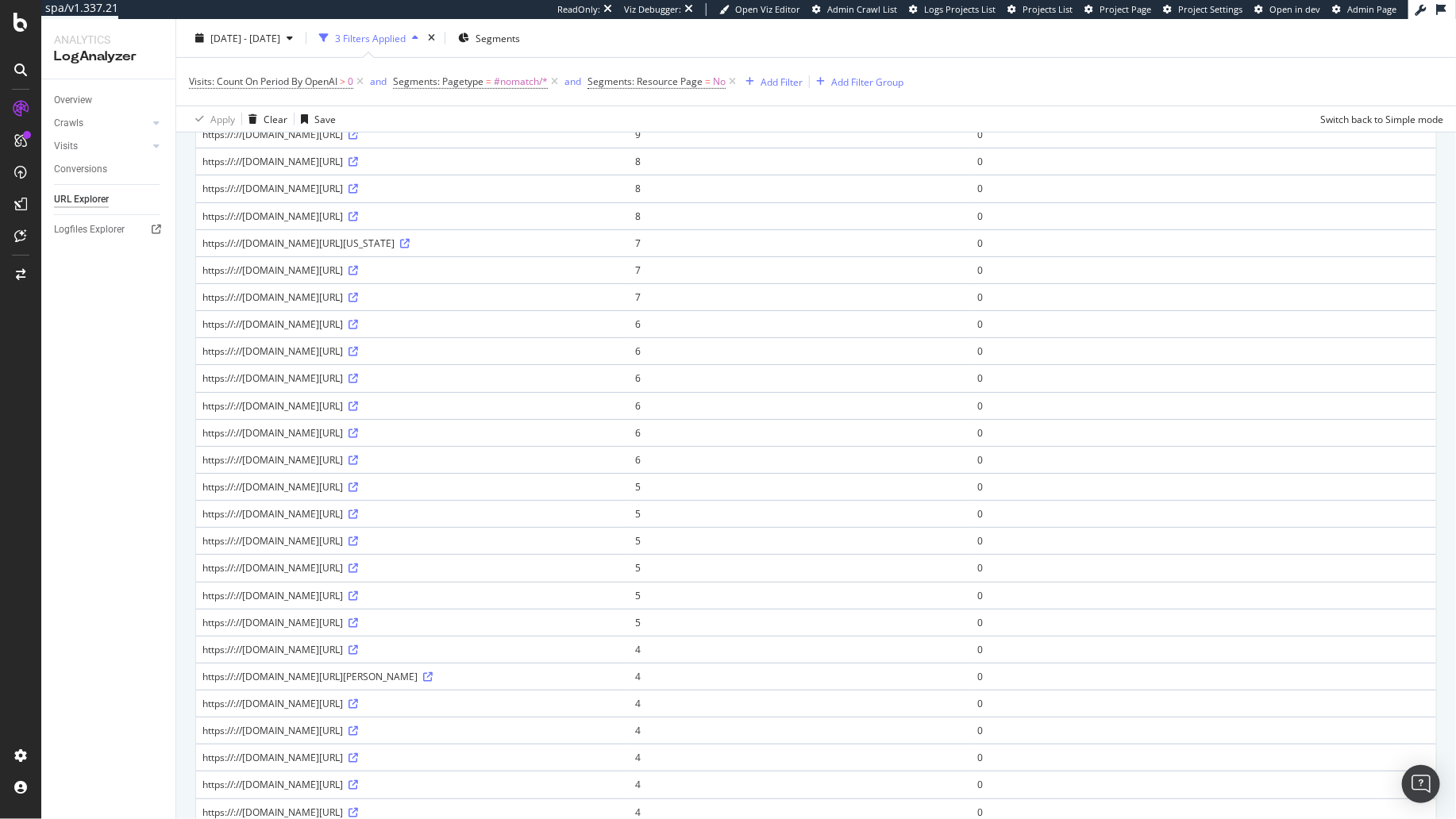
scroll to position [889, 0]
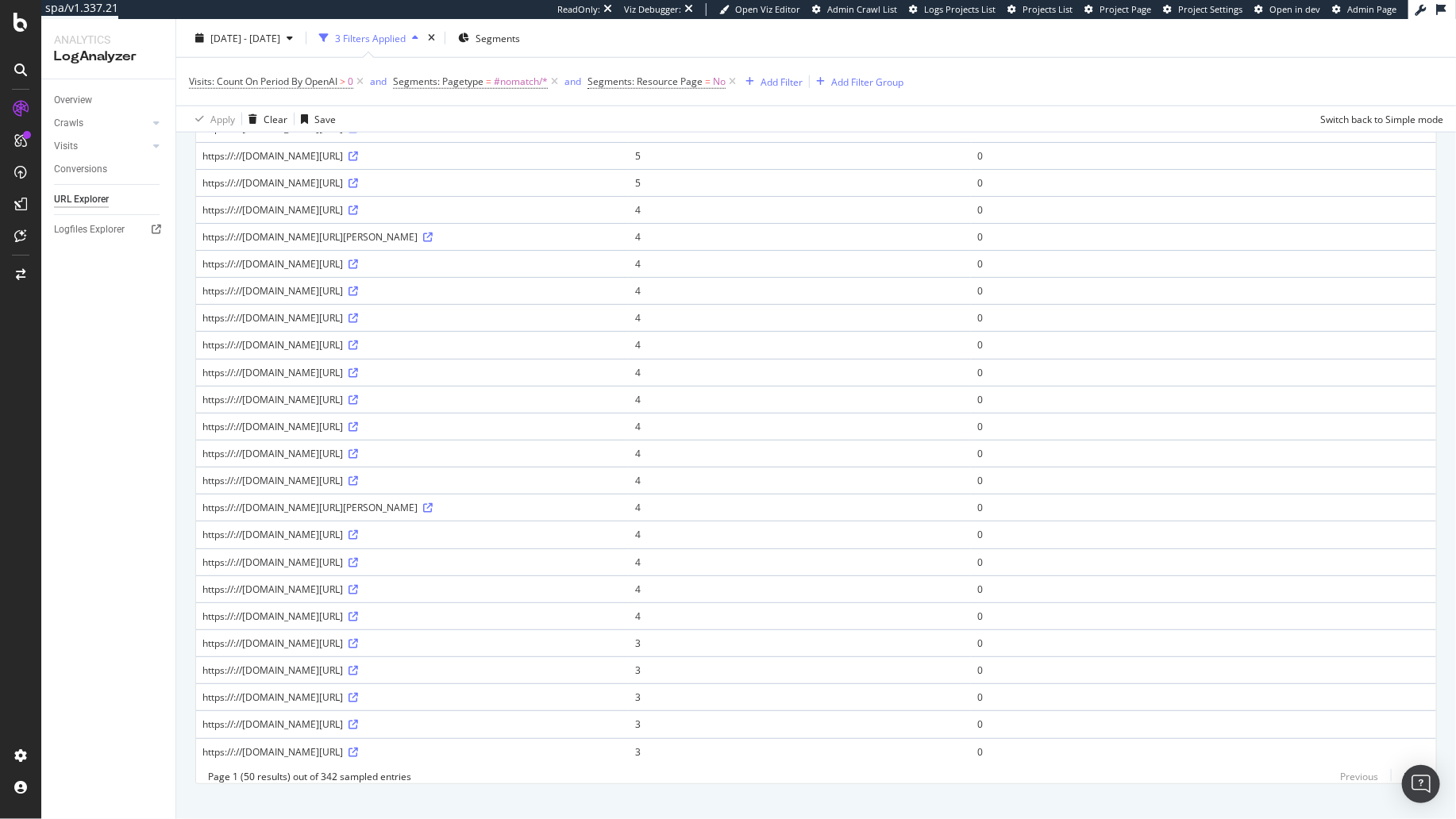
click at [416, 501] on td "https://://[DOMAIN_NAME][URL][PERSON_NAME]" at bounding box center [412, 507] width 433 height 27
click at [433, 503] on icon at bounding box center [427, 507] width 10 height 10
click at [390, 474] on div "https://://www.apartments.com/alexandria-va/rent-specials/" at bounding box center [412, 480] width 420 height 13
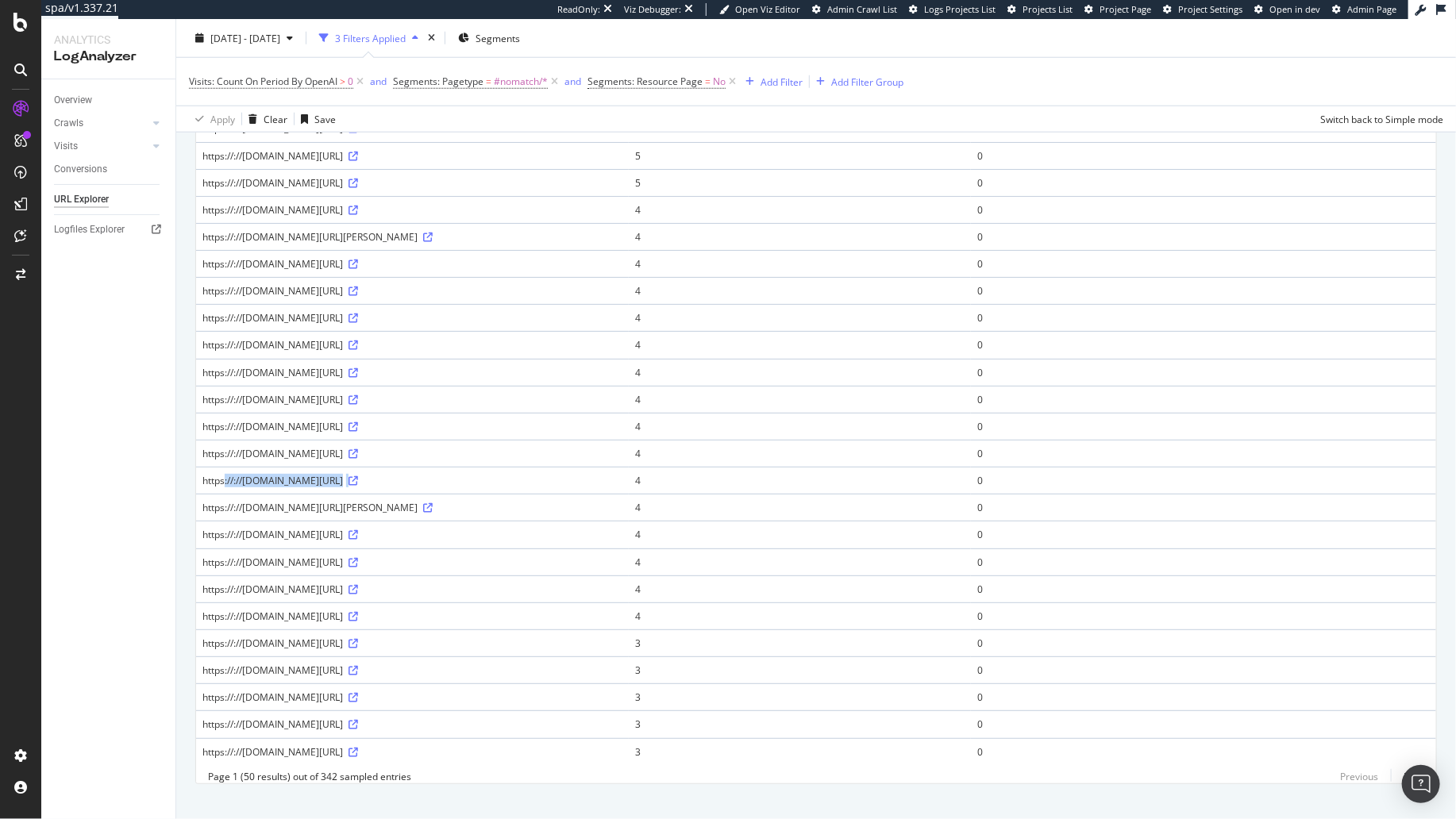
copy div "https://://www.apartments.com/alexandria-va/rent-specials/"
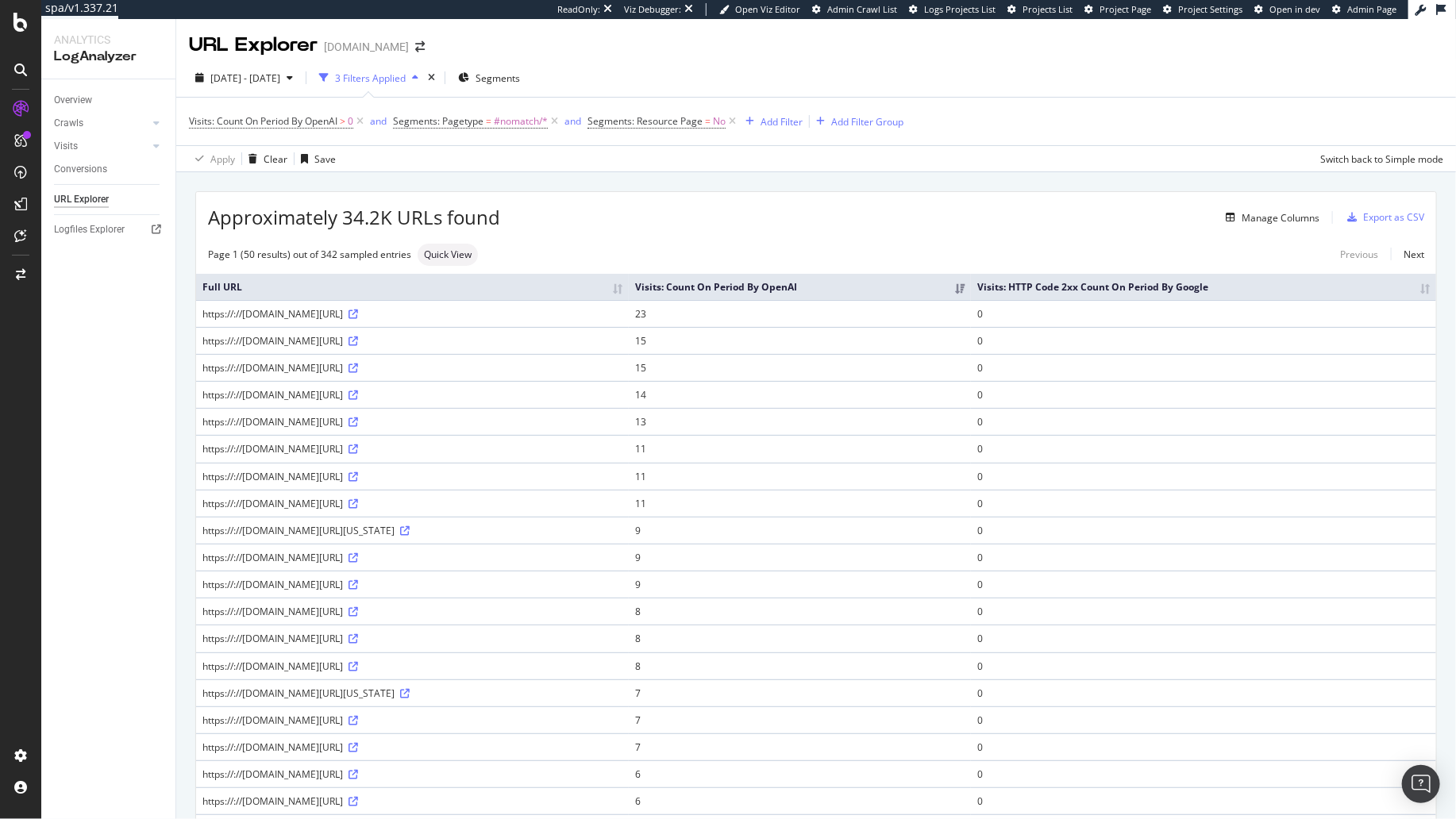
click at [869, 223] on div "Manage Columns" at bounding box center [910, 218] width 819 height 19
drag, startPoint x: 928, startPoint y: 207, endPoint x: 939, endPoint y: 207, distance: 11.0
click at [928, 208] on div "Manage Columns" at bounding box center [910, 218] width 819 height 19
click at [1276, 217] on div "Manage Columns" at bounding box center [1280, 217] width 77 height 13
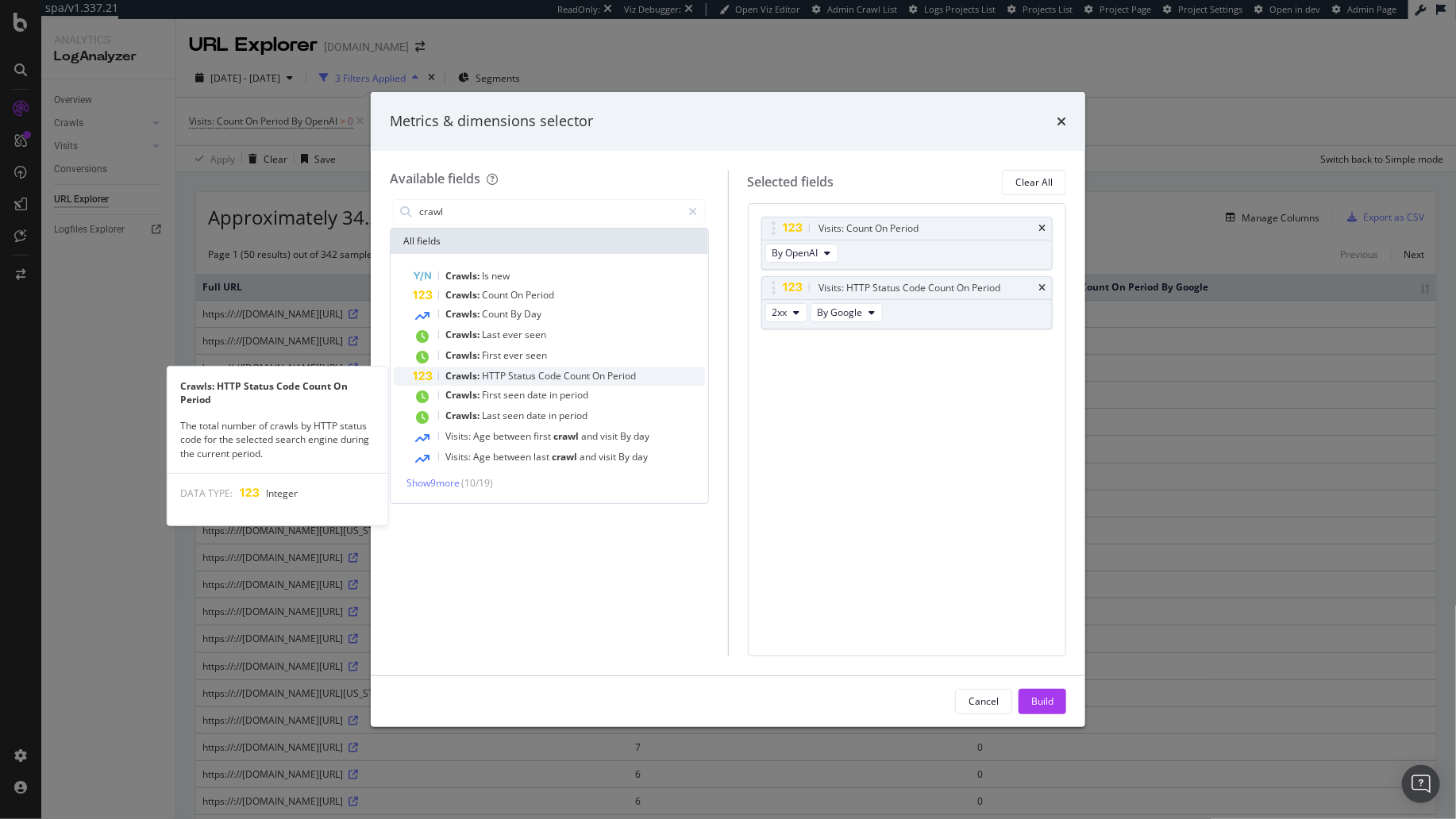
type input "crawl"
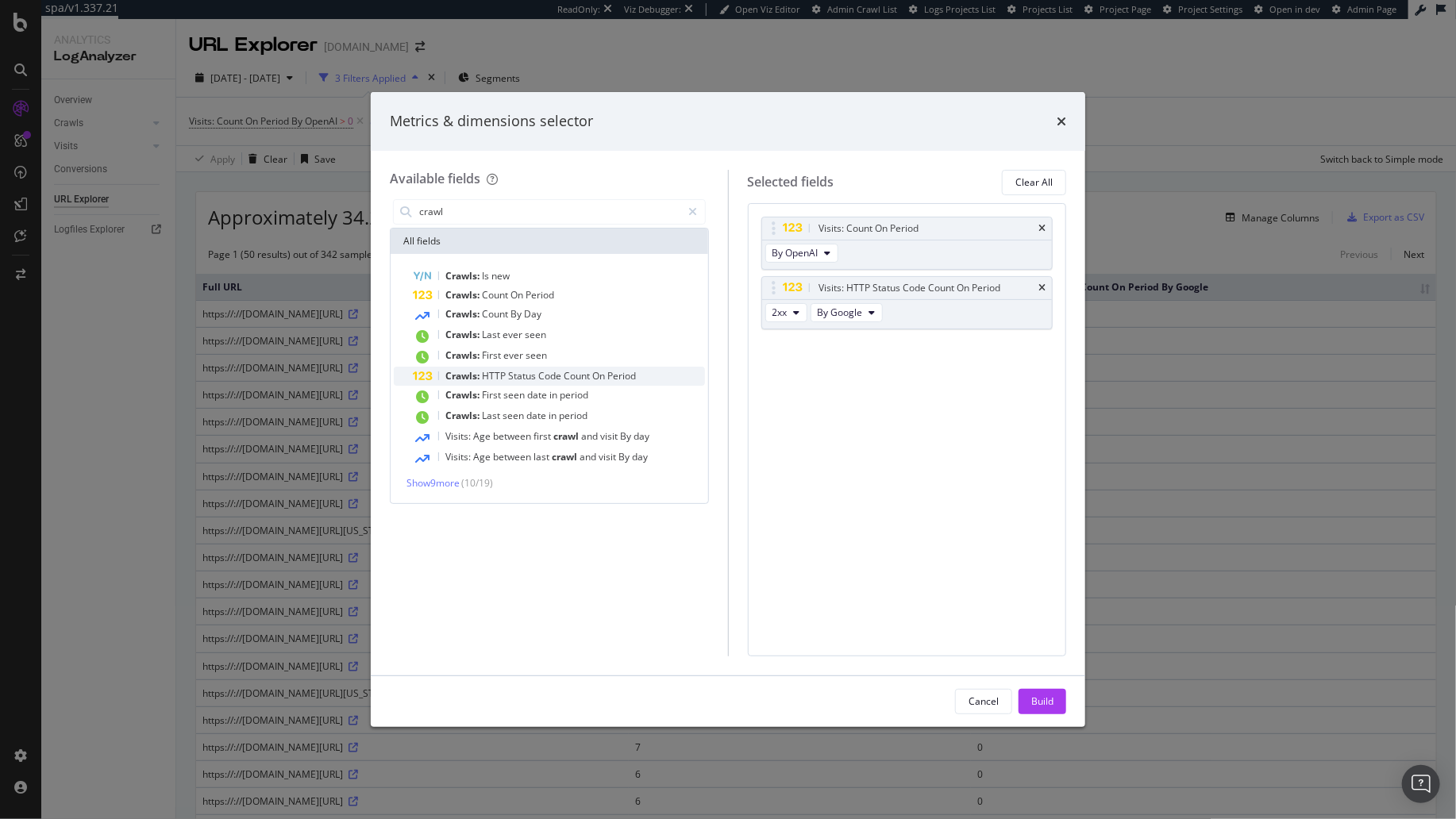
click at [593, 380] on span "On" at bounding box center [600, 375] width 15 height 13
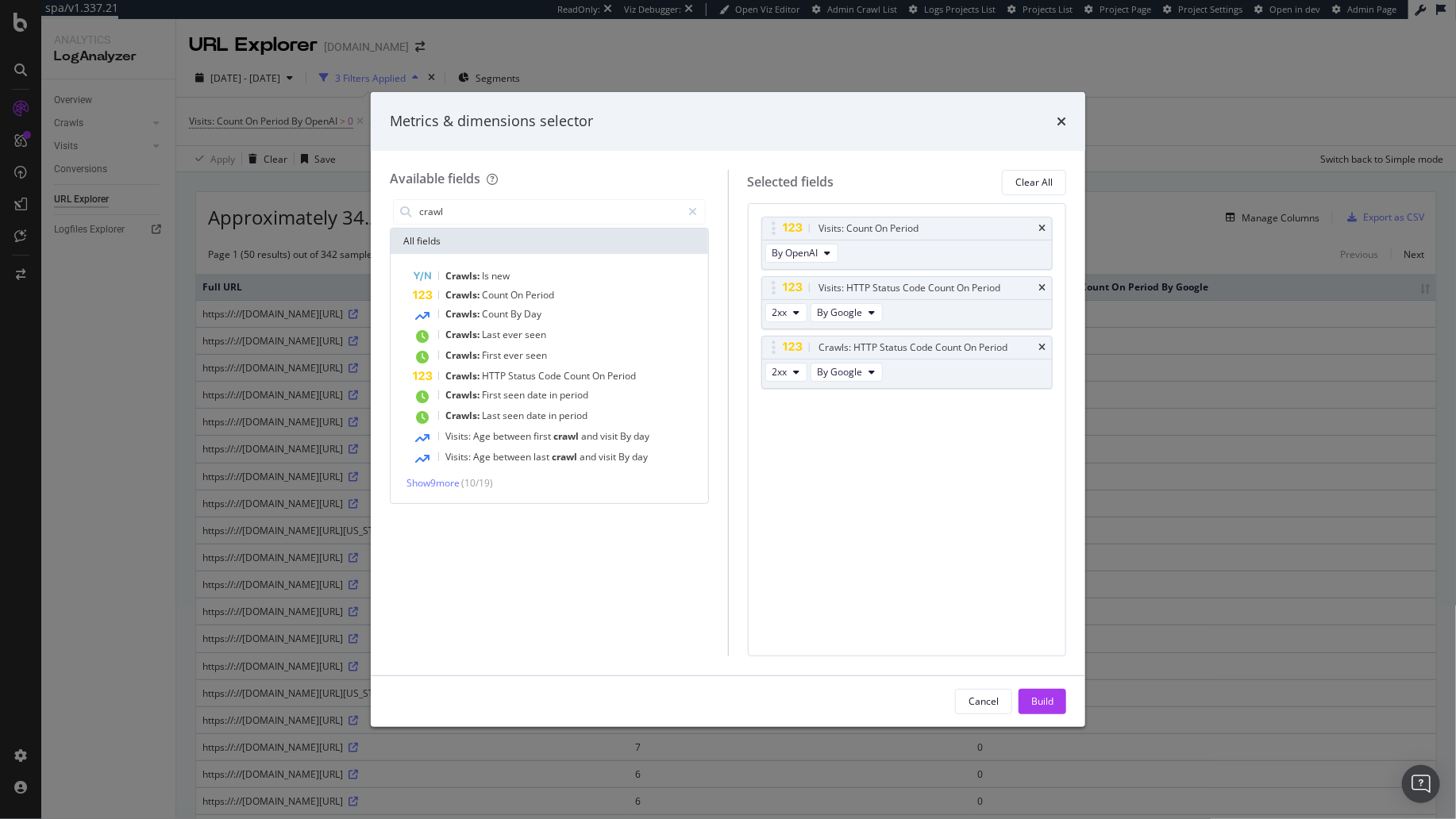
click at [1045, 700] on div "Build" at bounding box center [1042, 700] width 22 height 13
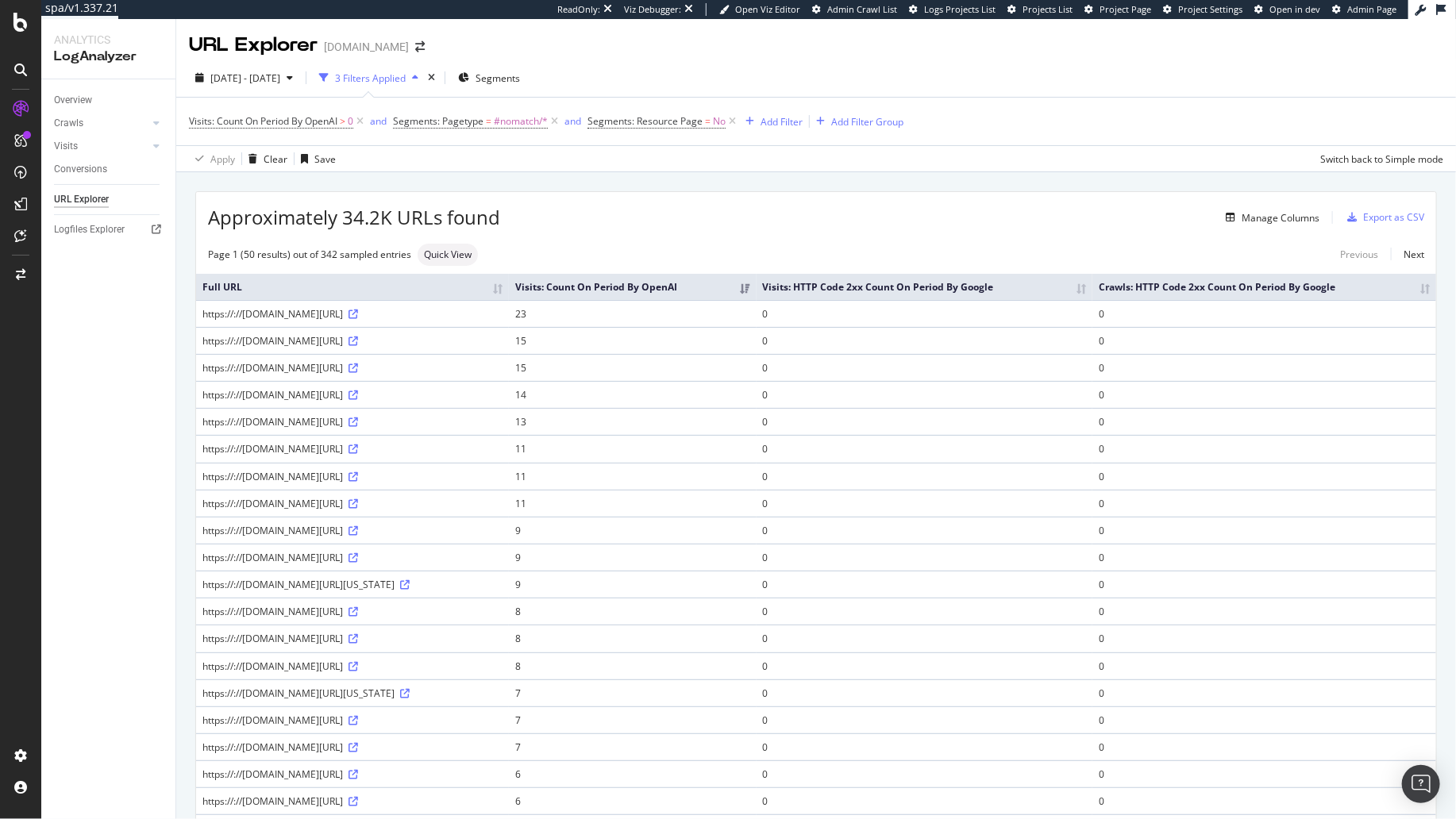
click at [719, 224] on div "Manage Columns" at bounding box center [910, 218] width 819 height 19
click at [937, 205] on div "Approximately 34.2K URLs found Manage Columns Export as CSV" at bounding box center [816, 211] width 1240 height 39
click at [735, 224] on div "Manage Columns" at bounding box center [910, 218] width 819 height 19
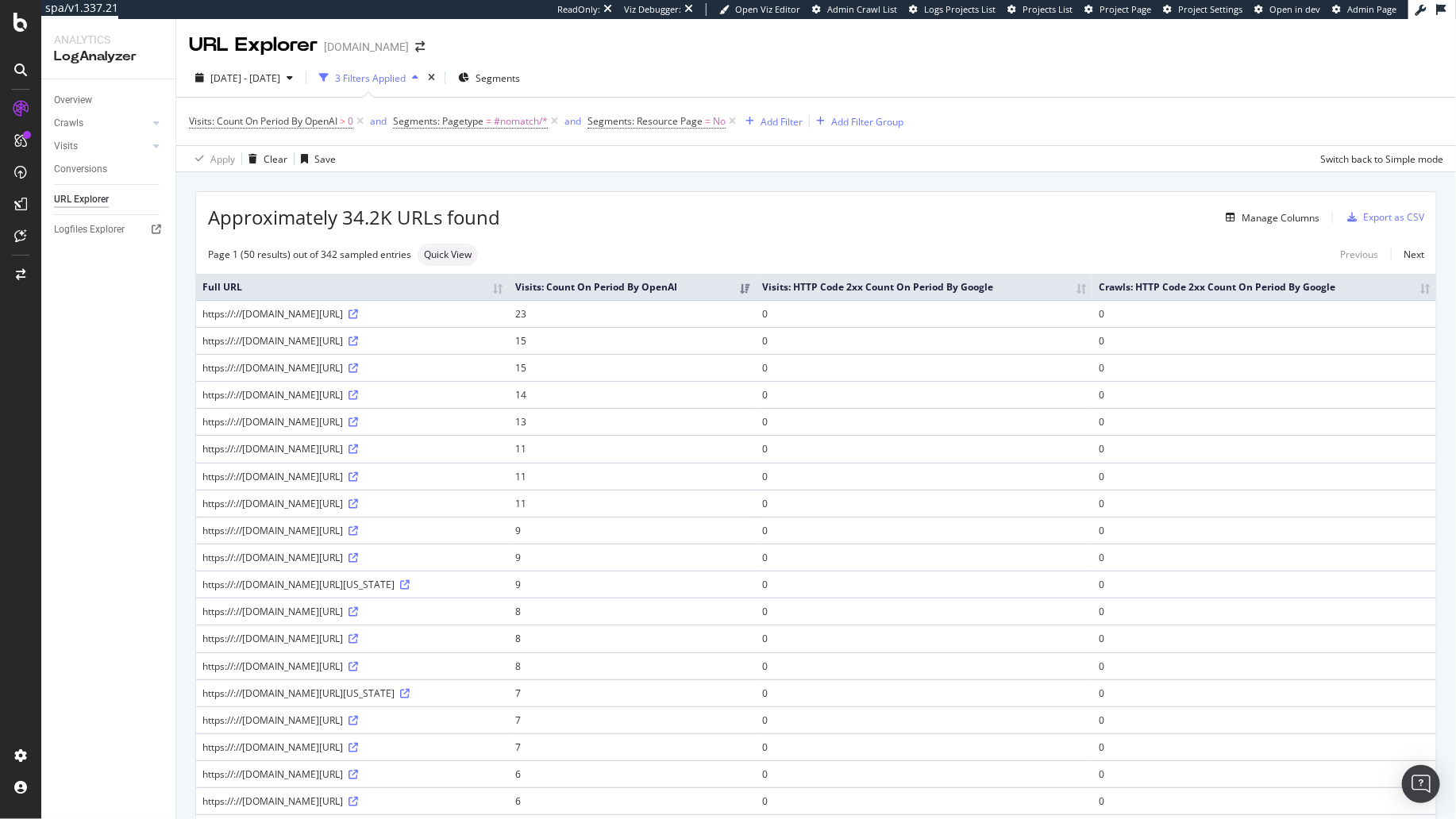
click at [328, 316] on div "https://://www.apartments.com/arlington-va/under-1700/" at bounding box center [352, 313] width 300 height 13
copy div "https://://www.apartments.com/arlington-va/under-1700/"
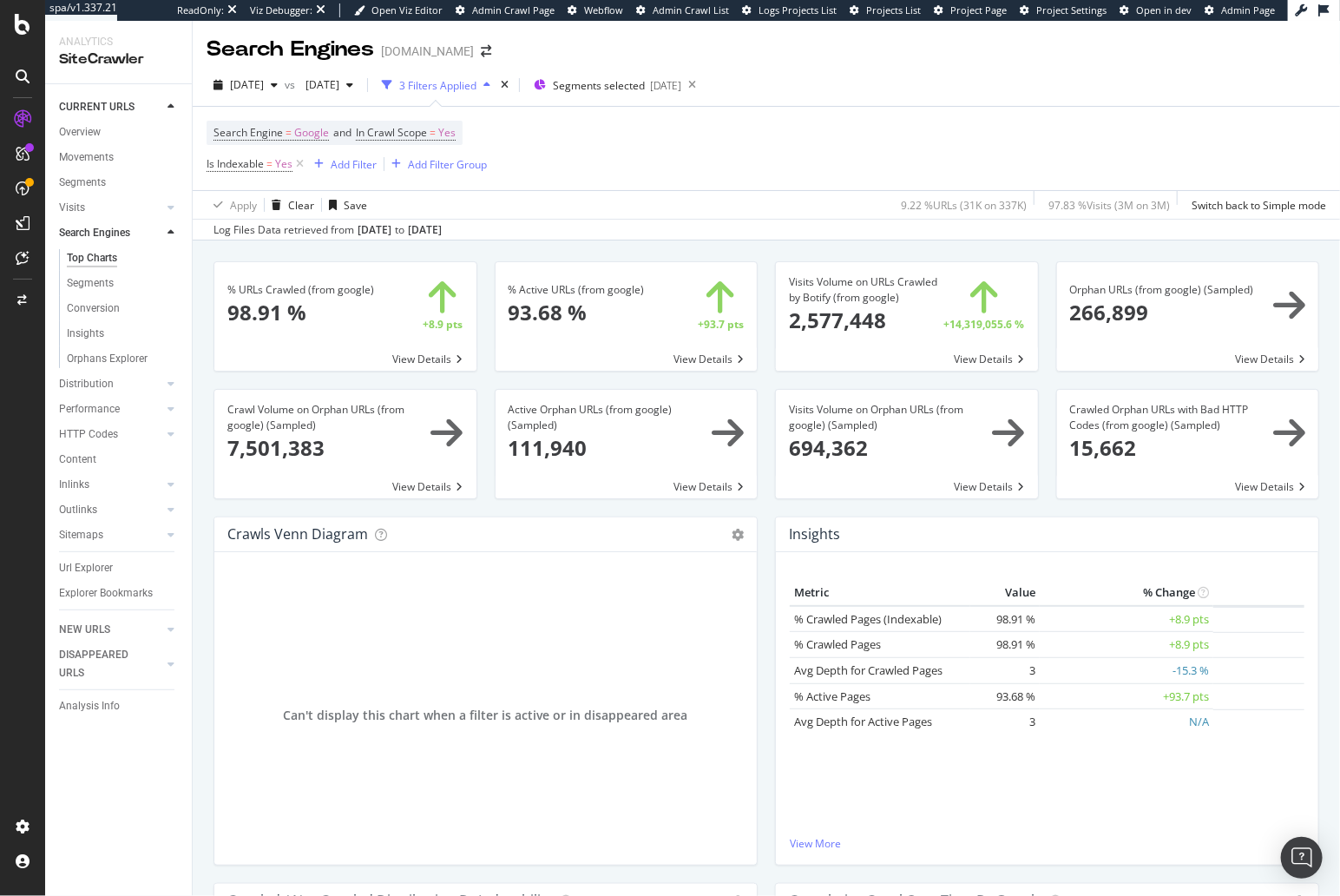
click at [206, 277] on div "% URLs Crawled (from google) × Close Chart search-engines-google-main-metric-cr…" at bounding box center [345, 325] width 282 height 128
click at [812, 144] on div "Search Engine = Google and In Crawl Scope = Yes Is Indexable = Yes Add Filter A…" at bounding box center [766, 148] width 1120 height 84
click at [668, 32] on div "Search Engines [DOMAIN_NAME]" at bounding box center [766, 42] width 1148 height 43
click at [665, 227] on div "Log Files Data retrieved from [DATE] to [DATE]" at bounding box center [766, 230] width 1148 height 21
drag, startPoint x: 100, startPoint y: 131, endPoint x: 353, endPoint y: 53, distance: 264.8
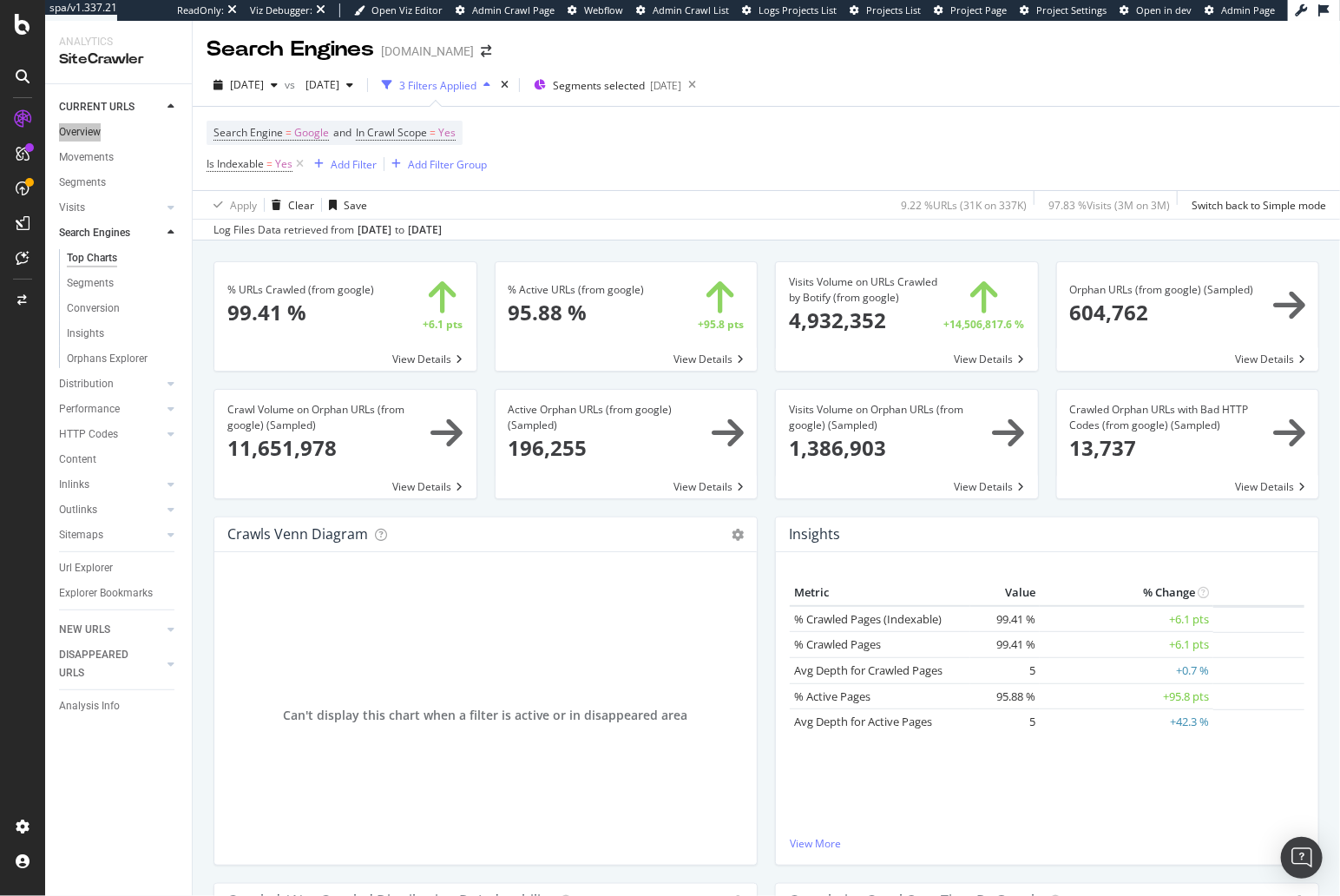
click at [0, 0] on div "spa/v1.337.21 ReadOnly: Viz Debugger: Open Viz Editor Admin Crawl Page Webflow …" at bounding box center [670, 448] width 1340 height 896
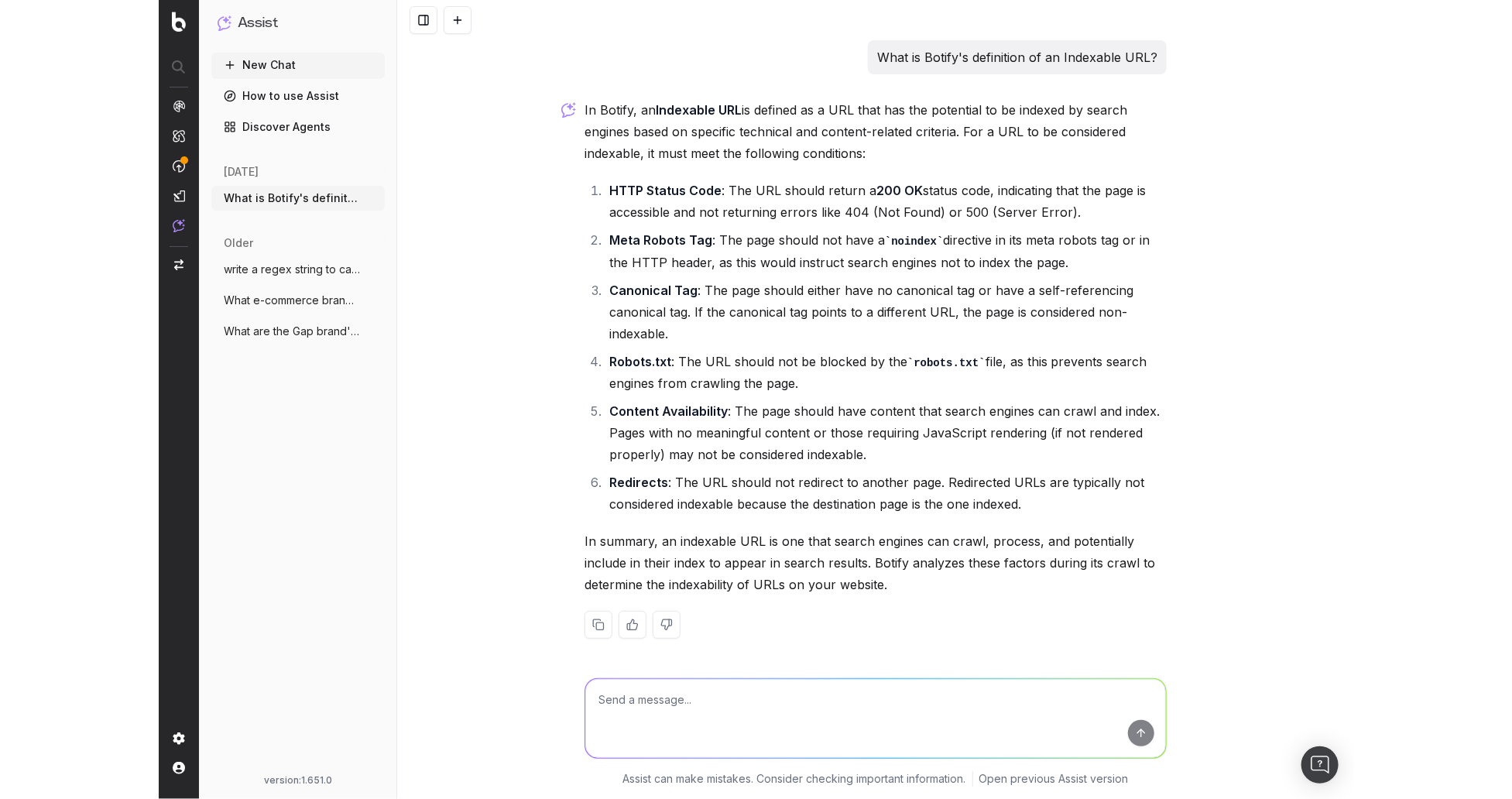
scroll to position [3, 0]
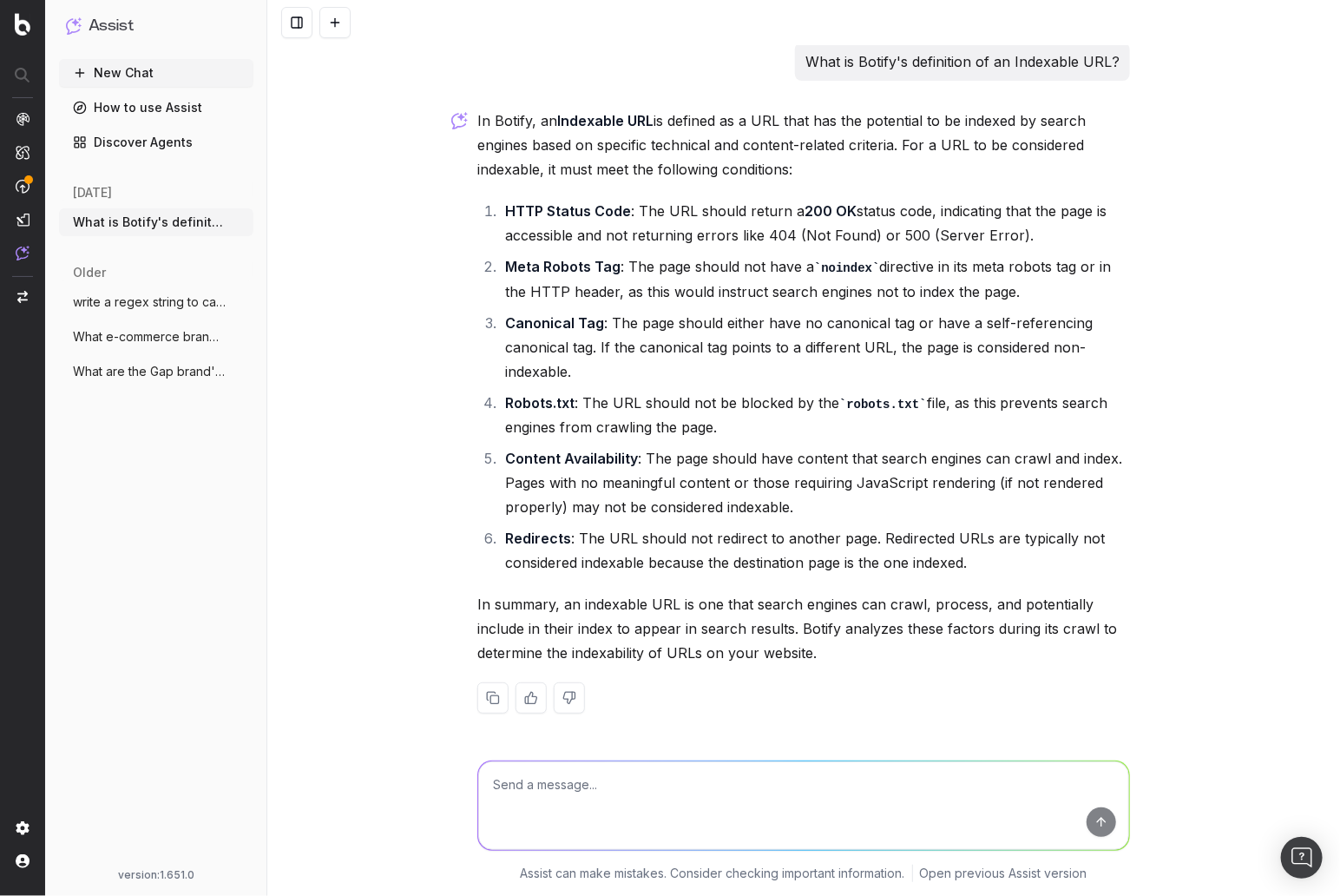
click at [412, 507] on div "What is Botify's definition of an Indexable URL? In Botify, an Indexable URL is…" at bounding box center [804, 448] width 1073 height 896
click at [528, 454] on strong "Content Availability" at bounding box center [571, 459] width 133 height 17
click at [728, 487] on li "Content Availability : The page should have content that search engines can cra…" at bounding box center [814, 483] width 630 height 73
click at [737, 484] on li "Content Availability : The page should have content that search engines can cra…" at bounding box center [814, 483] width 630 height 73
drag, startPoint x: 411, startPoint y: 424, endPoint x: 422, endPoint y: 441, distance: 20.2
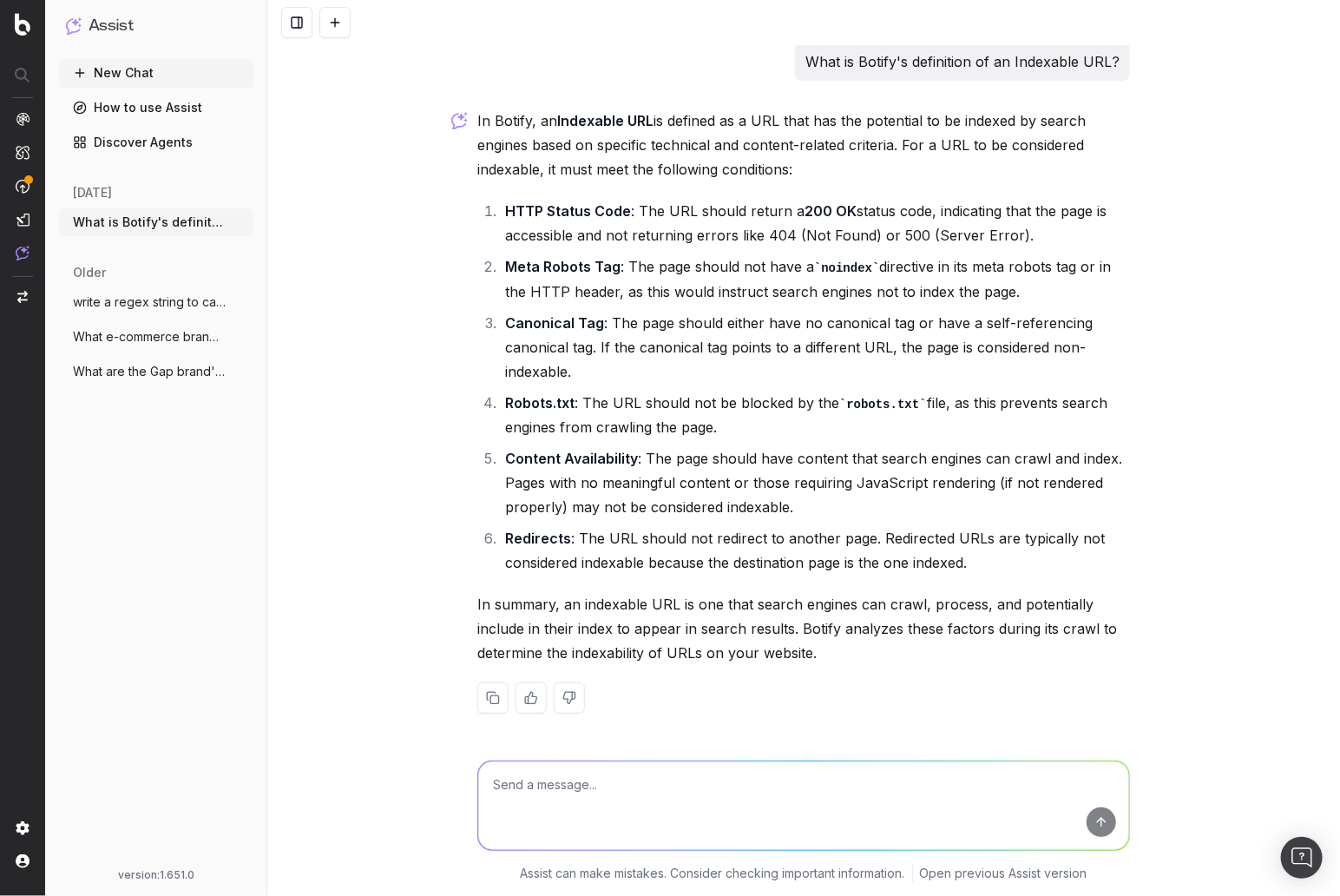
click at [411, 424] on div "What is Botify's definition of an Indexable URL? In Botify, an Indexable URL is…" at bounding box center [804, 448] width 1073 height 896
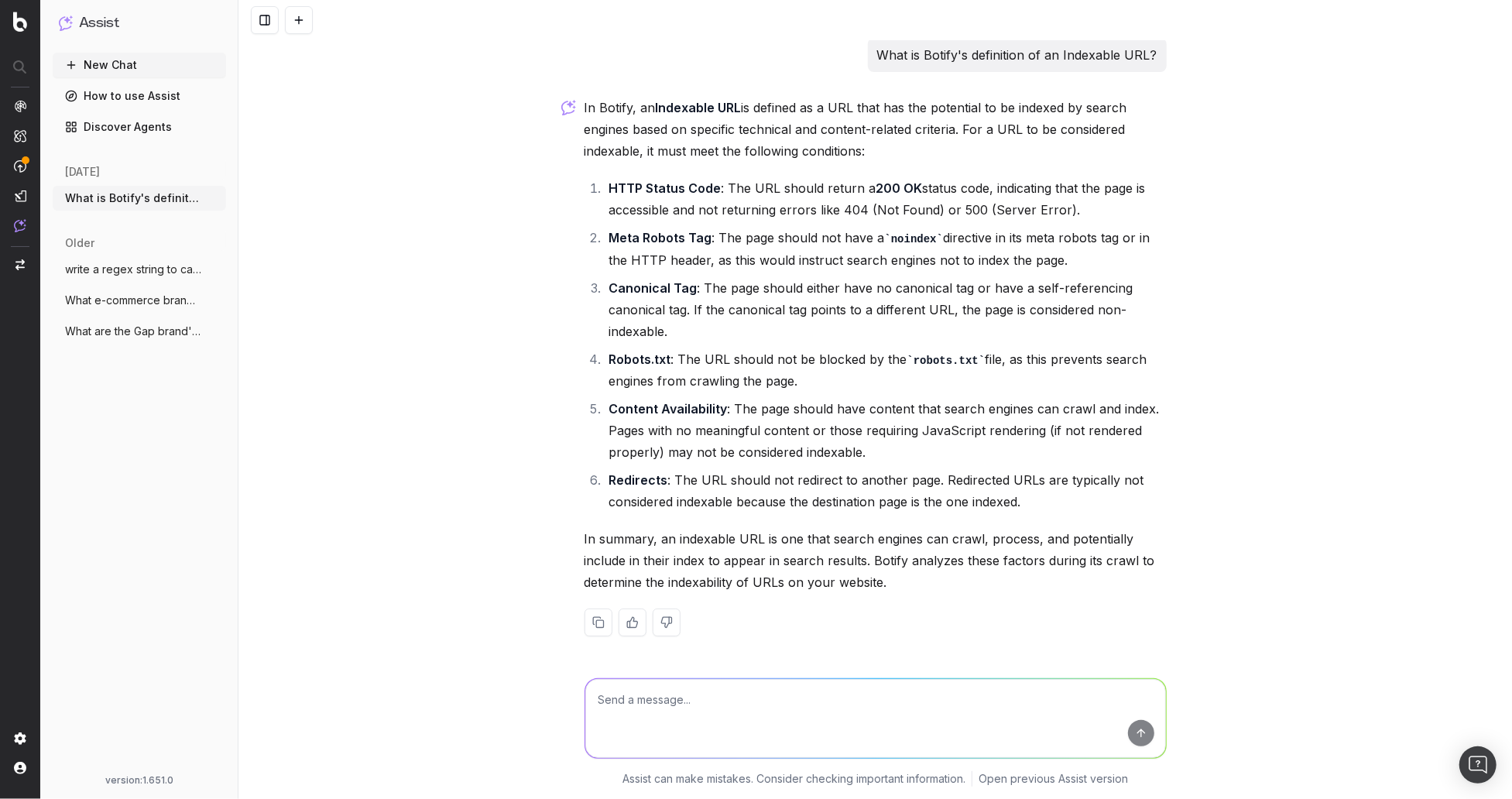
drag, startPoint x: 527, startPoint y: 222, endPoint x: 631, endPoint y: 133, distance: 136.9
click at [527, 222] on div "What is Botify's definition of an Indexable URL? In Botify, an Indexable URL is…" at bounding box center [875, 400] width 1274 height 799
click at [686, 77] on div "What is Botify's definition of an Indexable URL? In Botify, an Indexable URL is…" at bounding box center [875, 349] width 594 height 623
click at [724, 128] on p "In Botify, an Indexable URL is defined as a URL that has the potential to be in…" at bounding box center [876, 129] width 582 height 65
click at [810, 336] on li "Canonical Tag : The page should either have no canonical tag or have a self-ref…" at bounding box center [885, 309] width 562 height 65
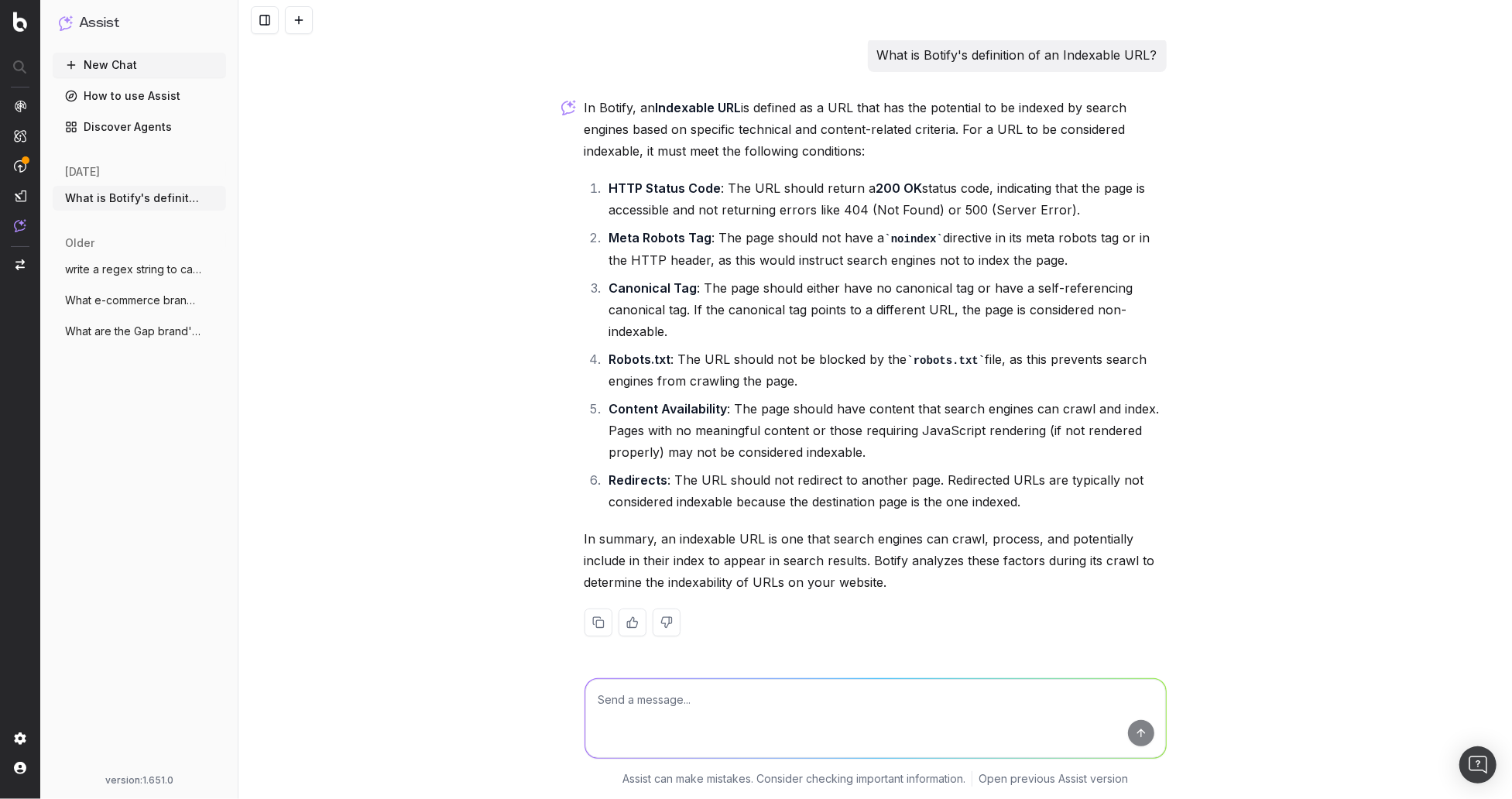
drag, startPoint x: 862, startPoint y: 311, endPoint x: 853, endPoint y: 324, distance: 15.8
click at [861, 311] on li "Canonical Tag : The page should either have no canonical tag or have a self-ref…" at bounding box center [885, 309] width 562 height 65
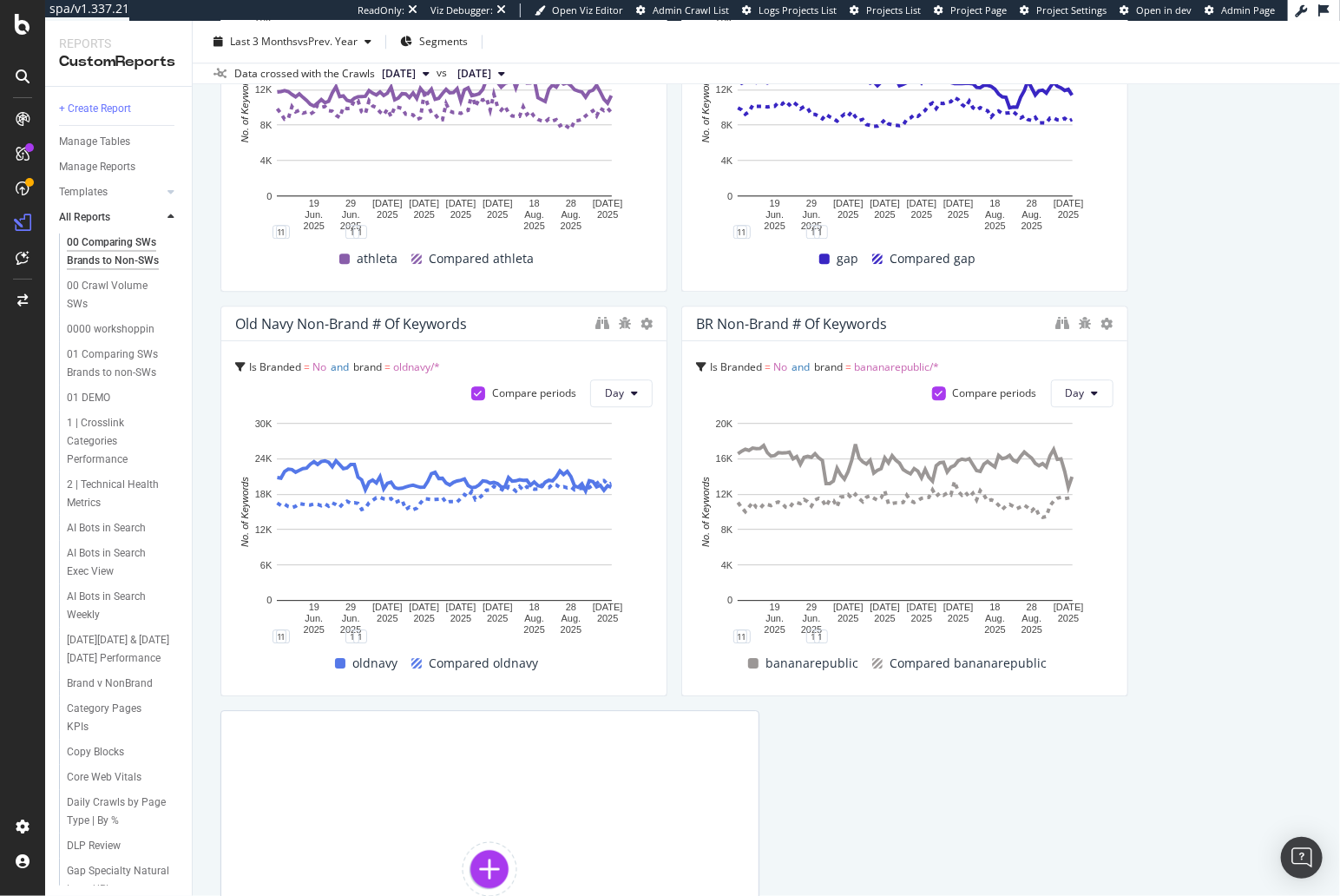
scroll to position [2109, 0]
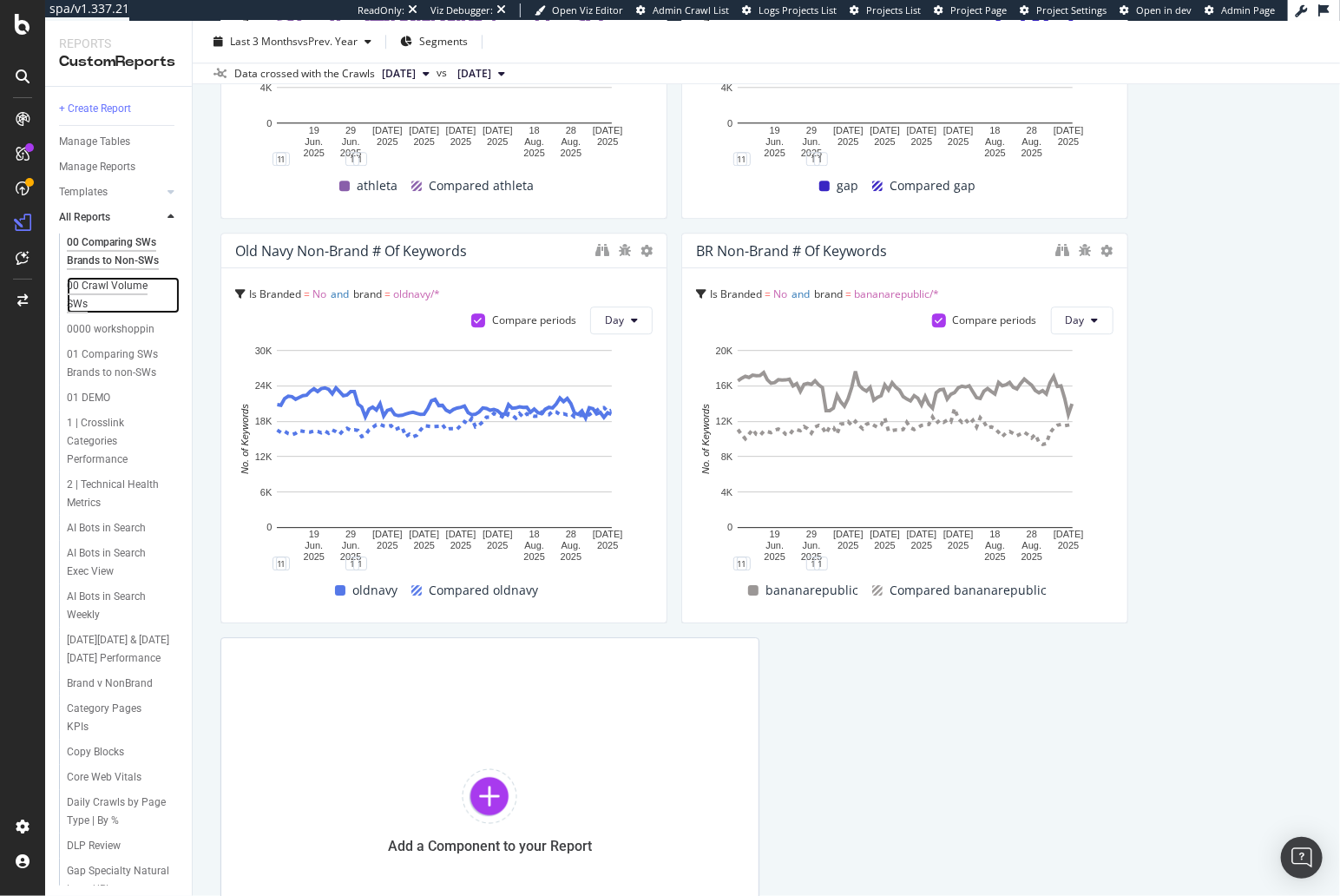
click at [129, 292] on div "00 Crawl Volume SWs" at bounding box center [115, 295] width 96 height 37
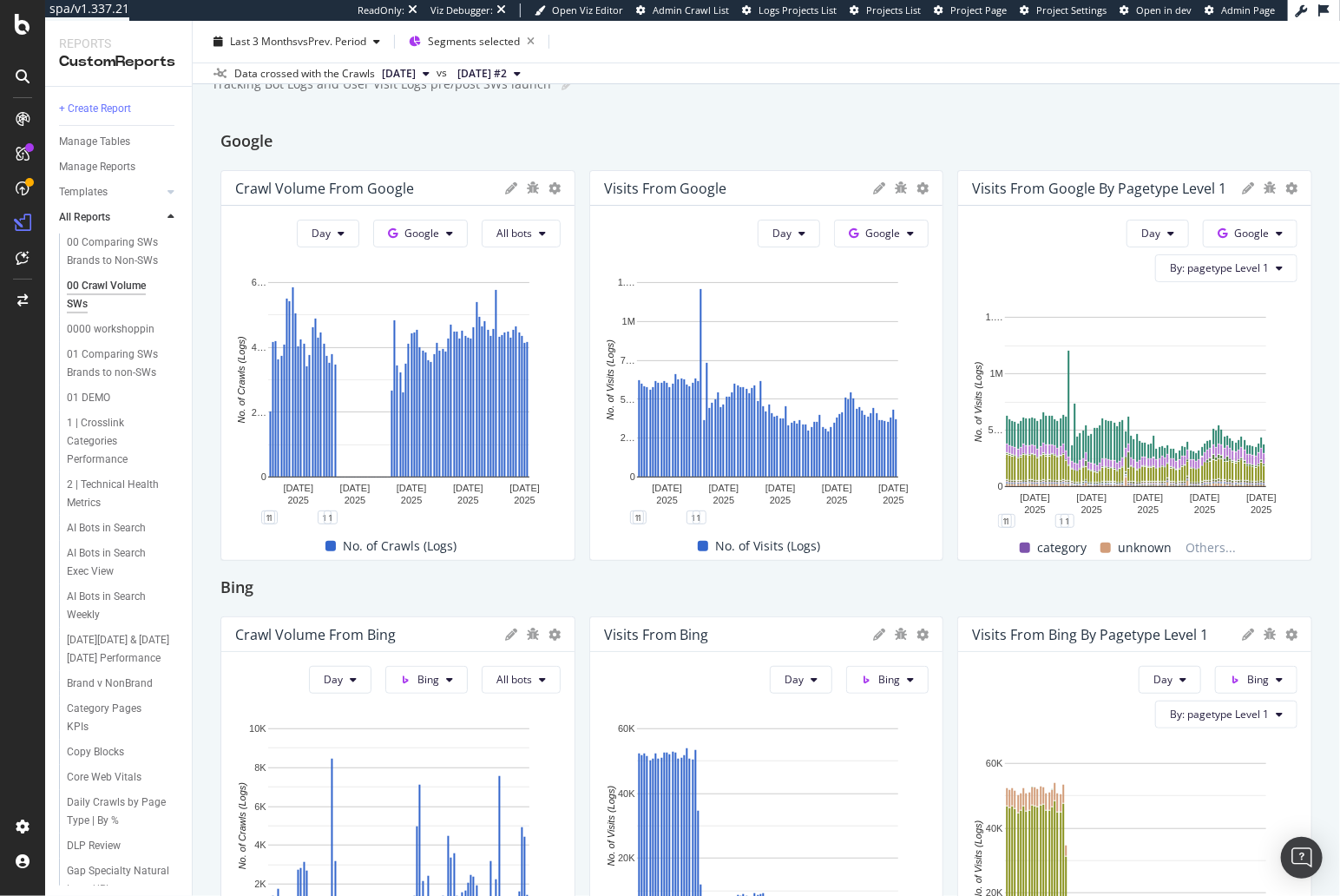
scroll to position [72, 0]
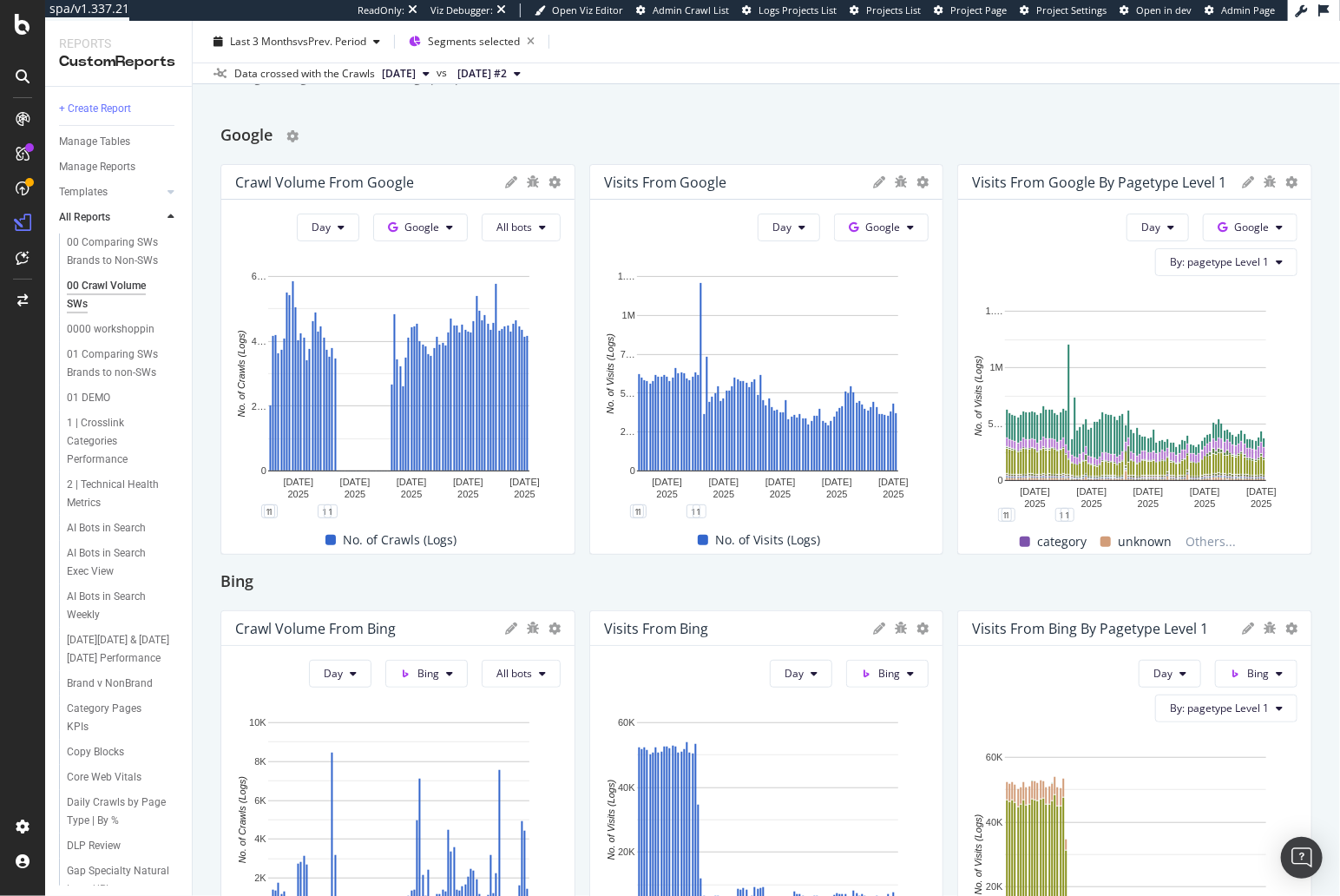
click at [858, 123] on div "Google" at bounding box center [766, 136] width 1092 height 28
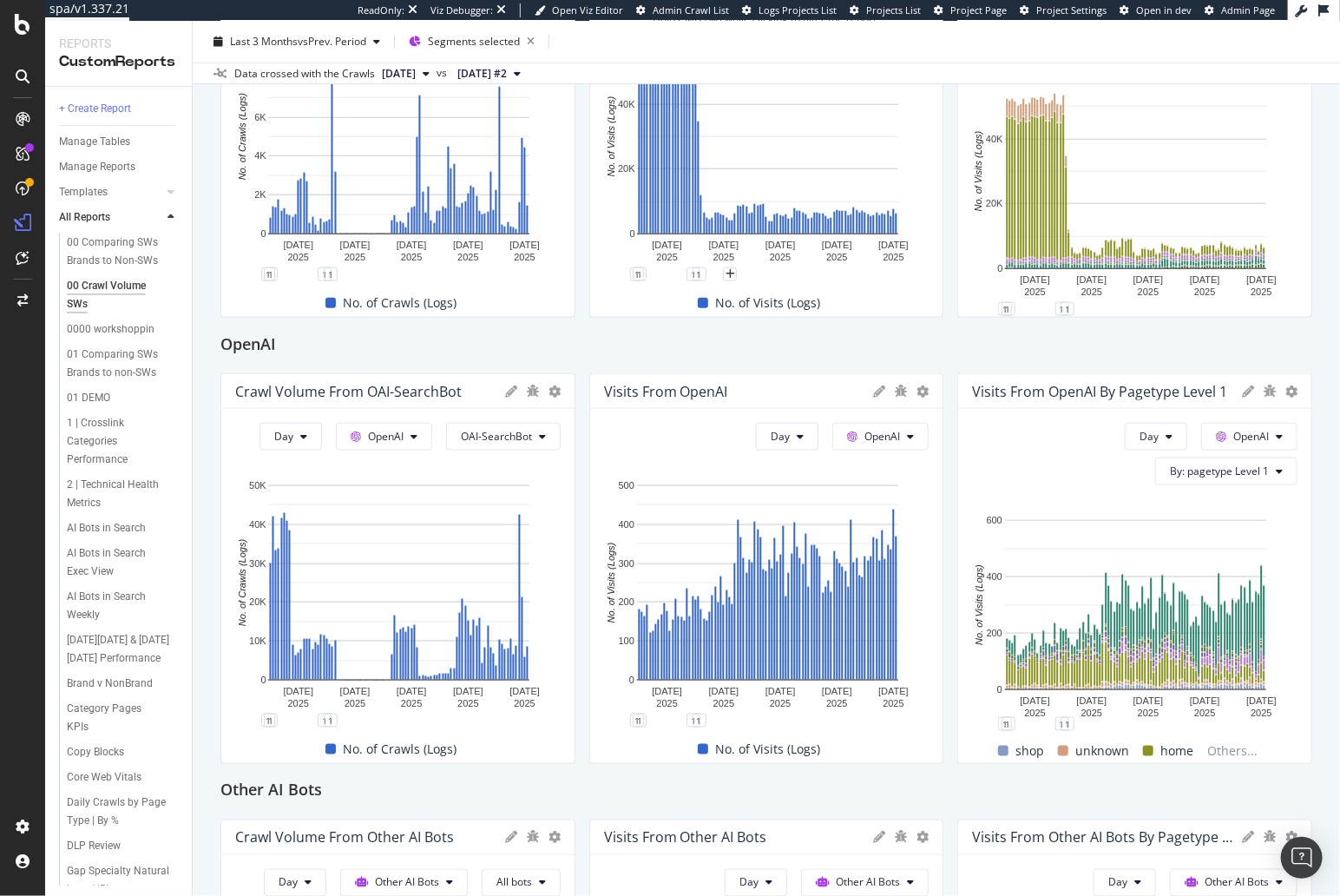
scroll to position [834, 0]
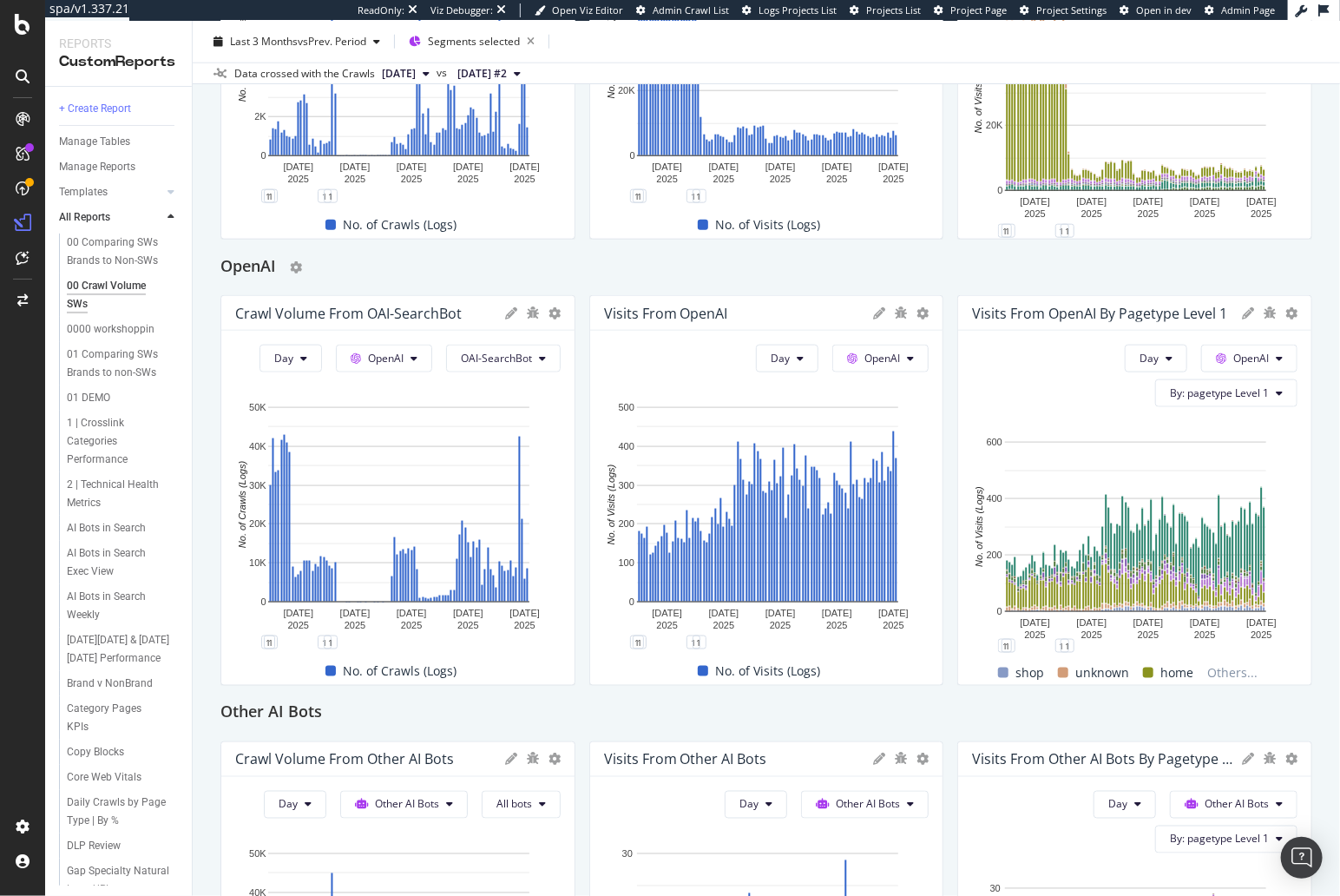
click at [929, 267] on div "OpenAI" at bounding box center [766, 267] width 1092 height 28
click at [1057, 710] on div "Other AI Bots" at bounding box center [766, 713] width 1092 height 28
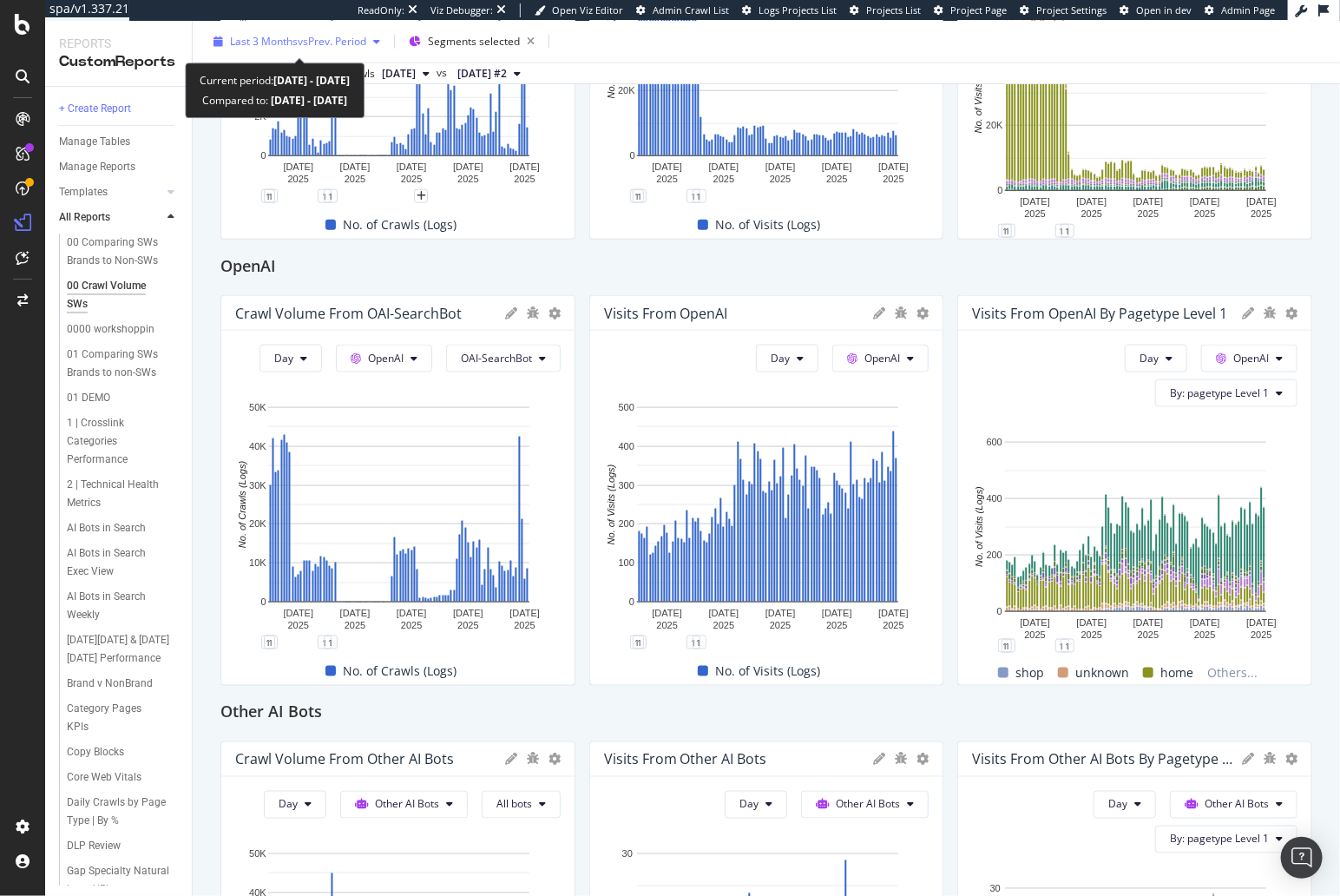
click at [301, 32] on div "Last 3 Months vs Prev. Period" at bounding box center [297, 41] width 181 height 26
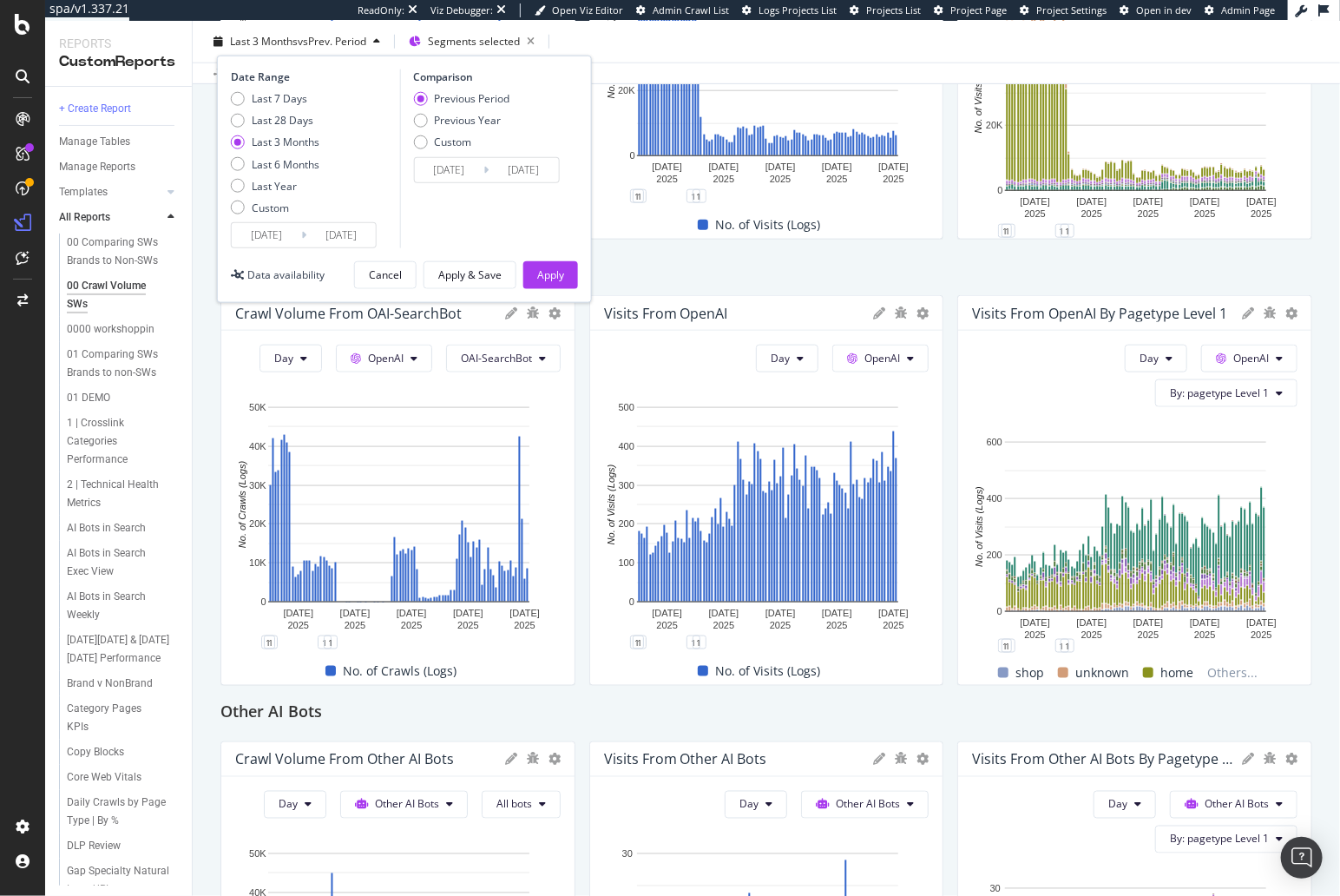
click at [286, 240] on input "2025/06/10" at bounding box center [266, 235] width 69 height 24
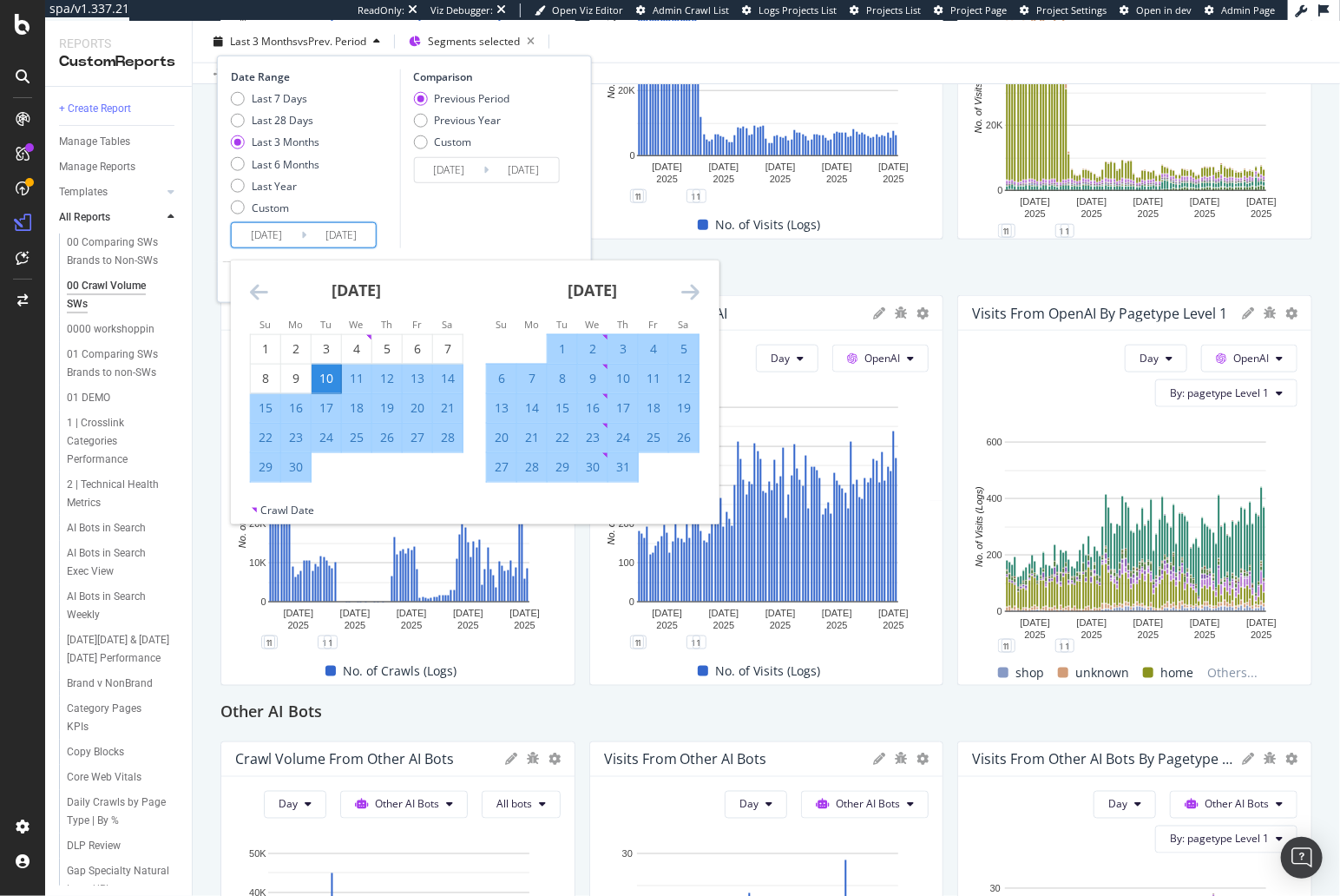
click at [255, 290] on icon "Move backward to switch to the previous month." at bounding box center [259, 292] width 18 height 21
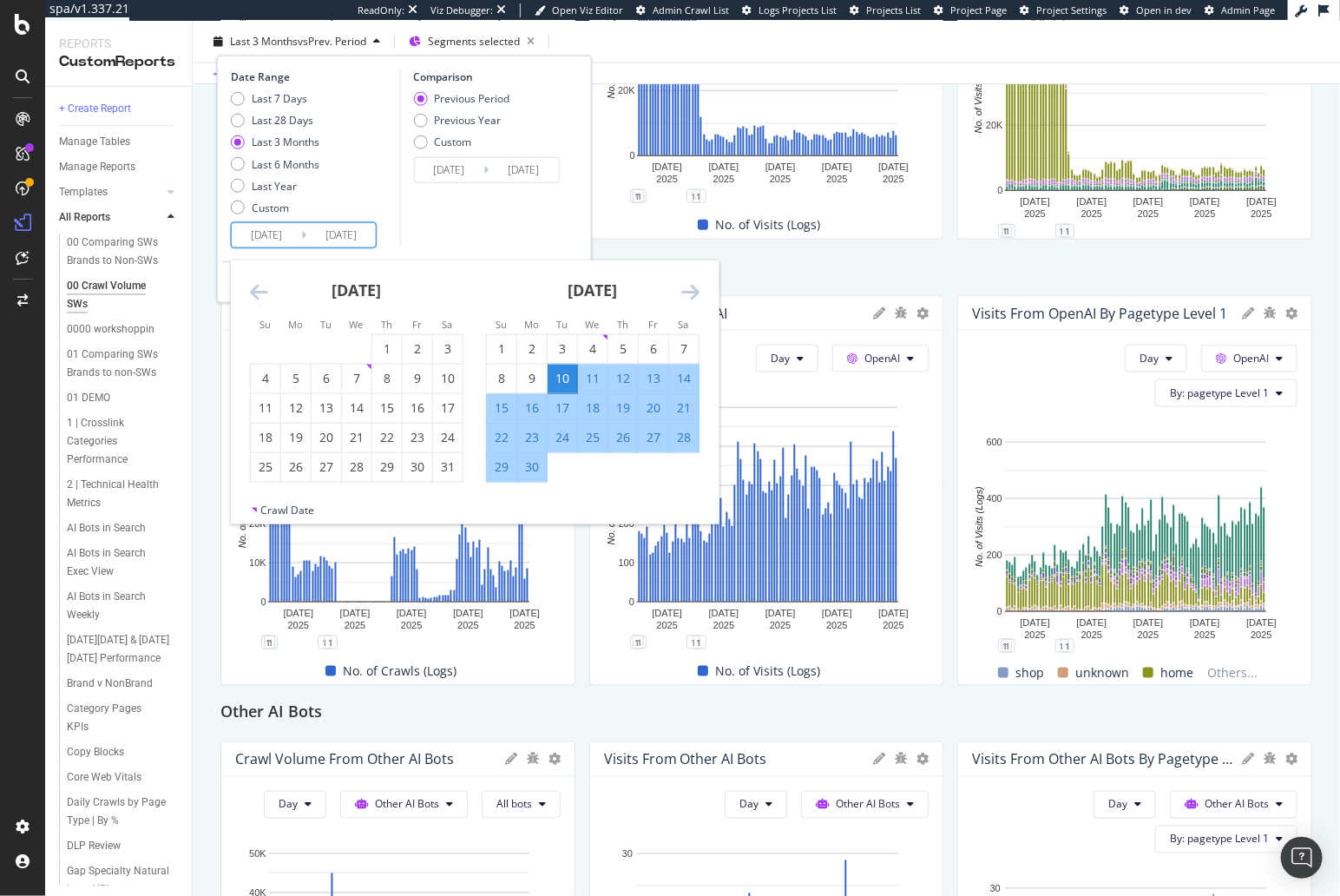
drag, startPoint x: 381, startPoint y: 351, endPoint x: 385, endPoint y: 328, distance: 23.3
click at [381, 351] on div "1" at bounding box center [386, 349] width 30 height 17
type input "2025/05/01"
type input "2024/12/20"
type input "2025/04/30"
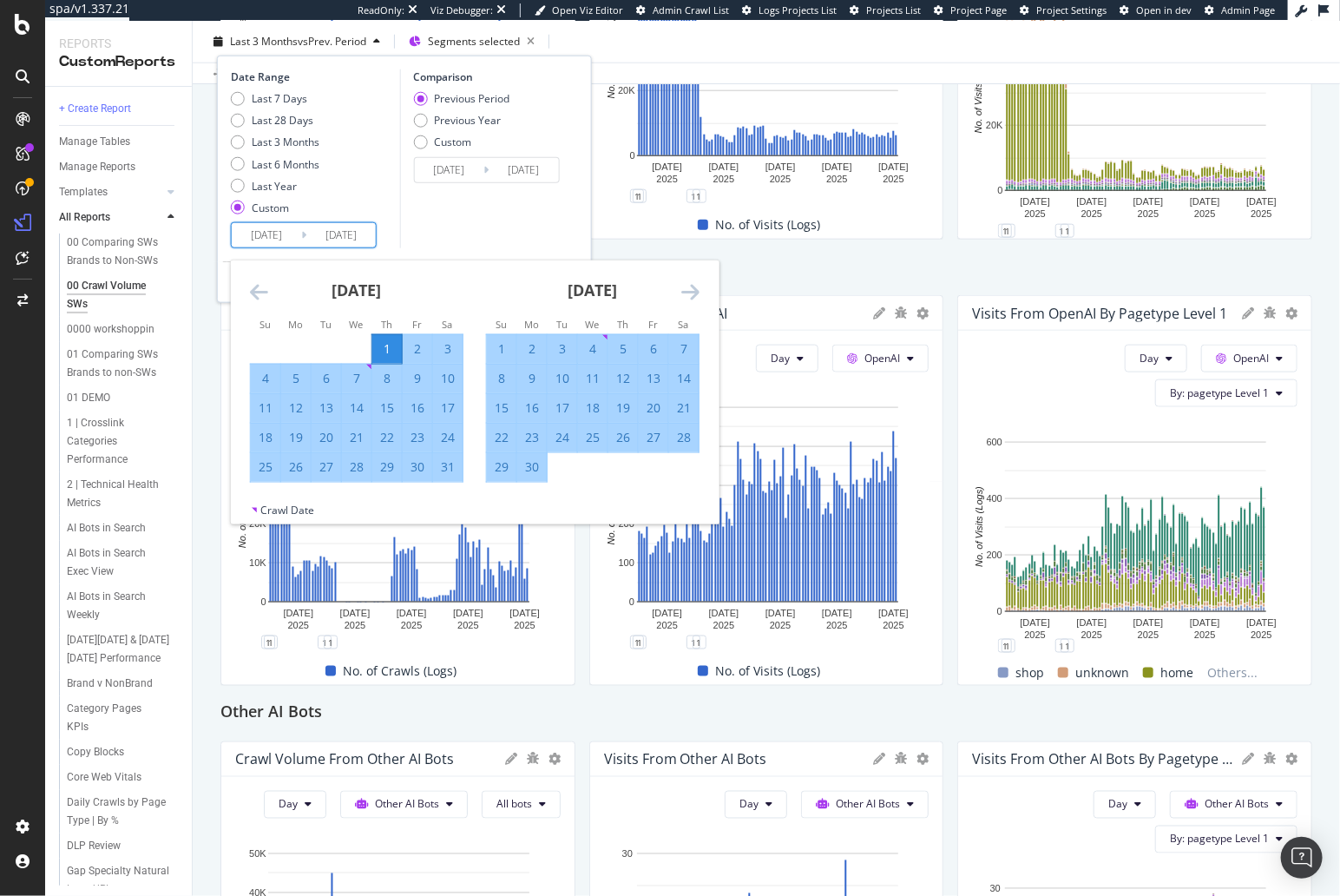
click at [447, 230] on div "Comparison Previous Period Previous Year Custom 2024/12/20 Navigate forward to …" at bounding box center [482, 159] width 165 height 179
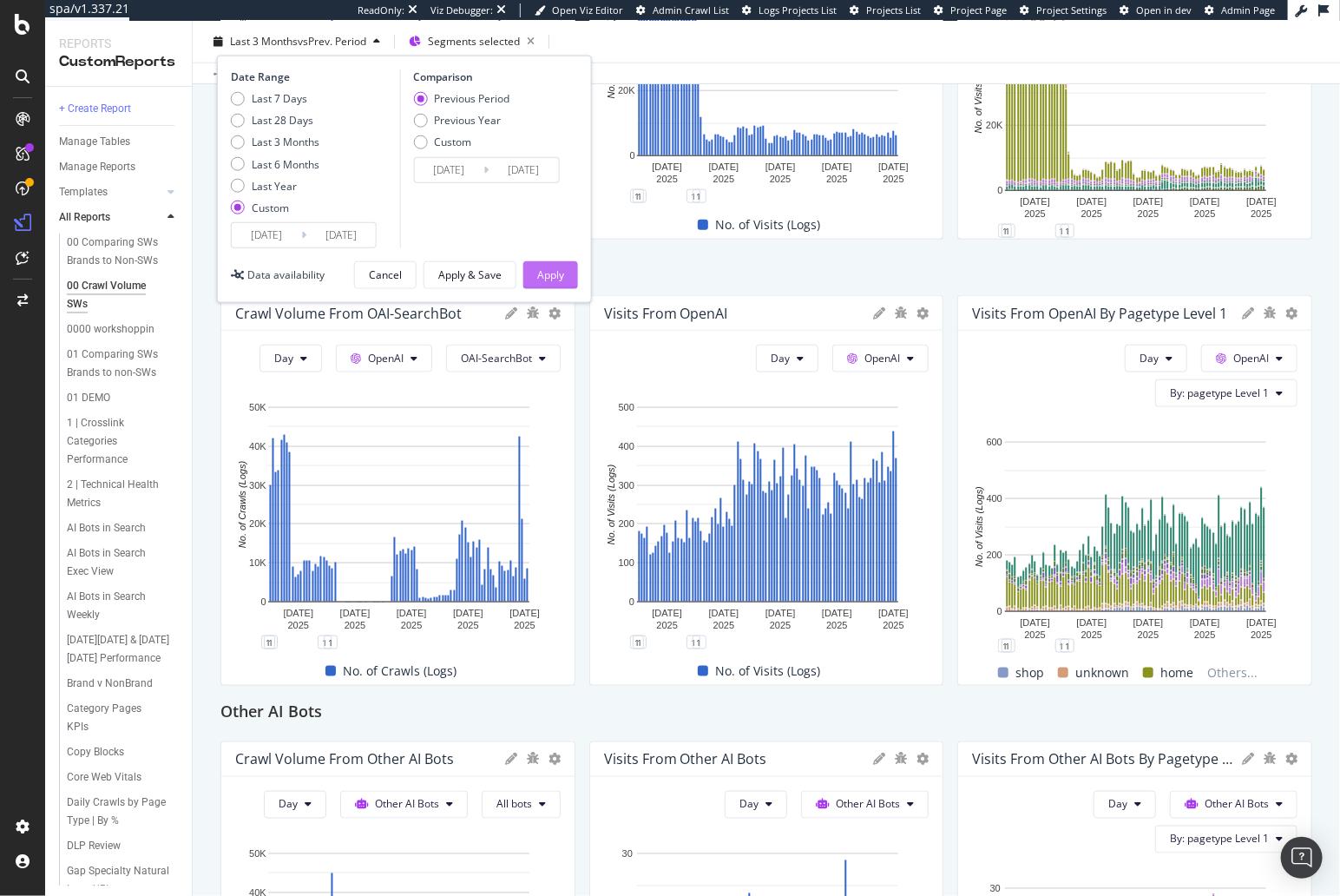
click at [548, 262] on div "Apply" at bounding box center [551, 275] width 27 height 26
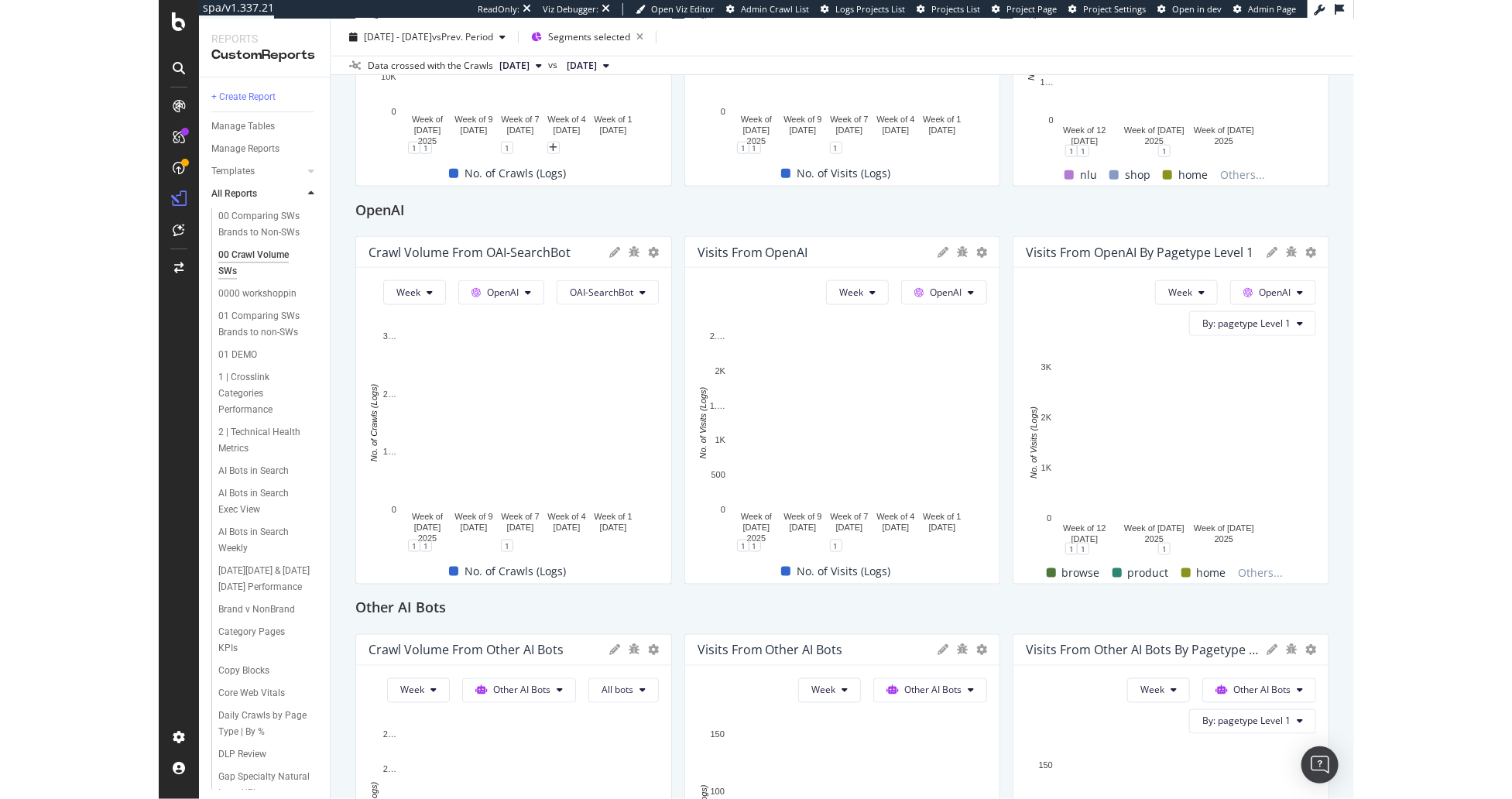
scroll to position [783, 0]
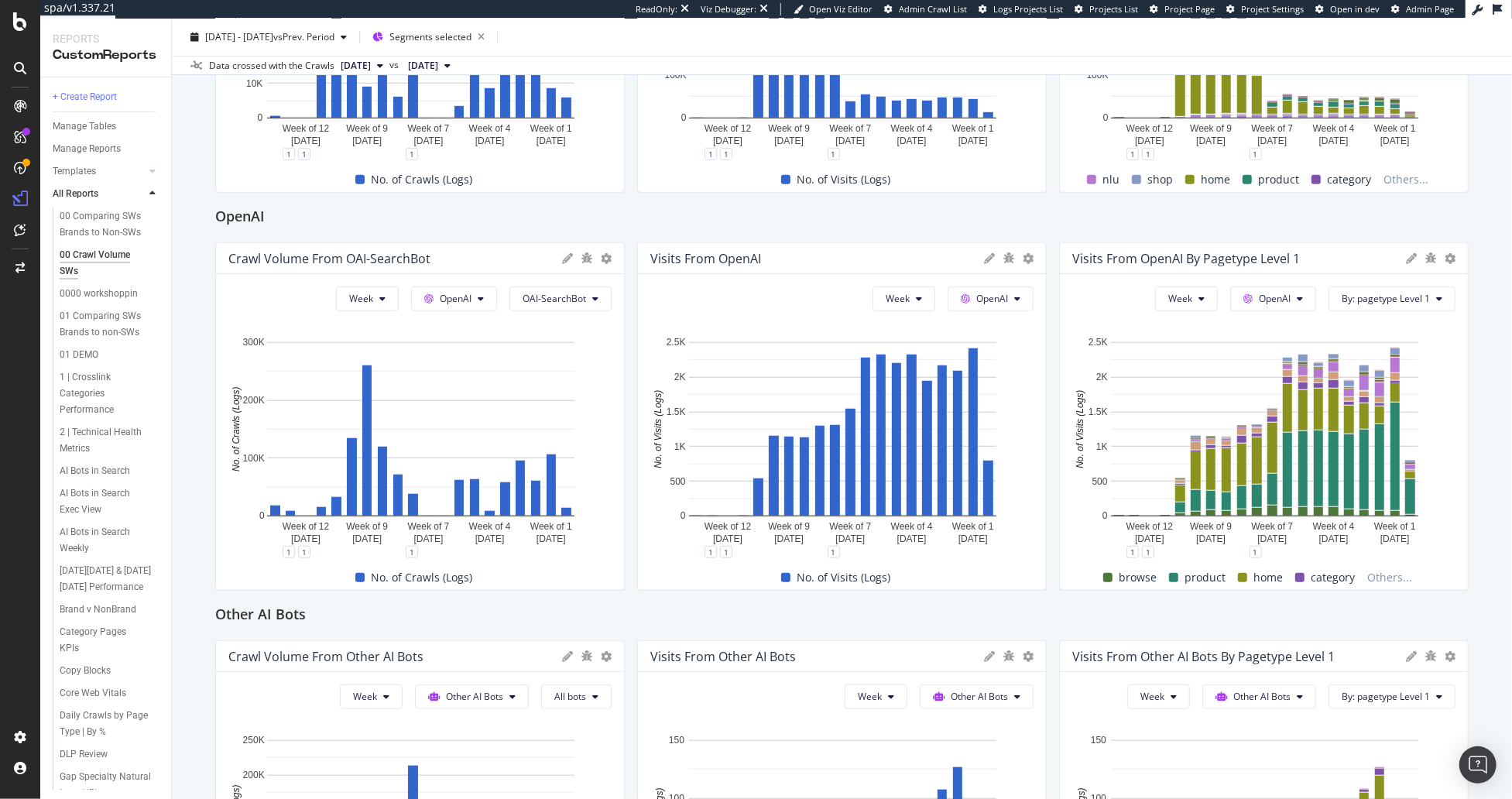
click at [1075, 580] on div "00 Crawl Volume SWs 00 Crawl Volume SWs Gap.com Clone (Admin) Clone Schedule Em…" at bounding box center [841, 409] width 1340 height 780
click at [1075, 291] on button "OpenAI" at bounding box center [1274, 298] width 86 height 25
click at [1075, 370] on div "00 Crawl Volume SWs 00 Crawl Volume SWs Gap.com Clone (Admin) Clone Schedule Em…" at bounding box center [841, 409] width 1340 height 780
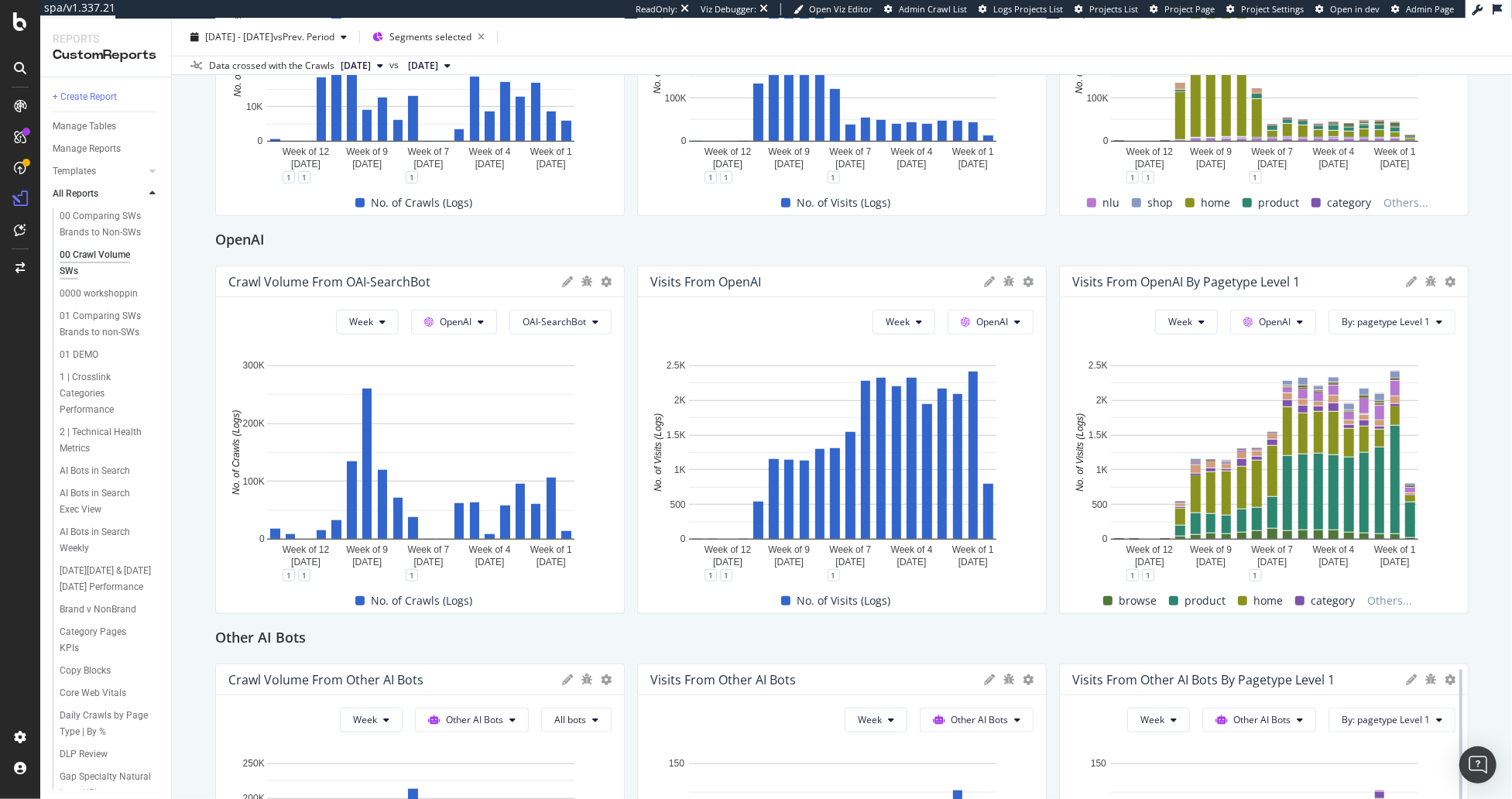
scroll to position [770, 0]
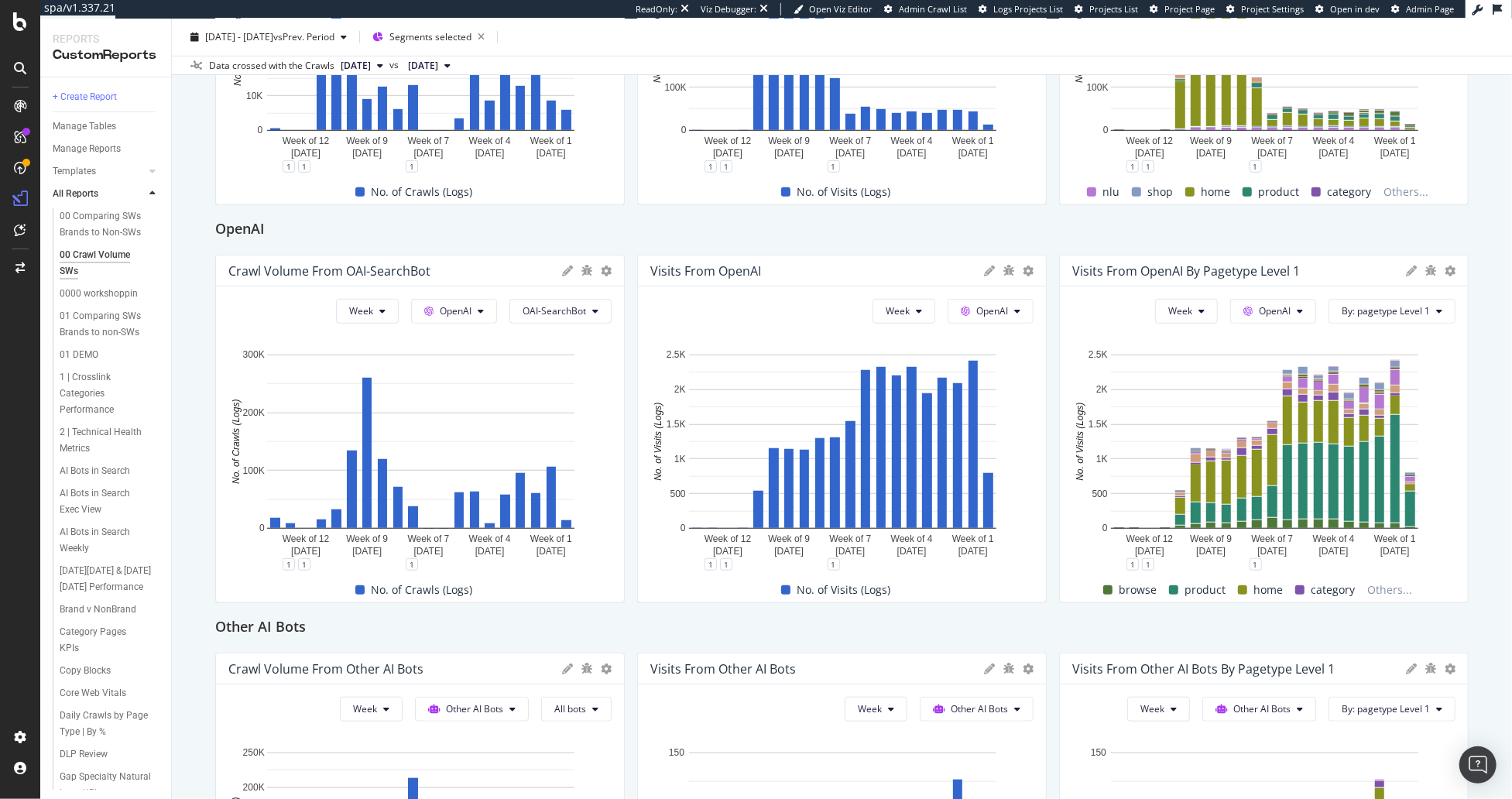
click at [1075, 631] on div "00 Crawl Volume SWs 00 Crawl Volume SWs Gap.com Clone (Admin) Clone Schedule Em…" at bounding box center [841, 409] width 1340 height 780
click at [454, 43] on span "Segments selected" at bounding box center [431, 36] width 82 height 13
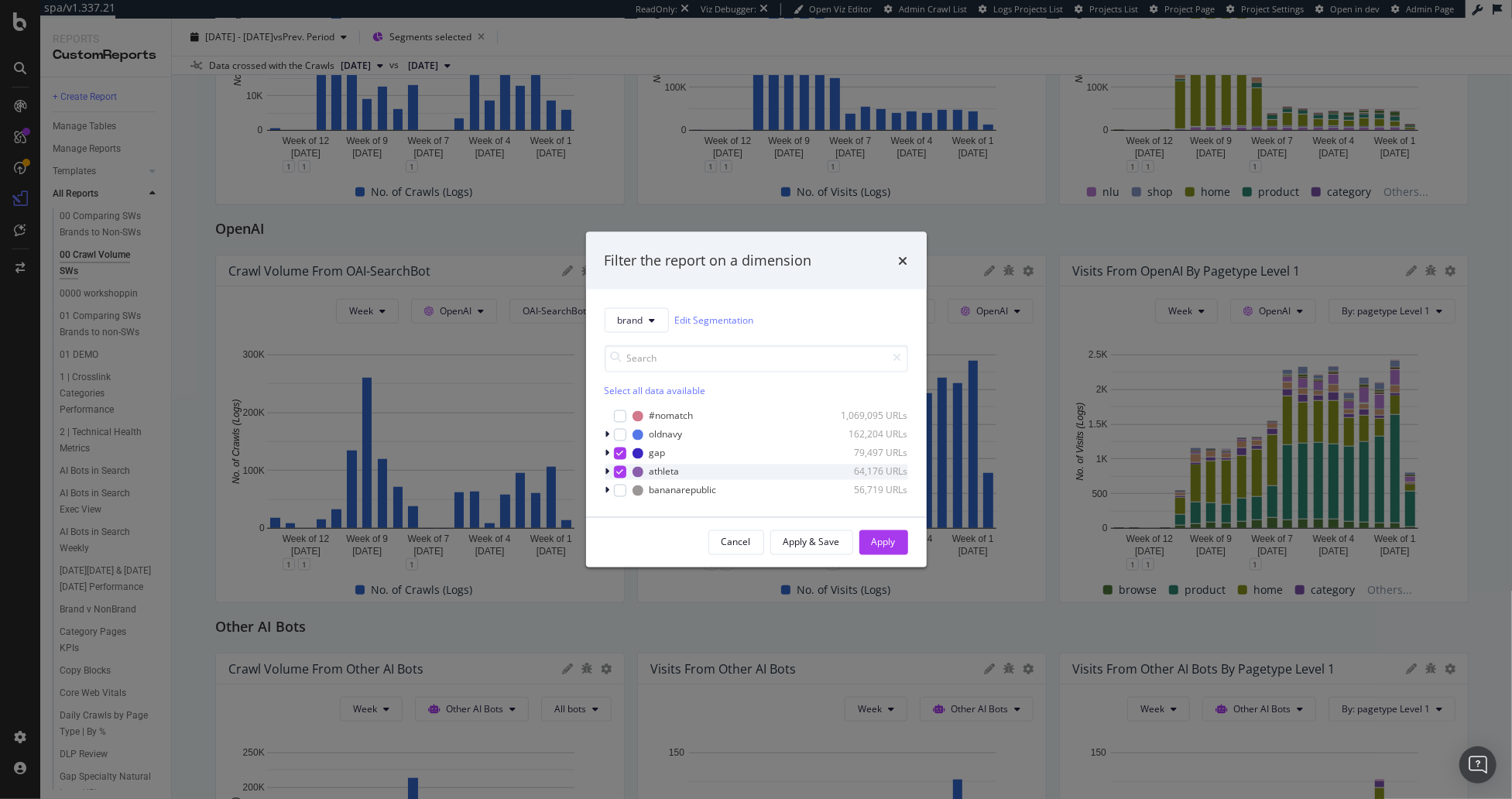
drag, startPoint x: 617, startPoint y: 452, endPoint x: 619, endPoint y: 465, distance: 13.2
click at [617, 452] on icon "modal" at bounding box center [620, 453] width 7 height 8
click at [618, 468] on icon "modal" at bounding box center [620, 471] width 7 height 8
drag, startPoint x: 620, startPoint y: 436, endPoint x: 617, endPoint y: 483, distance: 47.1
click at [620, 436] on div "modal" at bounding box center [620, 434] width 12 height 12
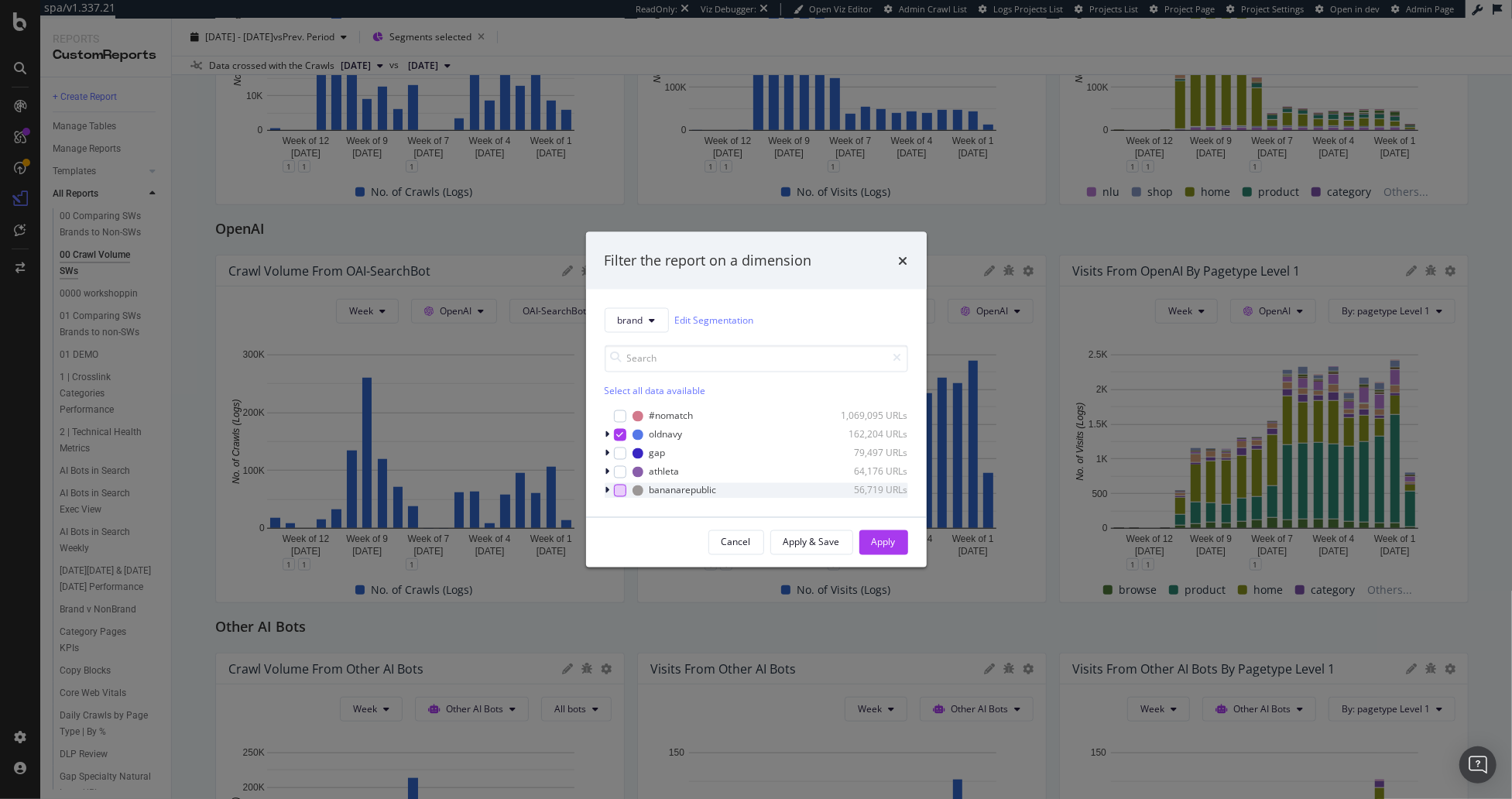
click at [616, 490] on div "modal" at bounding box center [620, 490] width 12 height 12
click at [883, 538] on div "Apply" at bounding box center [884, 542] width 24 height 13
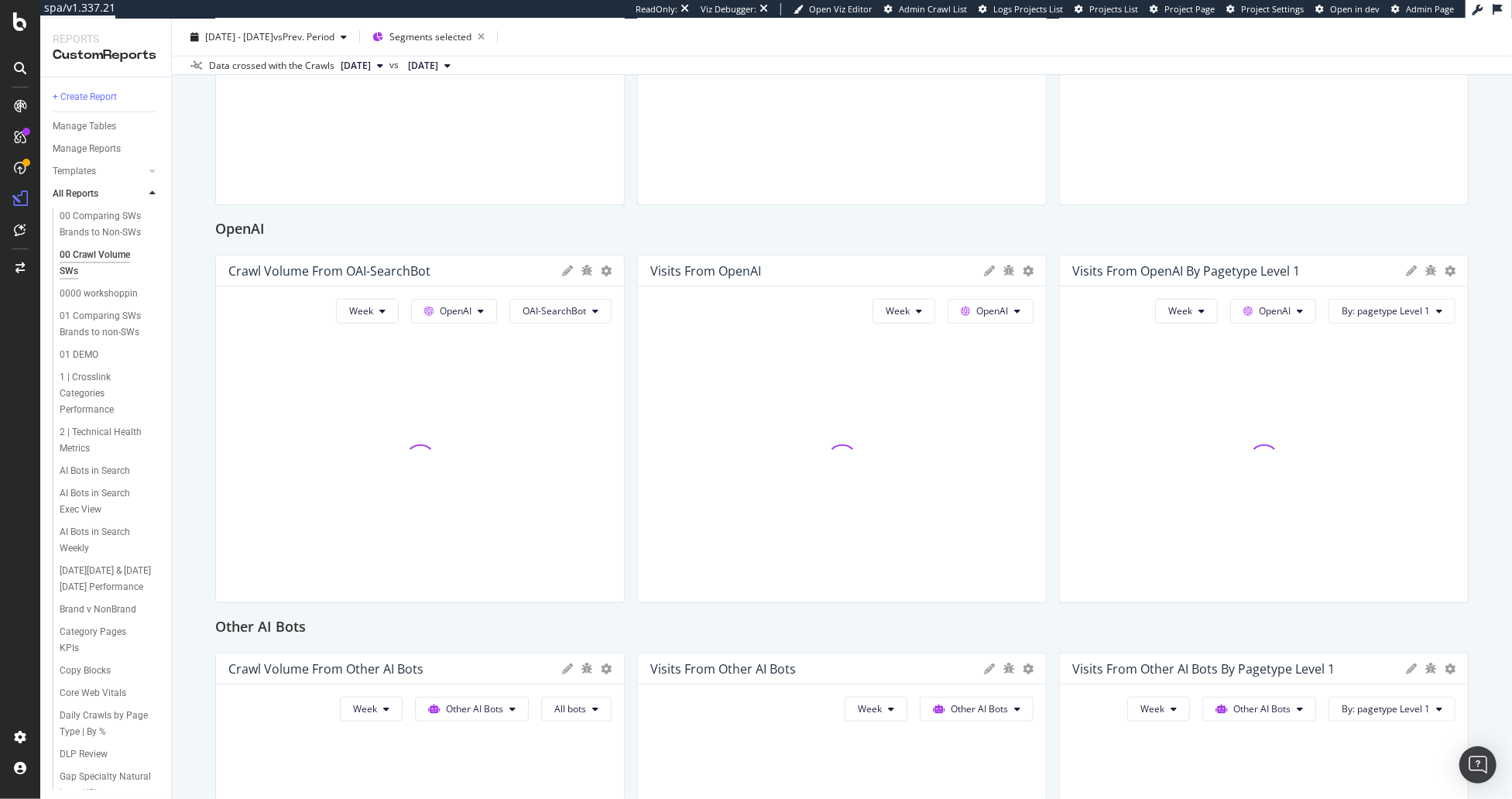
click at [190, 482] on div "00 Crawl Volume SWs 00 Crawl Volume SWs Gap.com Clone (Admin) Clone Schedule Em…" at bounding box center [841, 409] width 1340 height 780
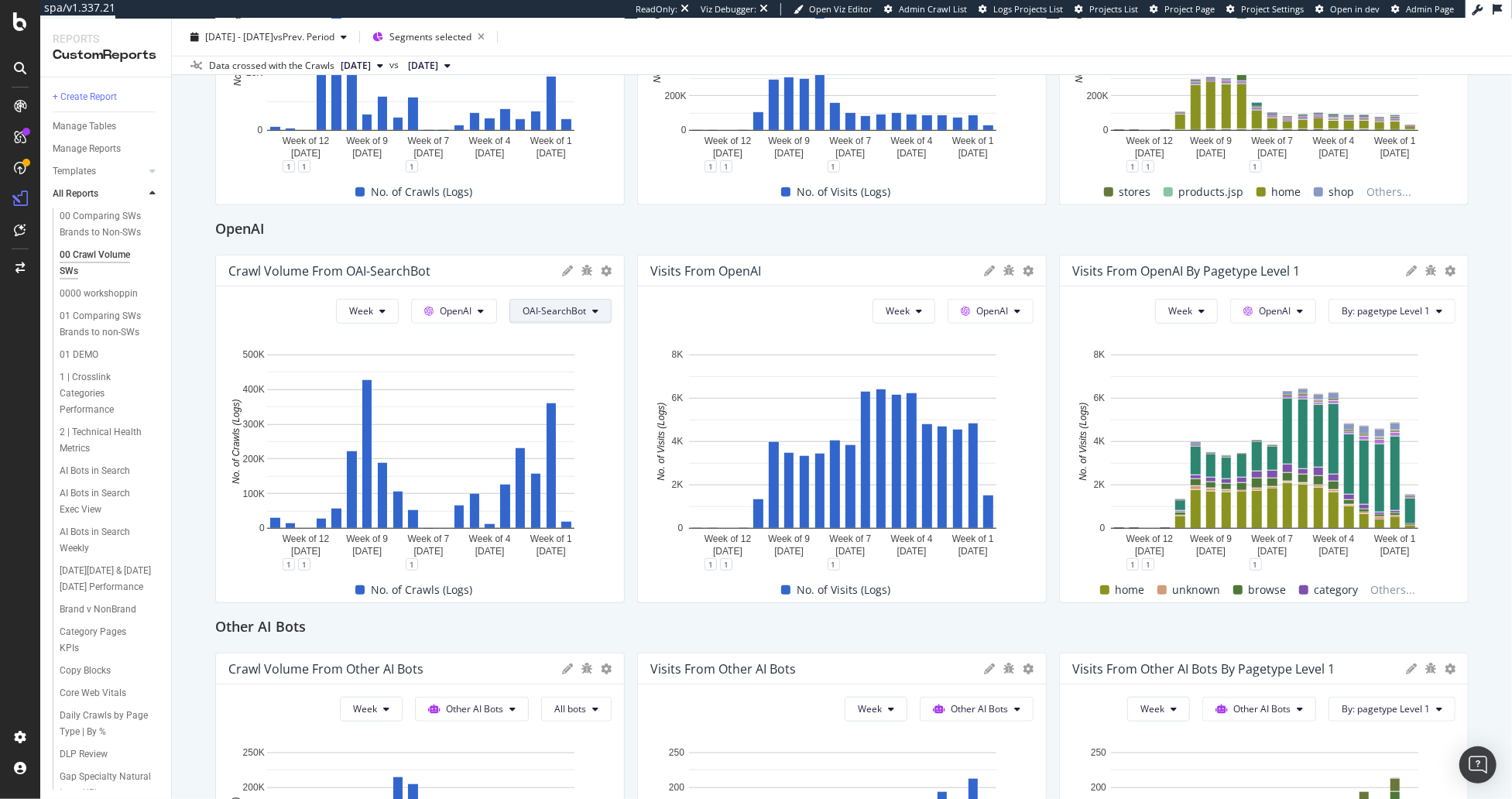
click at [546, 310] on span "OAI-SearchBot" at bounding box center [554, 310] width 63 height 13
click at [560, 480] on span "ChatGPT-User" at bounding box center [563, 484] width 78 height 14
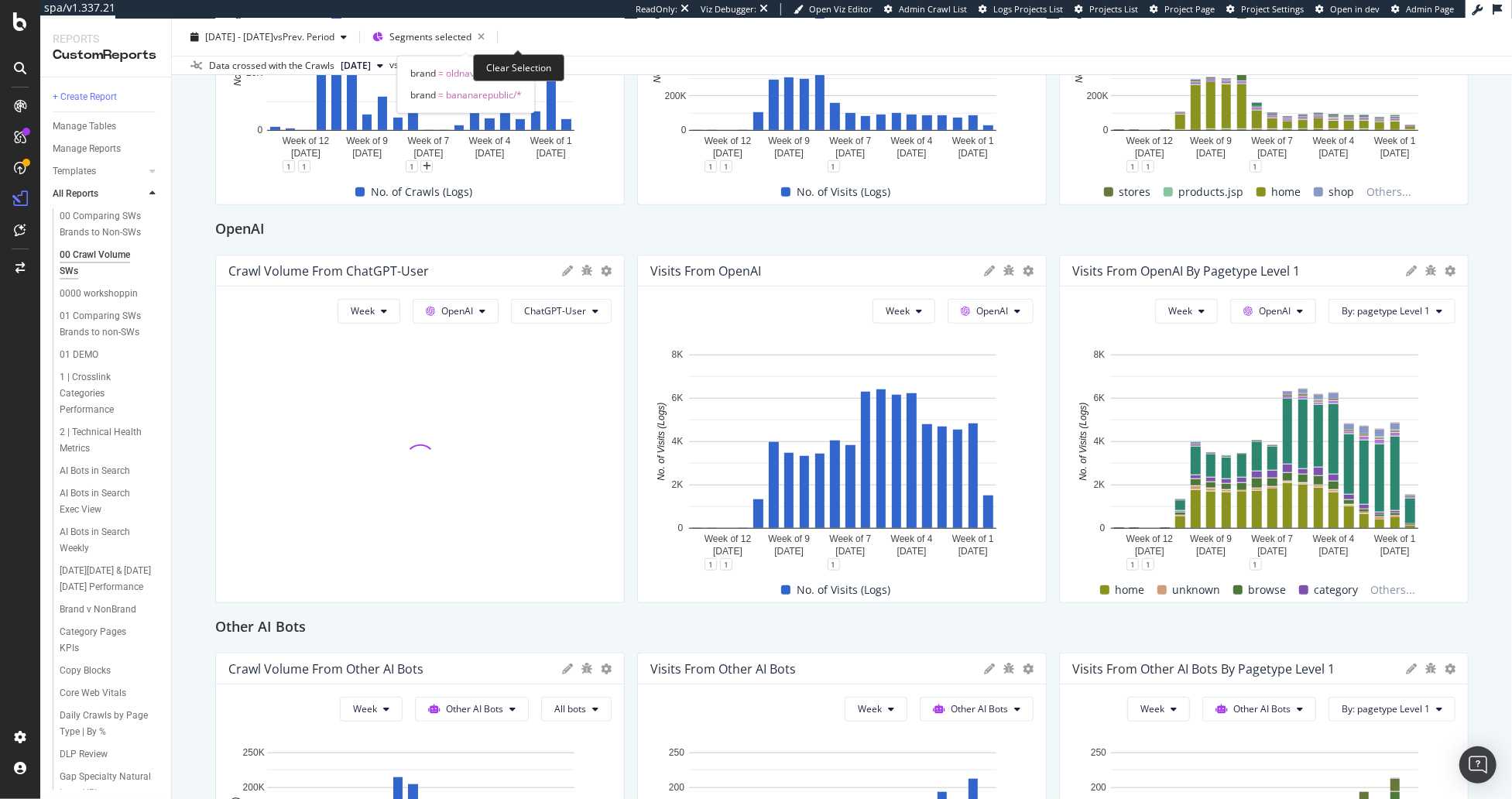
click at [491, 36] on icon "button" at bounding box center [481, 37] width 20 height 21
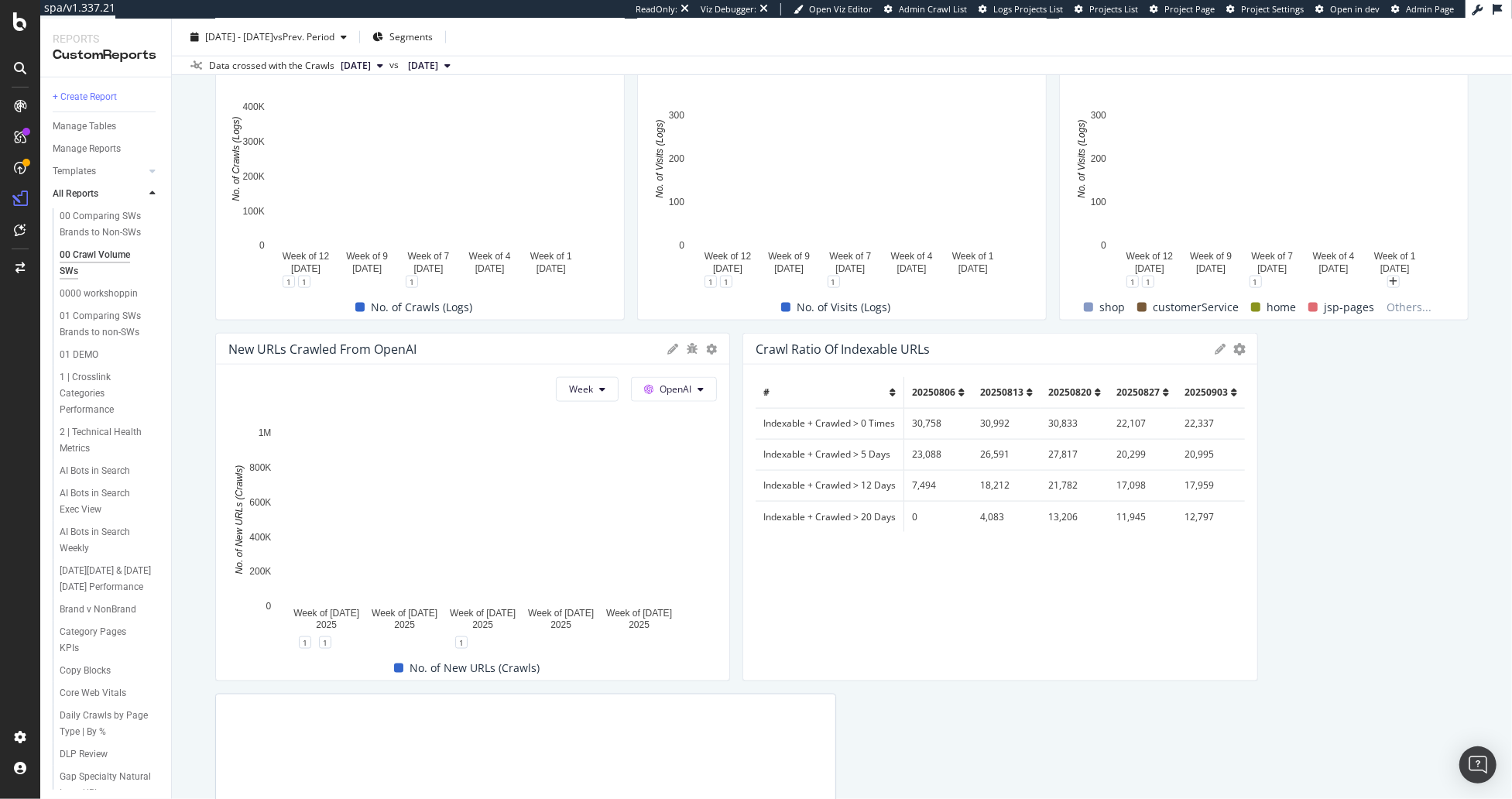
scroll to position [1463, 0]
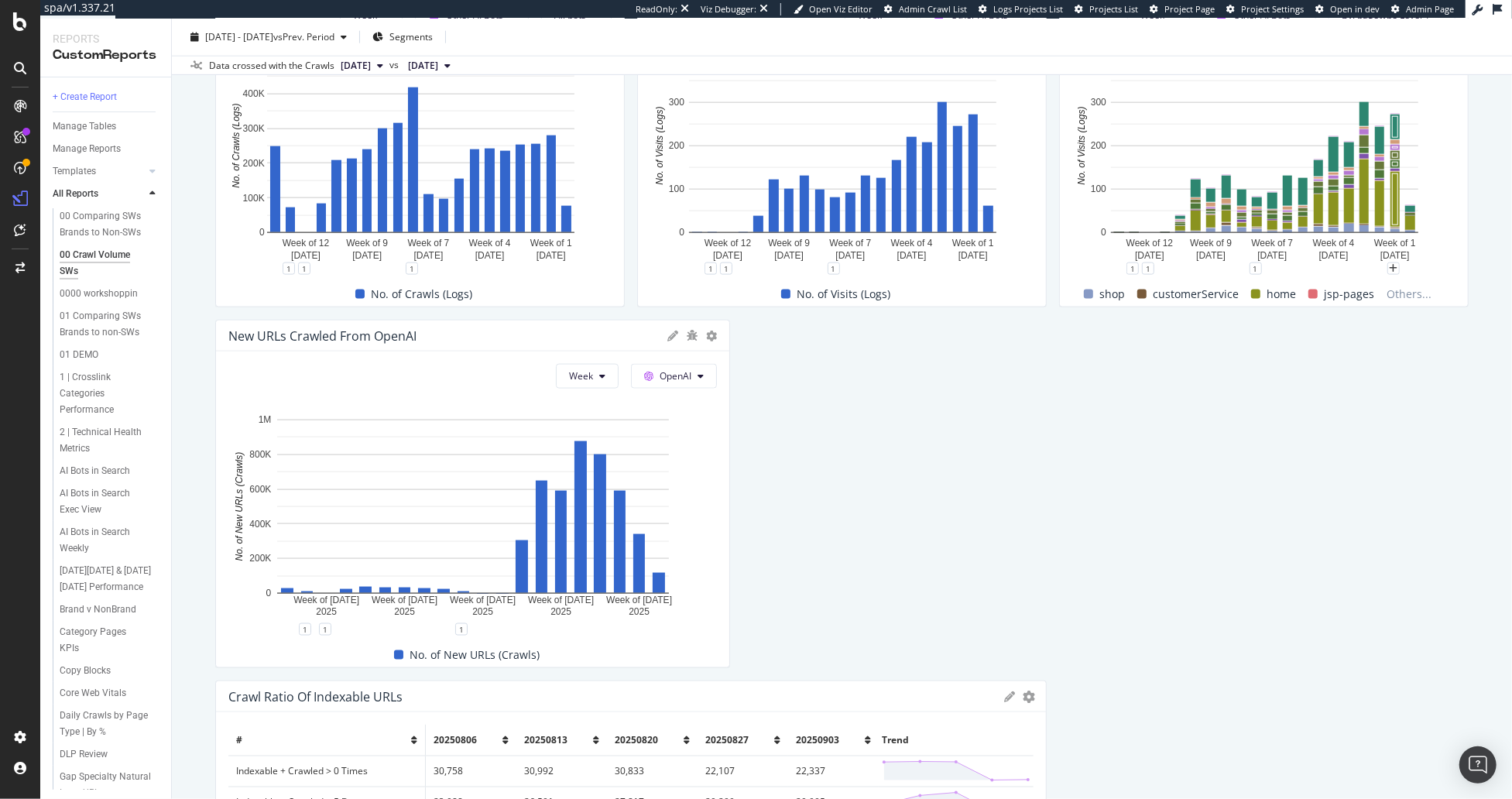
drag, startPoint x: 1251, startPoint y: 481, endPoint x: 1529, endPoint y: 484, distance: 278.0
click at [1075, 484] on html "spa/v1.337.21 ReadOnly: Viz Debugger: Open Viz Editor Admin Crawl List Logs Pro…" at bounding box center [756, 400] width 1512 height 799
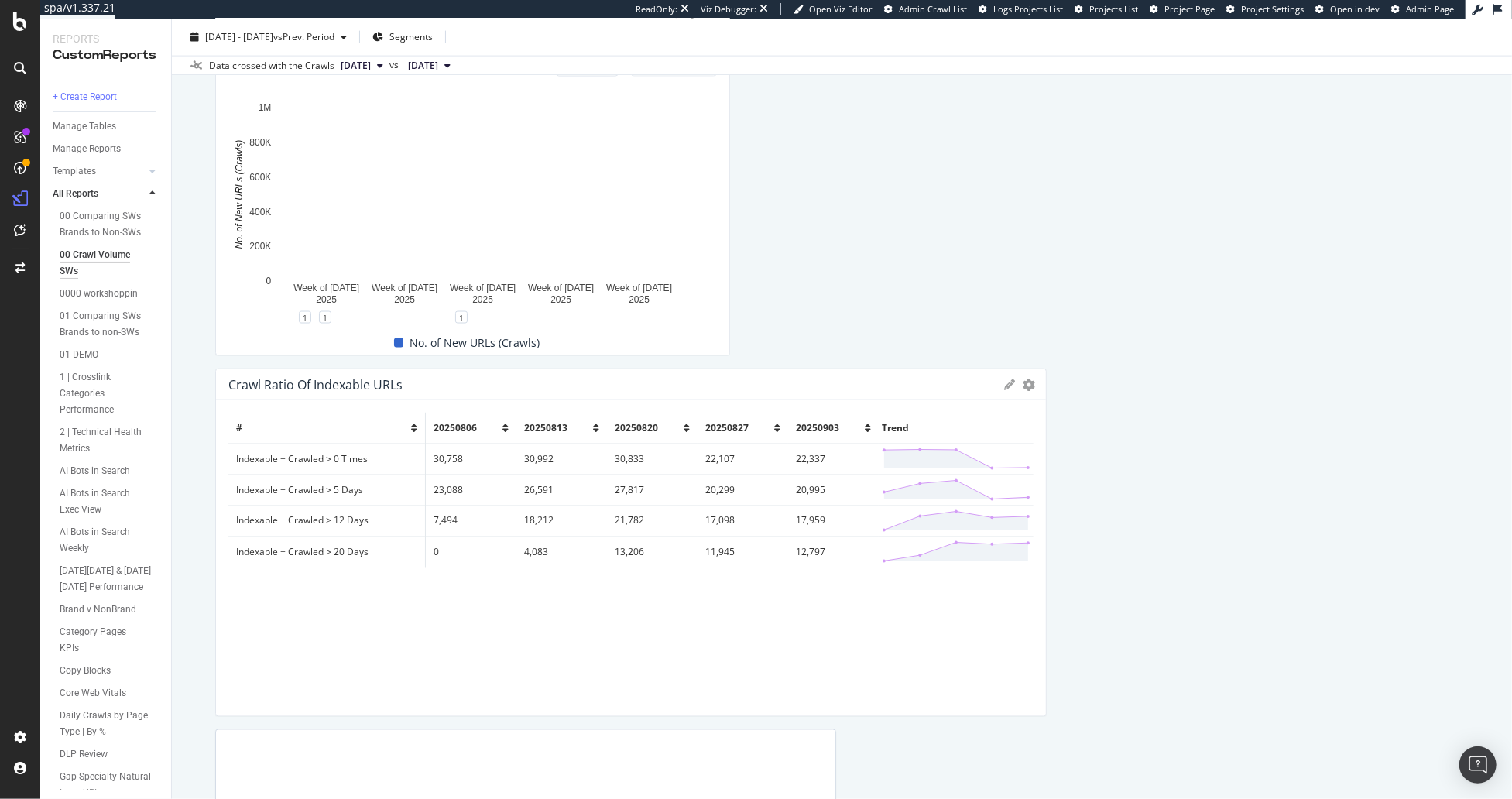
scroll to position [1809, 0]
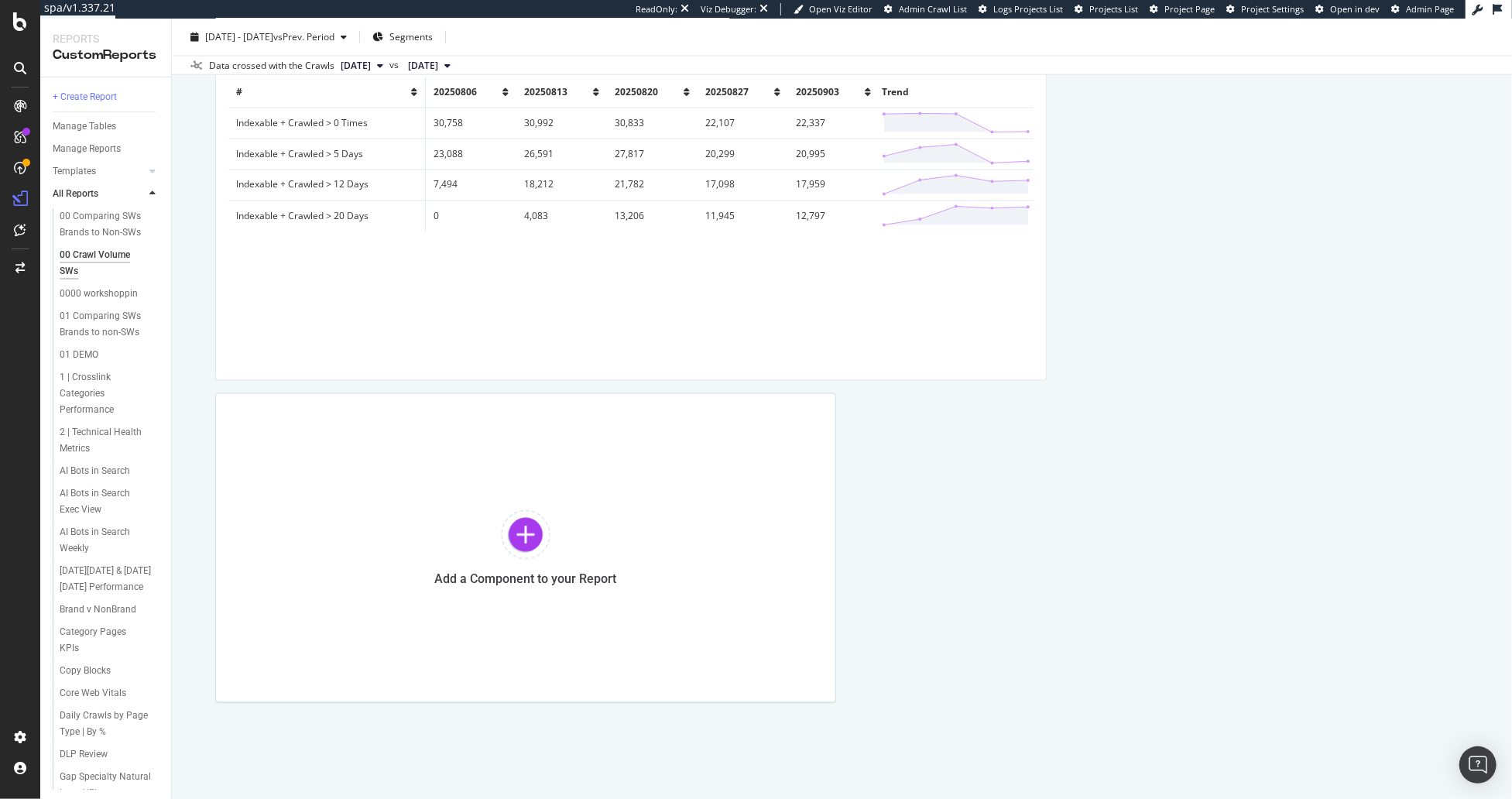
click at [194, 415] on div "00 Crawl Volume SWs 00 Crawl Volume SWs Gap.com Clone (Admin) Clone Schedule Em…" at bounding box center [841, 409] width 1340 height 780
click at [200, 346] on div "00 Crawl Volume SWs 00 Crawl Volume SWs Gap.com Clone (Admin) Clone Schedule Em…" at bounding box center [841, 409] width 1340 height 780
click at [108, 237] on div "SpeedWorkers" at bounding box center [92, 236] width 69 height 15
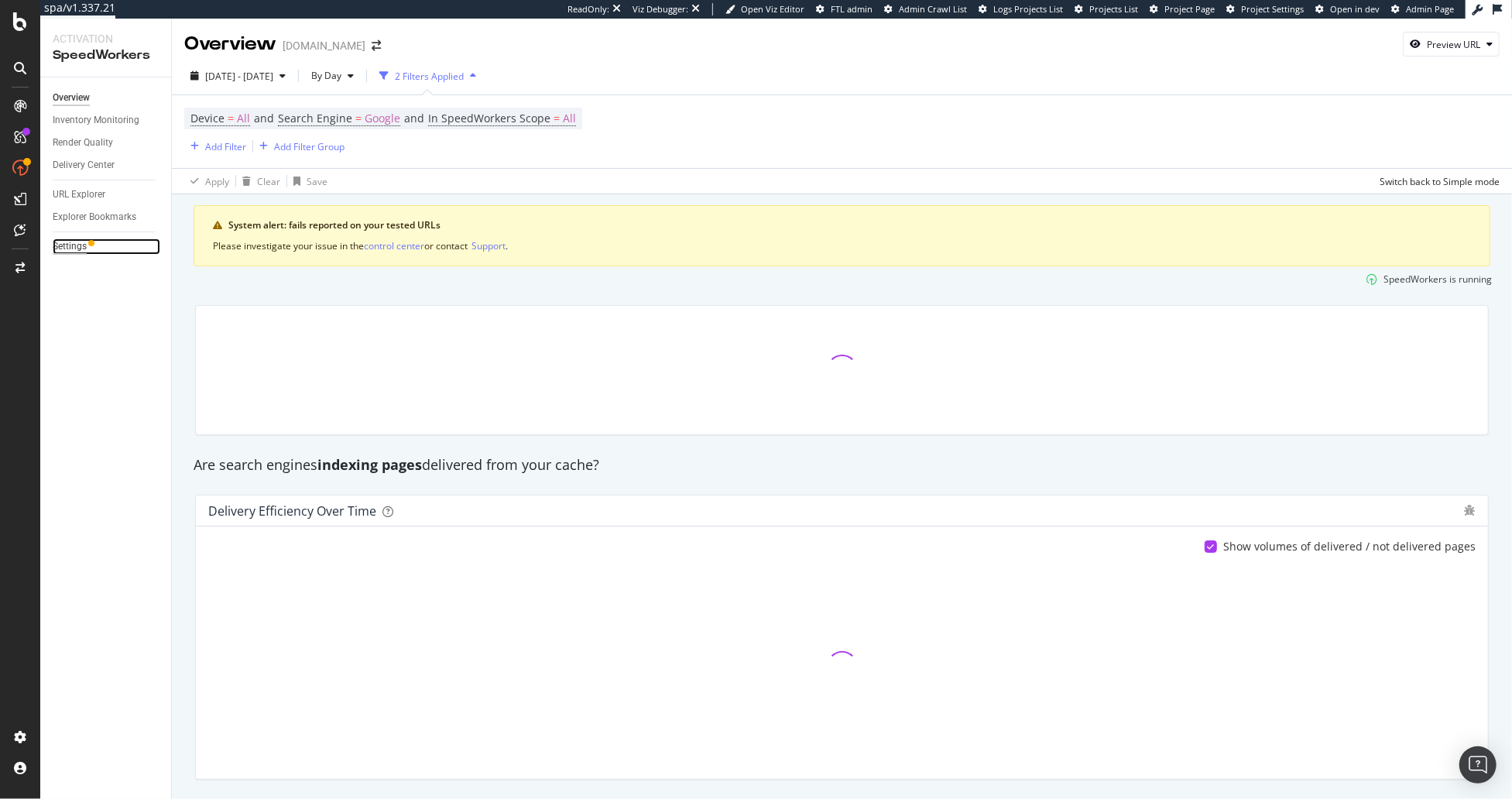
click at [81, 243] on div "Settings" at bounding box center [69, 246] width 34 height 16
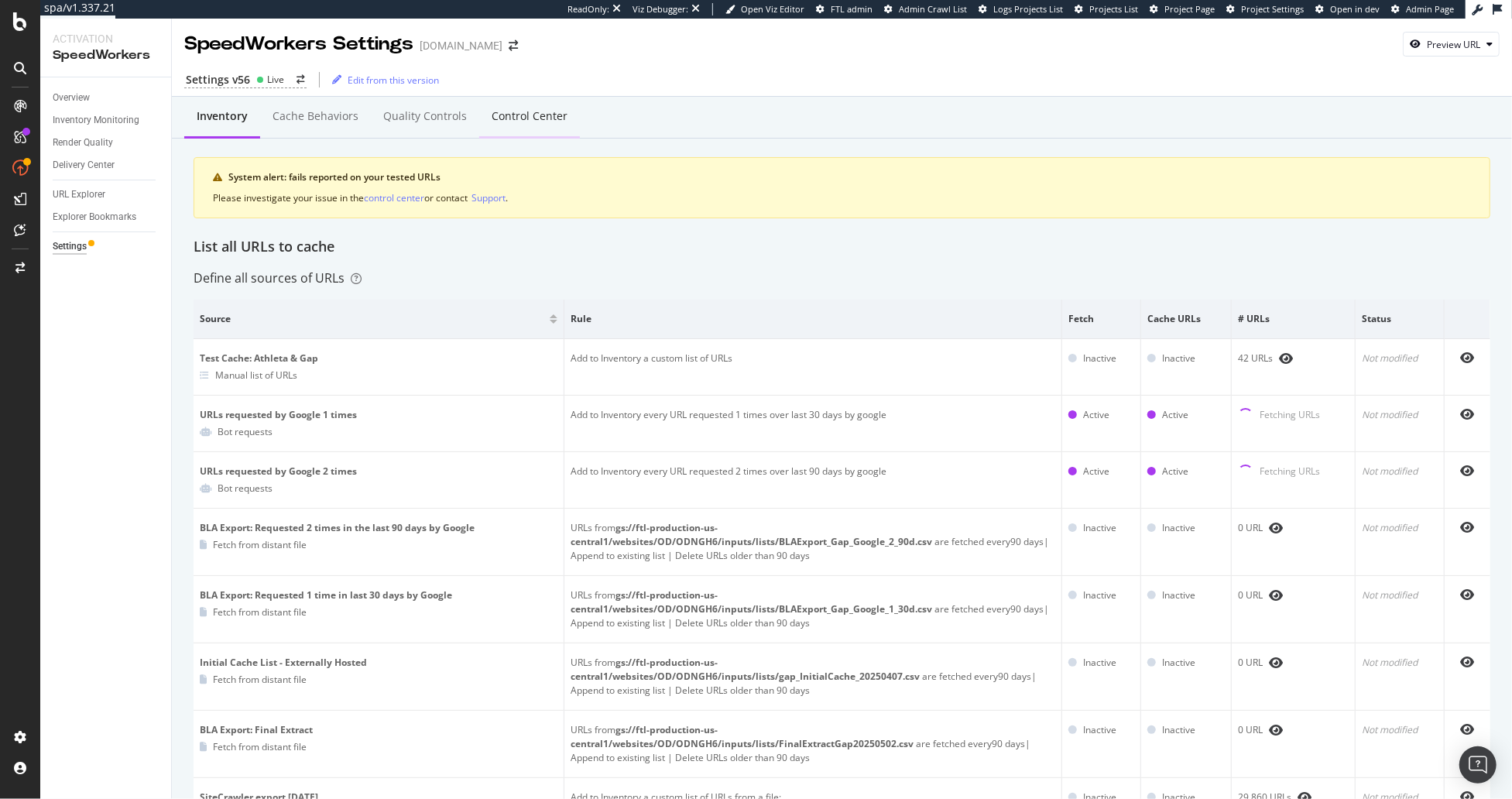
click at [535, 124] on div "Control Center" at bounding box center [529, 117] width 100 height 43
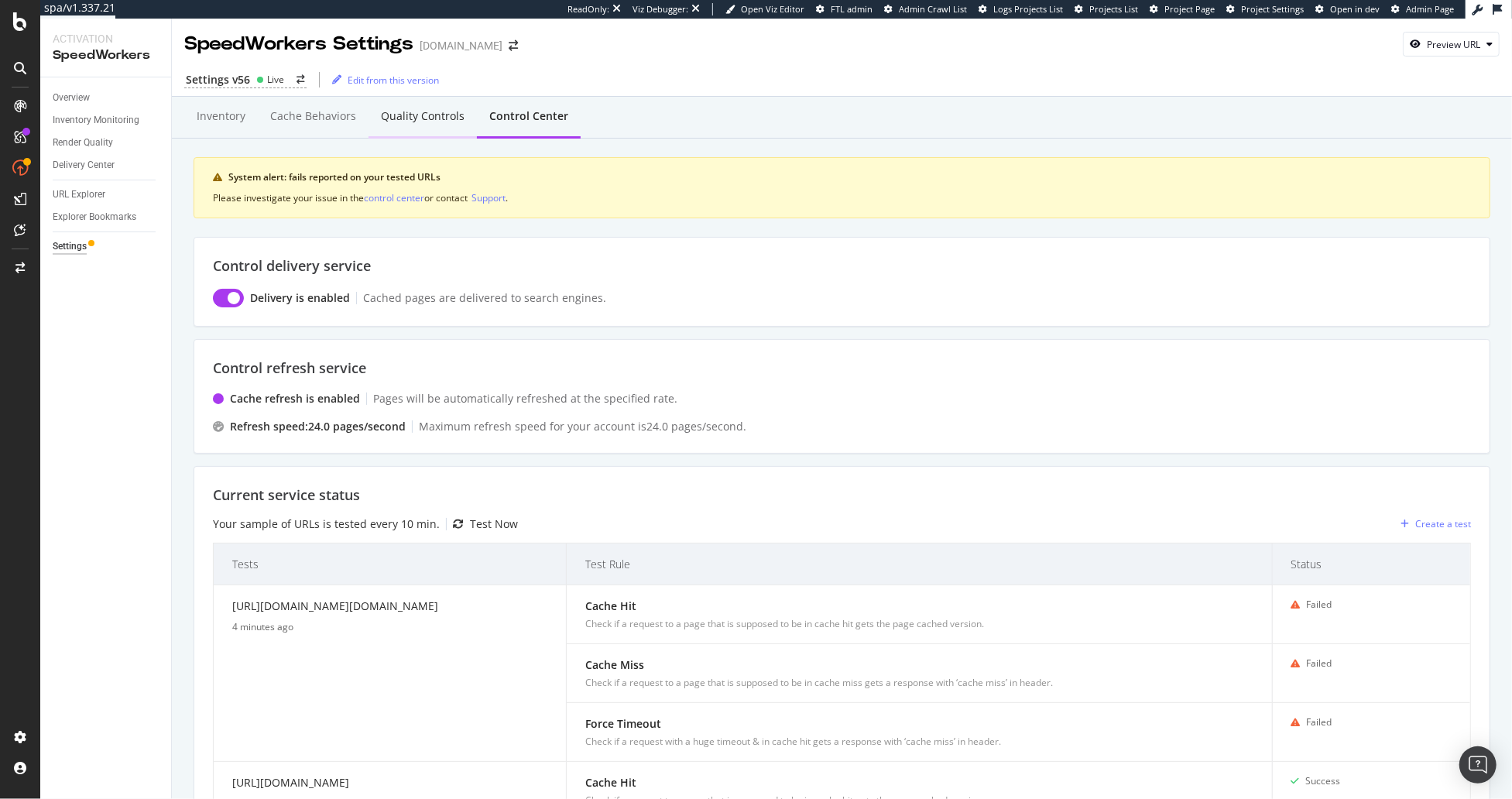
click at [440, 123] on div "Quality Controls" at bounding box center [423, 116] width 84 height 15
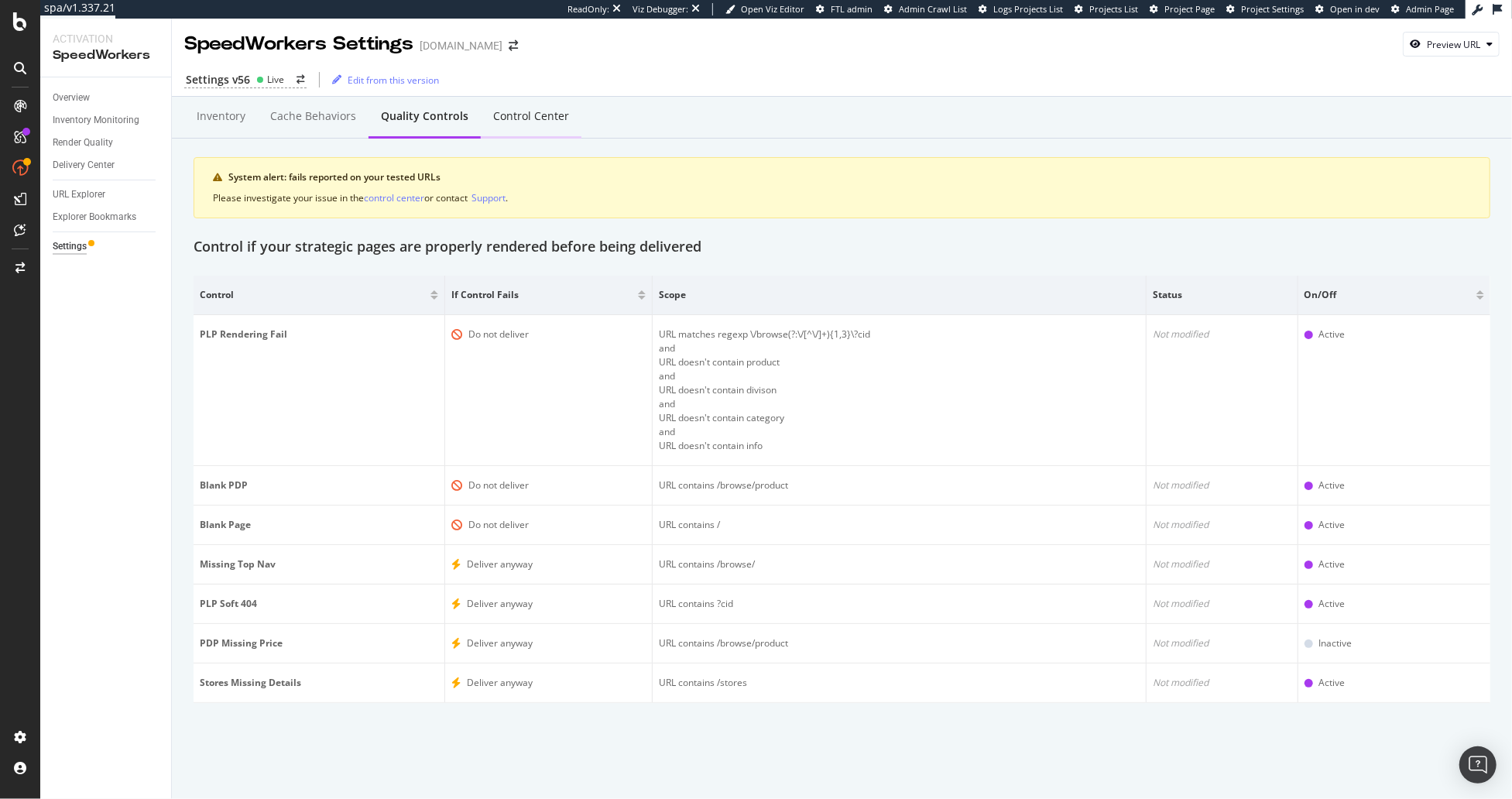
click at [527, 117] on div "Control Center" at bounding box center [531, 116] width 75 height 15
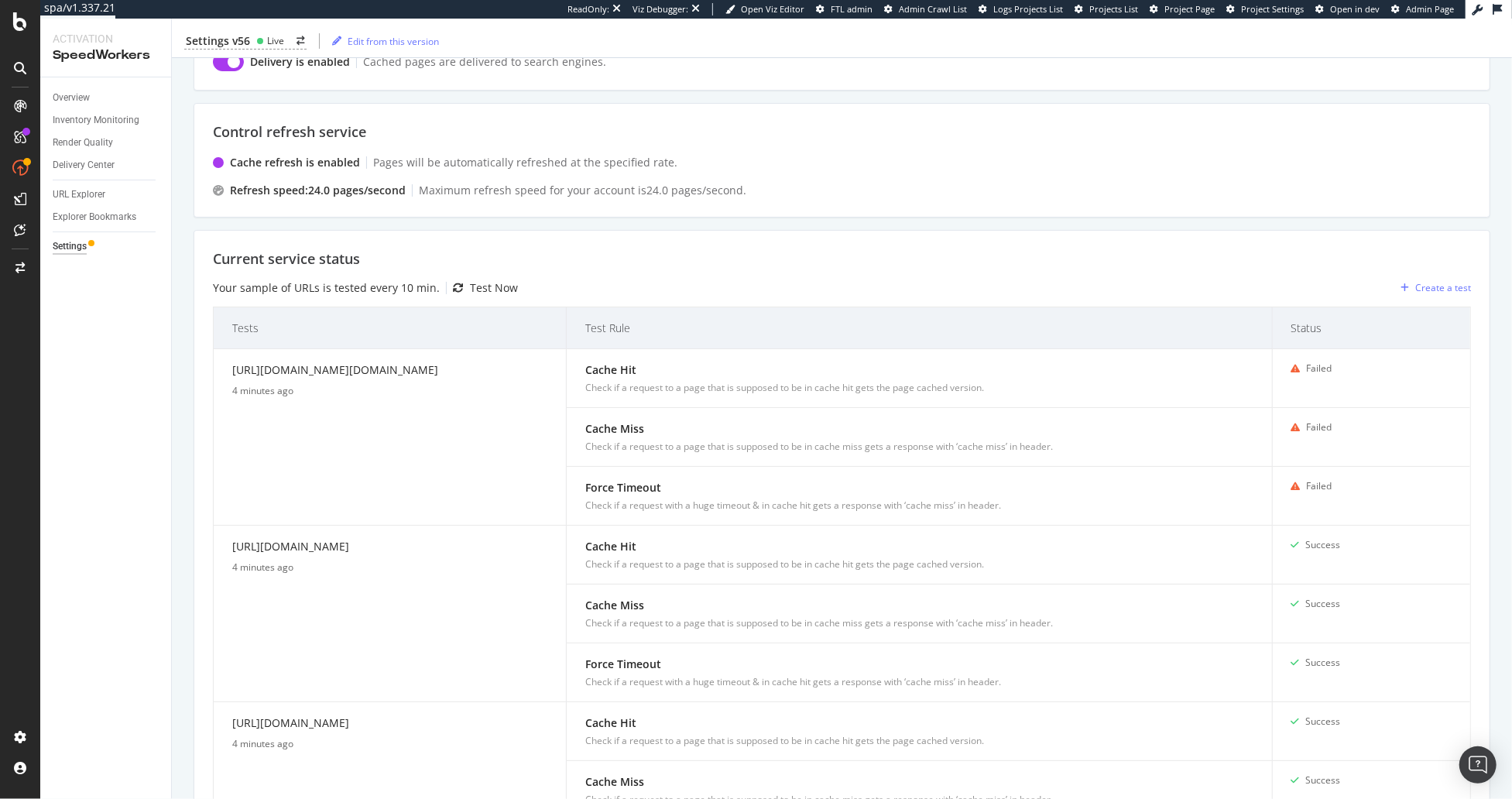
scroll to position [371, 0]
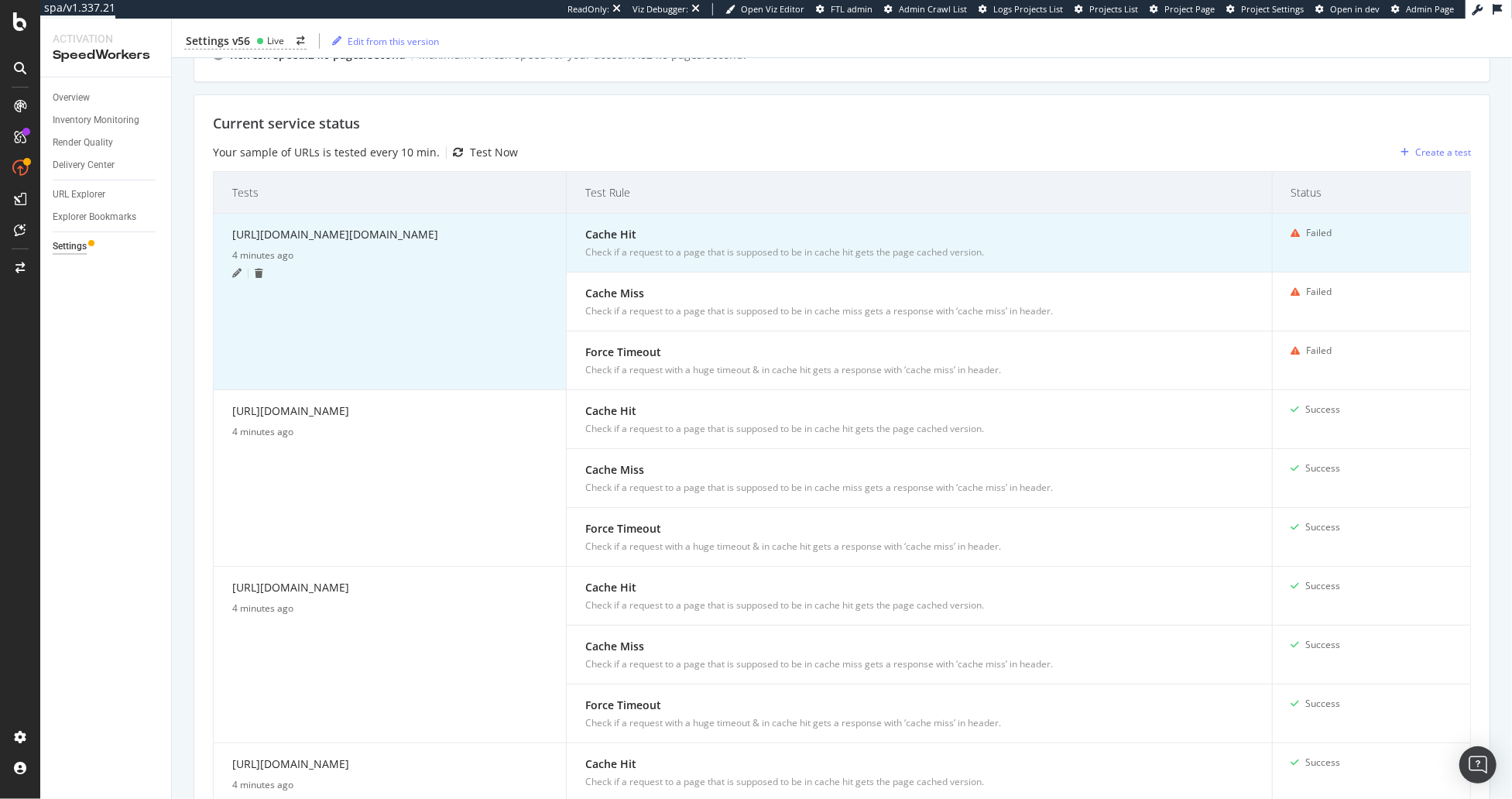
click at [364, 228] on div "https://athleta.gap.com/browse/product.do?pid=981680002" at bounding box center [389, 237] width 315 height 22
copy div "https://athleta.gap.com/browse/product.do?pid=981680002"
click at [232, 274] on td "https://athleta.gap.com/browse/product.do?pid=981680002 4 minutes ago" at bounding box center [390, 302] width 353 height 177
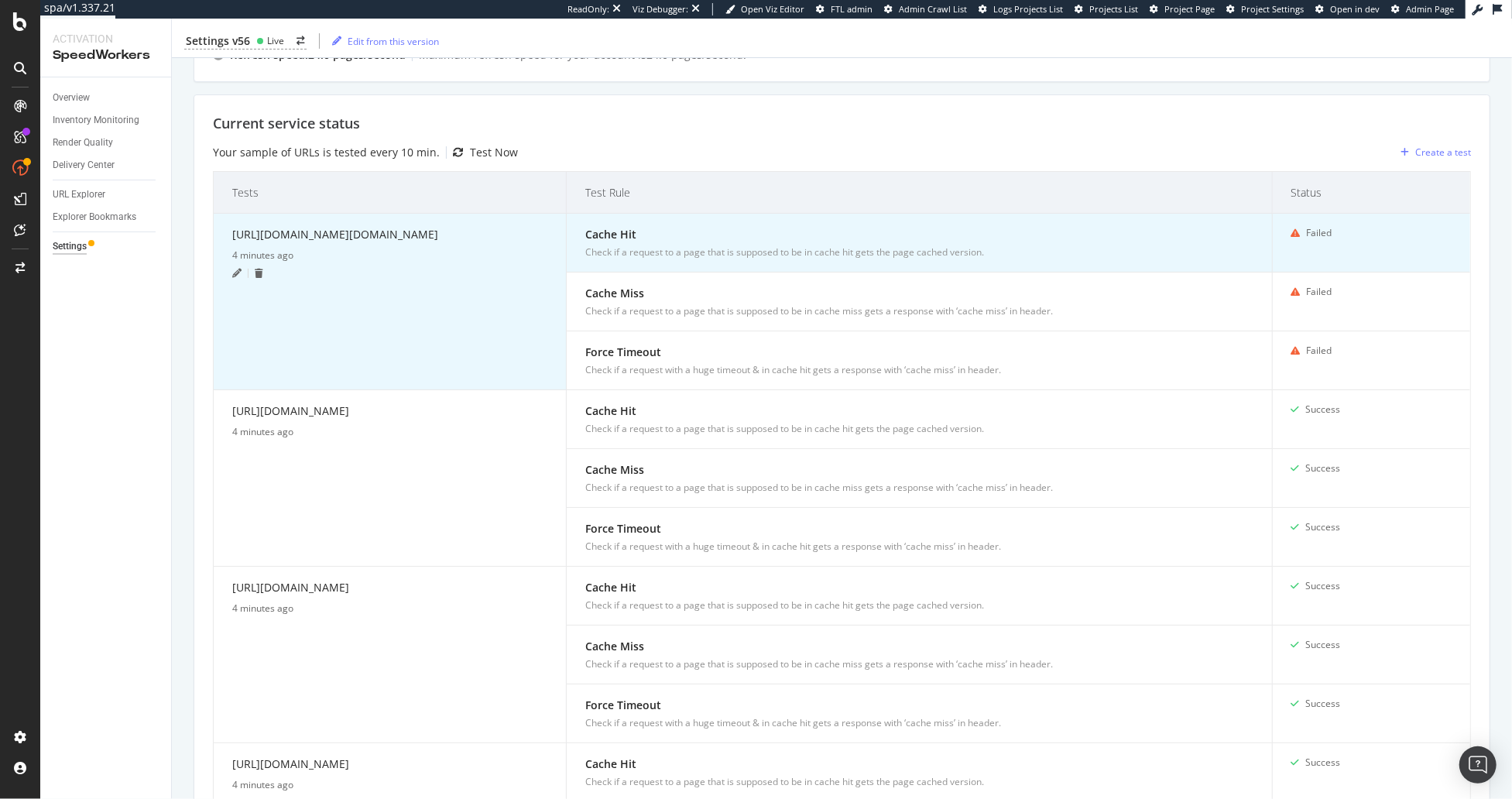
click at [236, 268] on icon at bounding box center [237, 273] width 9 height 9
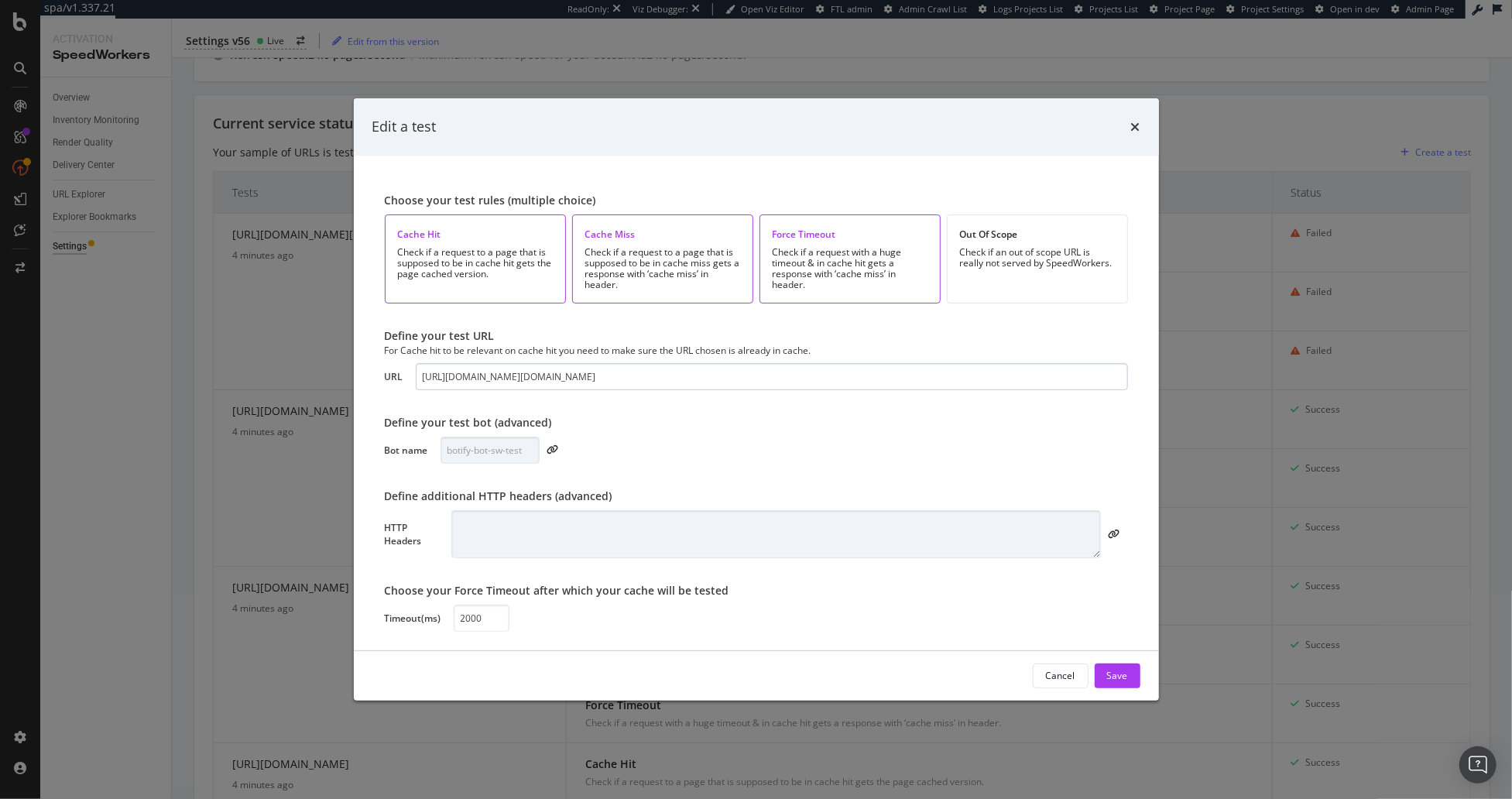
click at [713, 381] on input "https://athleta.gap.com/browse/product.do?pid=981680002" at bounding box center [772, 376] width 713 height 27
type input "https://athleta.gap.com/browse/product.do?pid=531321692"
click at [1075, 673] on div "Save" at bounding box center [1117, 675] width 21 height 13
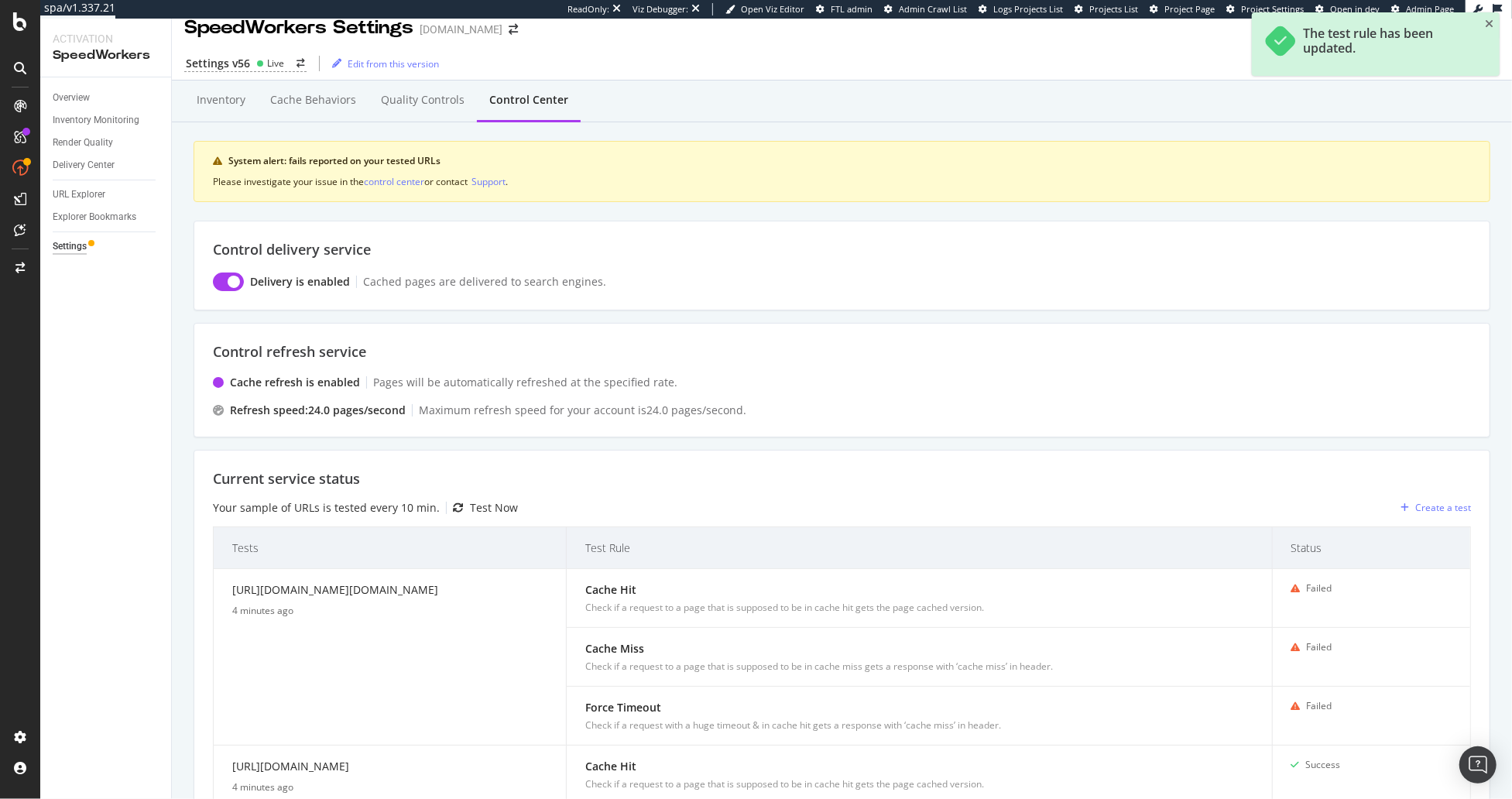
scroll to position [1, 0]
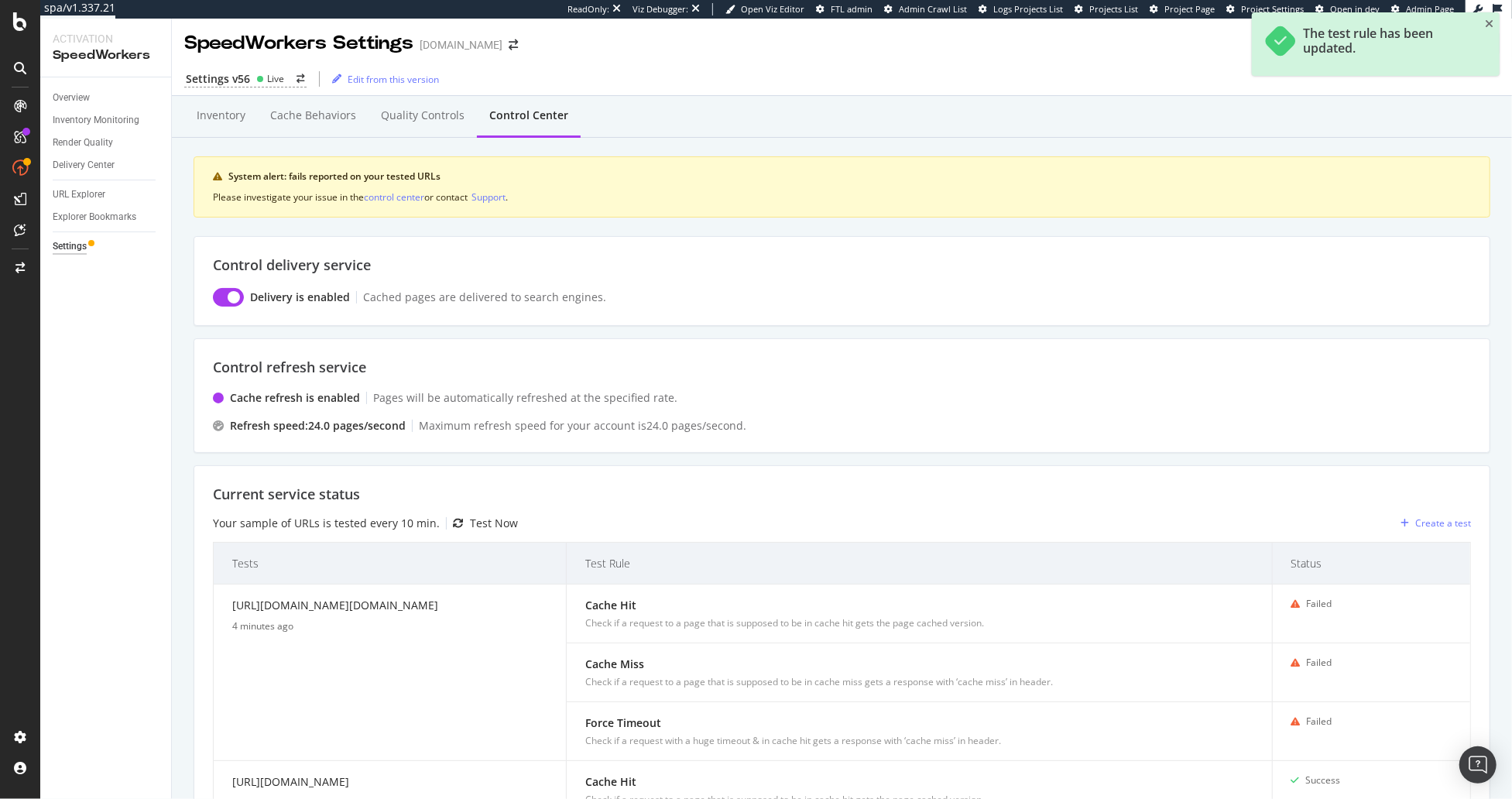
click at [479, 518] on div "Test Now" at bounding box center [494, 523] width 48 height 15
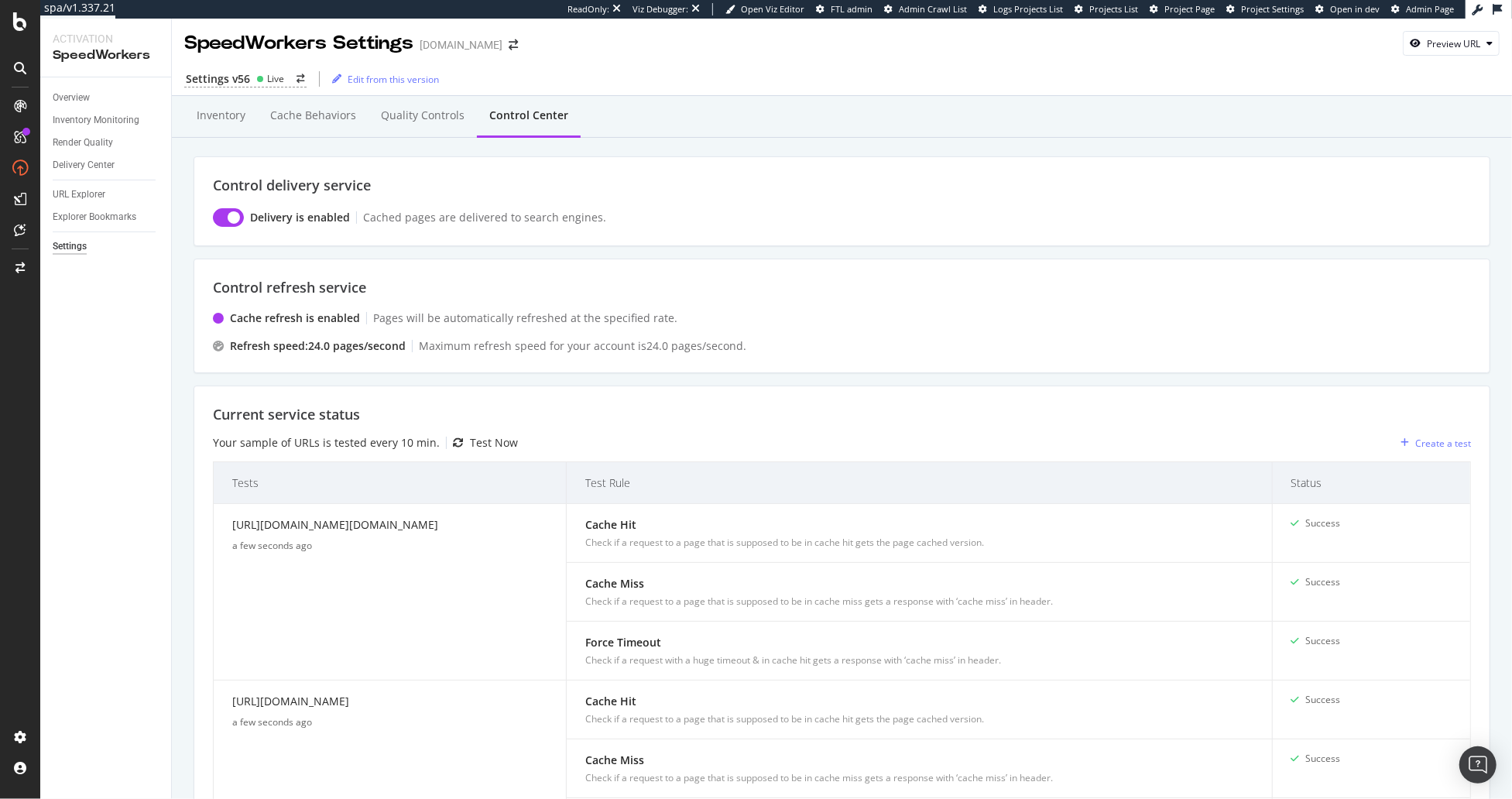
drag, startPoint x: 116, startPoint y: 482, endPoint x: 45, endPoint y: 173, distance: 317.1
click at [115, 482] on div "Overview Inventory Monitoring Render Quality Delivery Center URL Explorer Explo…" at bounding box center [105, 437] width 131 height 721
click at [69, 191] on div "URL Explorer" at bounding box center [78, 195] width 52 height 16
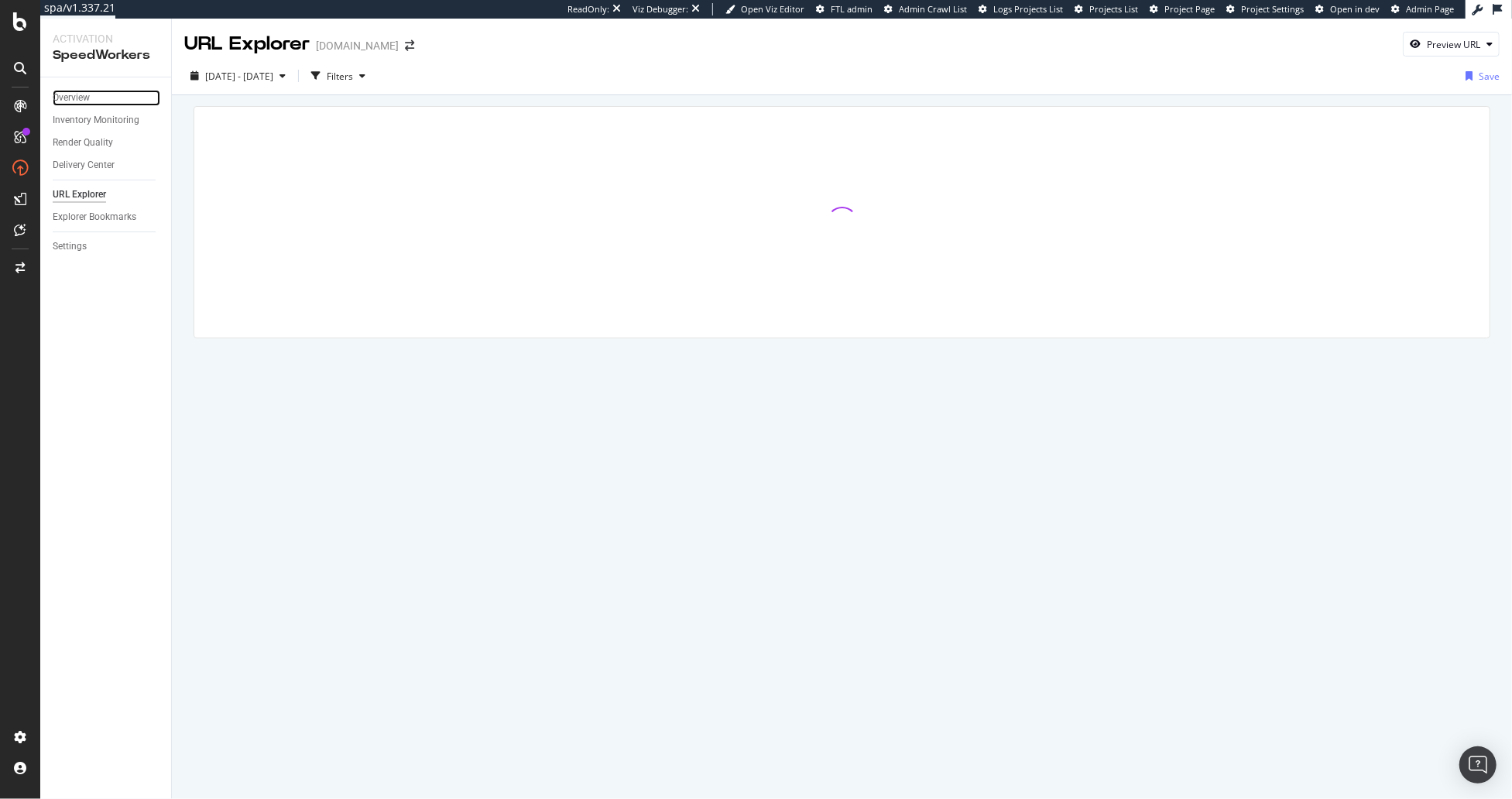
drag, startPoint x: 81, startPoint y: 98, endPoint x: 78, endPoint y: 106, distance: 8.5
click at [81, 98] on div "Overview" at bounding box center [70, 98] width 37 height 16
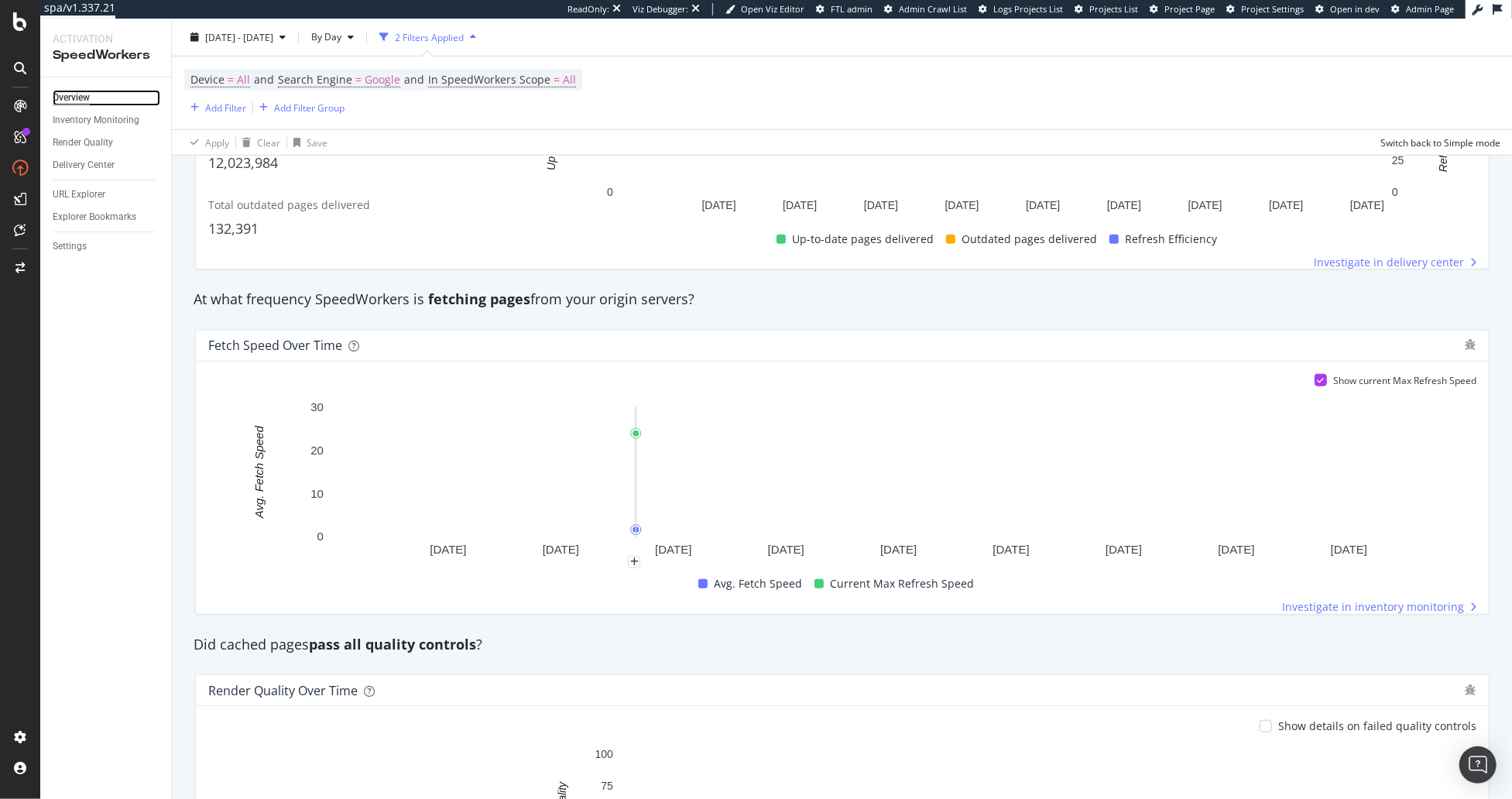
scroll to position [1019, 0]
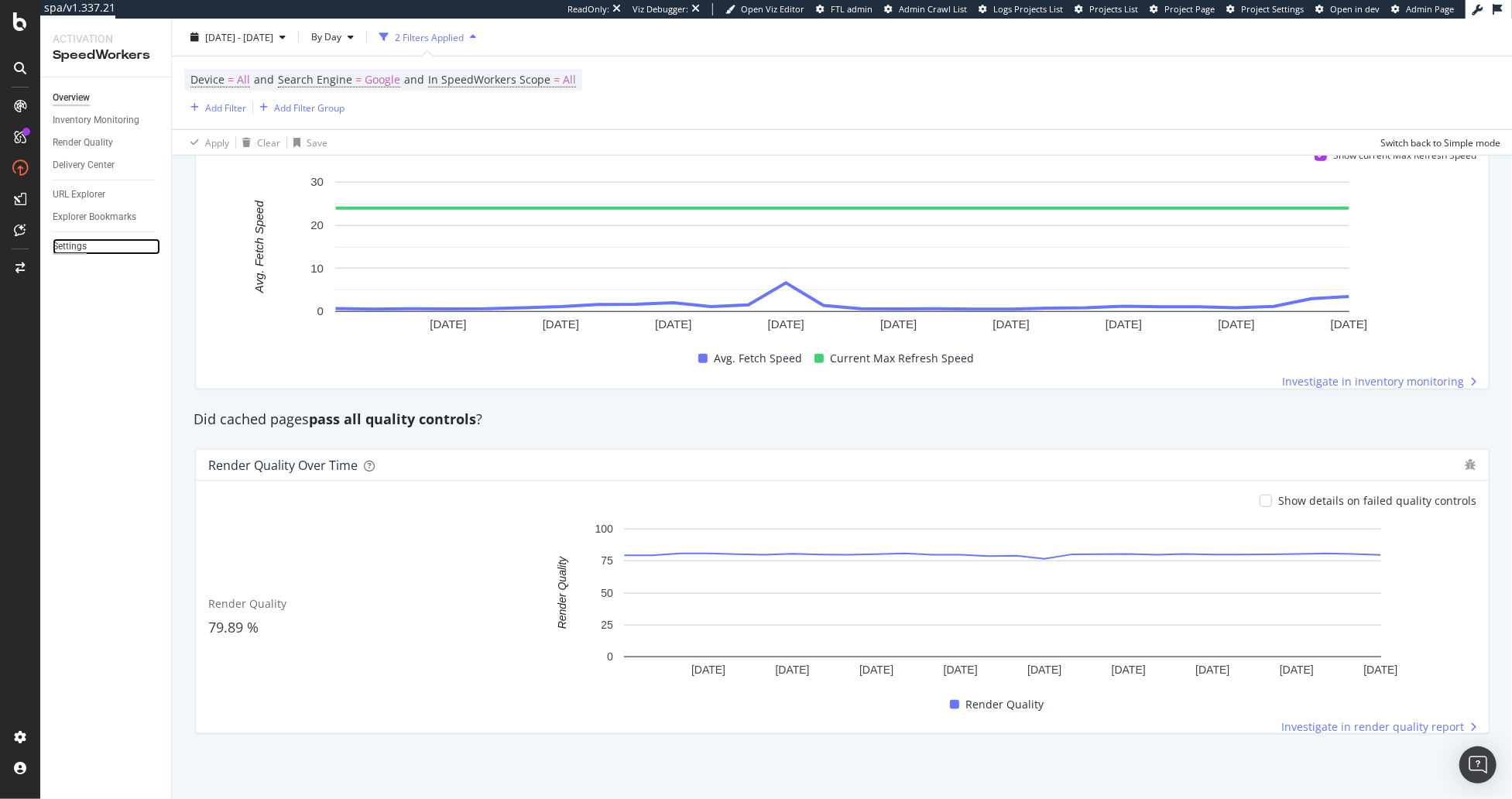
click at [74, 245] on div "Settings" at bounding box center [69, 246] width 34 height 16
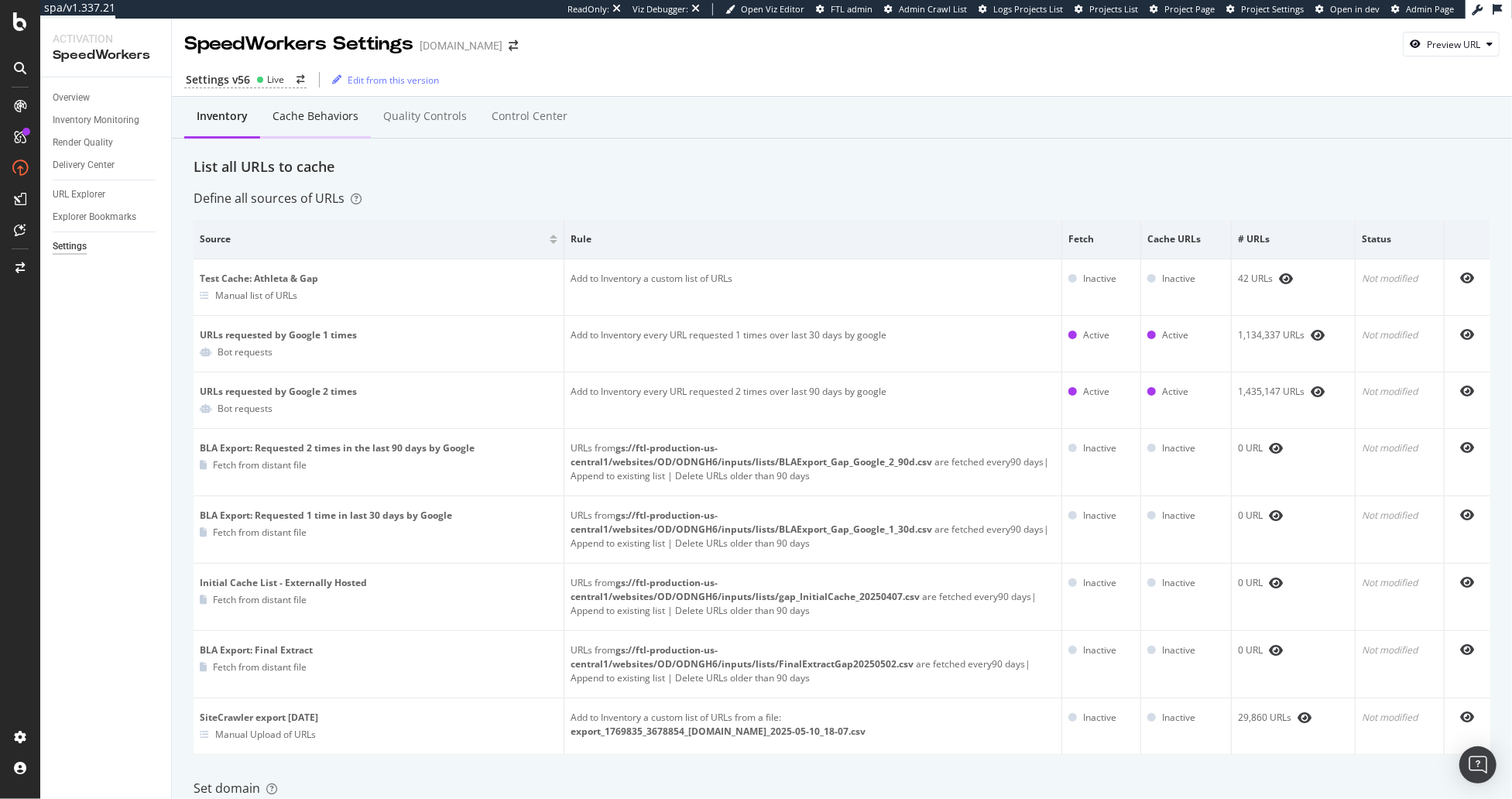
click at [307, 120] on div "Cache behaviors" at bounding box center [316, 116] width 86 height 15
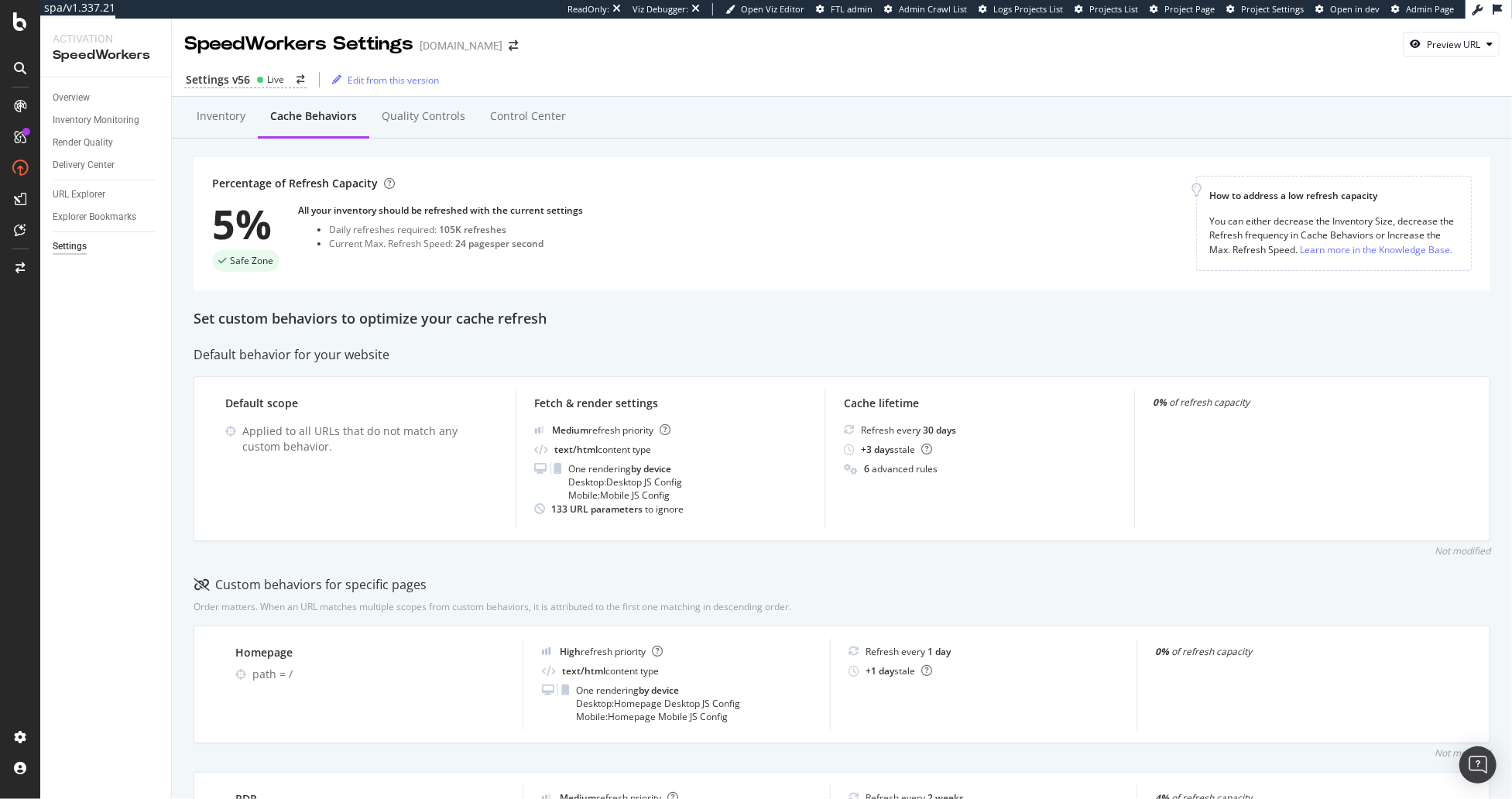
click at [688, 339] on div "Inventory Cache behaviors Quality Controls Control Center Percentage of Refresh…" at bounding box center [841, 736] width 1340 height 1277
